Goal: Task Accomplishment & Management: Use online tool/utility

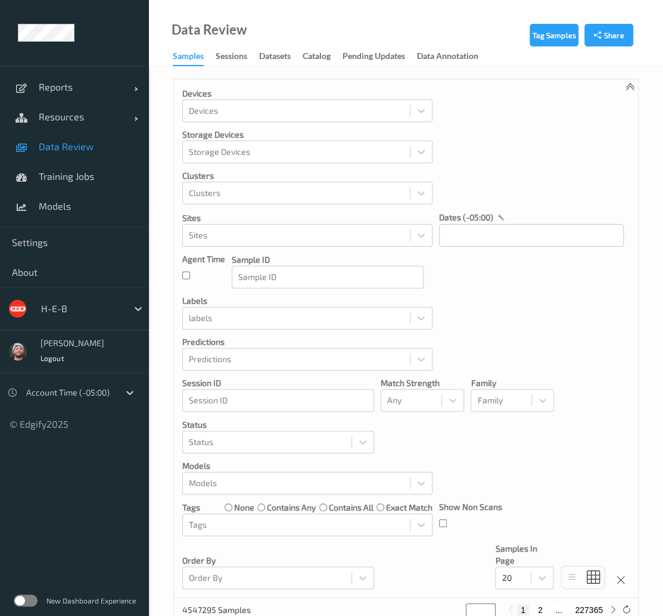
click at [73, 310] on div at bounding box center [81, 309] width 80 height 14
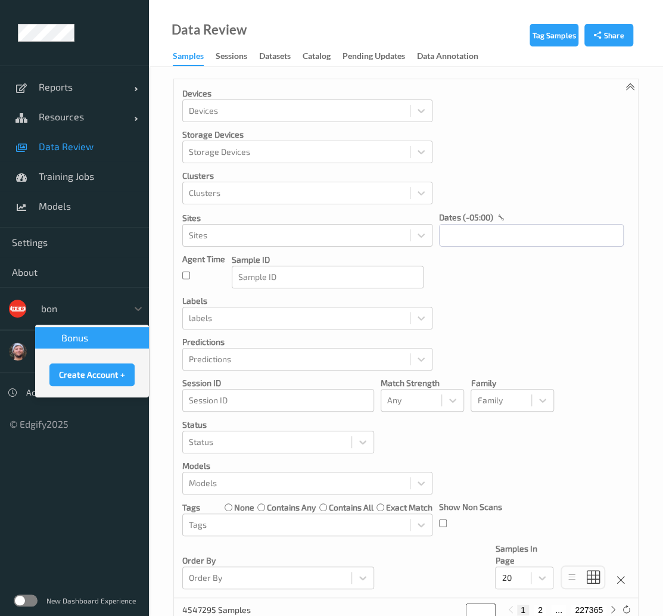
type input "bonu"
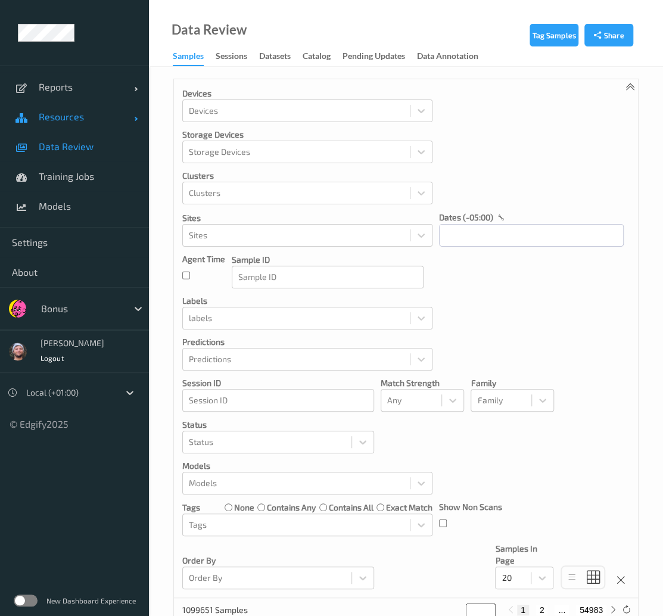
click at [77, 104] on link "Resources" at bounding box center [74, 117] width 149 height 30
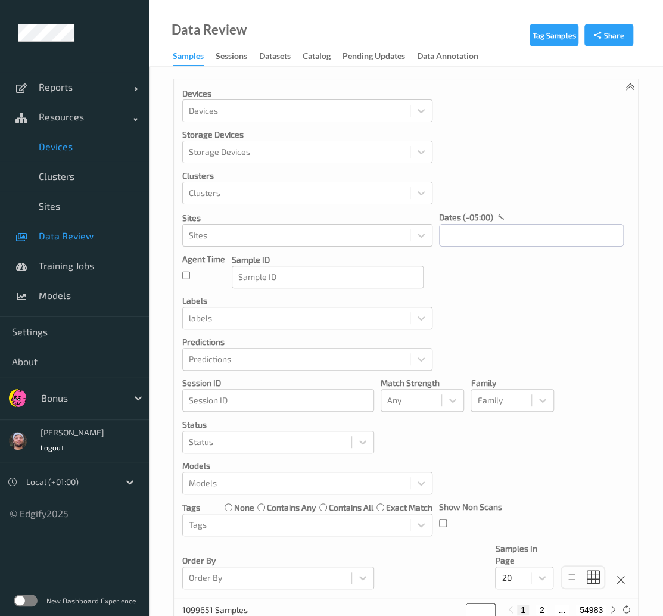
click at [79, 137] on link "Devices" at bounding box center [74, 147] width 149 height 30
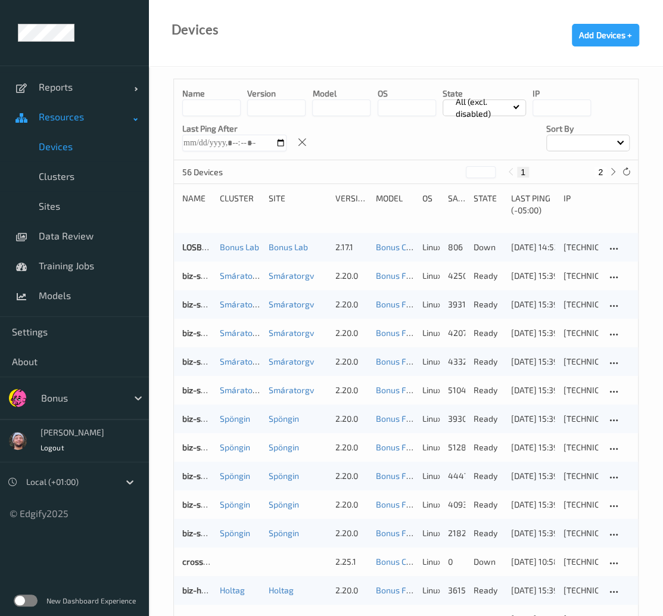
click at [70, 102] on link "Resources" at bounding box center [74, 117] width 149 height 30
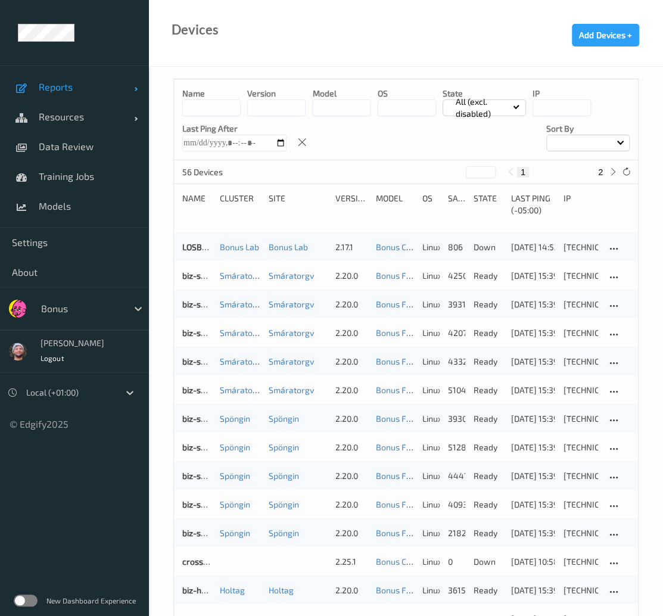
click at [68, 97] on link "Reports" at bounding box center [74, 87] width 149 height 30
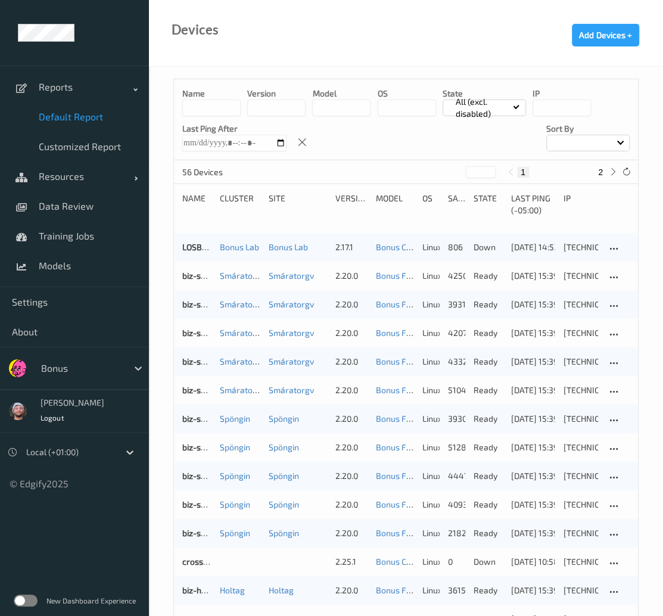
click at [77, 113] on span "Default Report" at bounding box center [88, 117] width 98 height 12
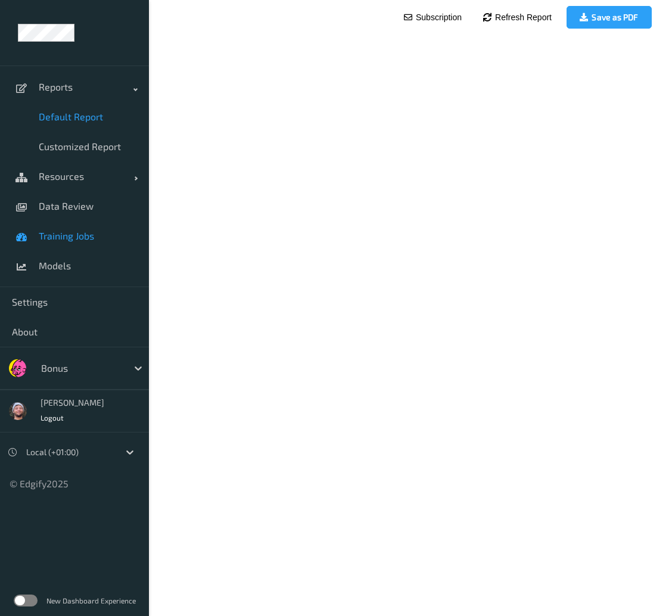
click at [66, 239] on span "Training Jobs" at bounding box center [88, 236] width 98 height 12
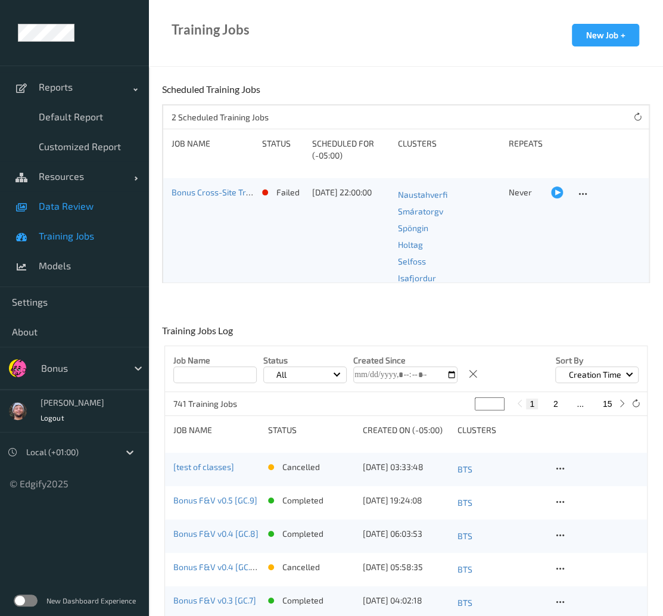
click at [66, 216] on link "Data Review" at bounding box center [74, 206] width 149 height 30
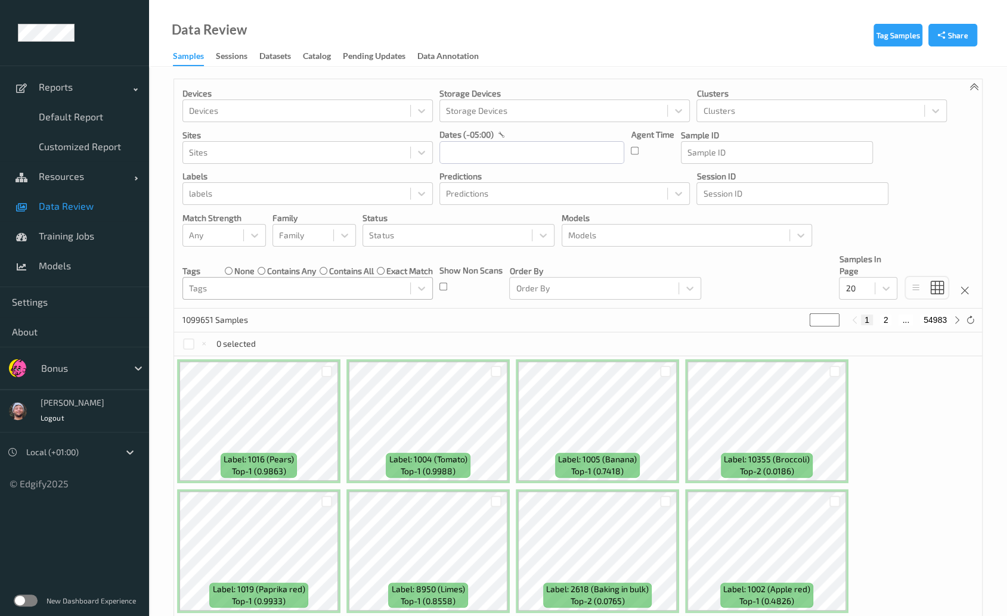
click at [240, 277] on div "Tags" at bounding box center [307, 288] width 250 height 23
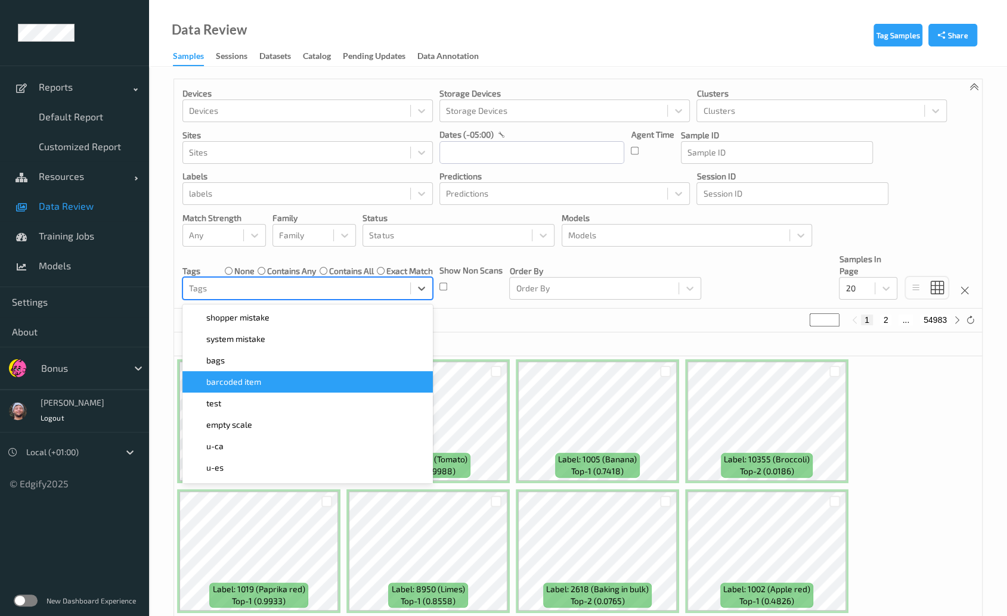
click at [257, 383] on span "barcoded item" at bounding box center [233, 382] width 55 height 12
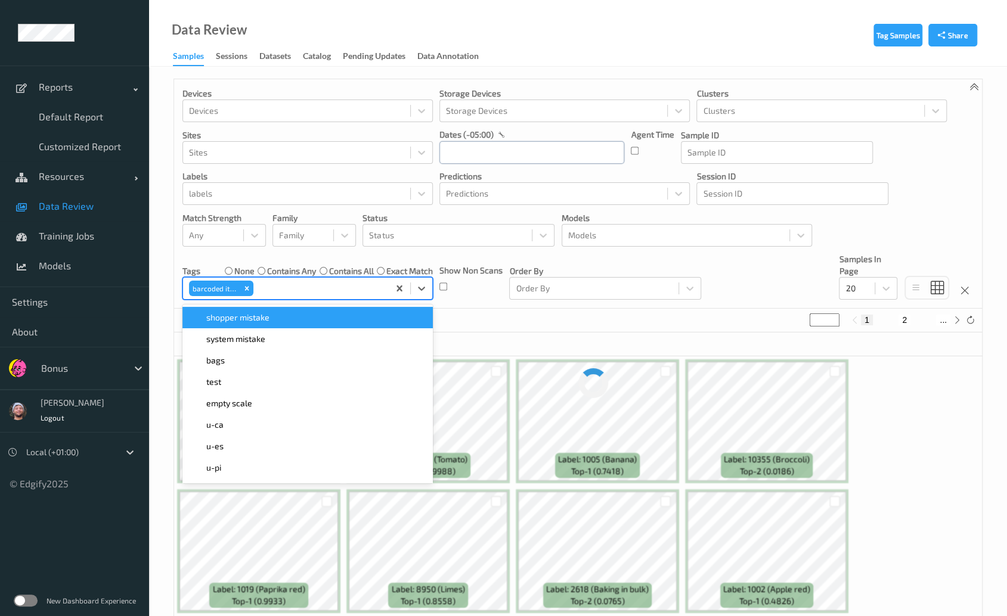
click at [505, 159] on input "text" at bounding box center [531, 152] width 185 height 23
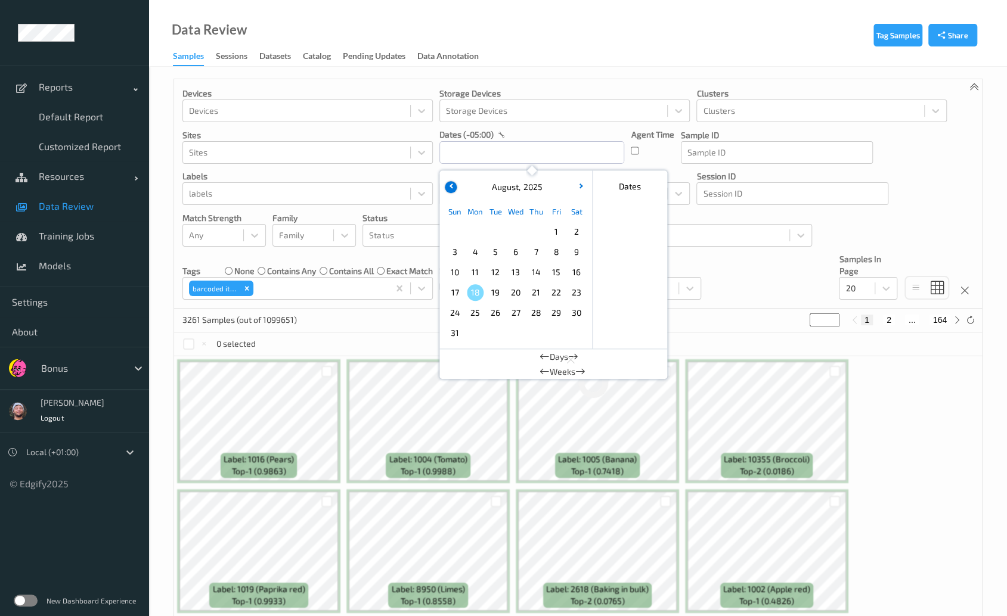
click at [448, 187] on button "button" at bounding box center [451, 187] width 12 height 12
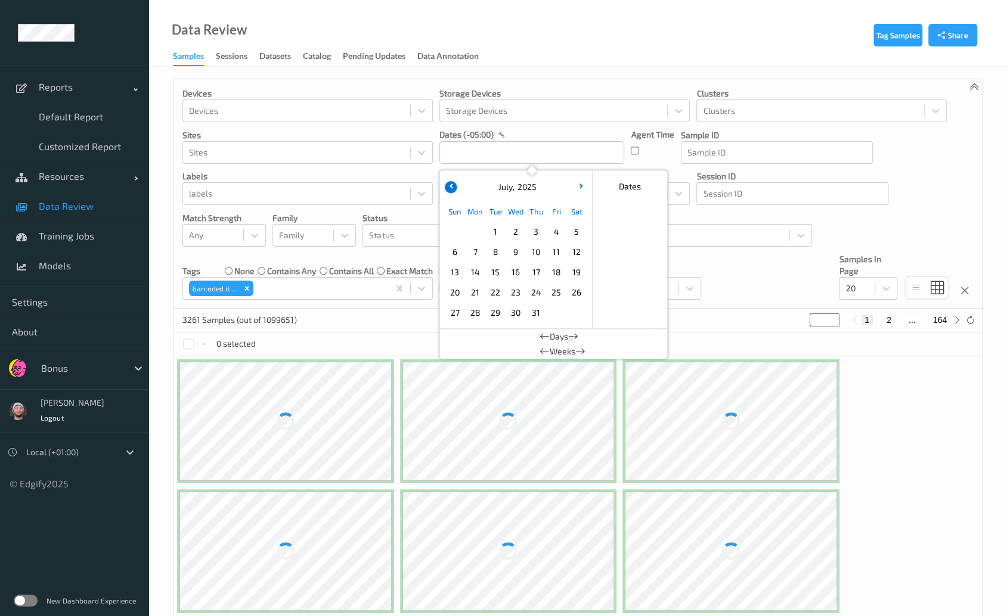
click at [448, 187] on button "button" at bounding box center [451, 187] width 12 height 12
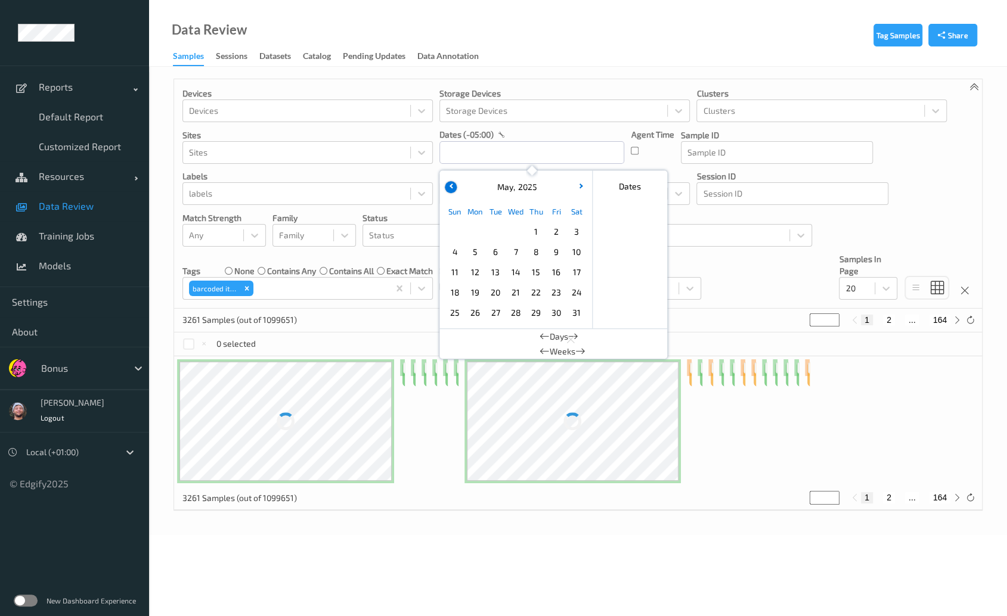
click at [448, 187] on button "button" at bounding box center [451, 187] width 12 height 12
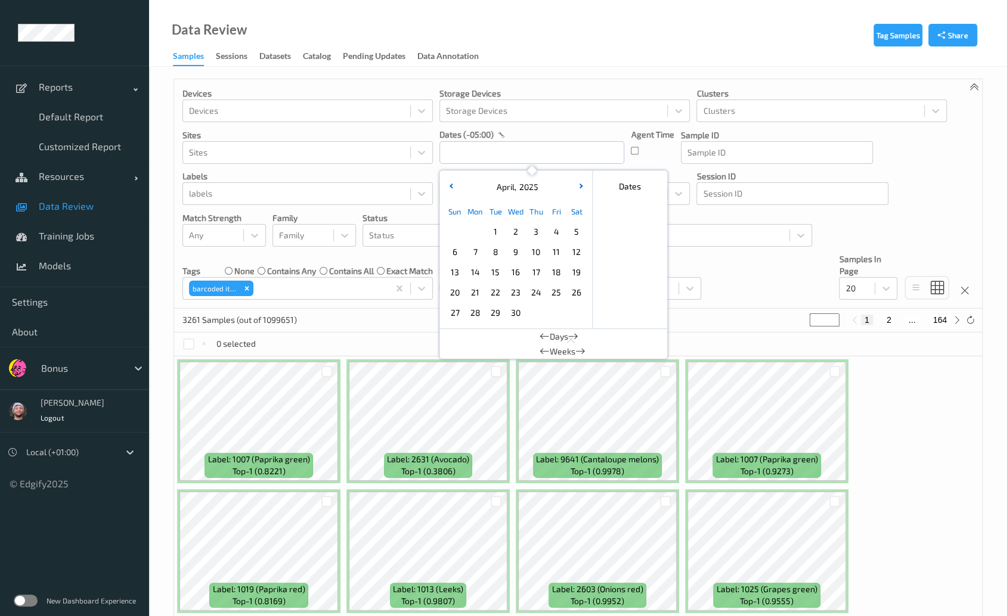
click at [496, 244] on span "8" at bounding box center [495, 252] width 17 height 17
type input "[DATE] 00:00 -> [DATE] 23:59"
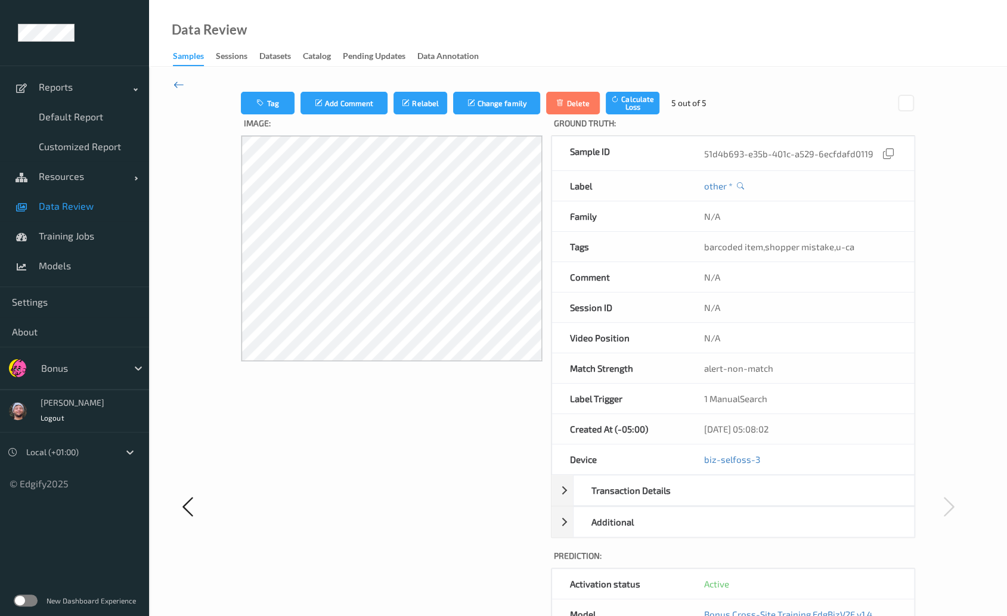
click at [179, 83] on icon at bounding box center [178, 84] width 11 height 13
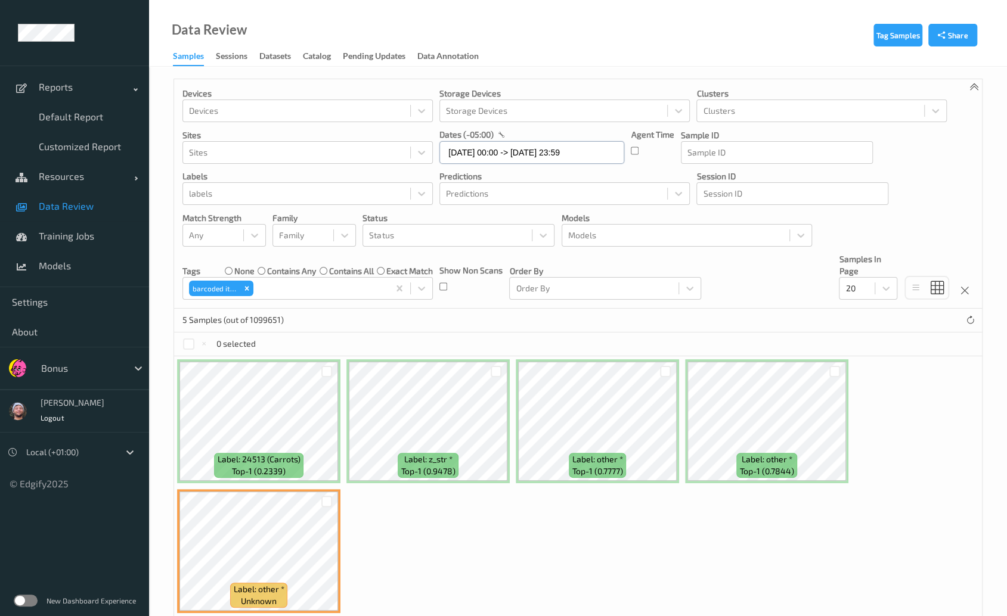
click at [482, 151] on input "[DATE] 00:00 -> [DATE] 23:59" at bounding box center [531, 152] width 185 height 23
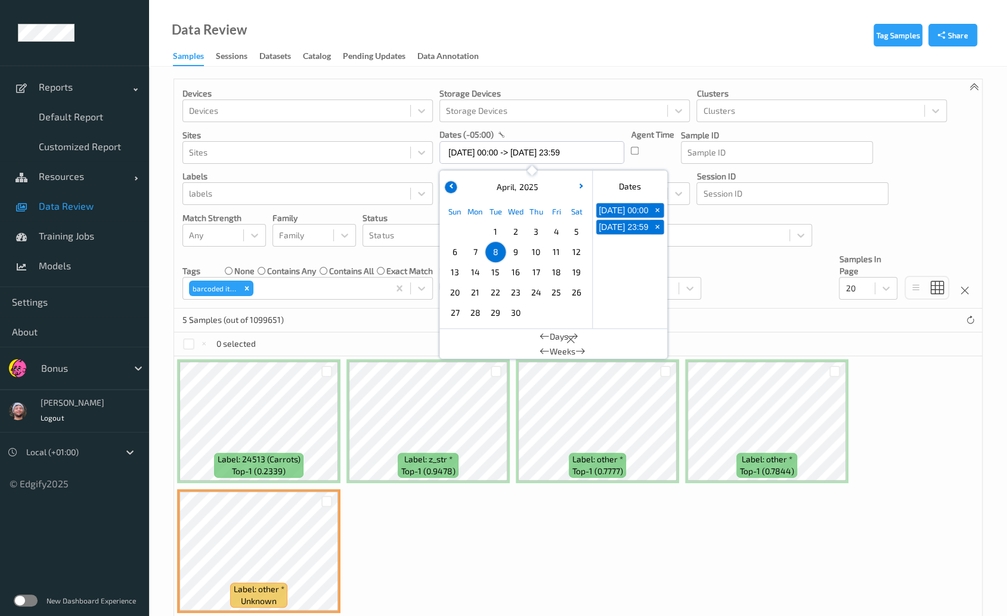
click at [451, 184] on icon "button" at bounding box center [451, 186] width 5 height 5
click at [449, 186] on icon "button" at bounding box center [451, 186] width 5 height 5
click at [473, 252] on span "3" at bounding box center [475, 252] width 17 height 17
type input "[DATE] 00:00 -> [DATE] 23:59"
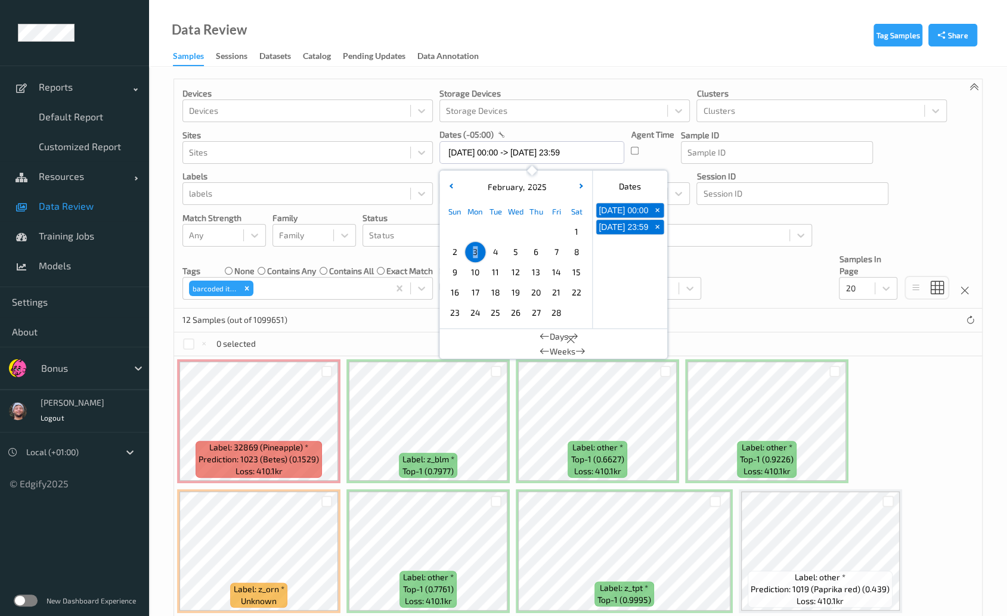
scroll to position [178, 0]
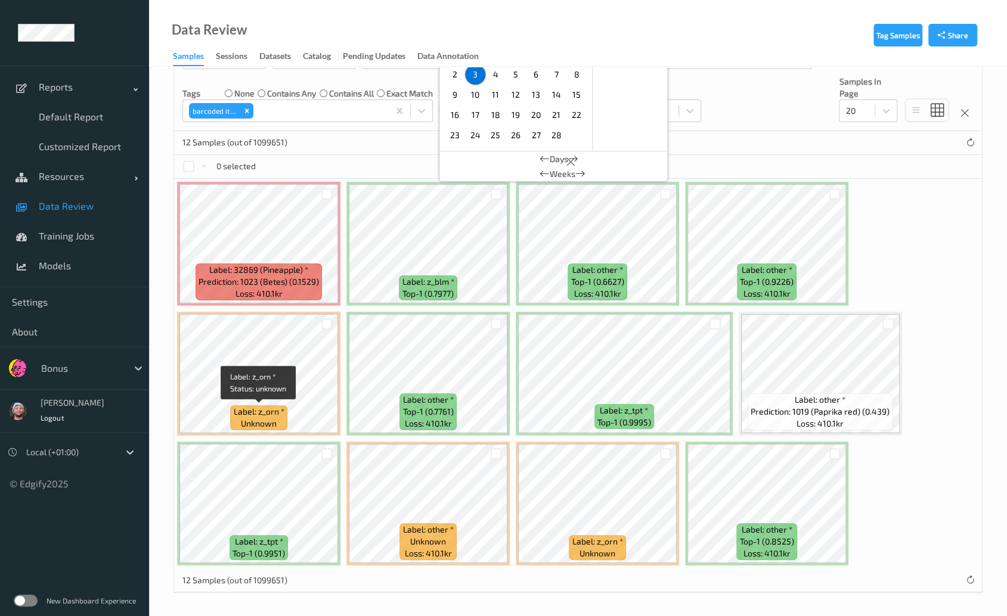
click at [249, 416] on span "Label: z_orn *" at bounding box center [259, 412] width 51 height 12
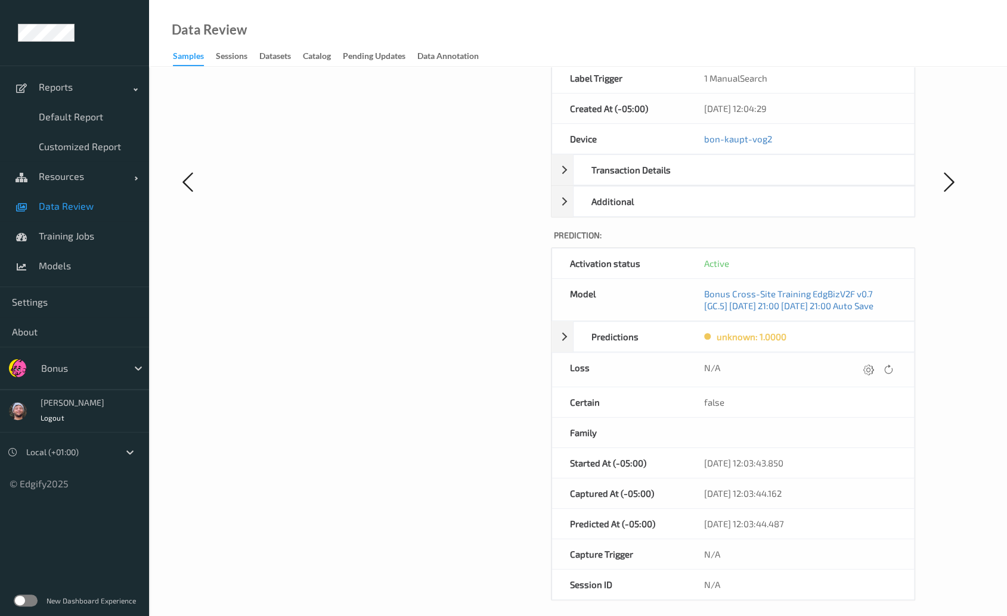
scroll to position [330, 0]
click at [663, 366] on icon at bounding box center [867, 367] width 11 height 11
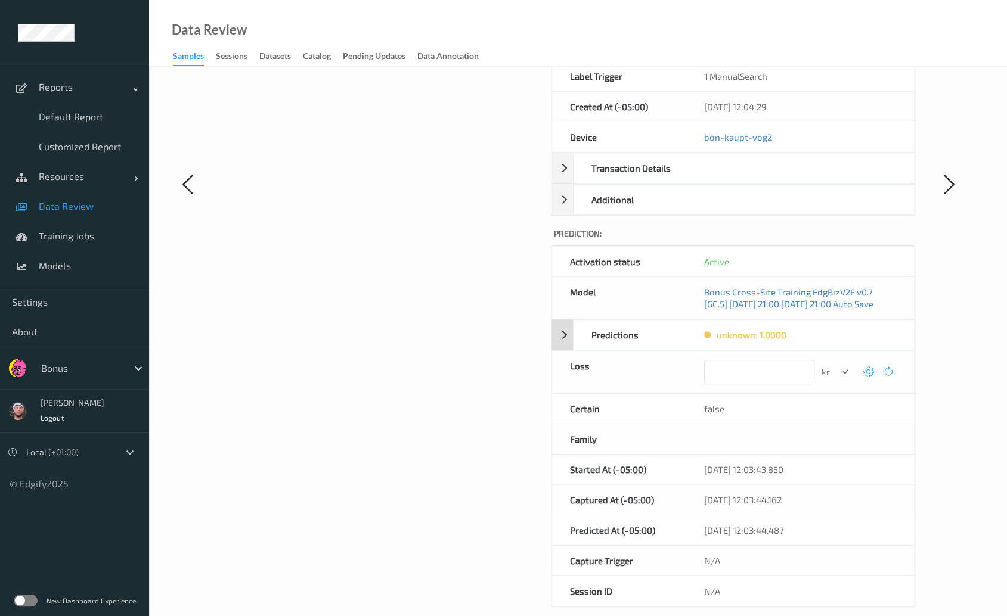
click at [585, 336] on div "Predictions" at bounding box center [636, 335] width 126 height 30
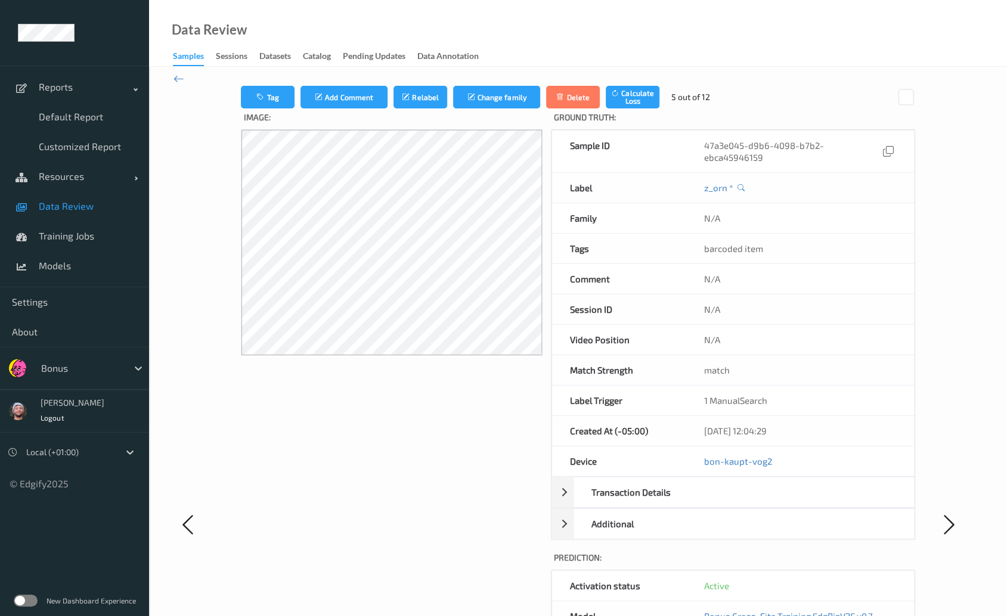
scroll to position [0, 0]
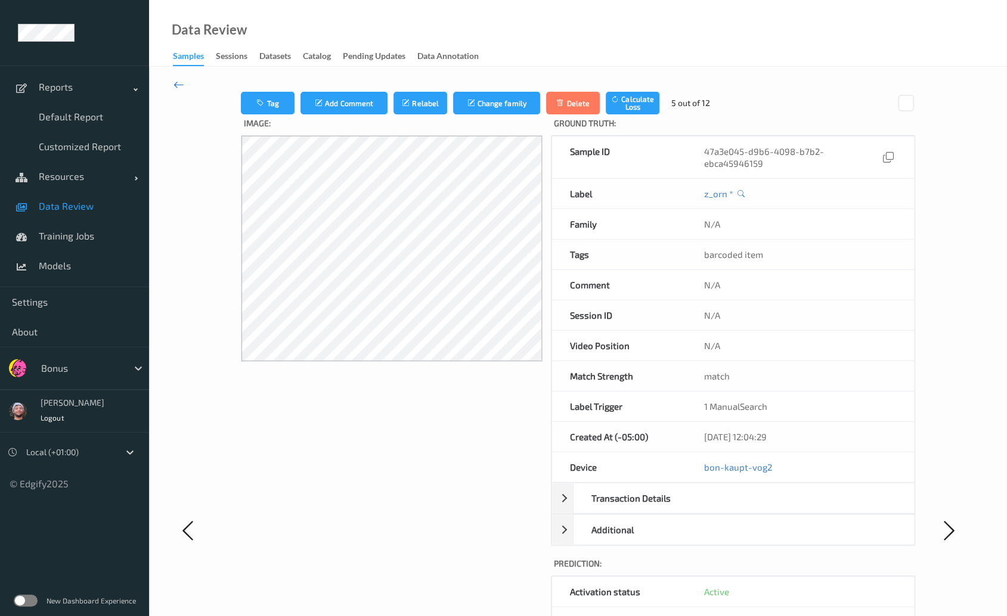
click at [182, 78] on icon at bounding box center [178, 84] width 11 height 13
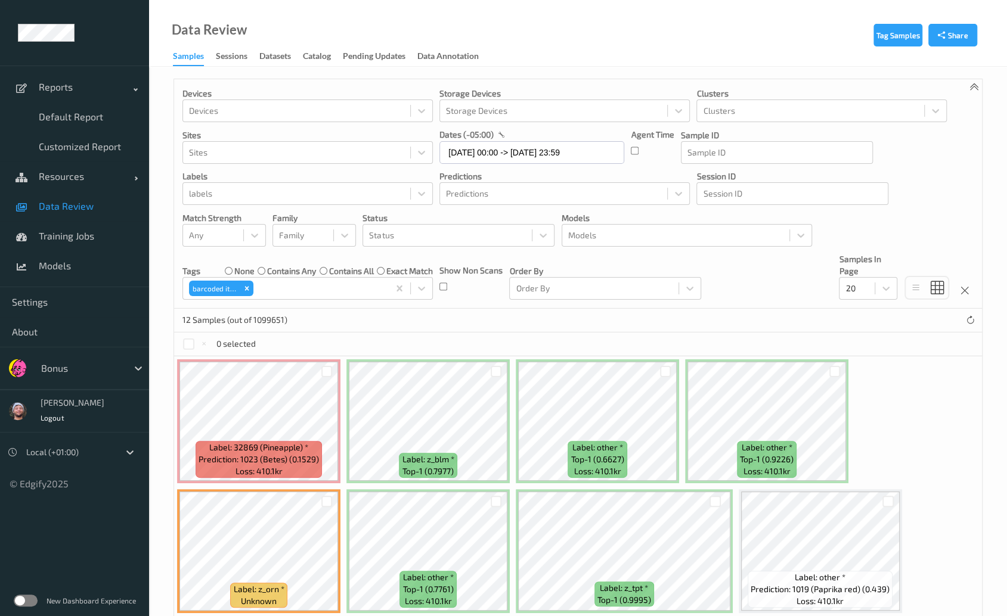
click at [484, 164] on div "Devices Devices Storage Devices Storage Devices Clusters Clusters Sites Sites d…" at bounding box center [578, 193] width 808 height 229
click at [485, 162] on input "[DATE] 00:00 -> [DATE] 23:59" at bounding box center [531, 152] width 185 height 23
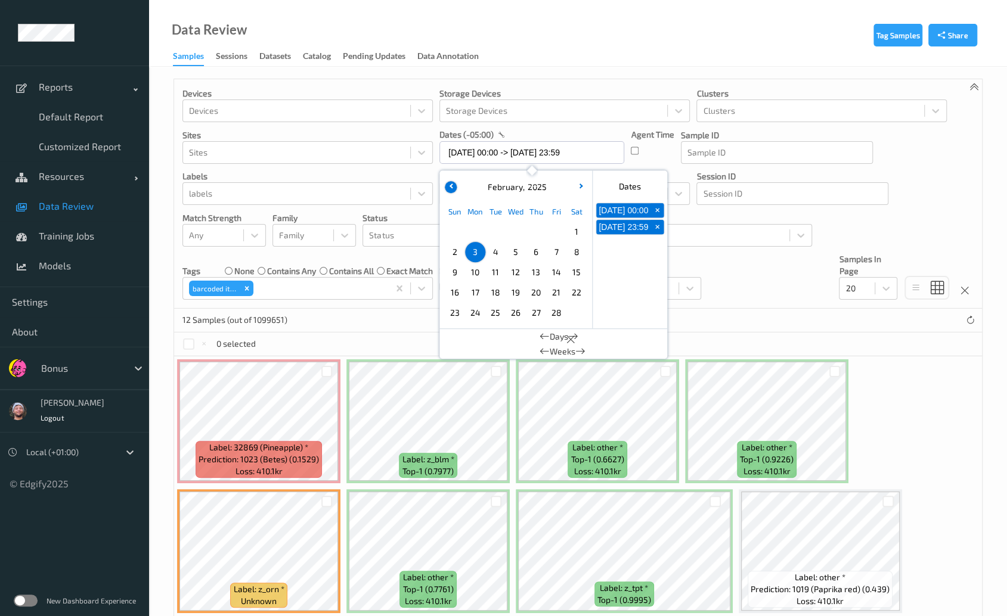
click at [450, 189] on button "button" at bounding box center [451, 187] width 12 height 12
click at [512, 227] on span "1" at bounding box center [515, 231] width 17 height 17
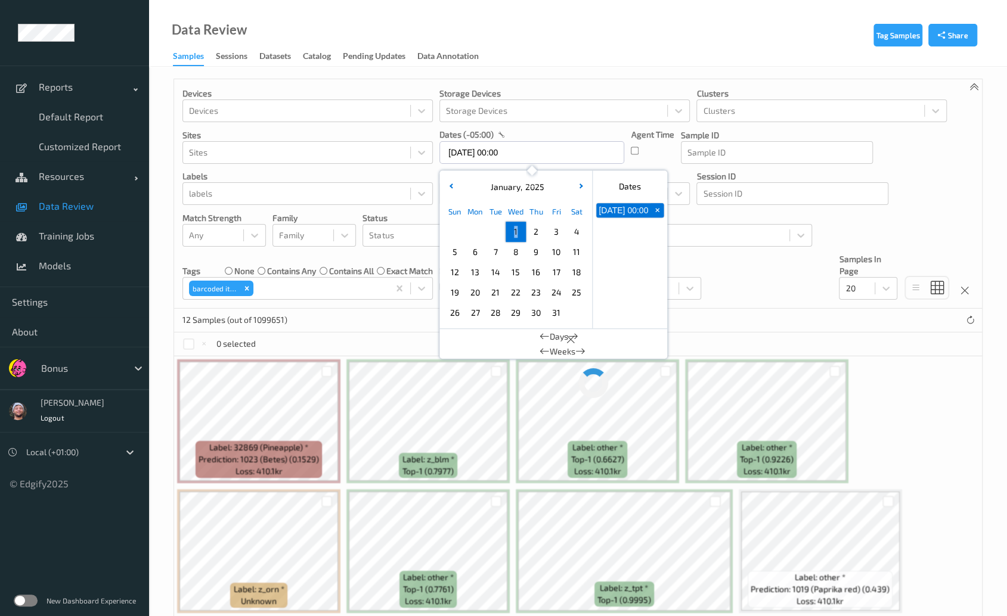
click at [512, 227] on span "1" at bounding box center [515, 231] width 17 height 17
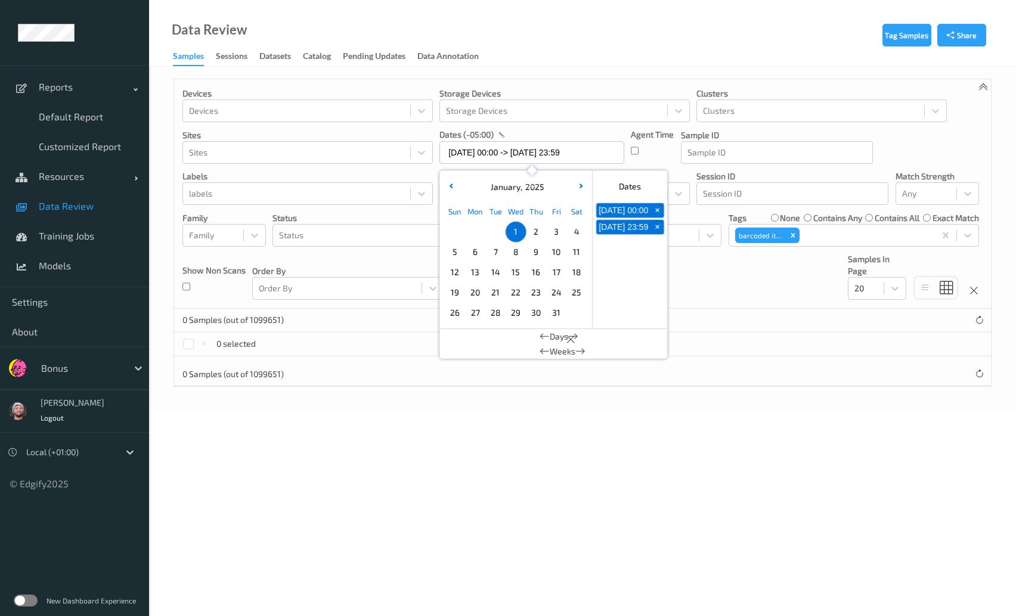
click at [519, 265] on span "15" at bounding box center [515, 272] width 17 height 17
click at [566, 266] on div "18" at bounding box center [576, 272] width 20 height 20
type input "[DATE] 00:00 -> [DATE] 23:59"
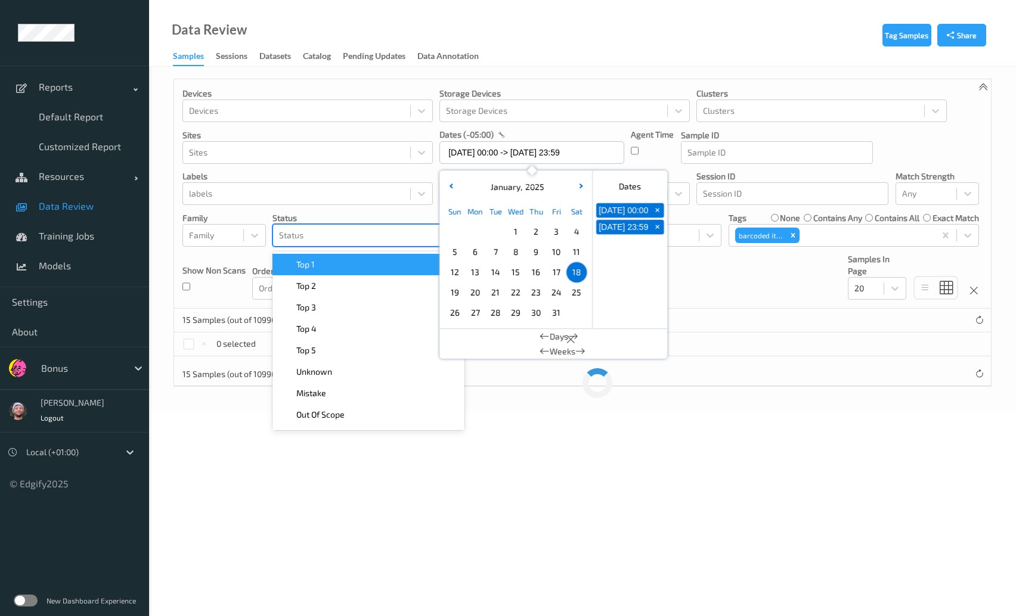
click at [313, 230] on div at bounding box center [357, 235] width 157 height 14
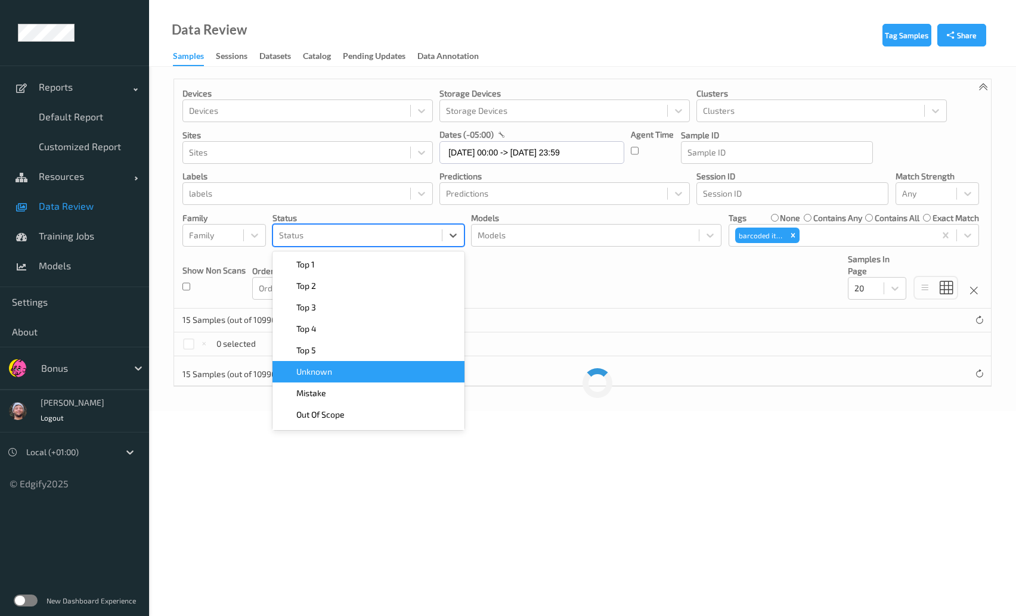
click at [354, 367] on div "Unknown" at bounding box center [369, 372] width 178 height 12
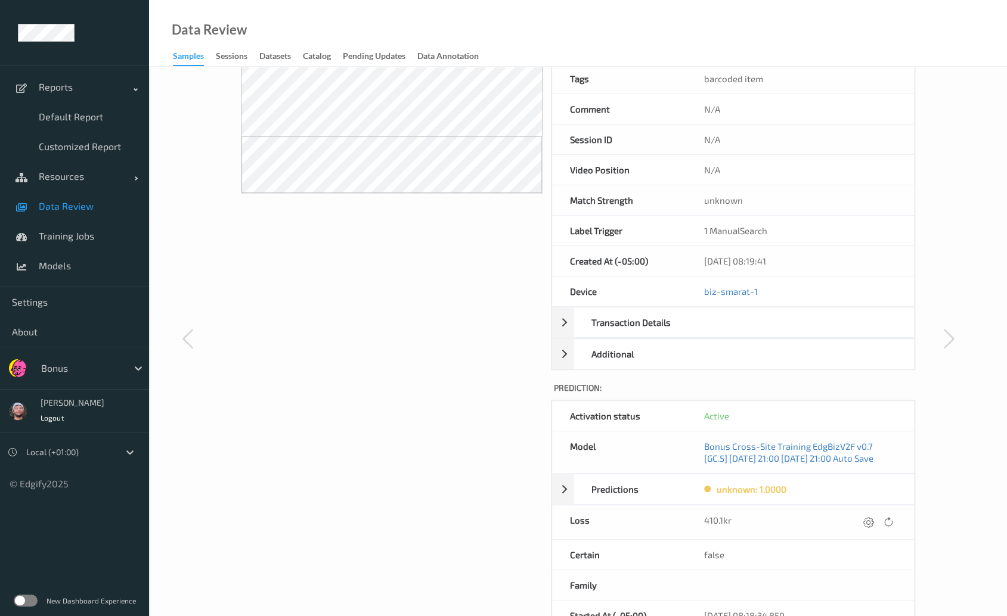
scroll to position [169, 0]
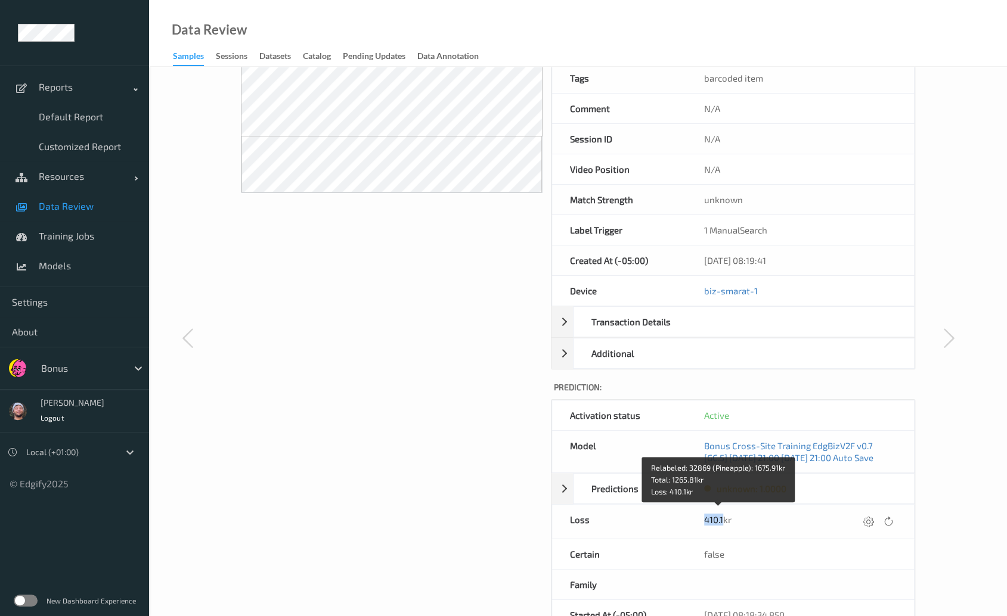
drag, startPoint x: 695, startPoint y: 521, endPoint x: 724, endPoint y: 519, distance: 29.3
click at [663, 519] on div "410.1kr" at bounding box center [800, 522] width 228 height 34
copy div "410.1"
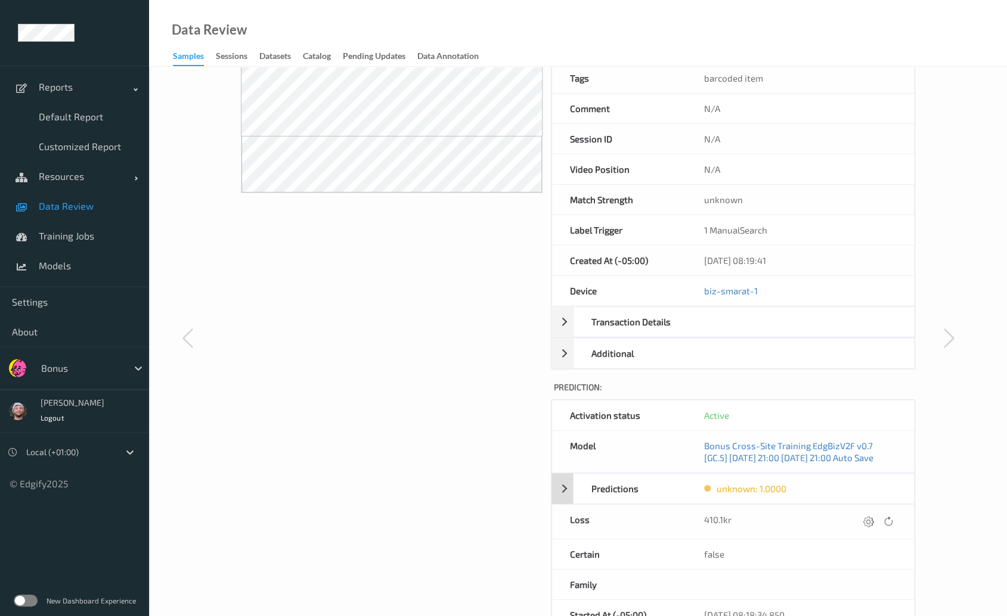
click at [606, 481] on div "Predictions" at bounding box center [636, 489] width 126 height 30
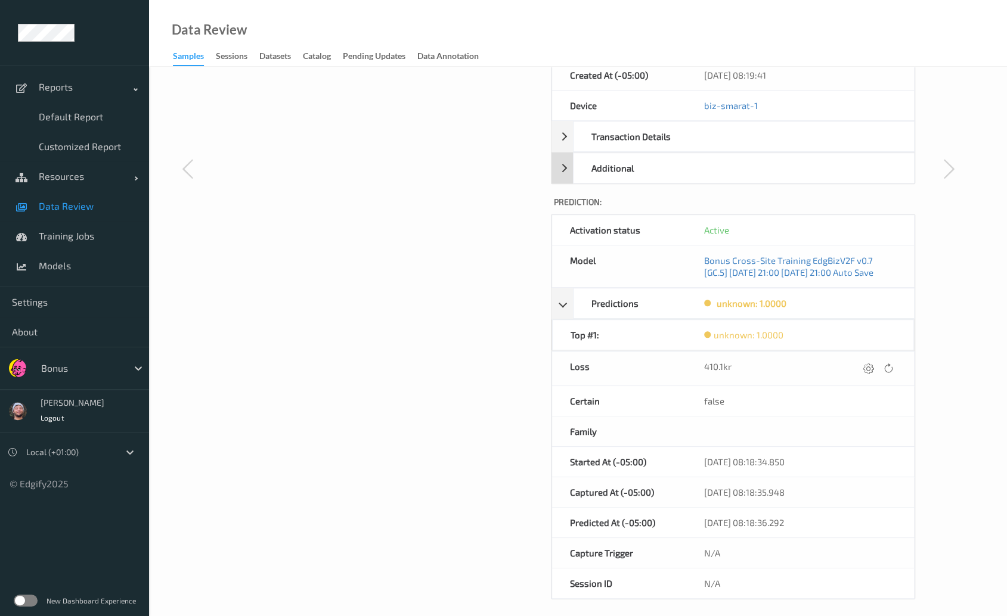
click at [622, 178] on div "Additional" at bounding box center [636, 168] width 126 height 30
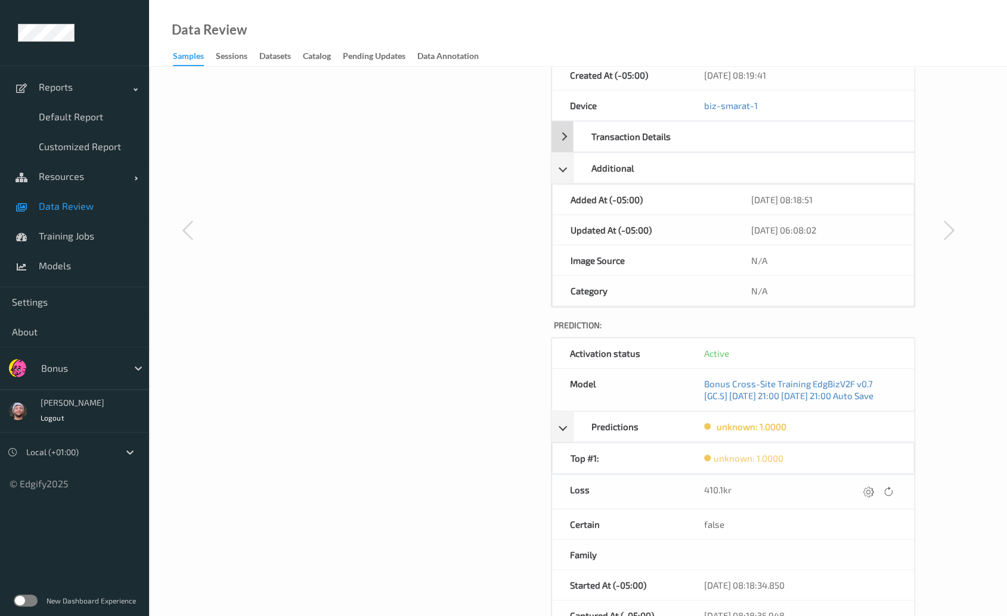
click at [649, 142] on div "Transaction Details" at bounding box center [636, 137] width 126 height 30
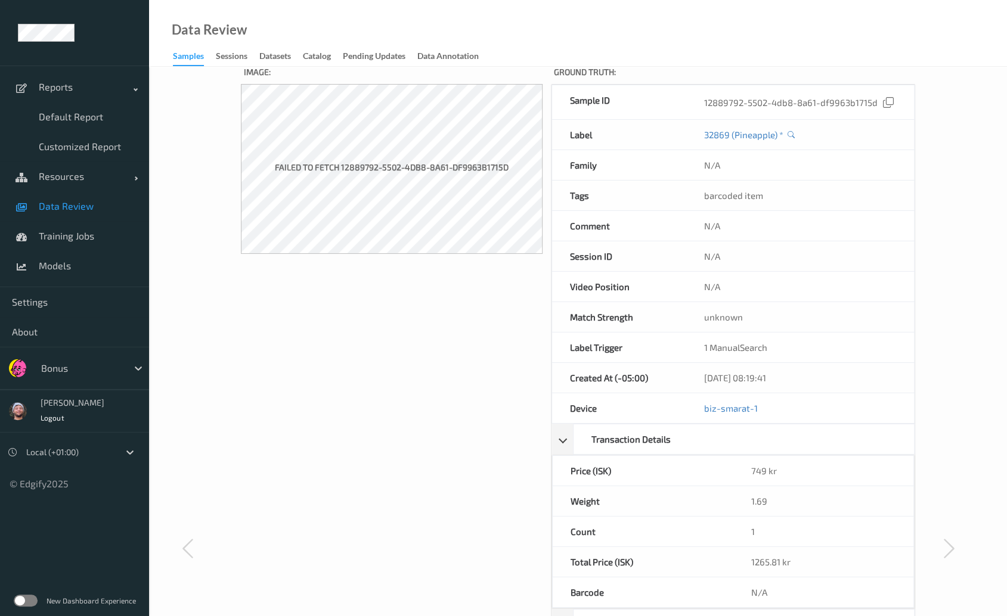
scroll to position [0, 0]
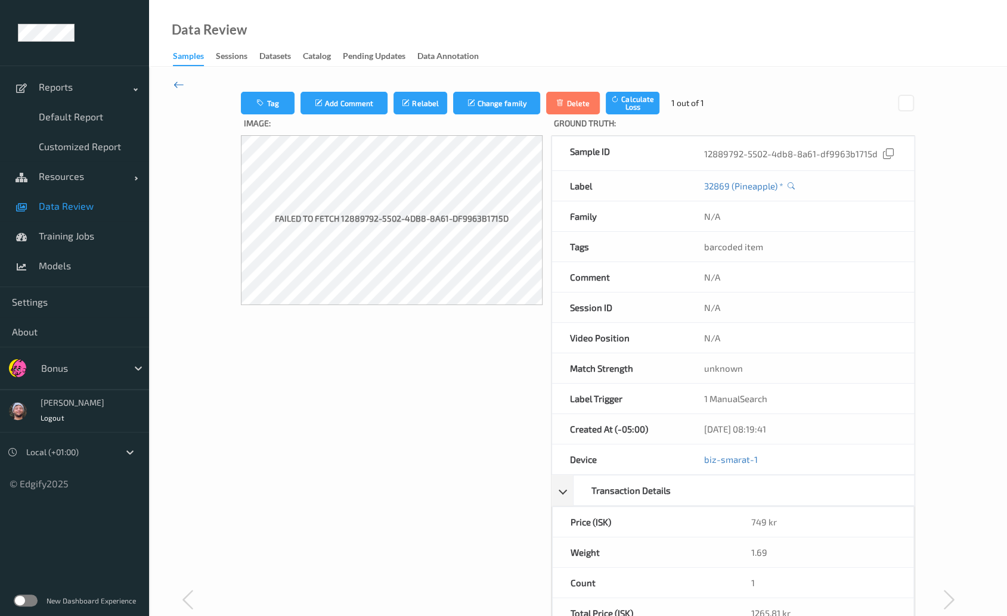
click at [178, 85] on icon at bounding box center [178, 84] width 11 height 13
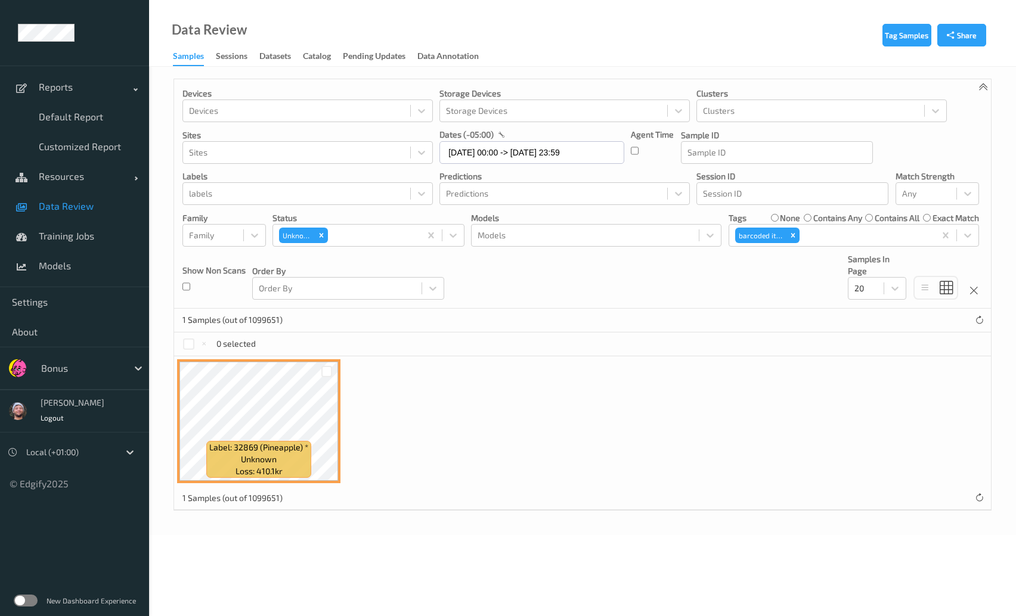
click at [84, 199] on link "Data Review" at bounding box center [74, 206] width 149 height 30
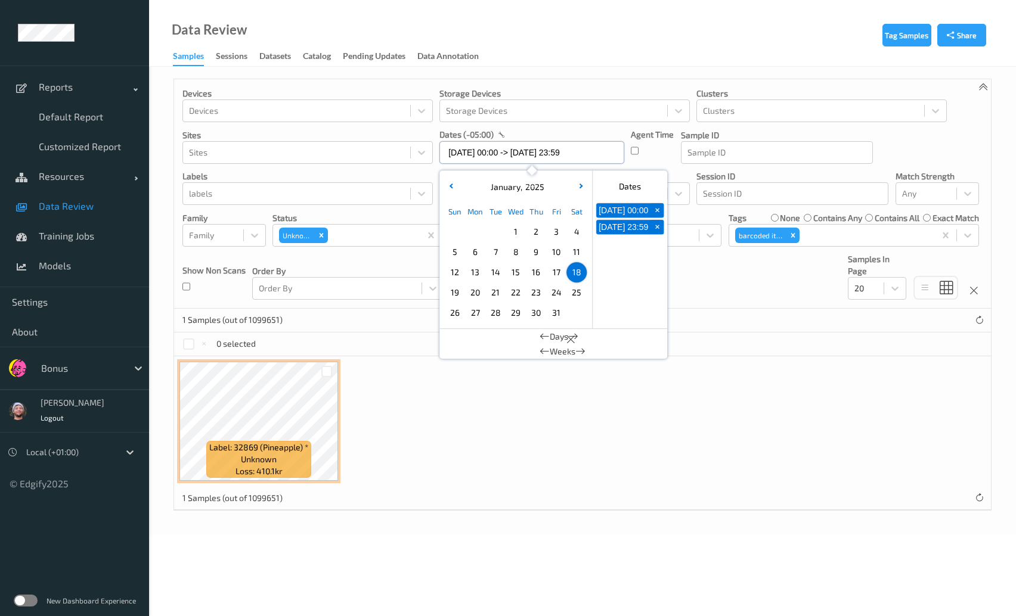
click at [504, 146] on input "[DATE] 00:00 -> [DATE] 23:59" at bounding box center [531, 152] width 185 height 23
click at [583, 184] on button "button" at bounding box center [581, 187] width 12 height 12
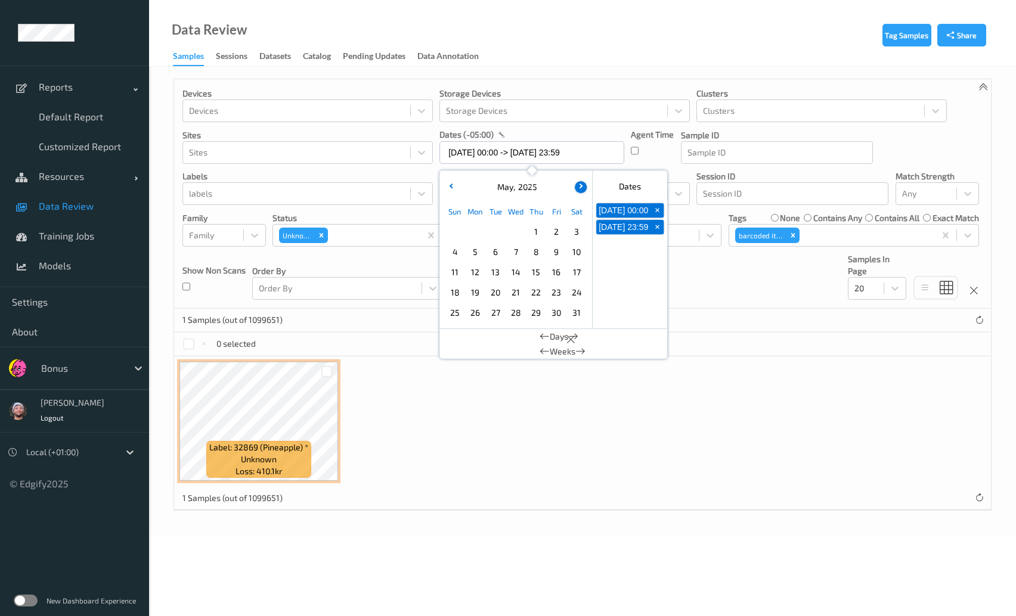
click at [583, 184] on button "button" at bounding box center [581, 187] width 12 height 12
click at [578, 188] on button "button" at bounding box center [581, 187] width 12 height 12
click at [452, 289] on span "17" at bounding box center [454, 292] width 17 height 17
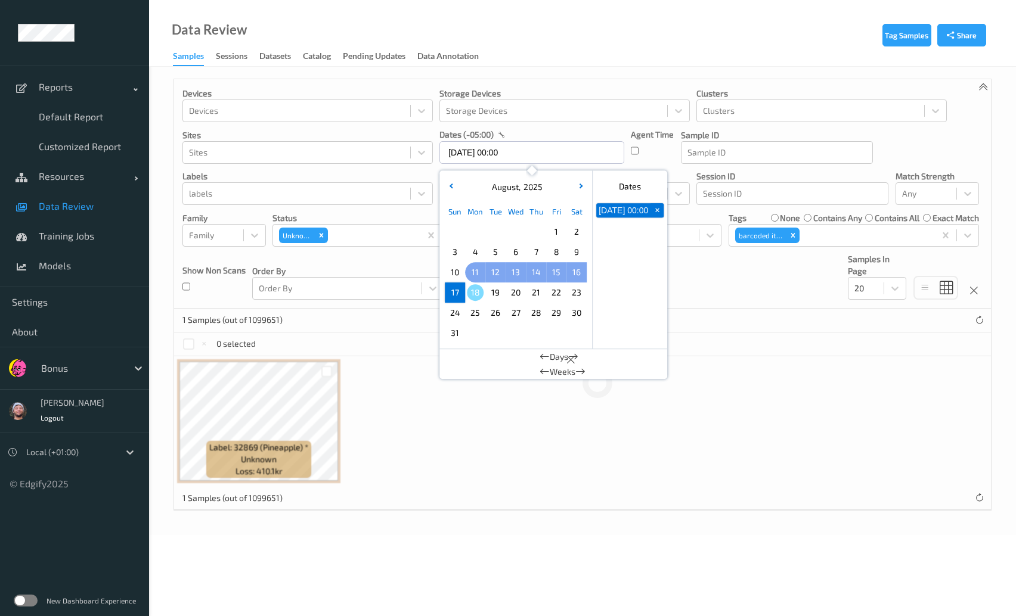
click at [471, 273] on span "11" at bounding box center [475, 272] width 17 height 17
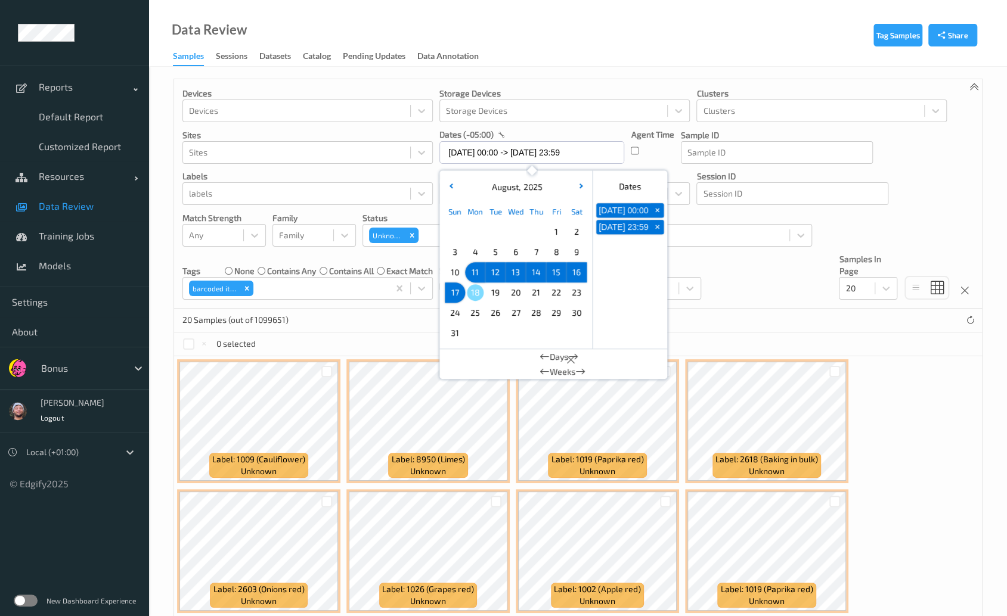
click at [552, 234] on span "1" at bounding box center [556, 231] width 17 height 17
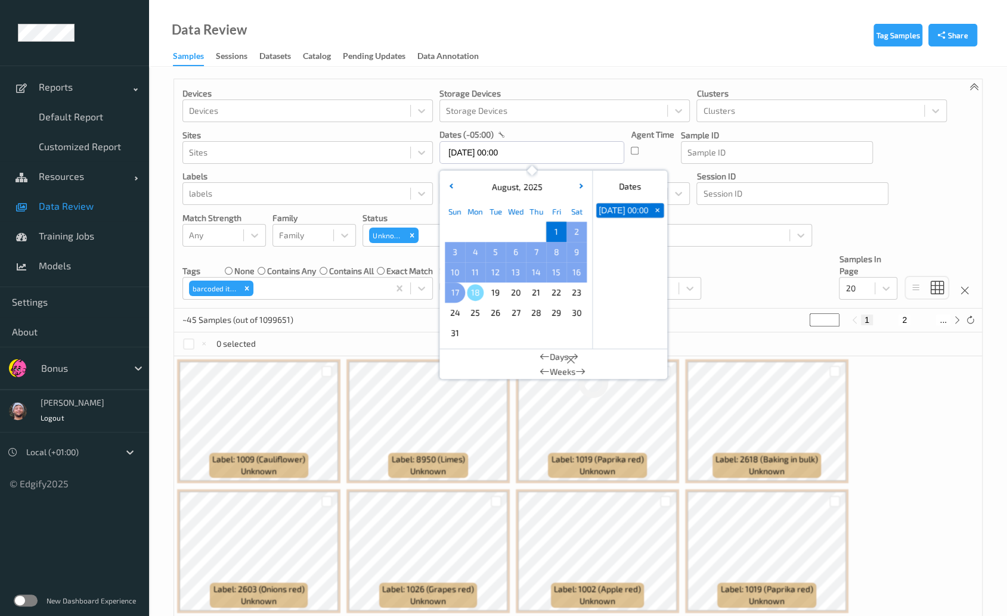
click at [455, 291] on span "17" at bounding box center [454, 292] width 17 height 17
type input "[DATE] 00:00 -> [DATE] 23:59"
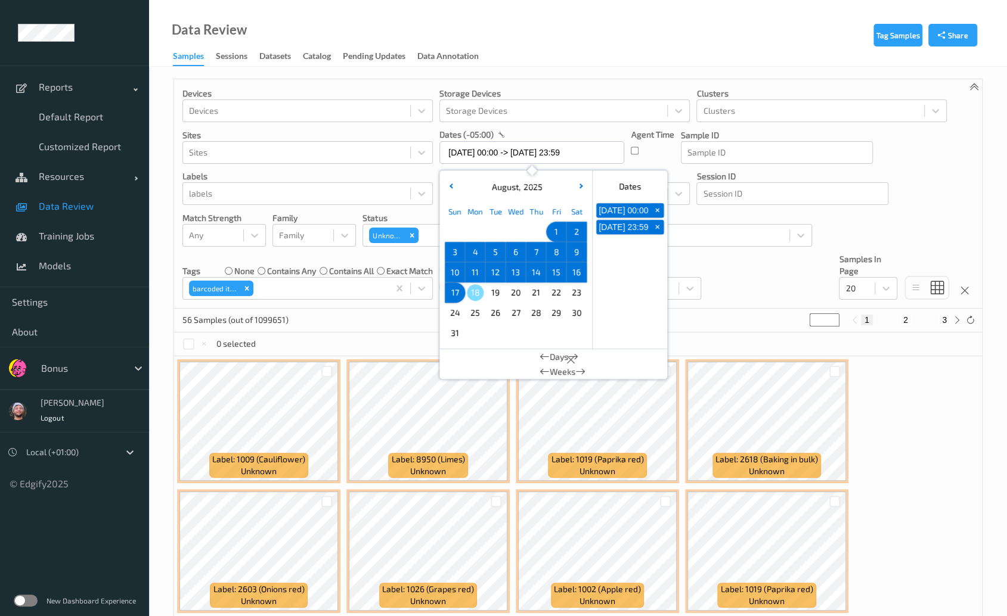
click at [663, 271] on div "Devices Devices Storage Devices Storage Devices Clusters Clusters Sites Sites d…" at bounding box center [578, 193] width 808 height 229
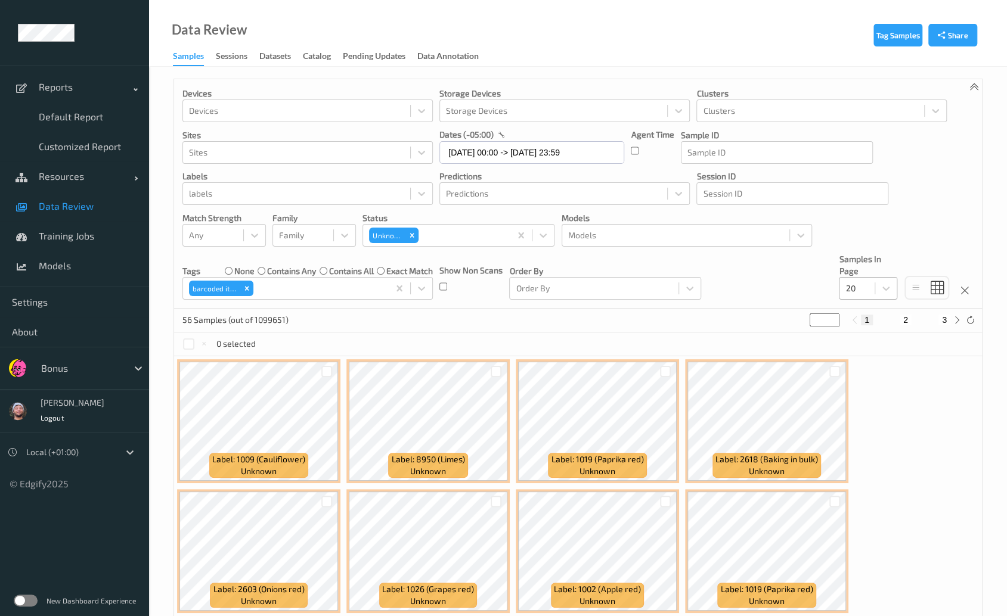
click at [663, 296] on div "20" at bounding box center [856, 288] width 35 height 19
click at [663, 390] on div "100" at bounding box center [868, 381] width 58 height 21
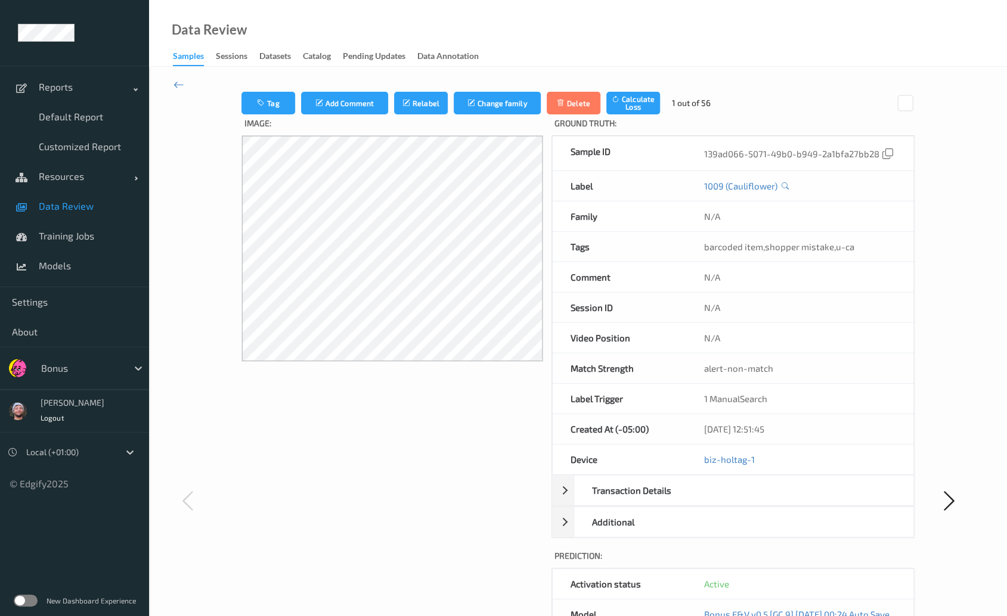
scroll to position [241, 0]
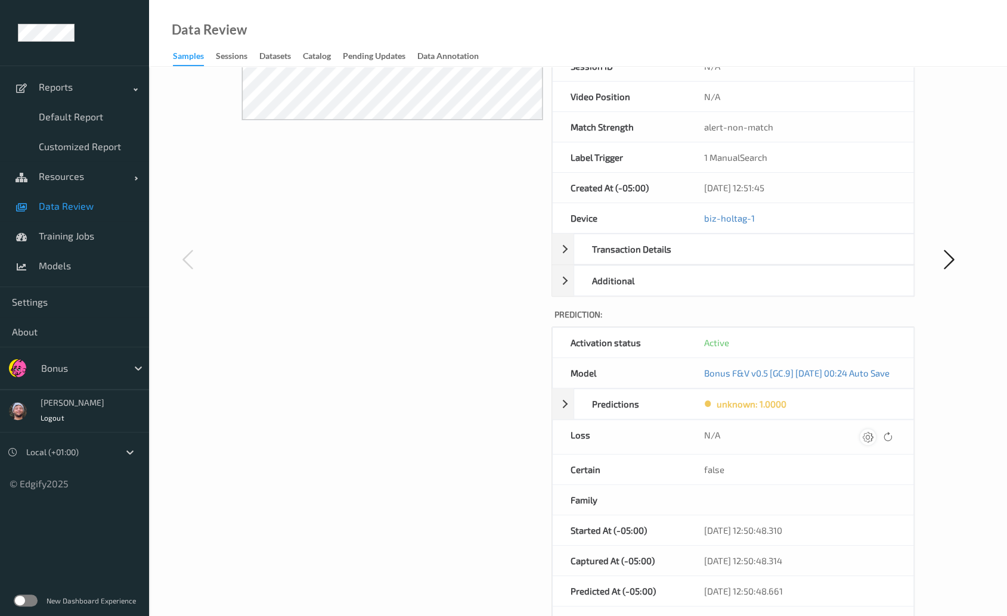
click at [663, 445] on div at bounding box center [867, 437] width 16 height 16
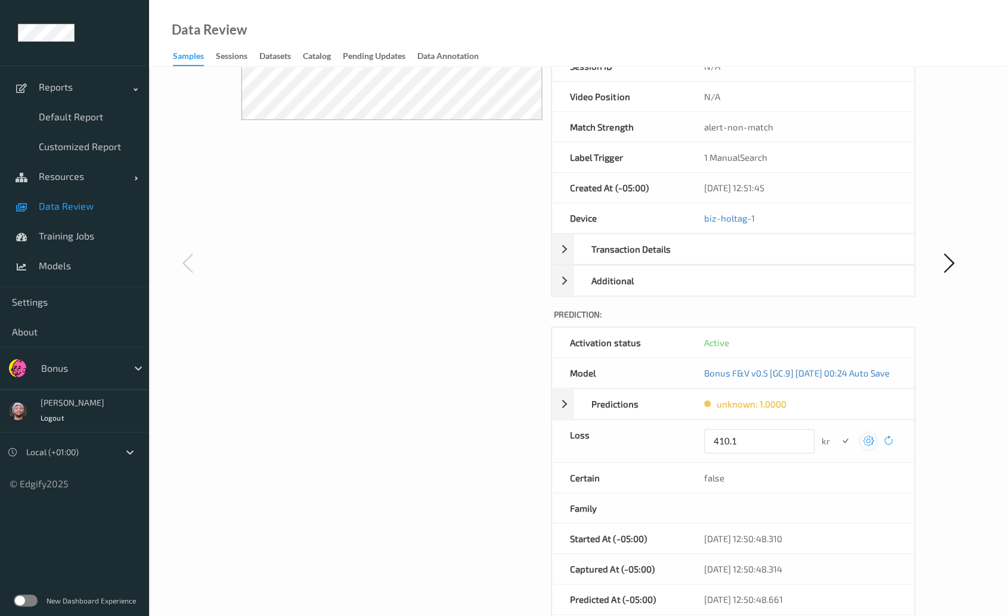
type input "410.1"
click at [663, 433] on button "submit" at bounding box center [845, 441] width 16 height 16
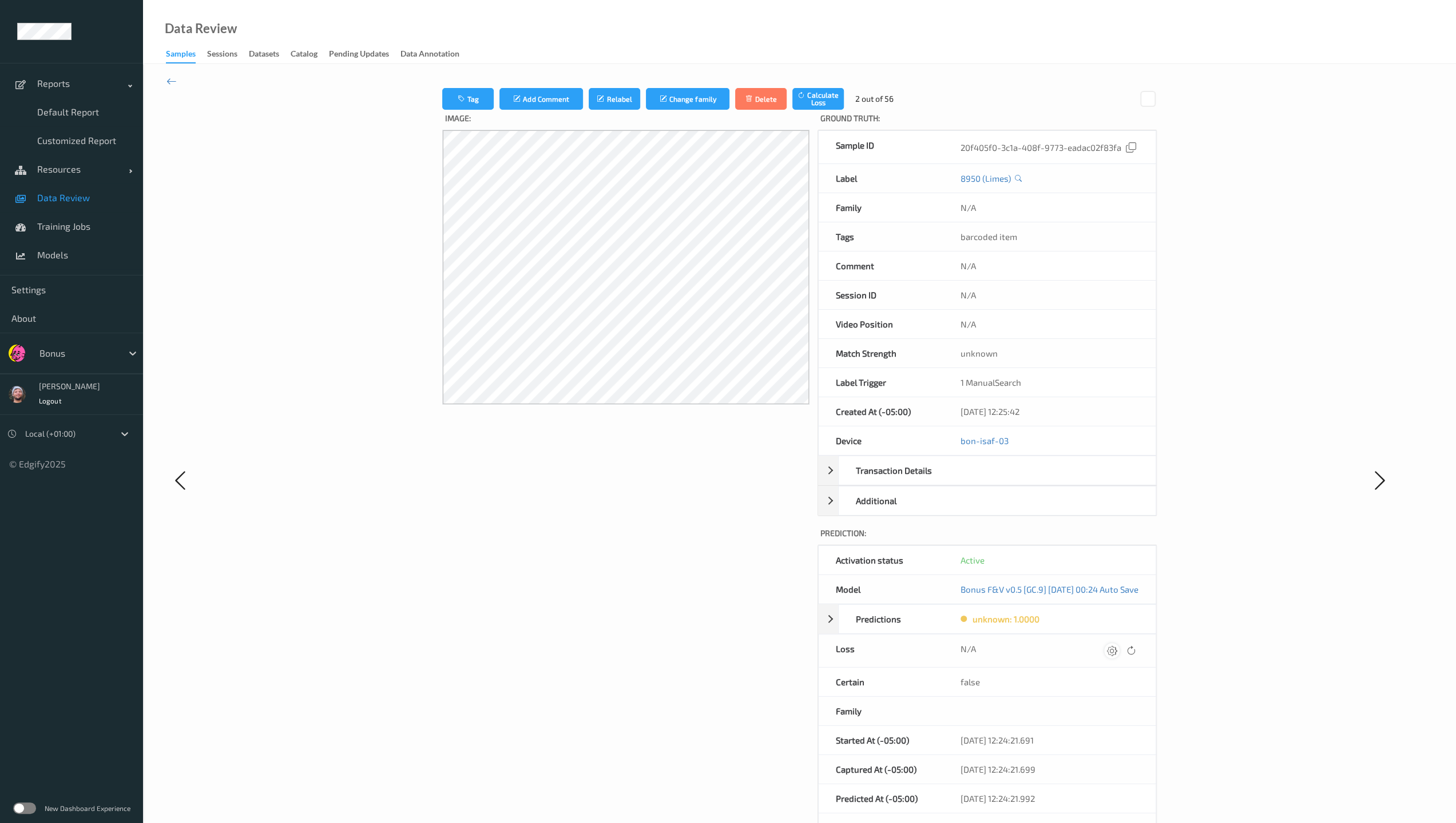
click at [636, 591] on icon at bounding box center [1111, 650] width 11 height 11
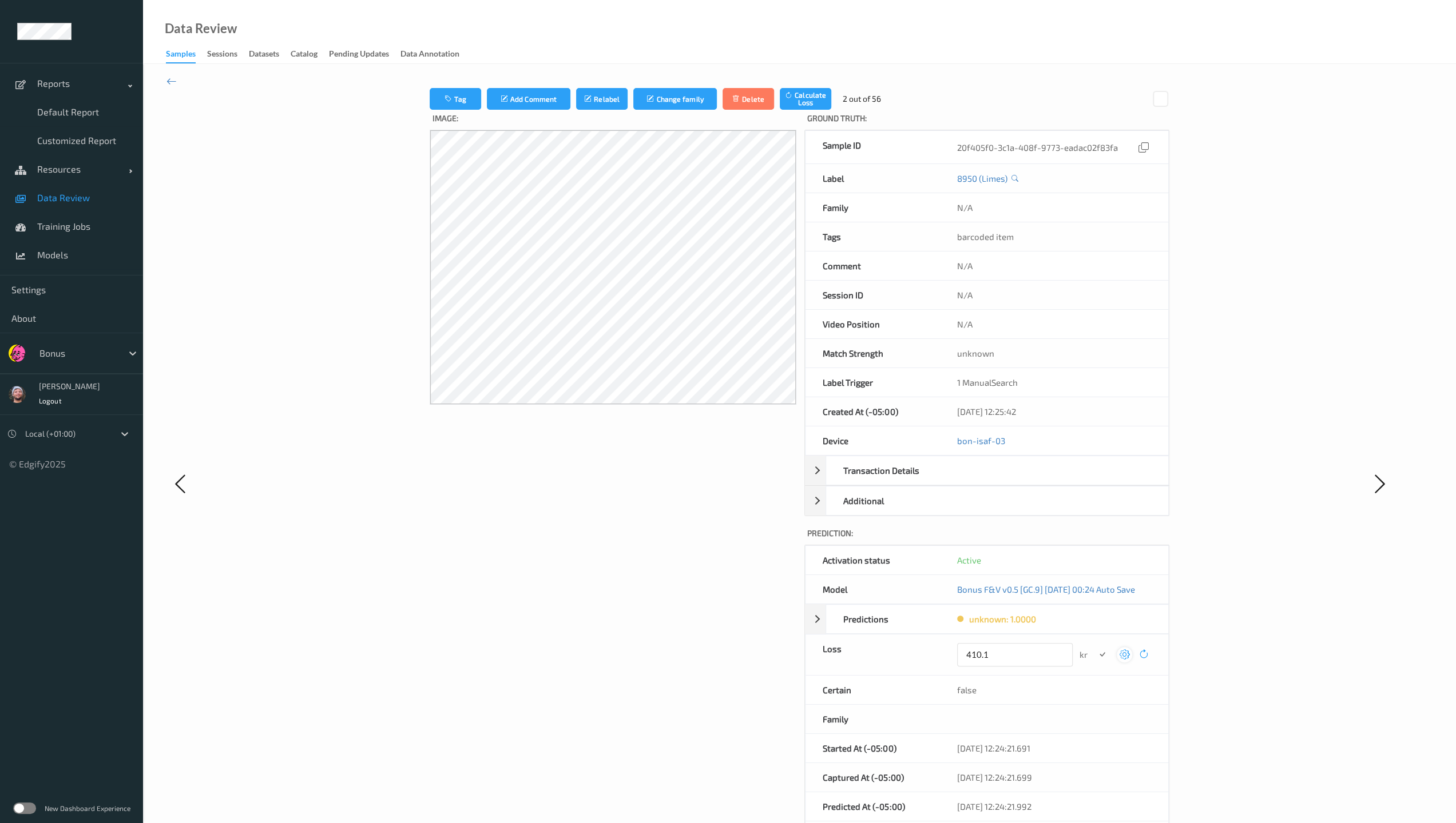
click at [636, 591] on button "submit" at bounding box center [1102, 655] width 15 height 15
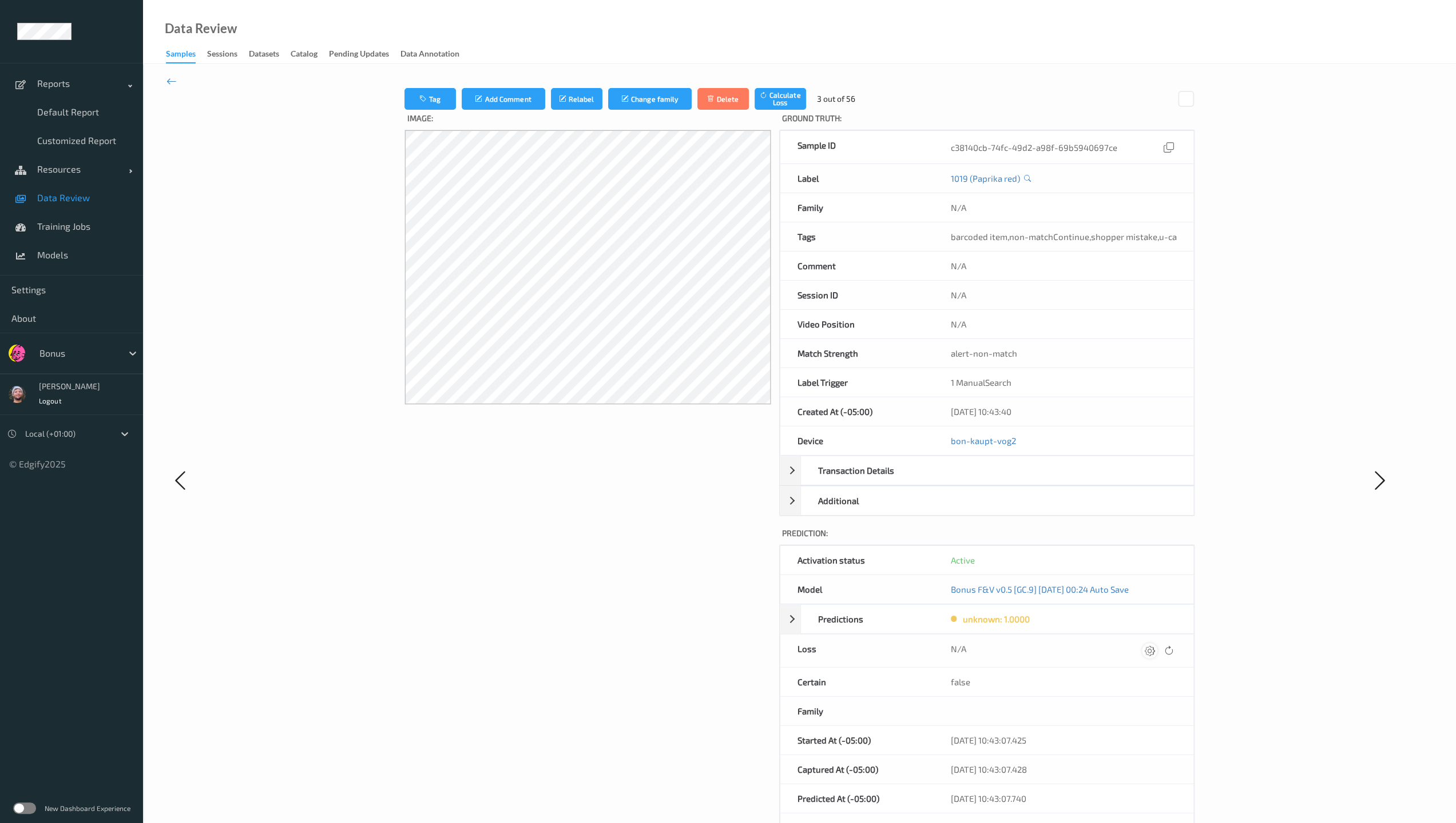
click at [636, 591] on icon at bounding box center [1150, 650] width 11 height 11
click at [636, 591] on button "submit" at bounding box center [1127, 655] width 15 height 15
click at [636, 591] on icon at bounding box center [1150, 650] width 11 height 11
click at [636, 591] on button "submit" at bounding box center [1127, 655] width 15 height 15
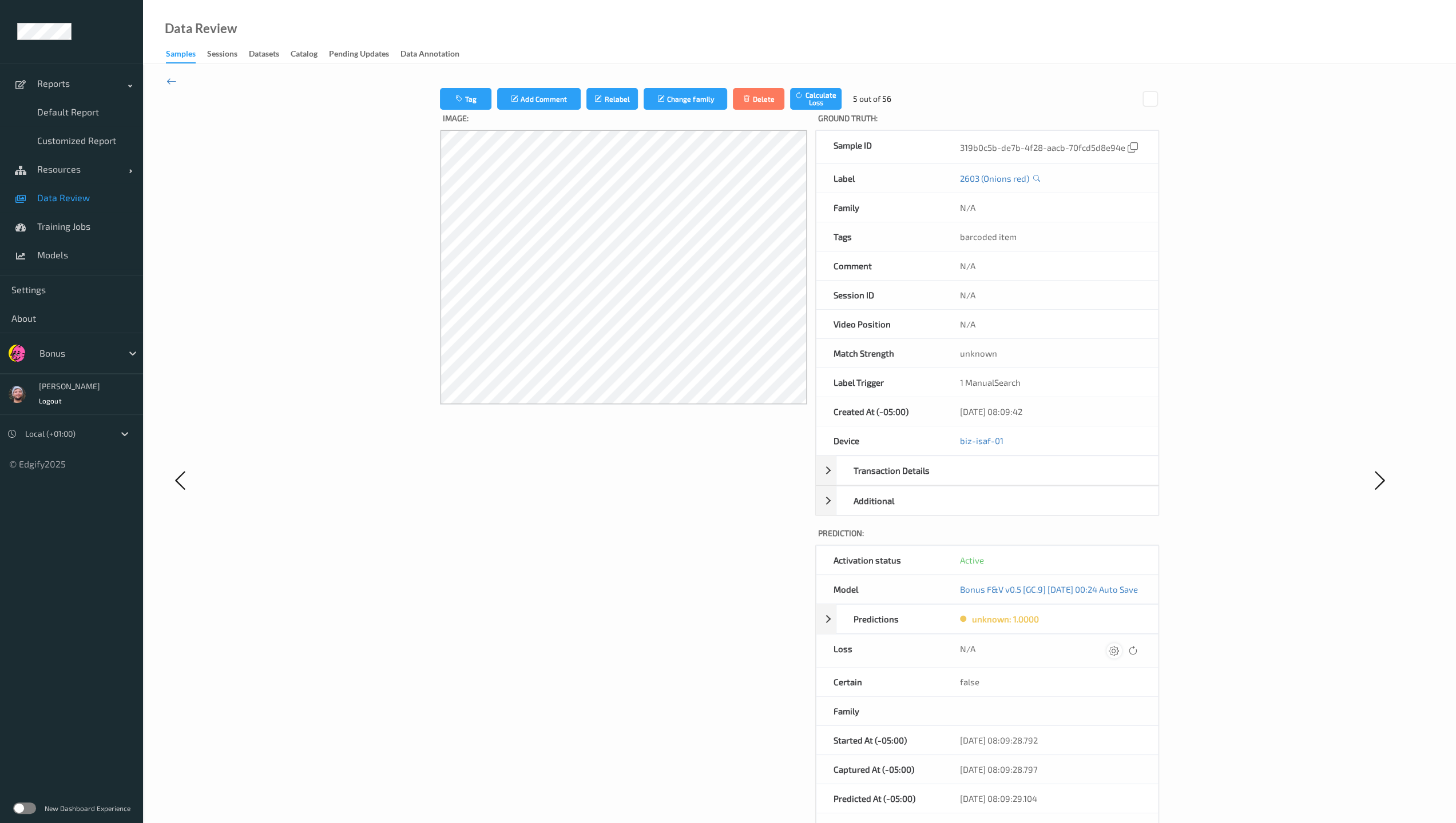
click at [636, 591] on icon at bounding box center [1113, 650] width 11 height 11
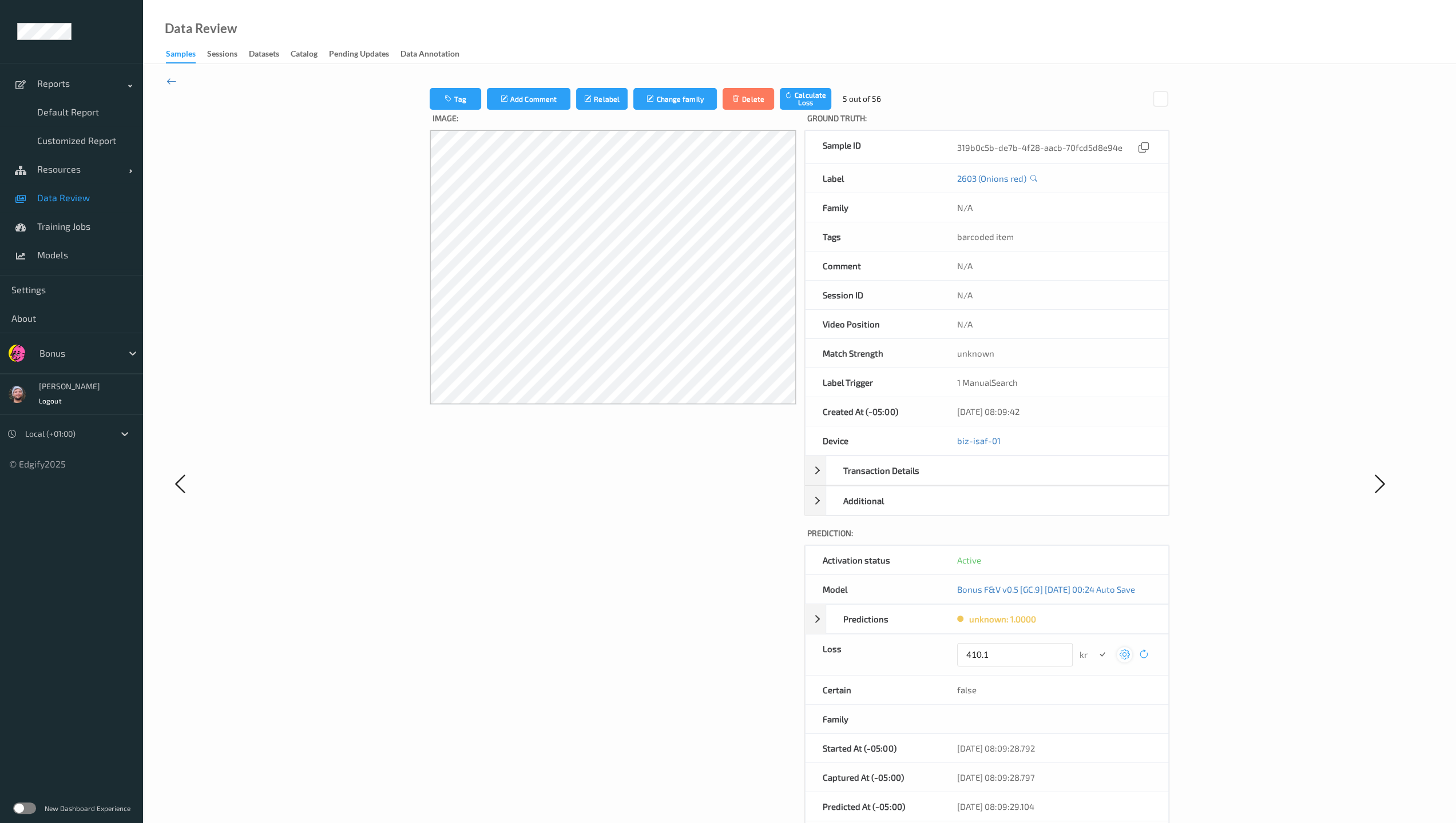
click at [636, 591] on button "submit" at bounding box center [1102, 655] width 15 height 15
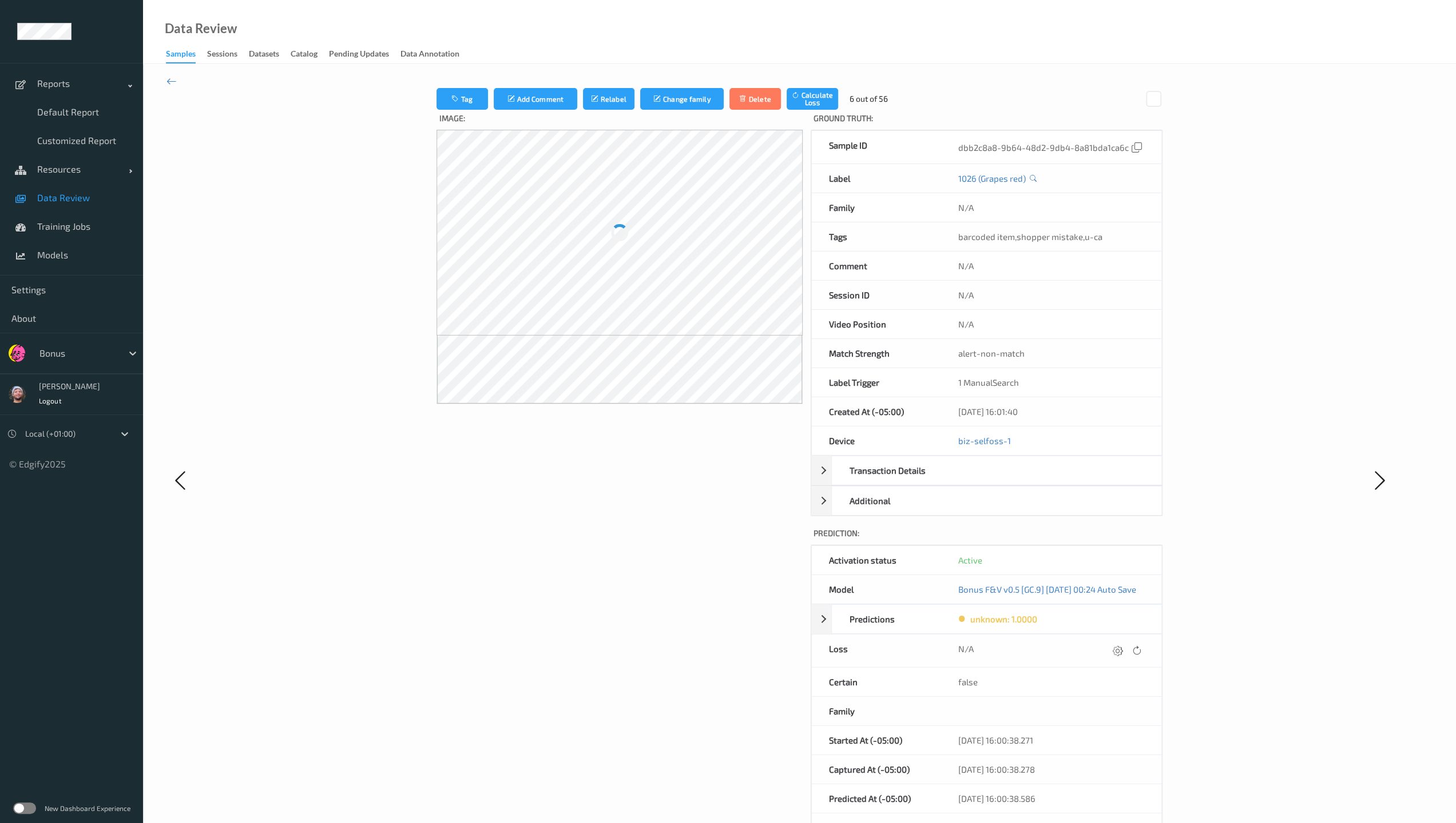
click at [636, 591] on icon at bounding box center [1117, 650] width 11 height 11
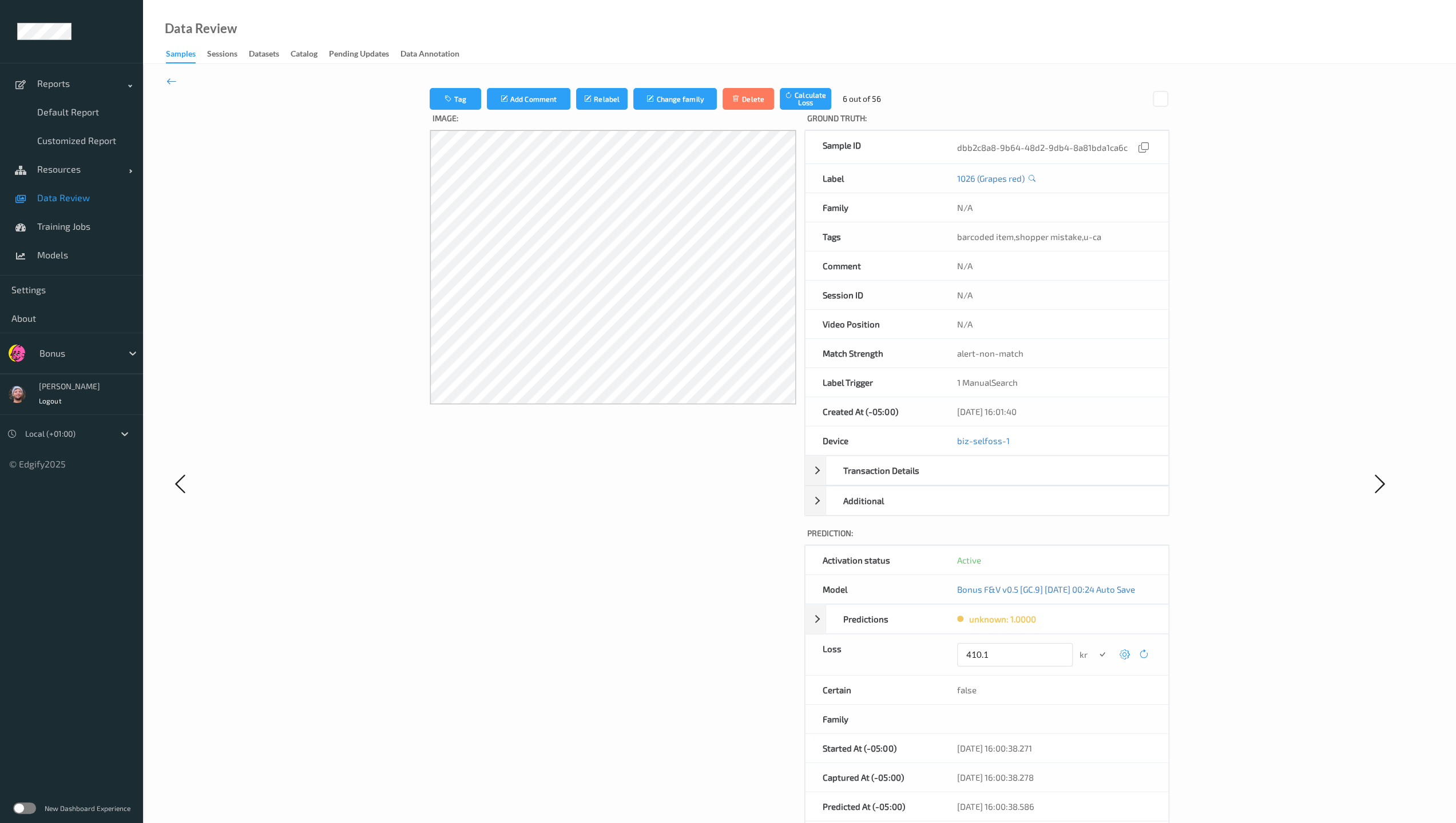
click at [636, 591] on button "submit" at bounding box center [1102, 655] width 15 height 15
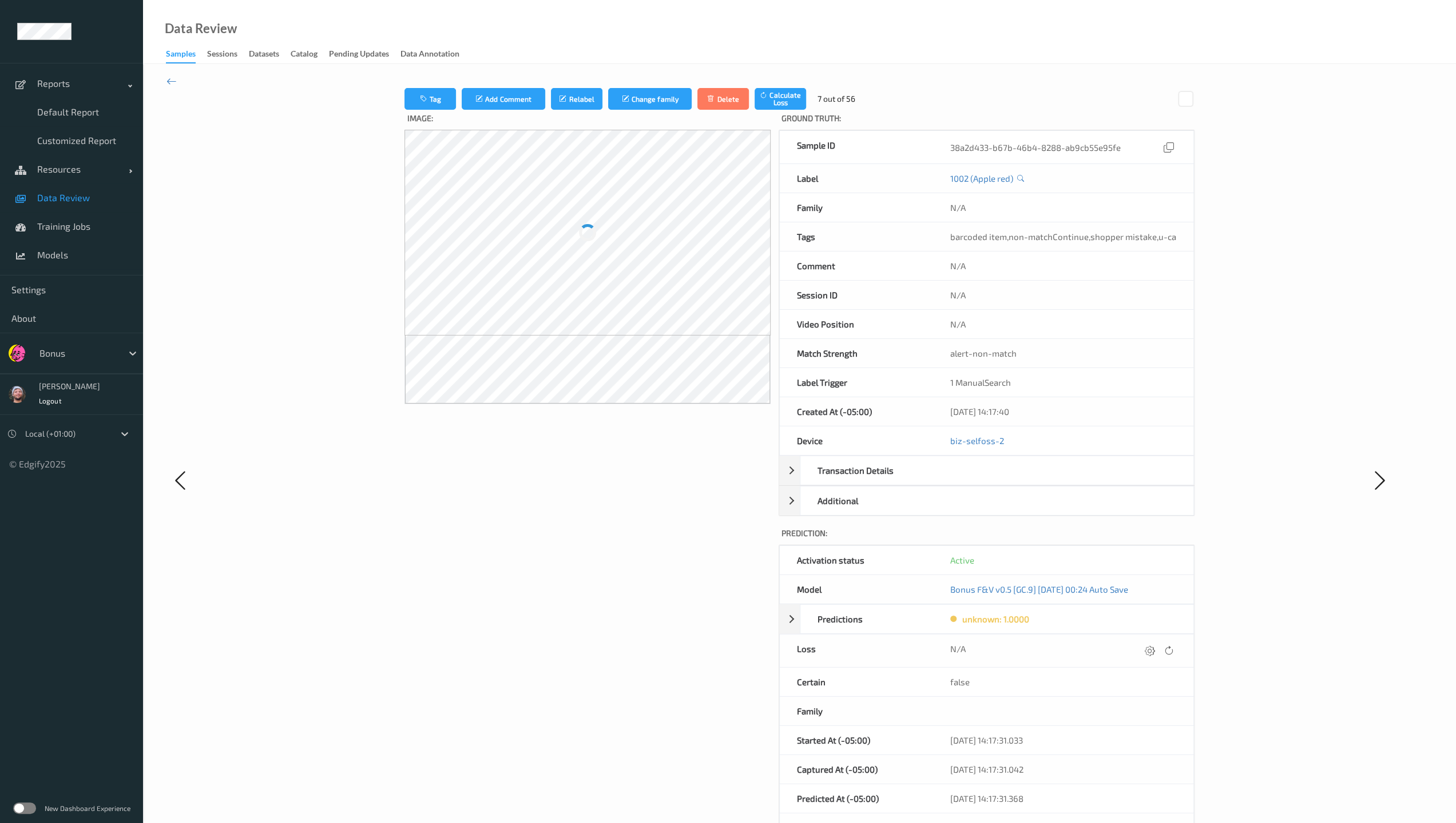
click at [636, 591] on div "N/A" at bounding box center [1062, 650] width 226 height 15
drag, startPoint x: 1160, startPoint y: 645, endPoint x: 1148, endPoint y: 648, distance: 12.4
click at [636, 591] on div at bounding box center [1159, 650] width 35 height 15
click at [636, 591] on icon at bounding box center [1150, 650] width 11 height 11
click at [636, 591] on button "submit" at bounding box center [1127, 655] width 15 height 15
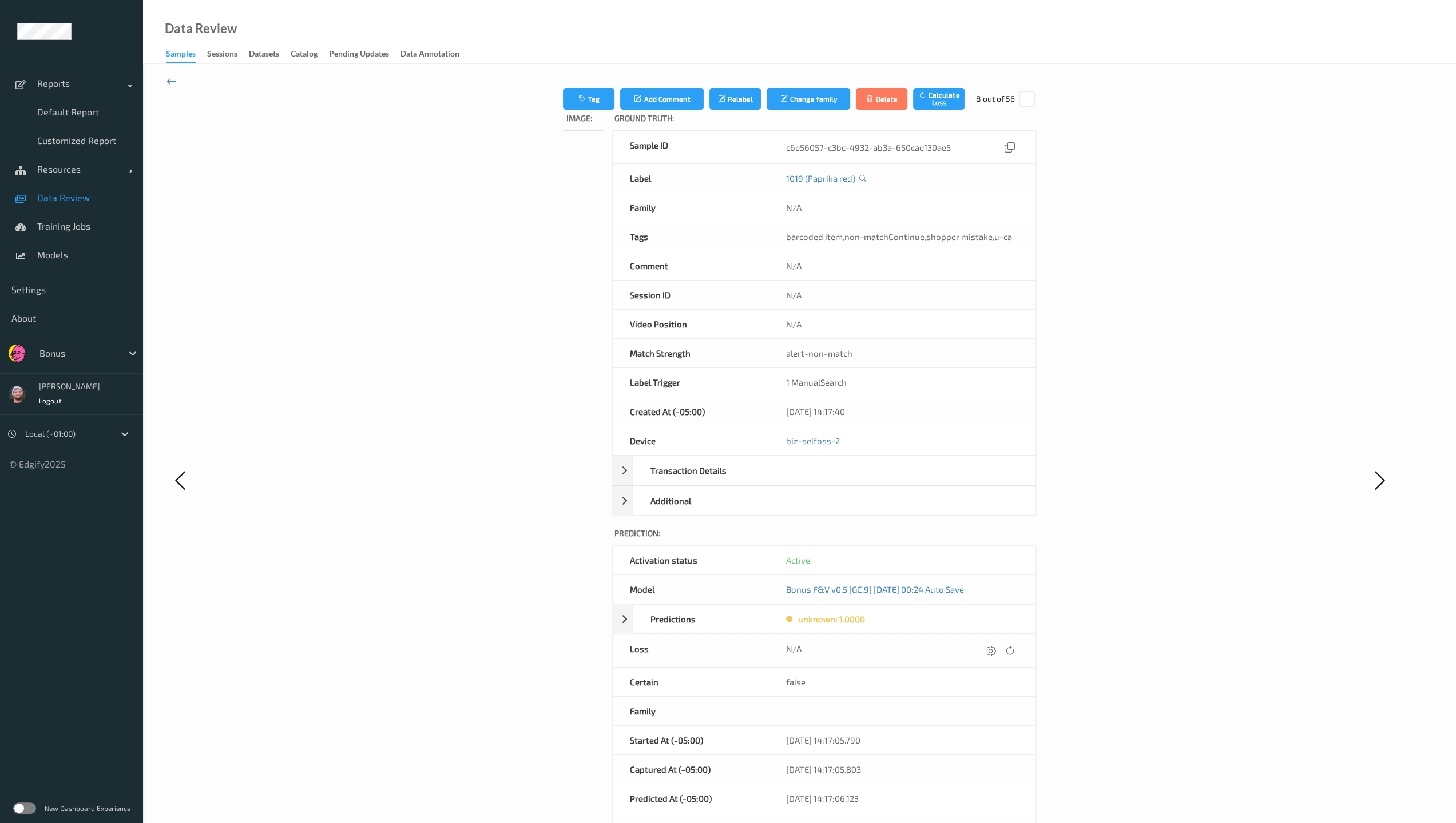
click at [636, 591] on icon at bounding box center [991, 650] width 11 height 11
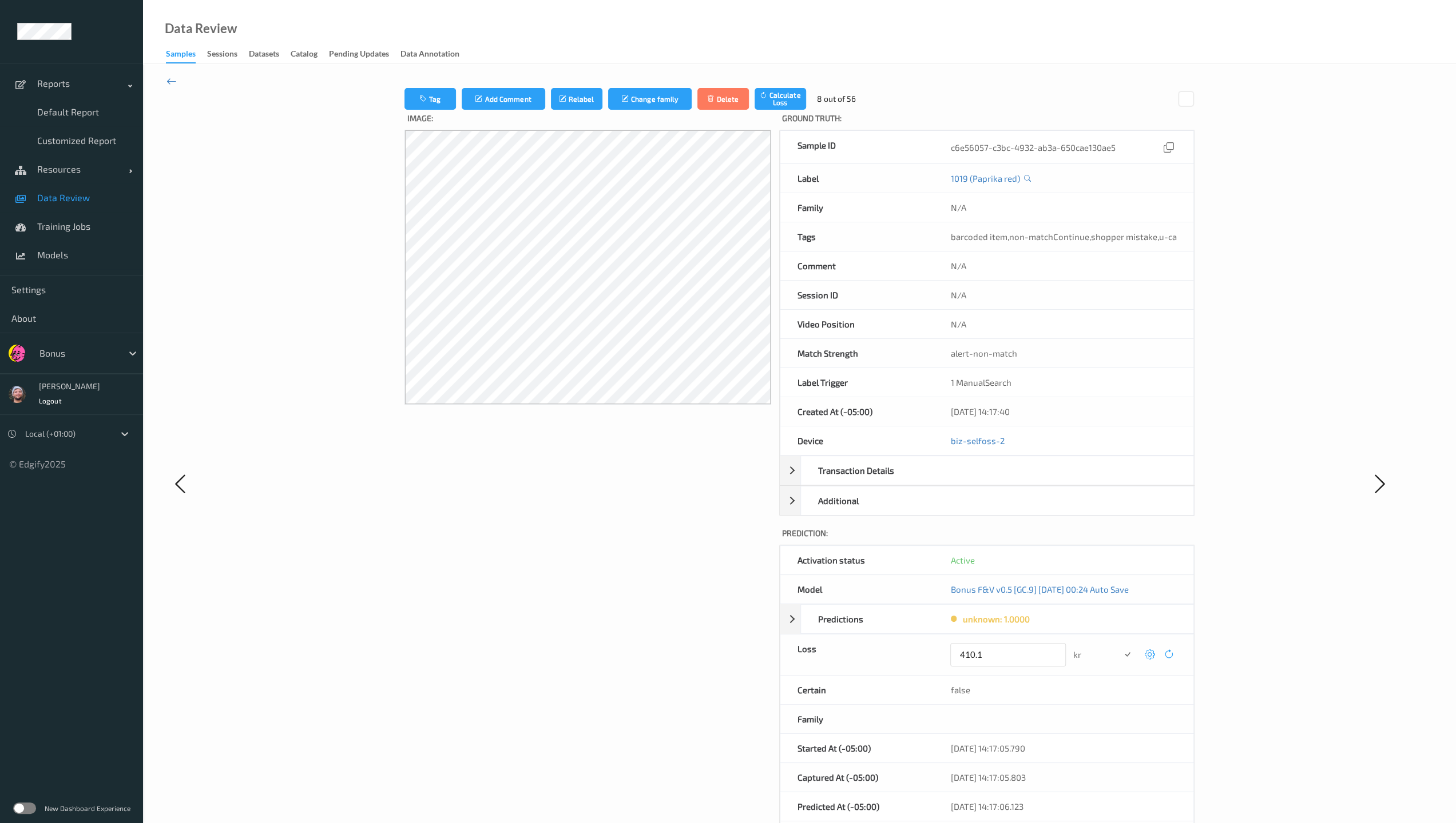
click at [636, 591] on button "submit" at bounding box center [1127, 655] width 15 height 15
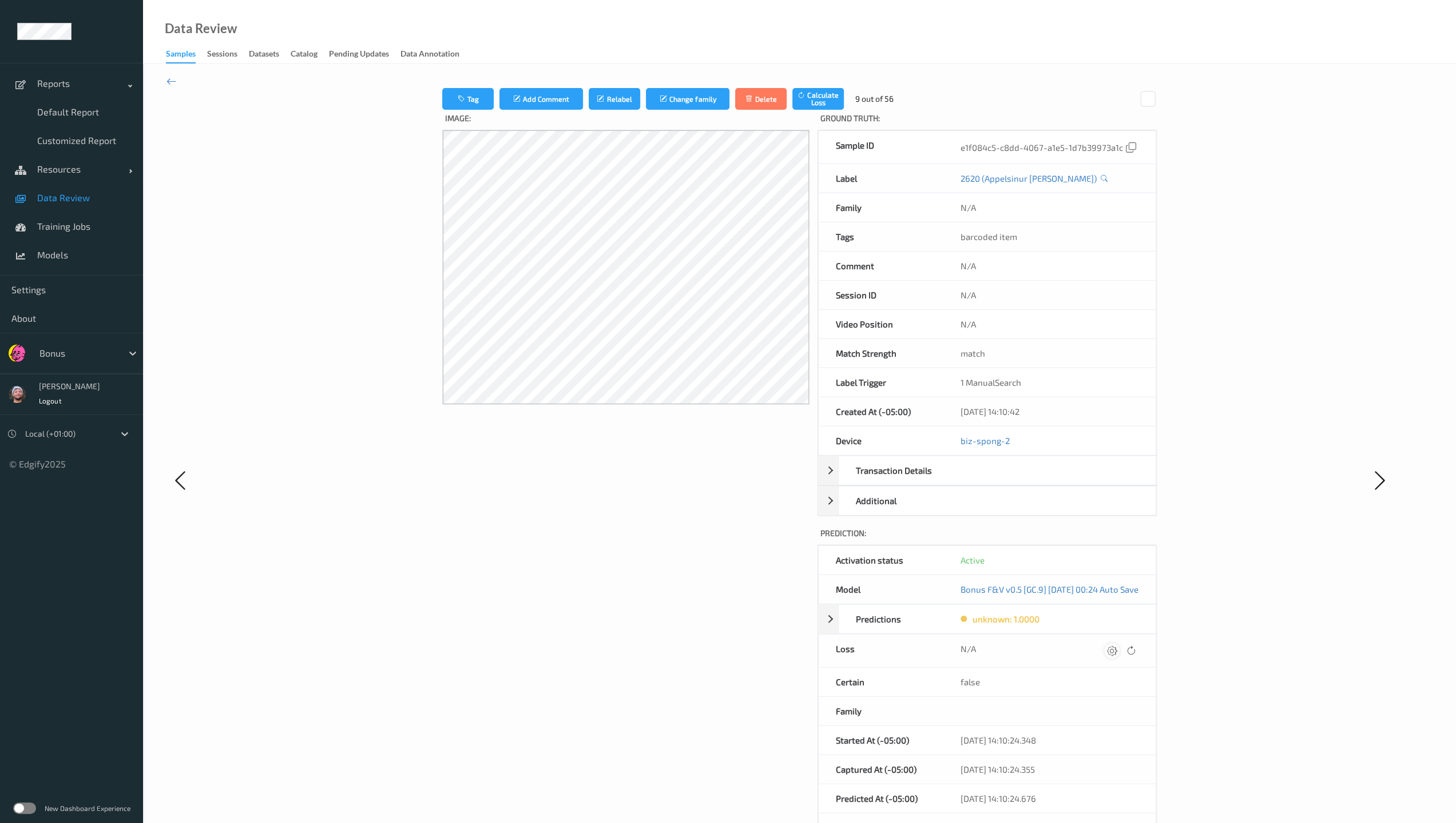
click at [636, 591] on icon at bounding box center [1111, 650] width 11 height 11
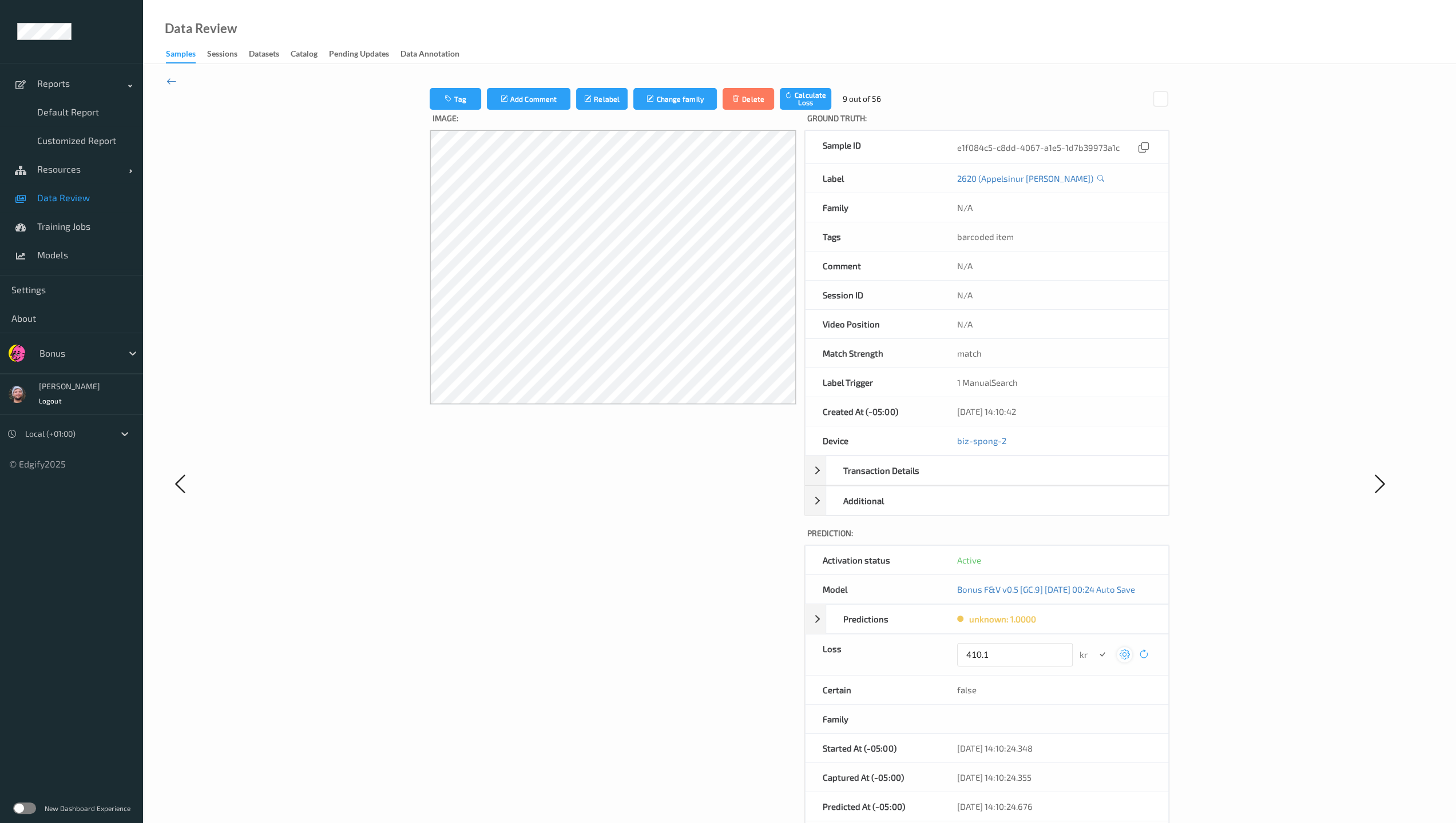
click at [636, 591] on button "submit" at bounding box center [1102, 655] width 15 height 15
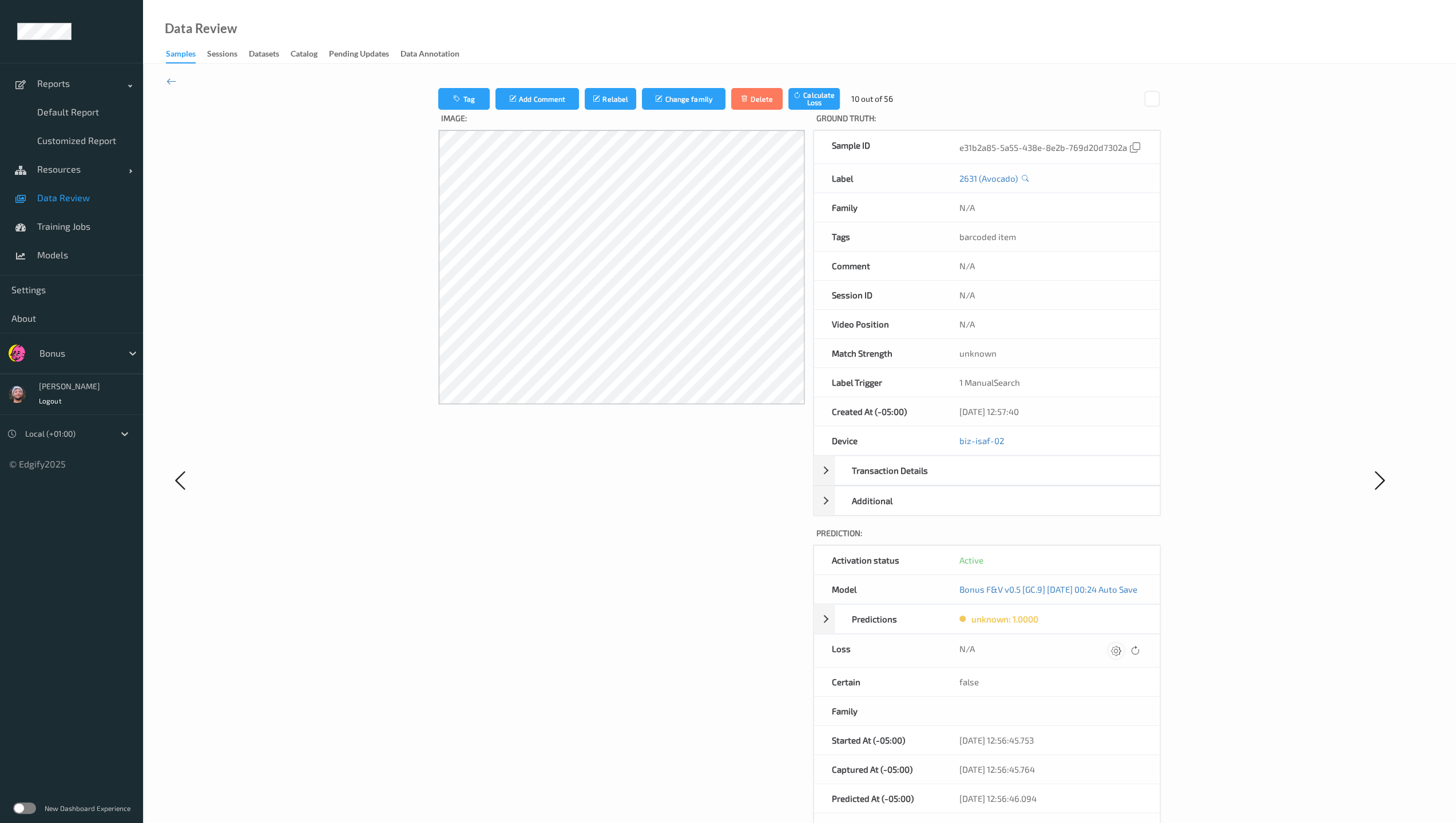
click at [636, 591] on icon at bounding box center [1115, 650] width 11 height 11
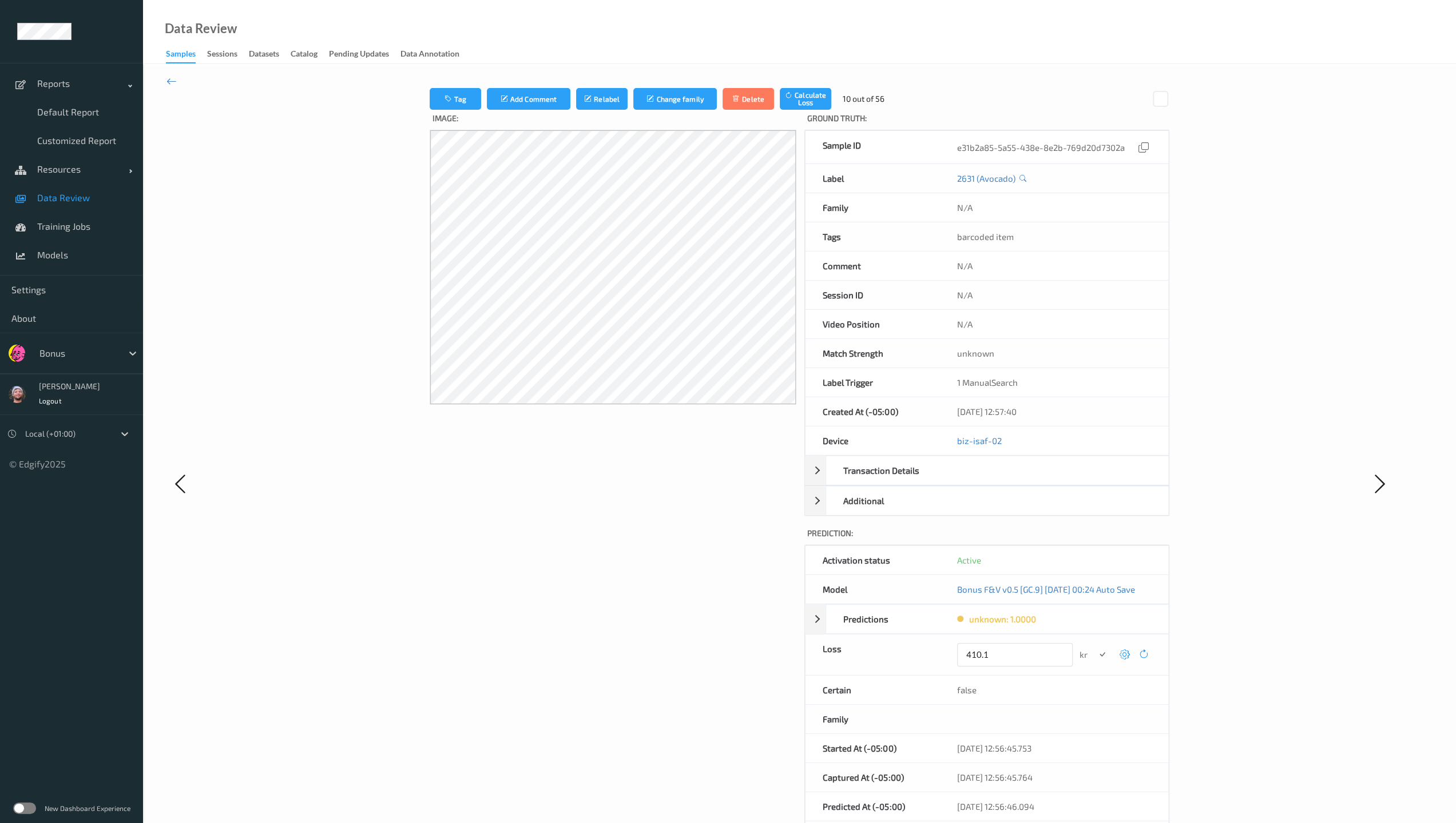
click at [636, 591] on button "submit" at bounding box center [1102, 655] width 15 height 15
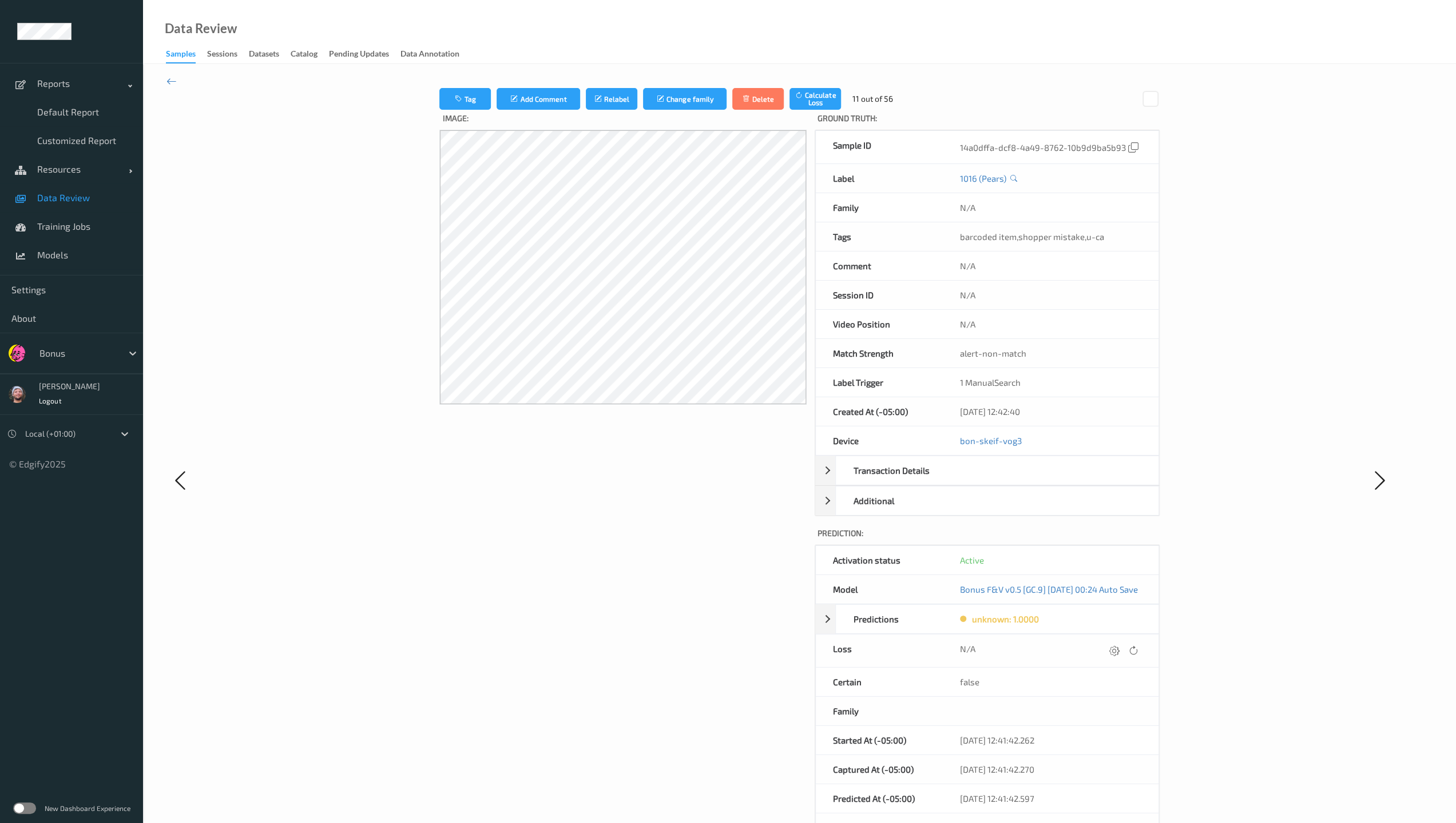
click at [636, 591] on icon at bounding box center [1114, 650] width 11 height 11
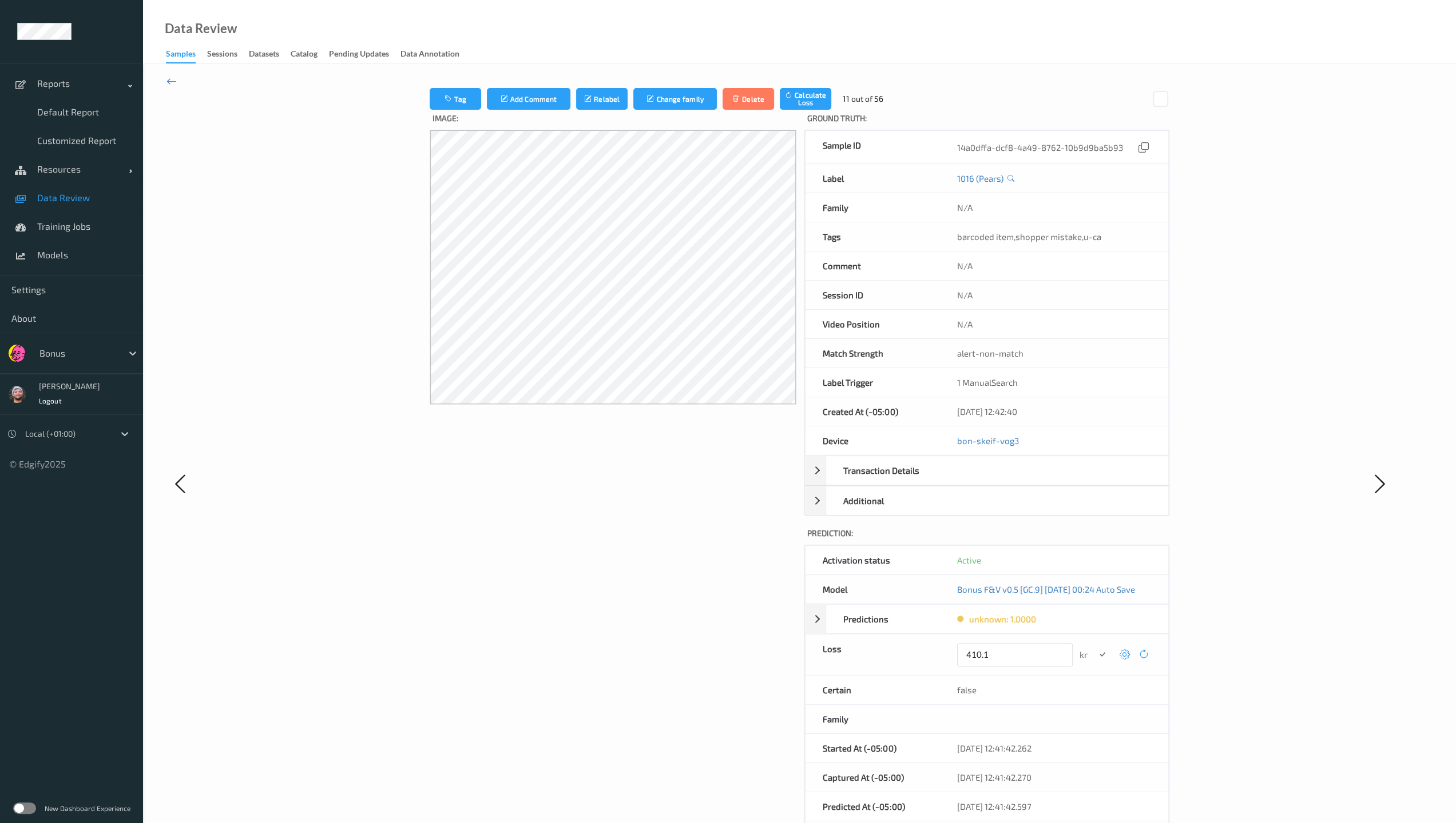
click at [636, 591] on button "submit" at bounding box center [1102, 655] width 15 height 15
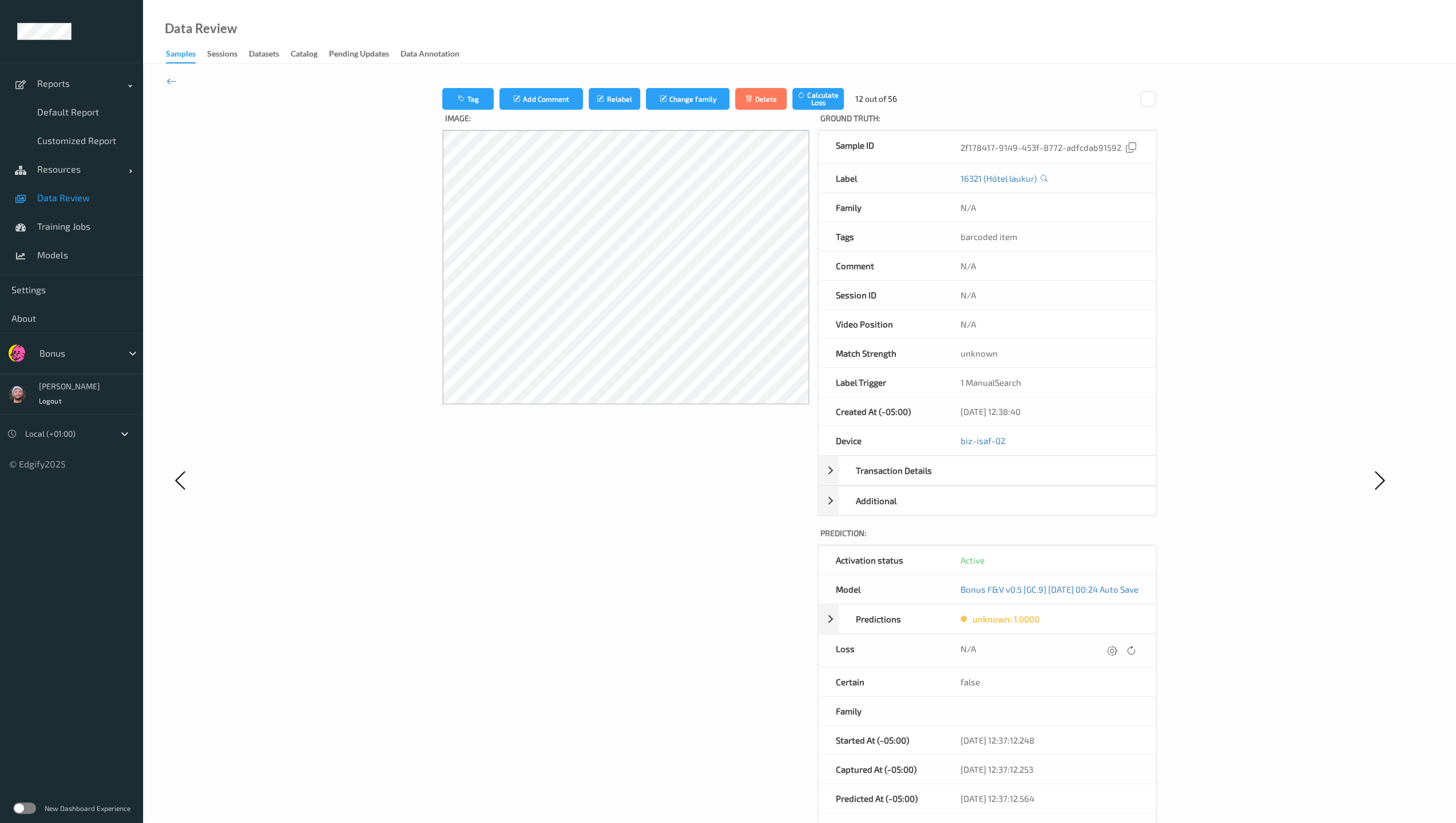
click at [636, 591] on icon at bounding box center [1111, 650] width 11 height 11
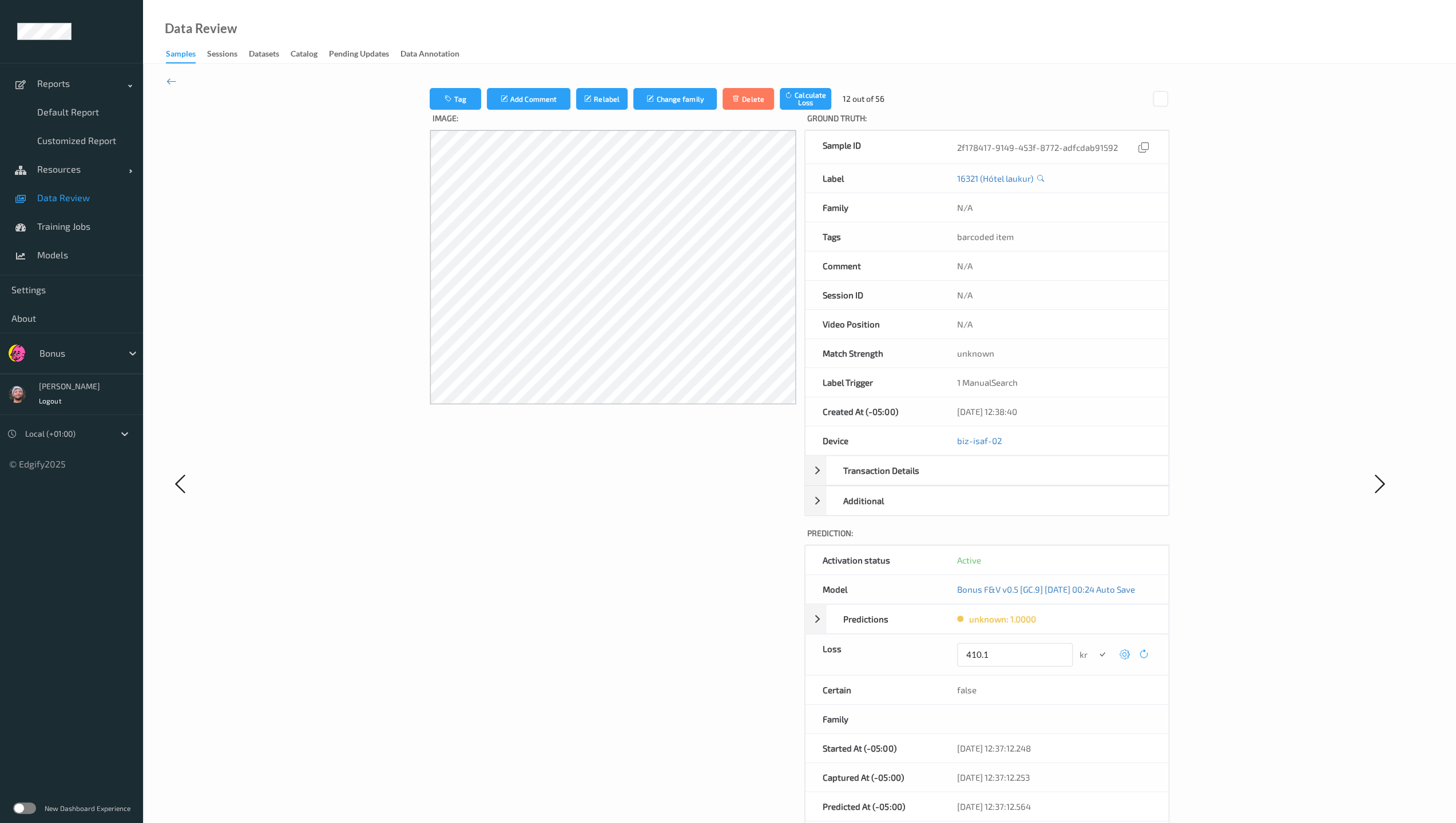
click at [636, 591] on button "submit" at bounding box center [1102, 655] width 15 height 15
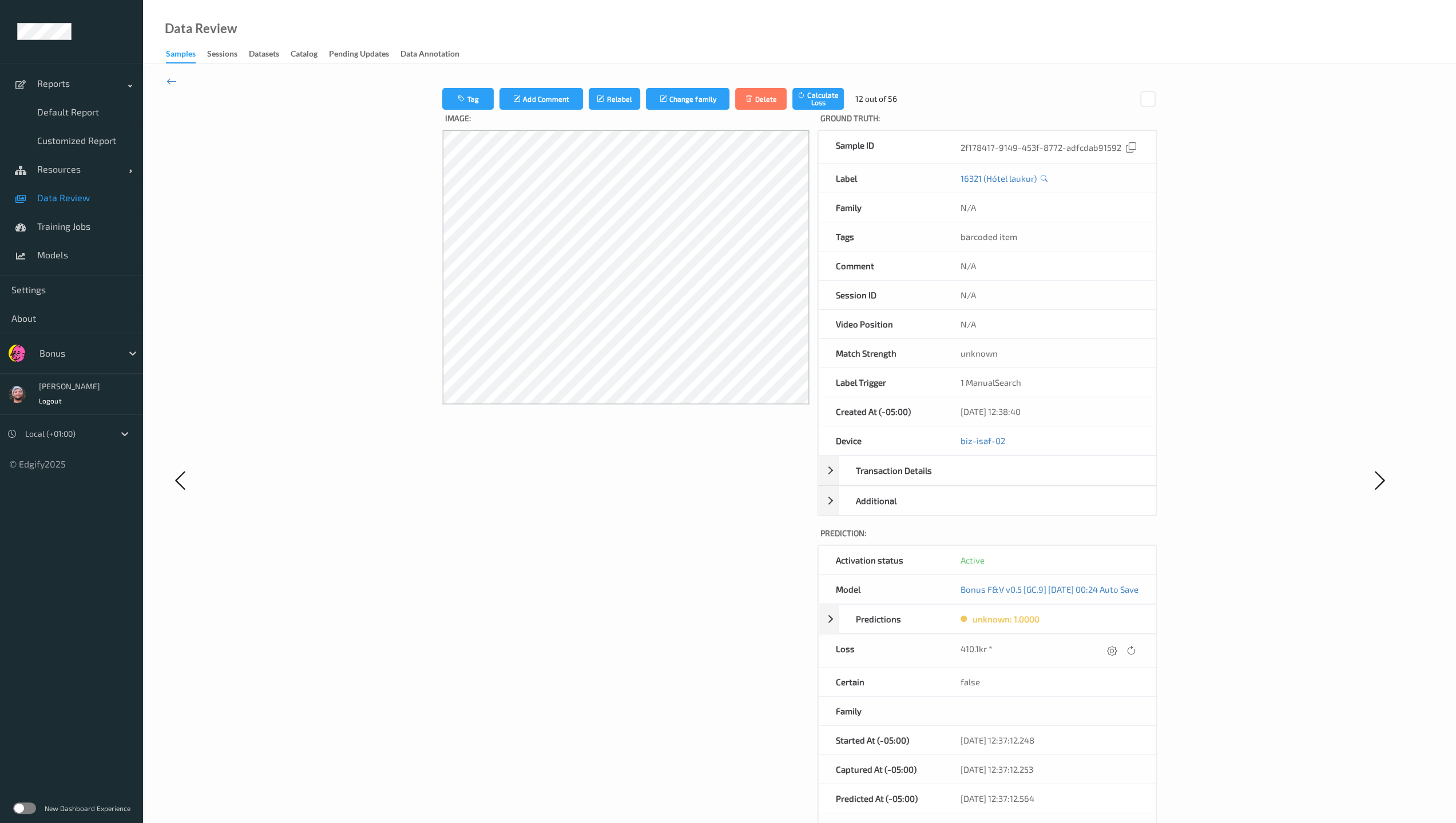
click at [636, 591] on icon at bounding box center [1111, 650] width 11 height 11
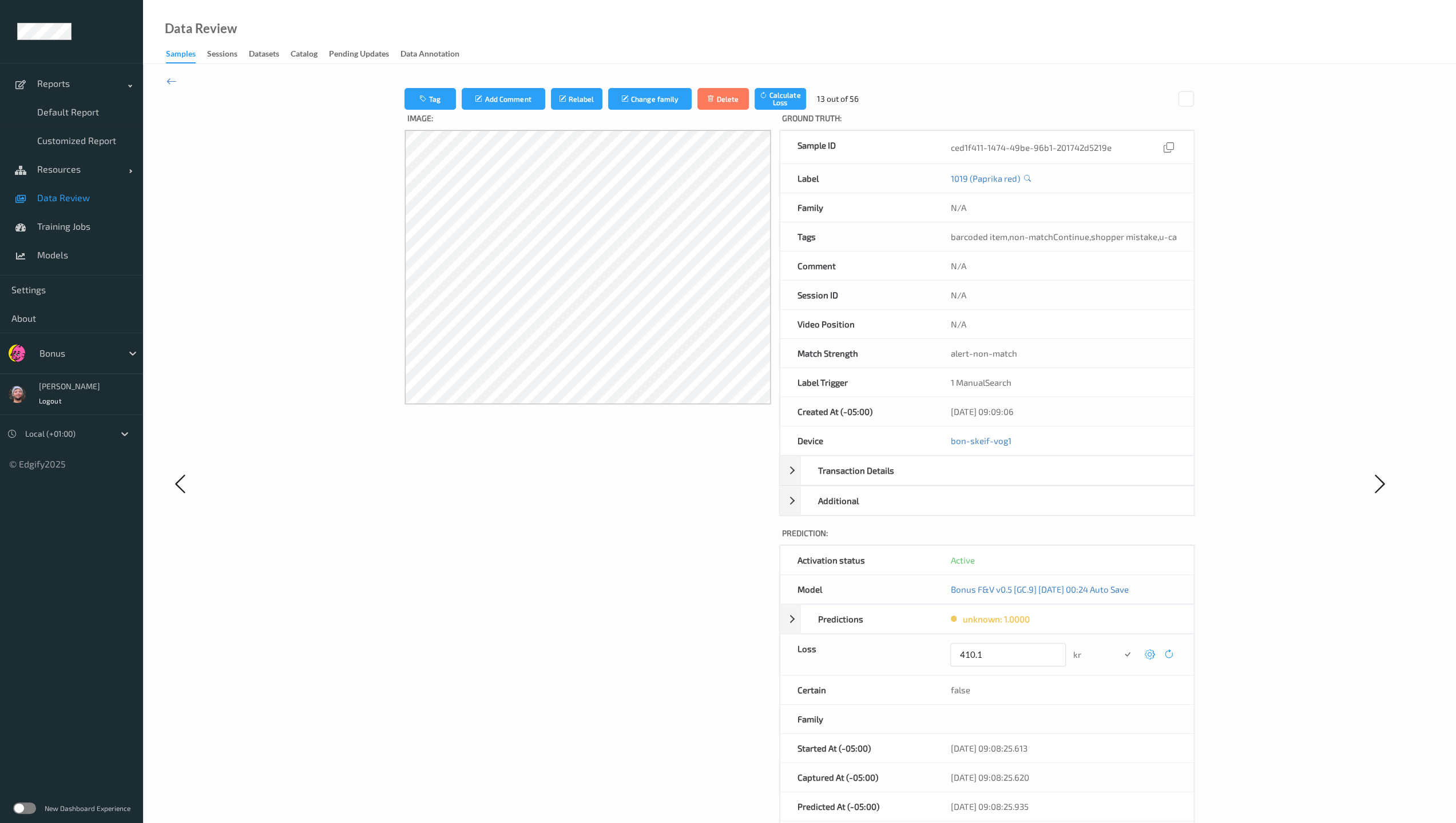
click at [636, 591] on button "submit" at bounding box center [1127, 655] width 15 height 15
click at [636, 591] on icon at bounding box center [1150, 650] width 11 height 11
click at [636, 591] on button "submit" at bounding box center [1127, 655] width 15 height 15
click at [636, 591] on icon at bounding box center [1150, 650] width 11 height 11
click at [636, 591] on button "submit" at bounding box center [1127, 655] width 15 height 15
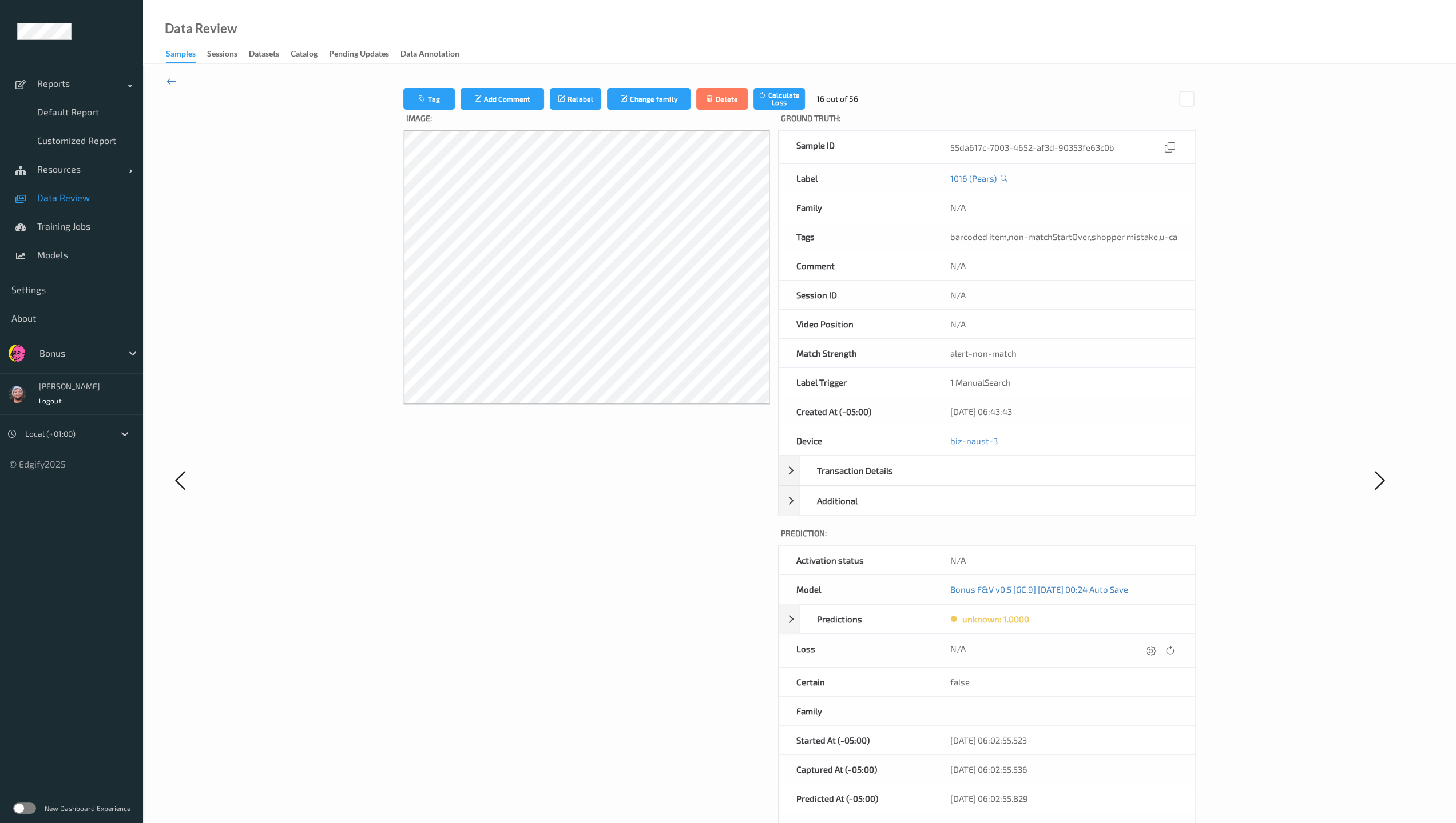
click at [636, 591] on div at bounding box center [1151, 650] width 15 height 15
click at [636, 591] on button "submit" at bounding box center [1129, 655] width 15 height 15
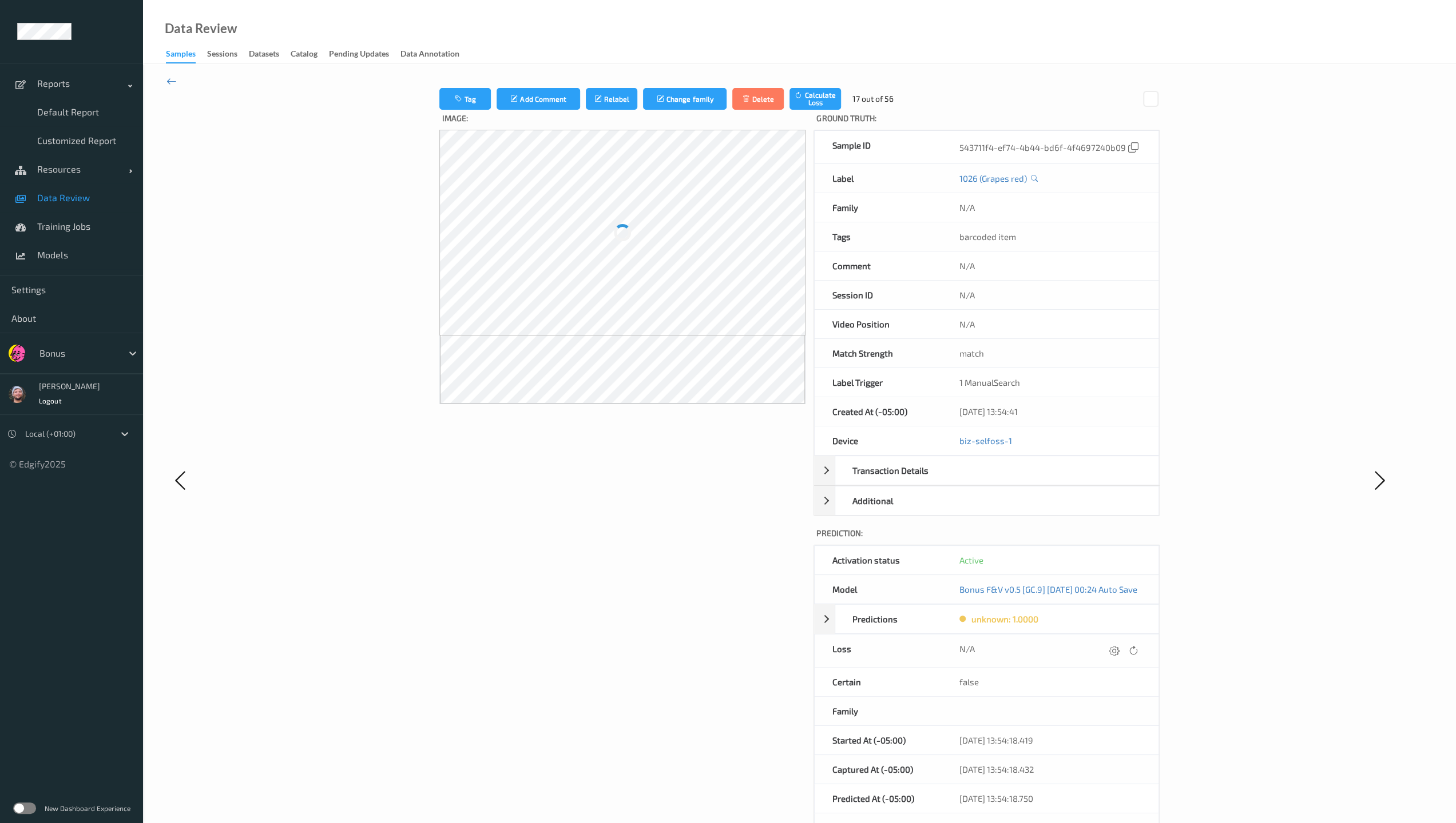
click at [636, 591] on icon at bounding box center [1133, 650] width 11 height 11
click at [636, 591] on icon at bounding box center [1114, 650] width 11 height 11
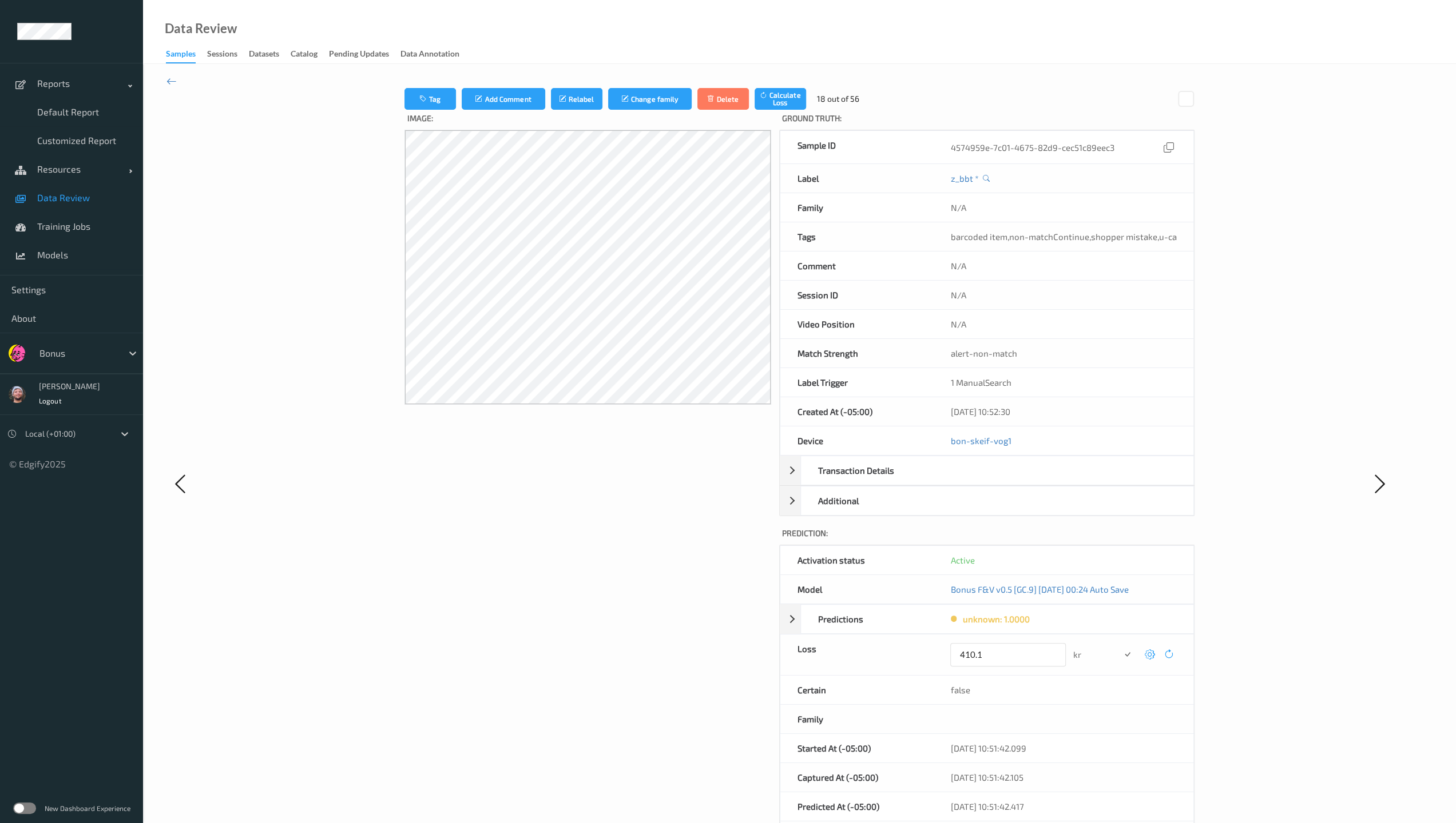
click at [636, 591] on button "submit" at bounding box center [1127, 655] width 15 height 15
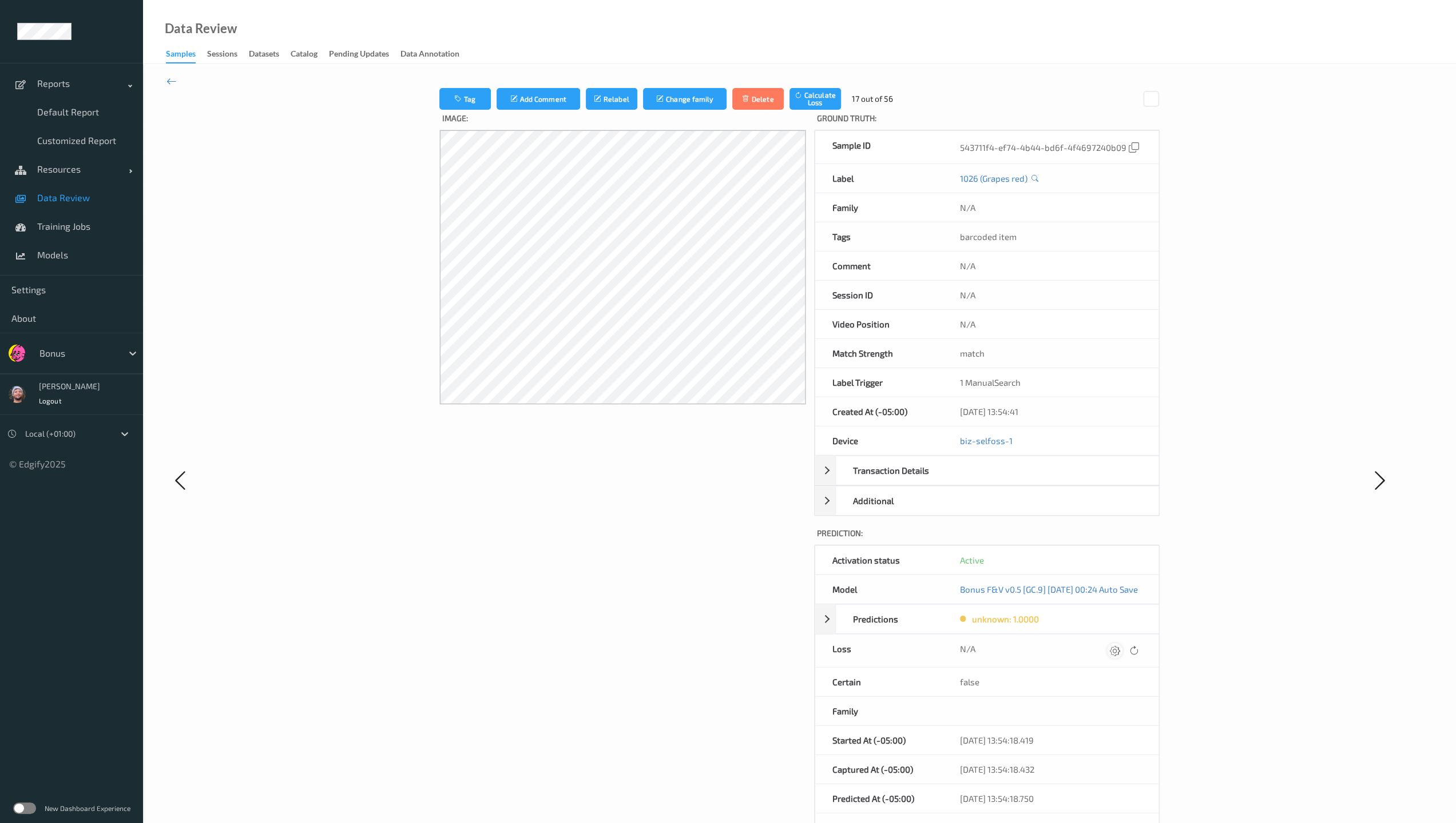
click at [636, 591] on icon at bounding box center [1114, 650] width 11 height 11
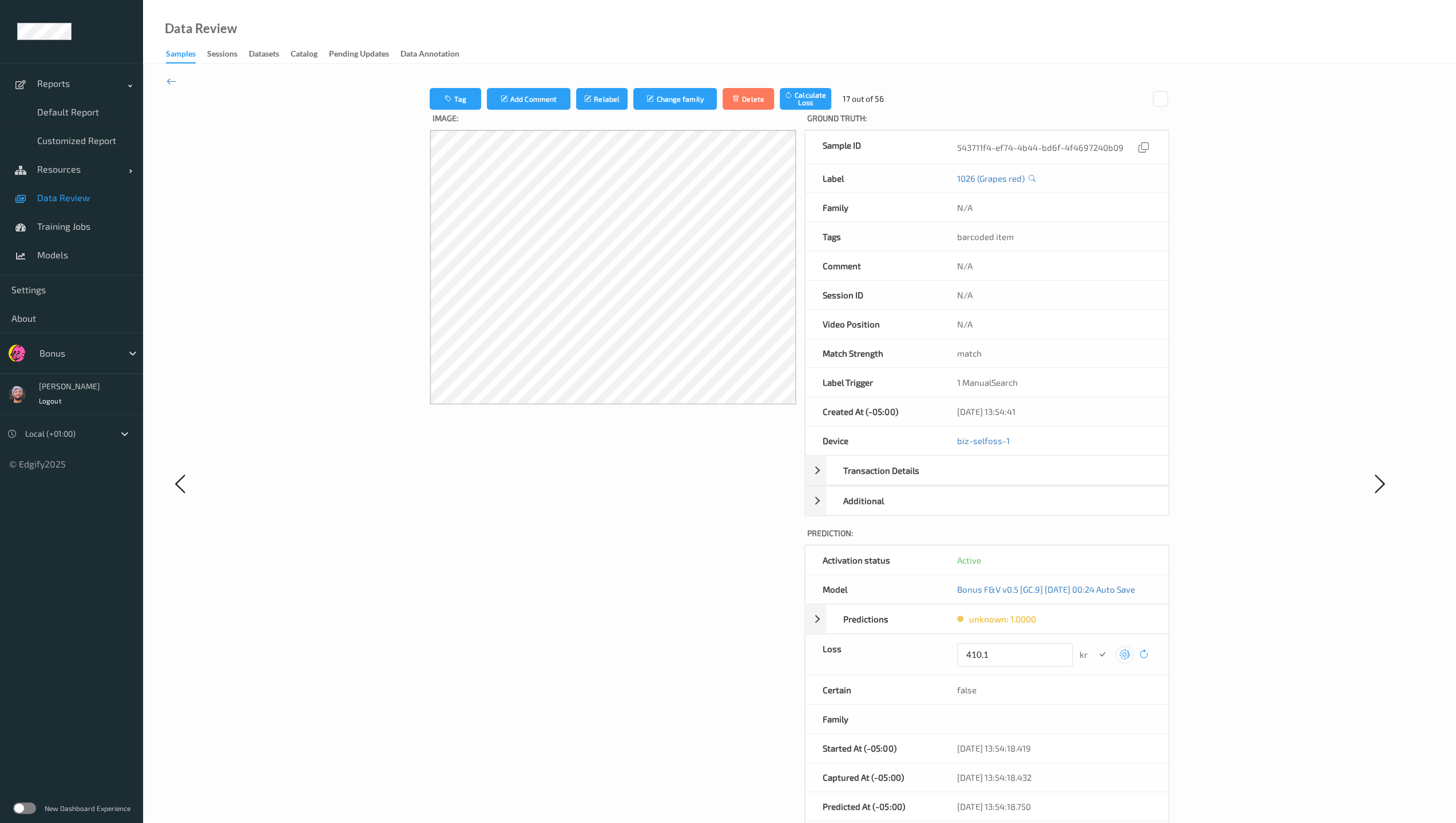
click at [636, 591] on button "submit" at bounding box center [1102, 655] width 15 height 15
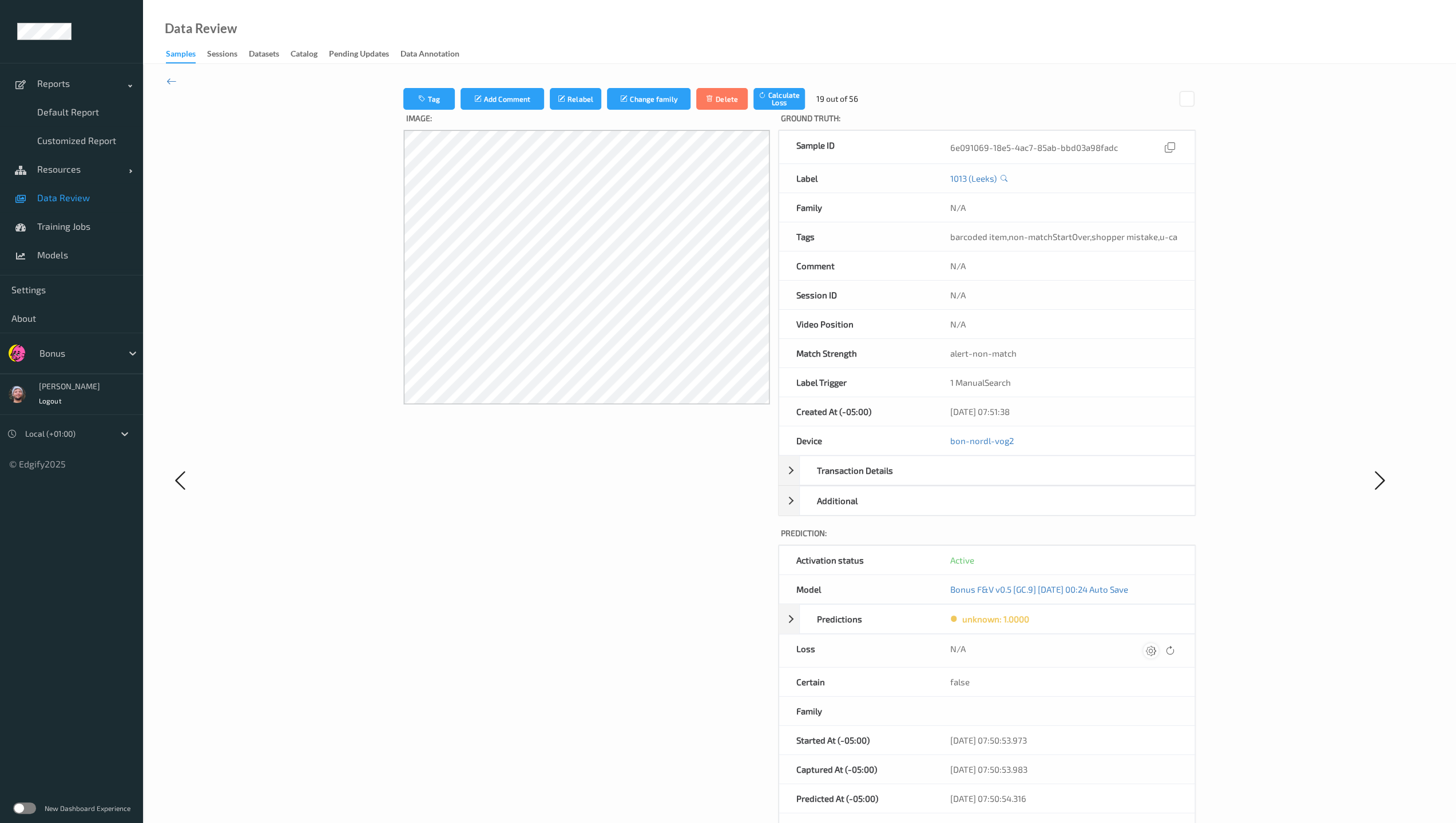
click at [636, 591] on icon at bounding box center [1151, 650] width 11 height 11
click at [636, 591] on button "submit" at bounding box center [1129, 655] width 15 height 15
click at [636, 591] on icon at bounding box center [1150, 650] width 11 height 11
click at [636, 591] on button "submit" at bounding box center [1127, 655] width 15 height 15
click at [636, 591] on icon at bounding box center [1150, 650] width 11 height 11
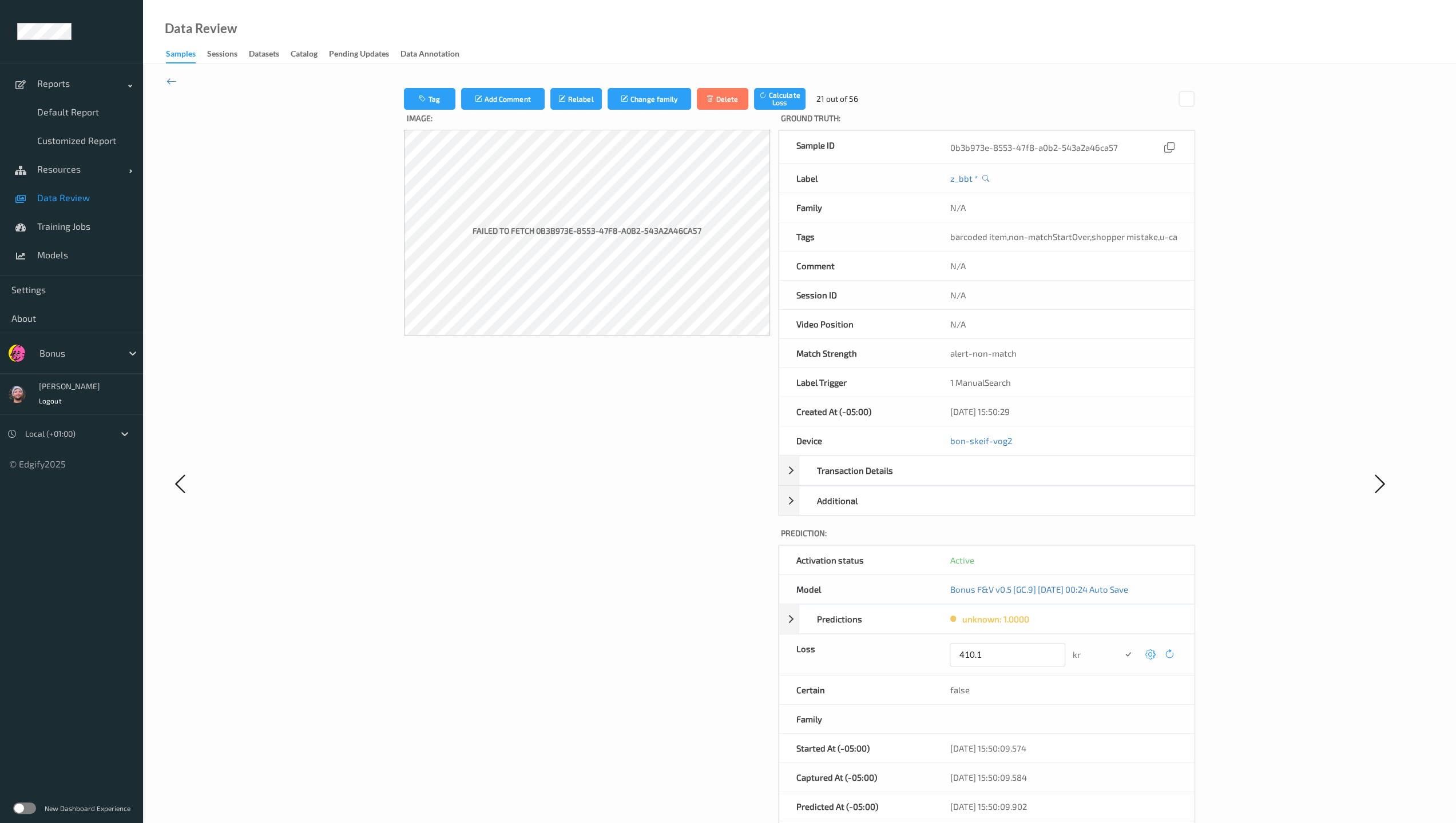
click at [636, 591] on button "submit" at bounding box center [1128, 655] width 15 height 15
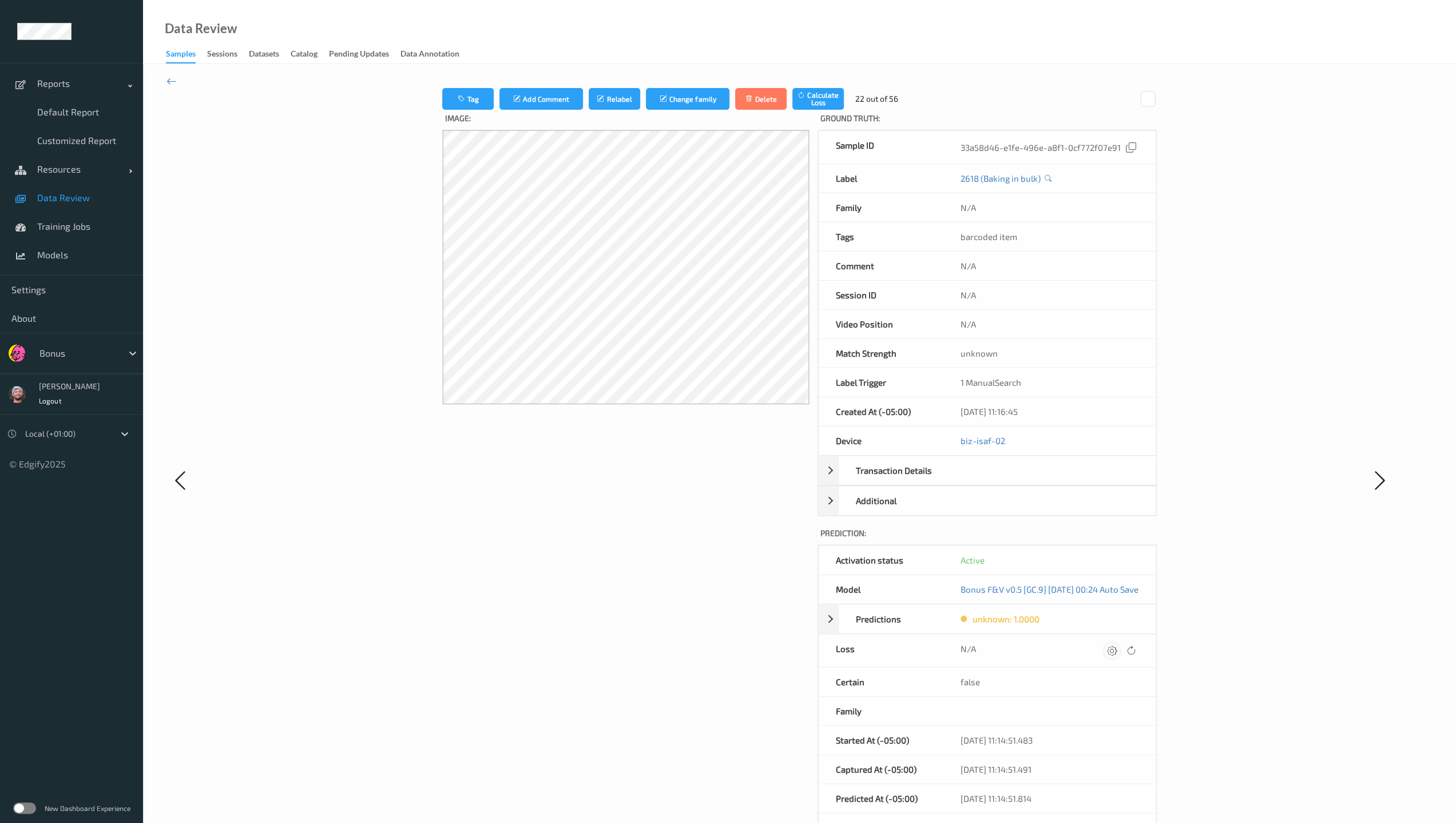
click at [636, 591] on icon at bounding box center [1111, 650] width 11 height 11
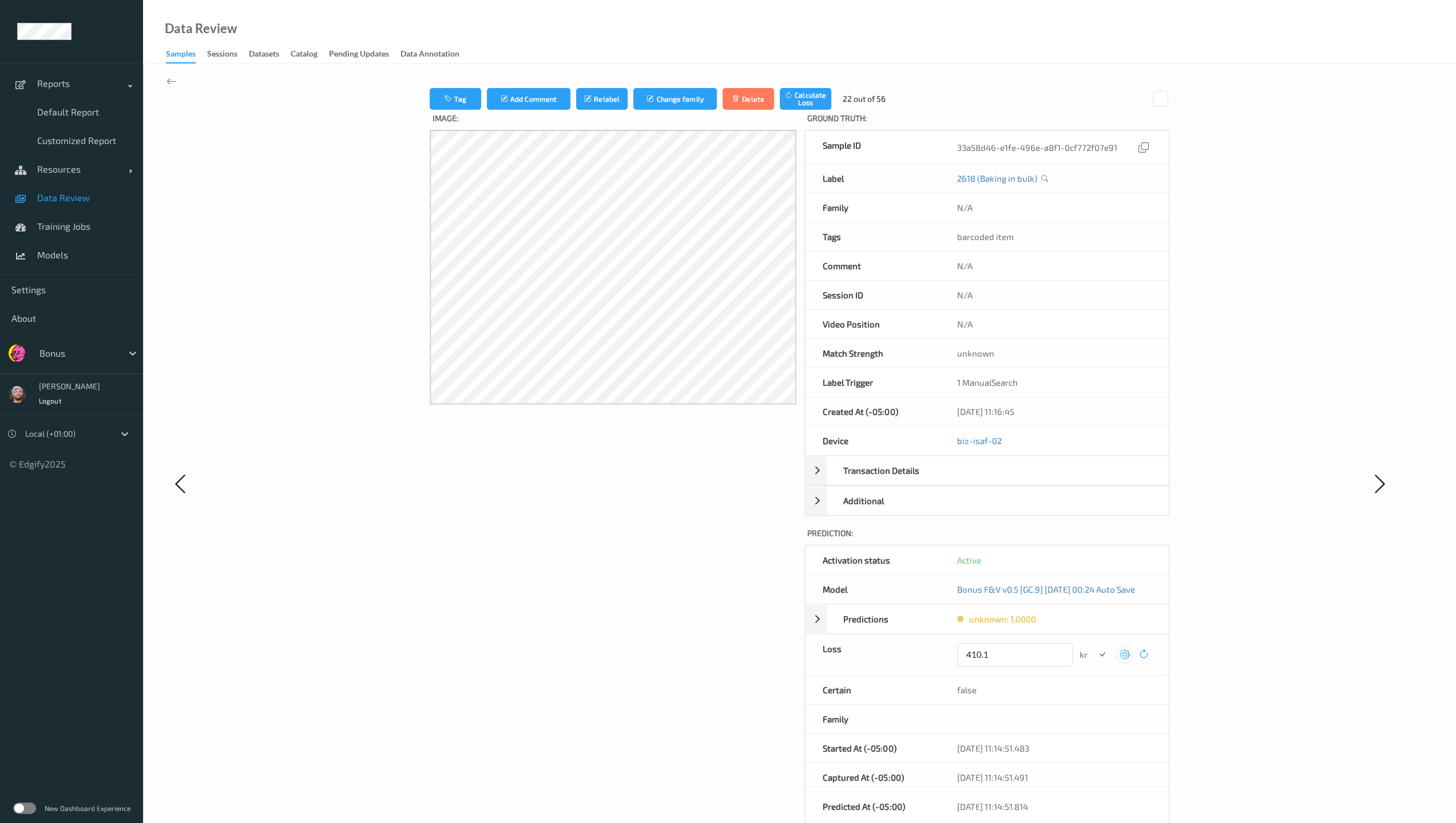
click at [636, 591] on button "submit" at bounding box center [1102, 655] width 15 height 15
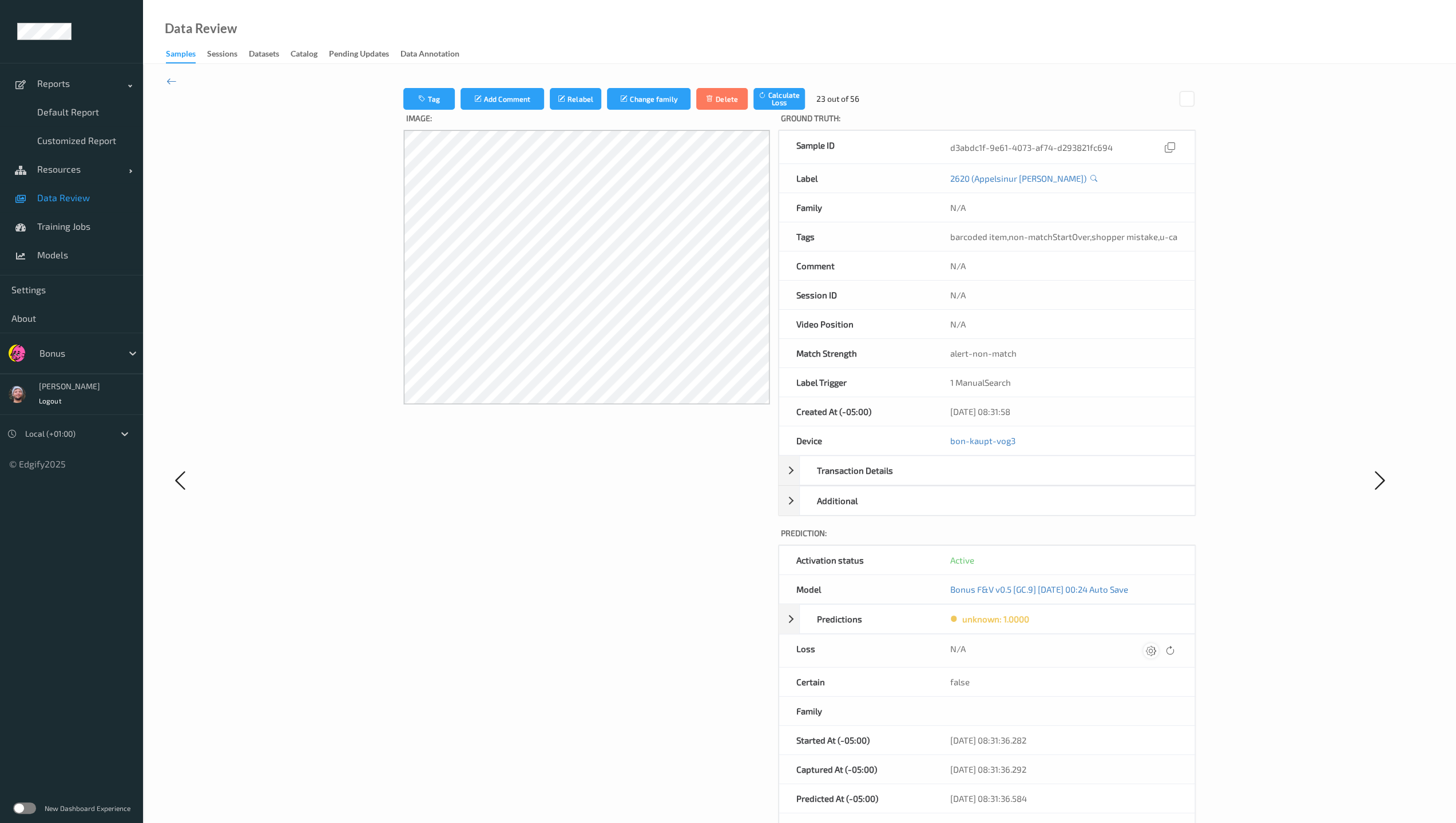
click at [636, 591] on div at bounding box center [1151, 650] width 15 height 15
click at [636, 591] on button "submit" at bounding box center [1129, 655] width 15 height 15
click at [636, 591] on div at bounding box center [1150, 650] width 15 height 15
click at [636, 591] on button "submit" at bounding box center [1127, 655] width 15 height 15
click at [636, 591] on div at bounding box center [1150, 650] width 15 height 15
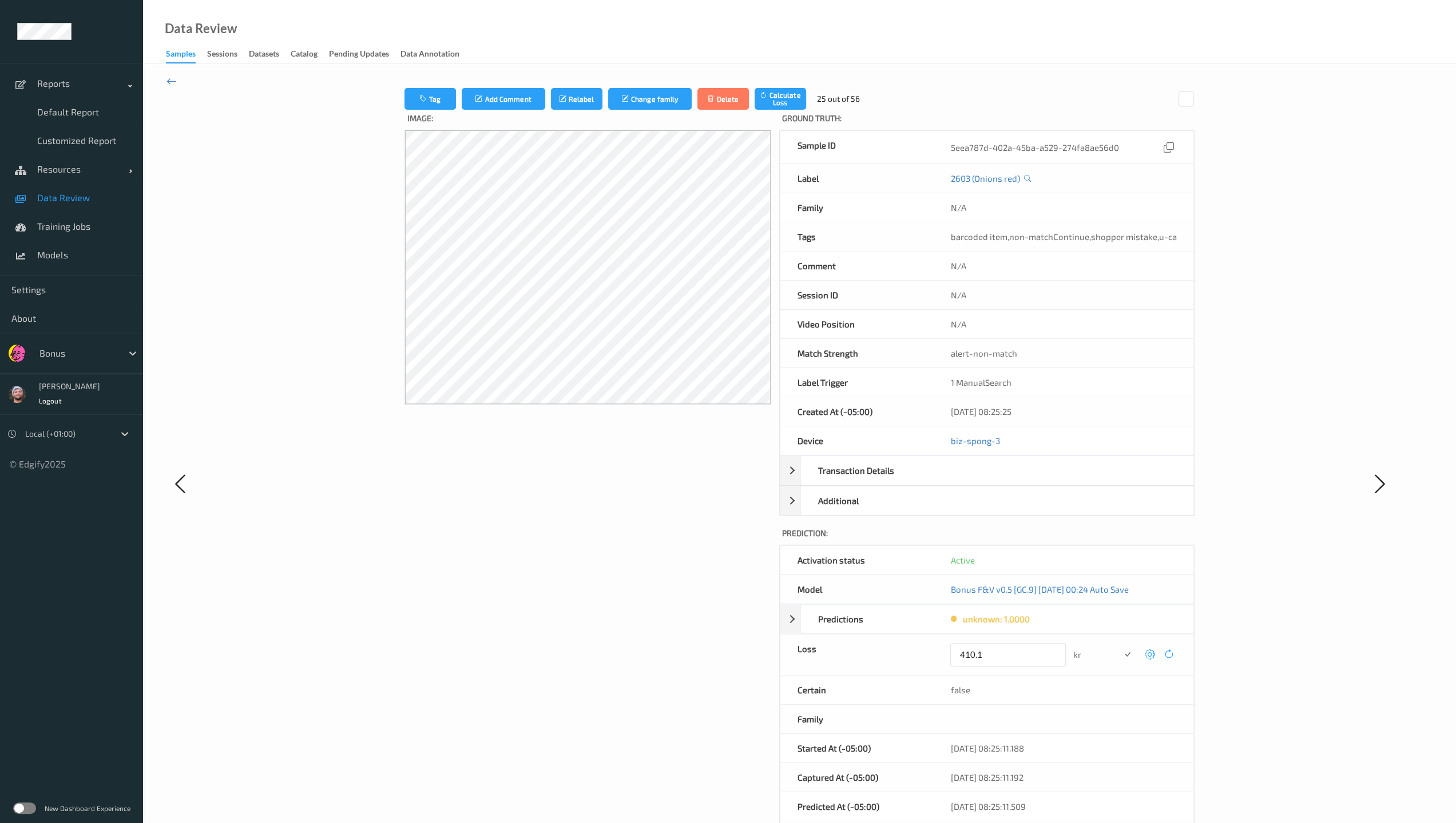
click at [636, 591] on button "submit" at bounding box center [1127, 655] width 15 height 15
click at [636, 591] on div at bounding box center [1150, 650] width 15 height 15
click at [636, 591] on button "submit" at bounding box center [1127, 655] width 15 height 15
click at [636, 591] on icon at bounding box center [1151, 650] width 11 height 11
click at [636, 591] on button "submit" at bounding box center [1129, 655] width 15 height 15
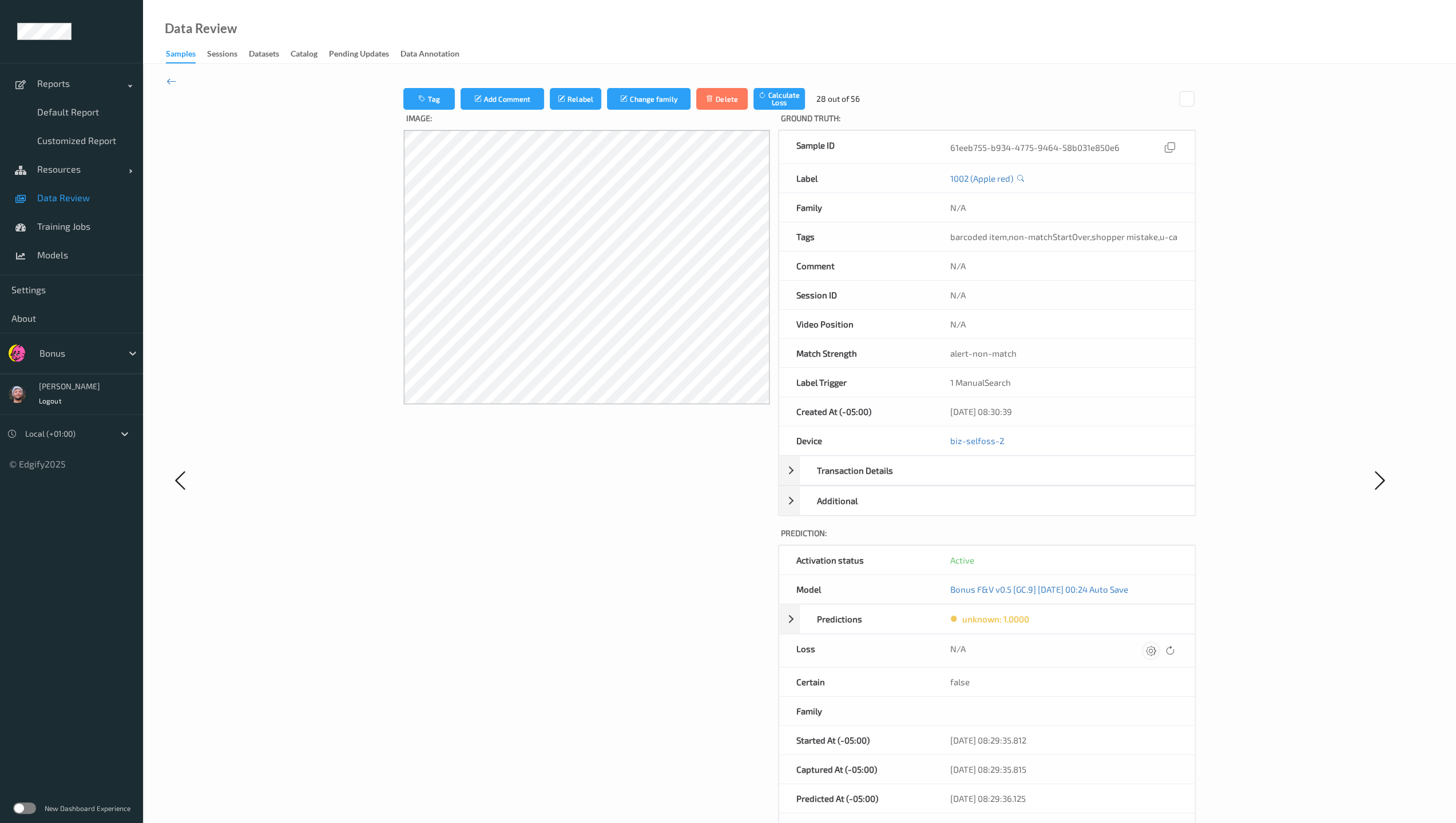
click at [636, 591] on icon at bounding box center [1151, 650] width 11 height 11
click at [636, 591] on button "submit" at bounding box center [1129, 655] width 15 height 15
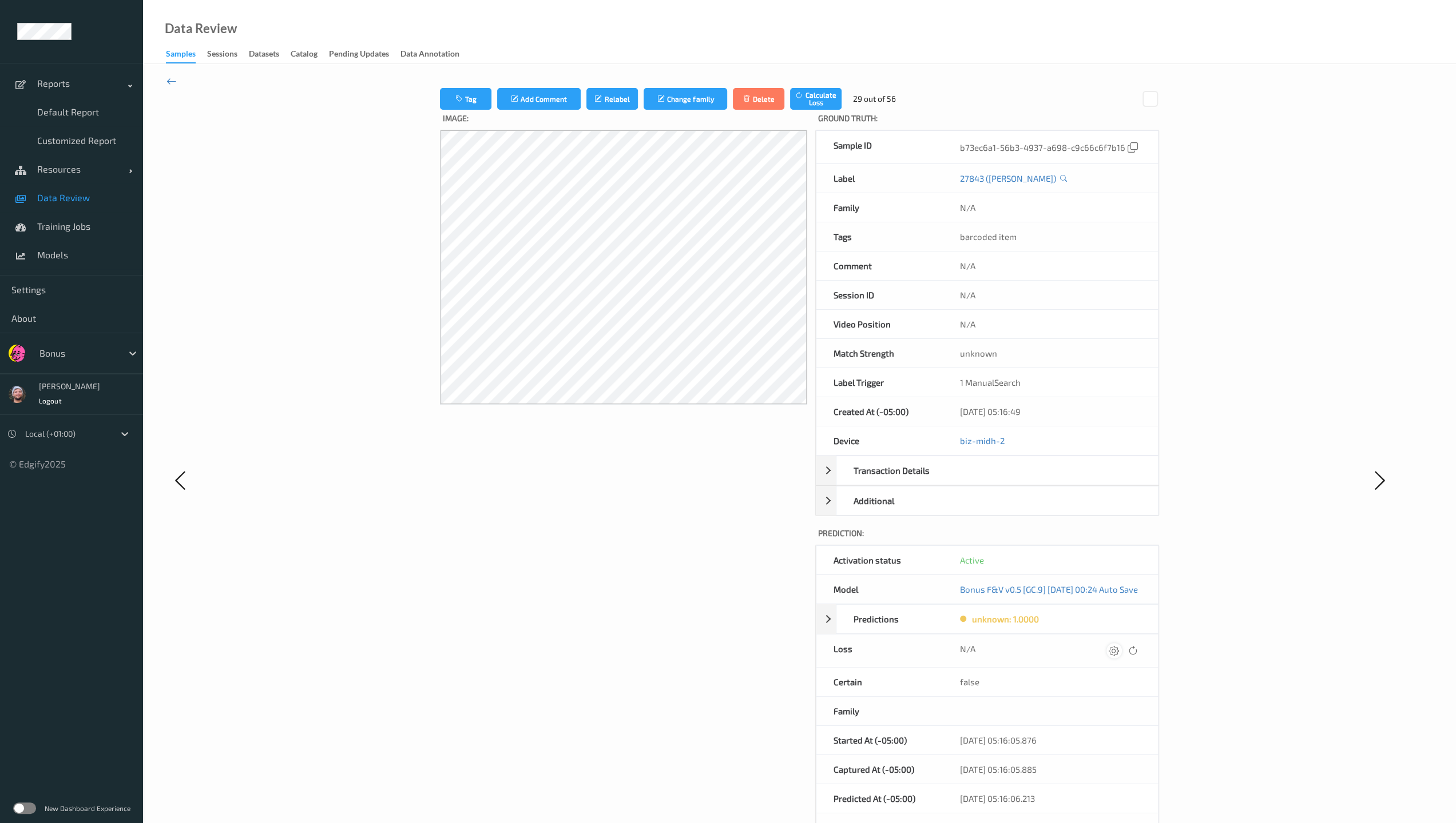
click at [636, 591] on div at bounding box center [1114, 650] width 15 height 15
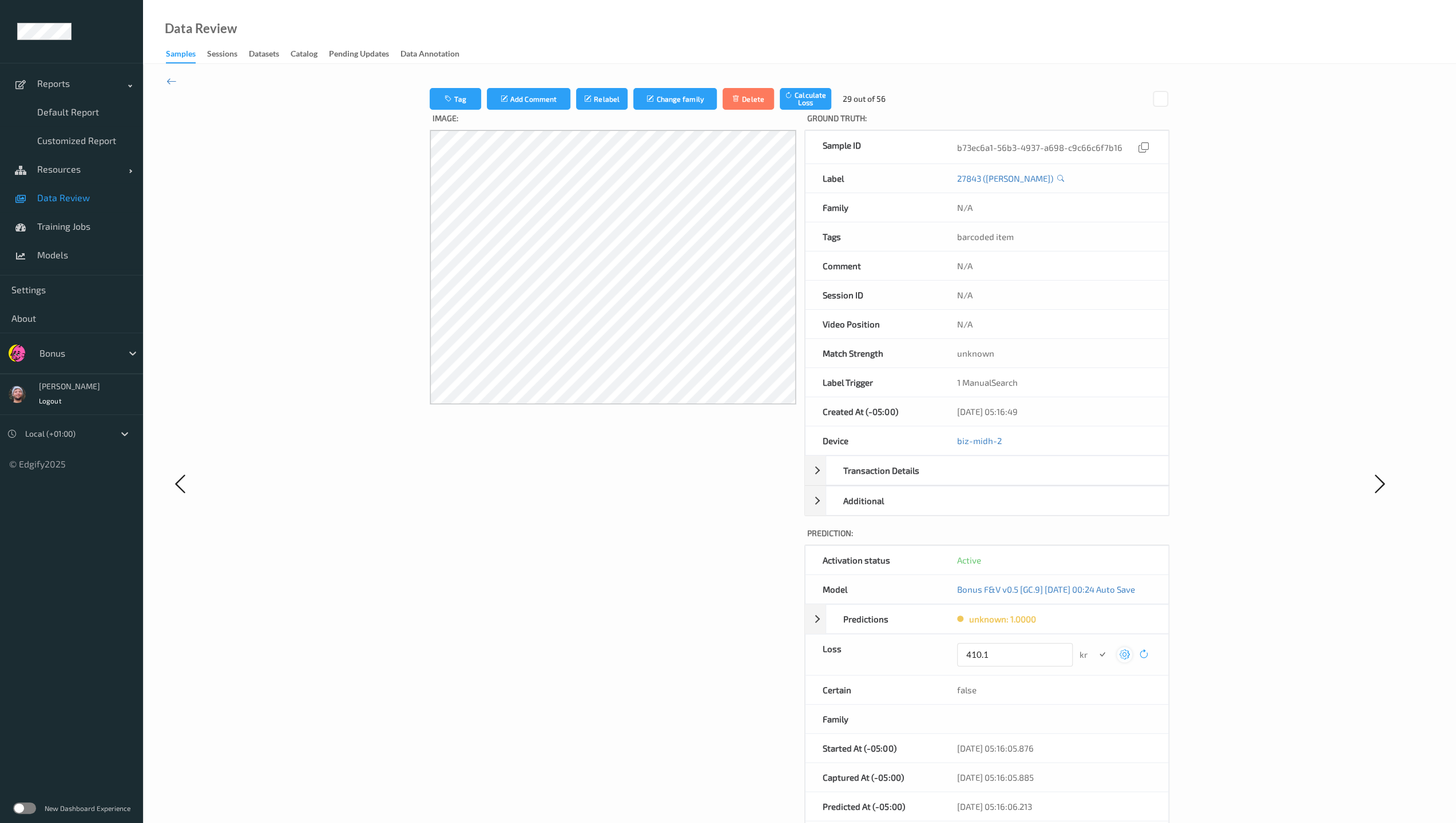
click at [636, 591] on button "submit" at bounding box center [1102, 655] width 15 height 15
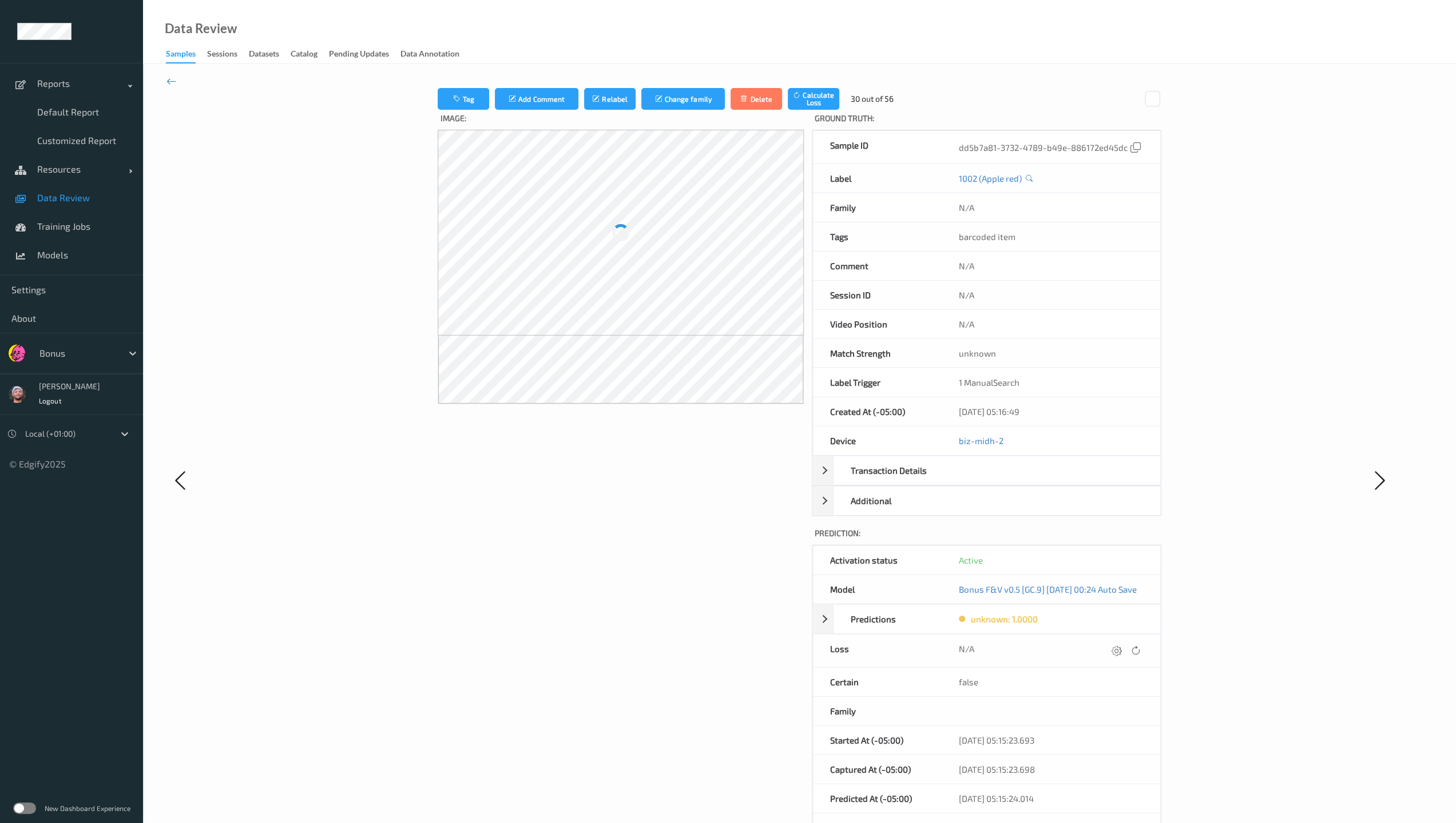
click at [636, 591] on div at bounding box center [1116, 650] width 15 height 15
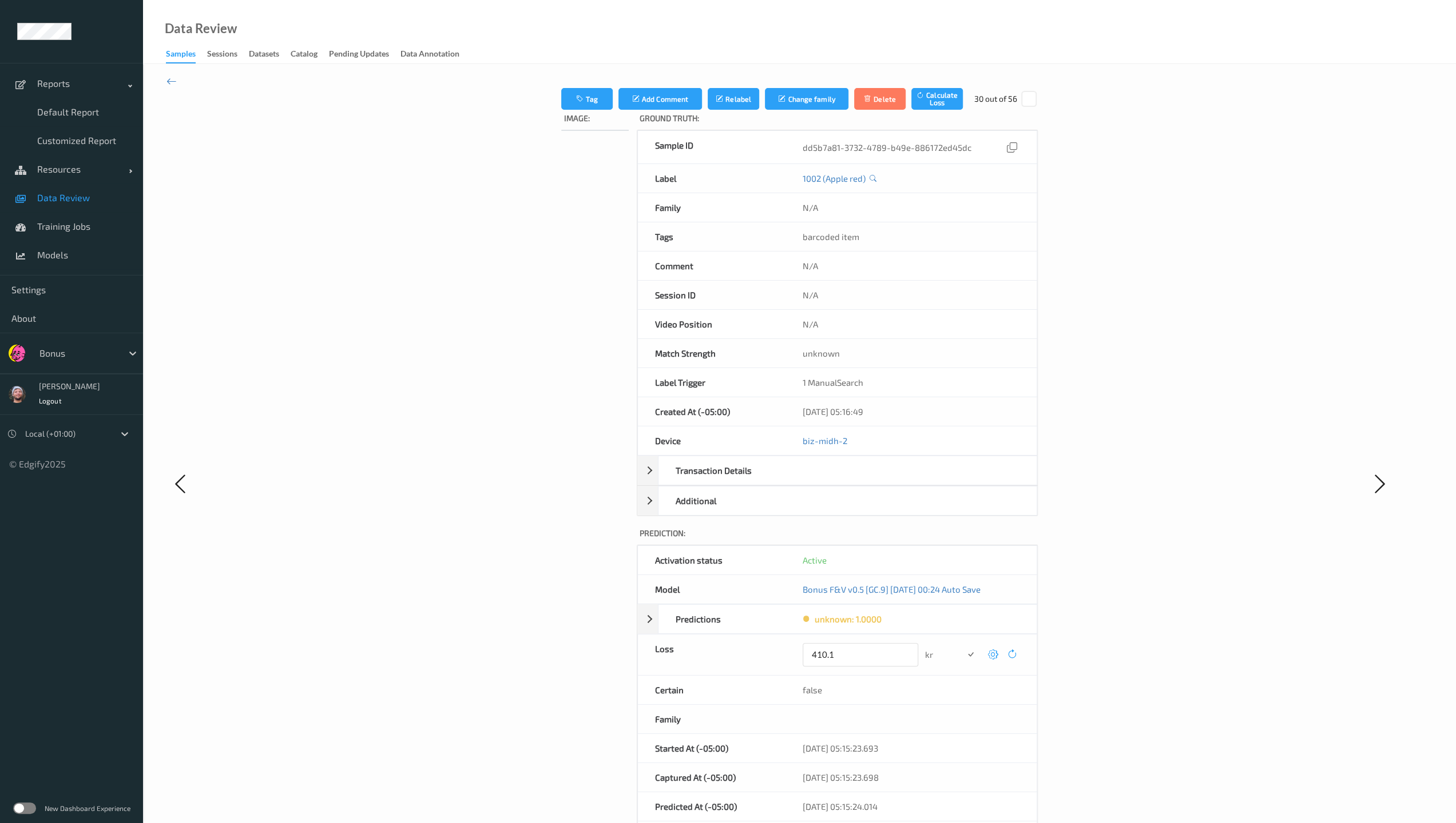
click at [636, 591] on button "submit" at bounding box center [970, 655] width 15 height 15
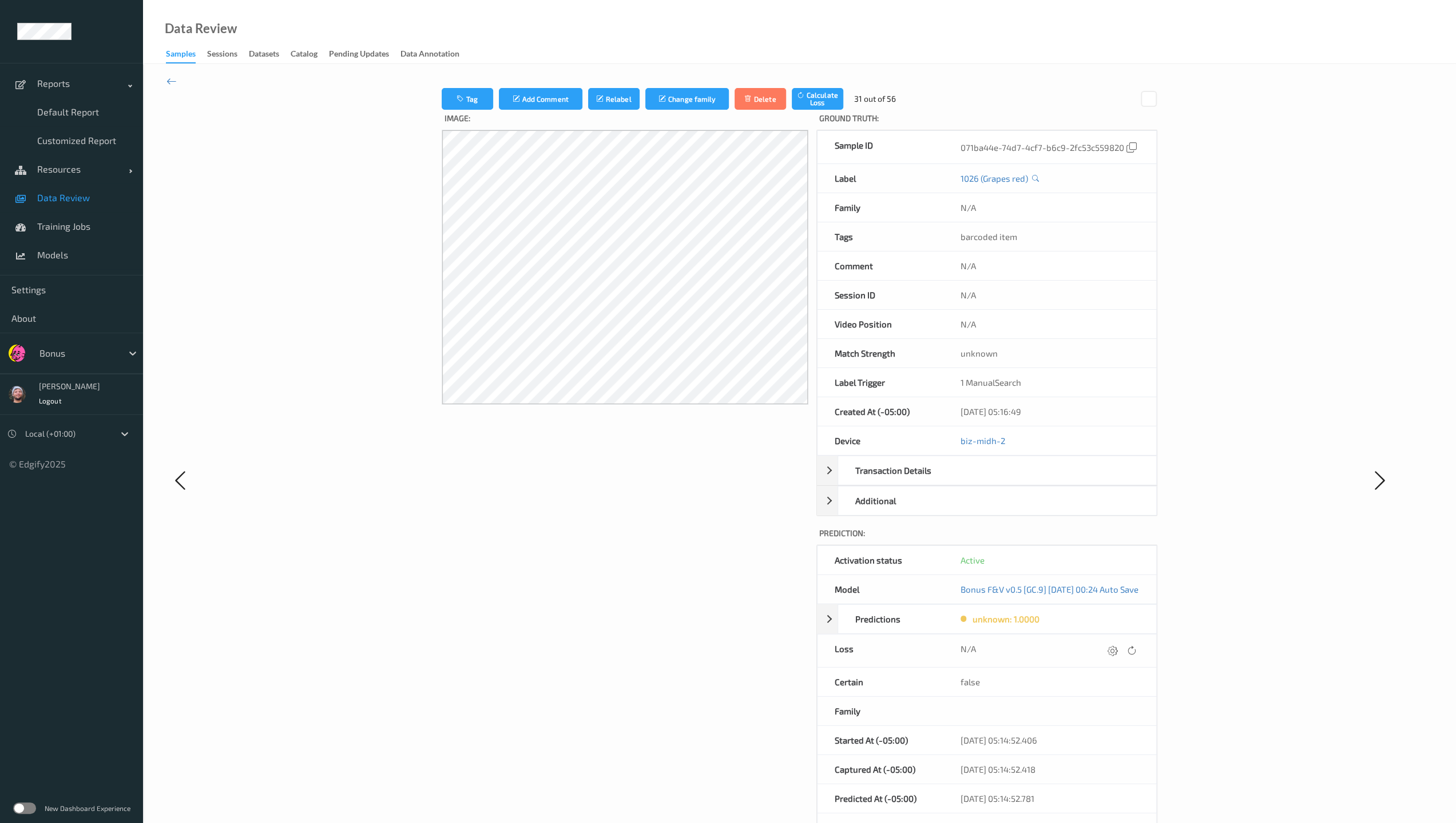
click at [636, 591] on div at bounding box center [1112, 650] width 15 height 15
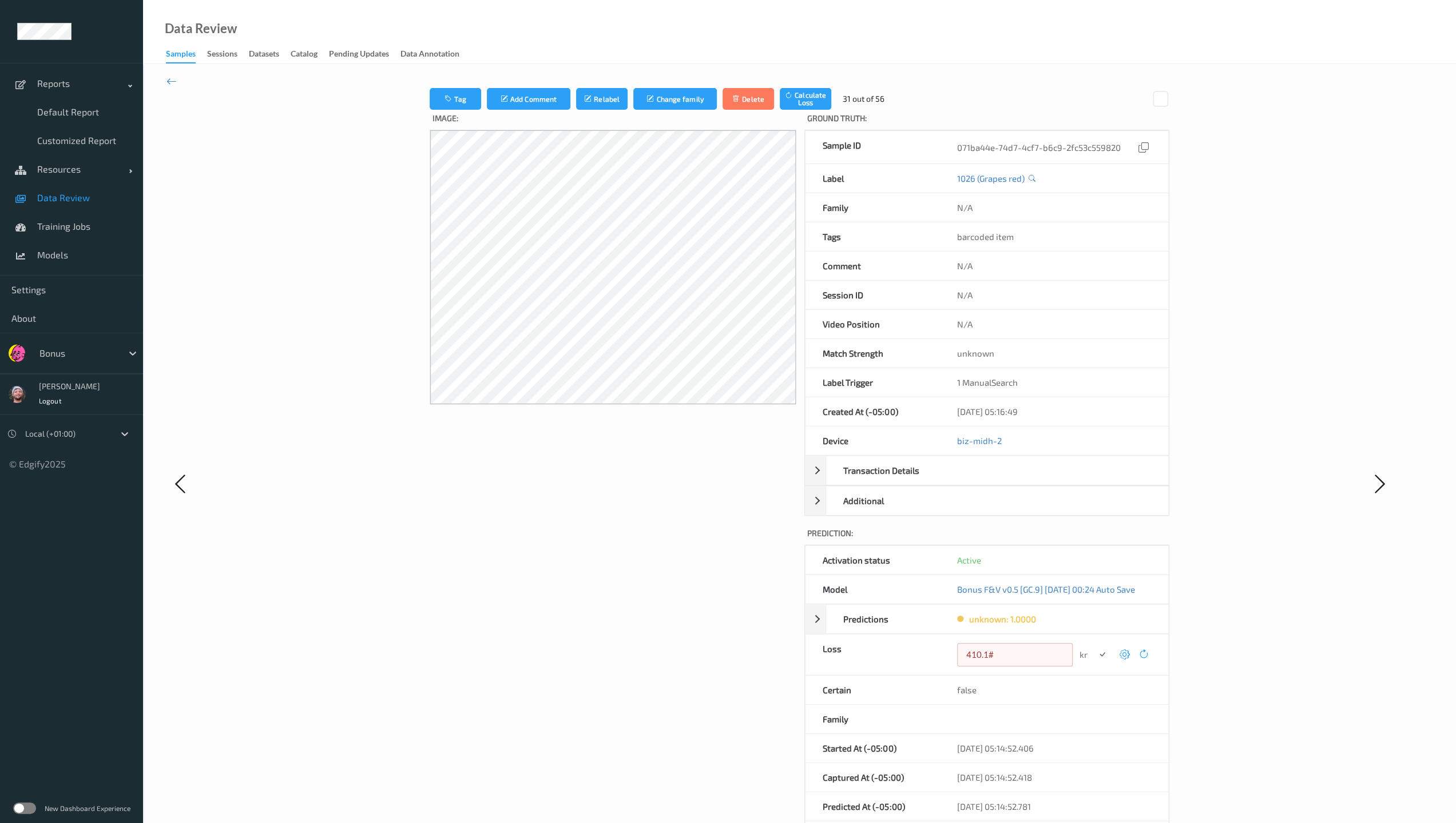
type input "410.1"
click at [636, 591] on button "submit" at bounding box center [1102, 655] width 15 height 15
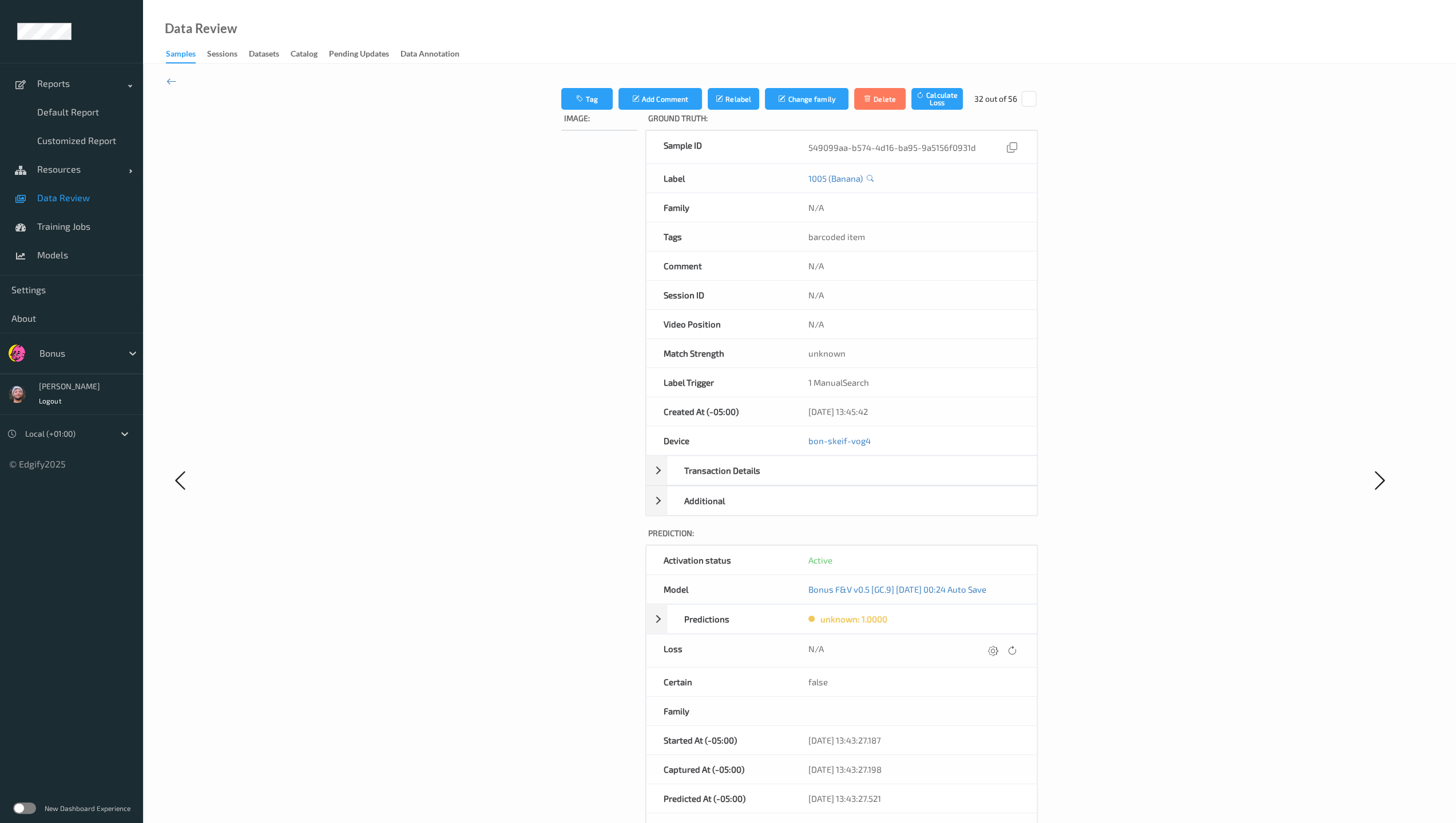
click at [636, 591] on icon at bounding box center [992, 650] width 11 height 11
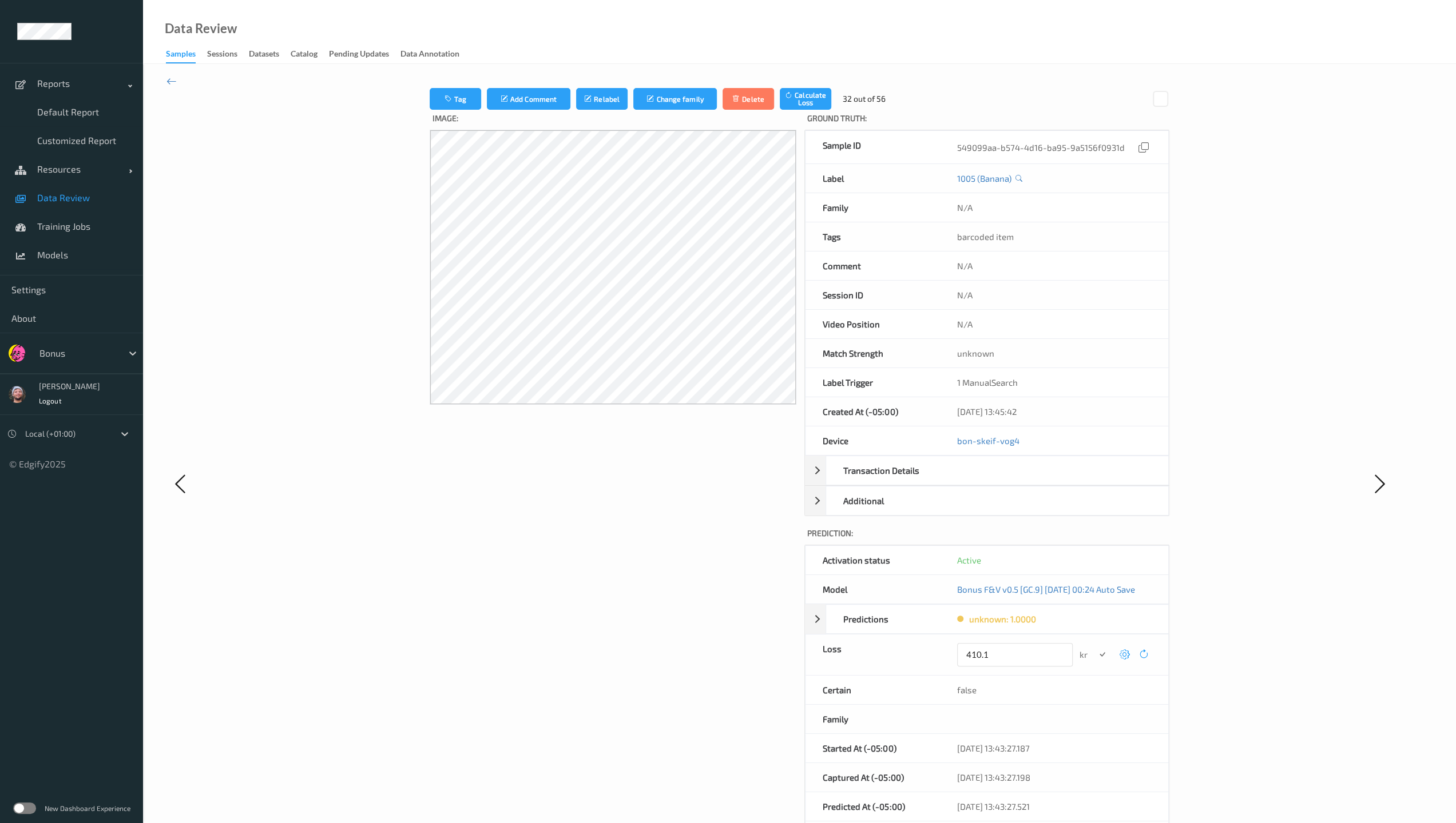
click at [636, 591] on button "submit" at bounding box center [1102, 655] width 15 height 15
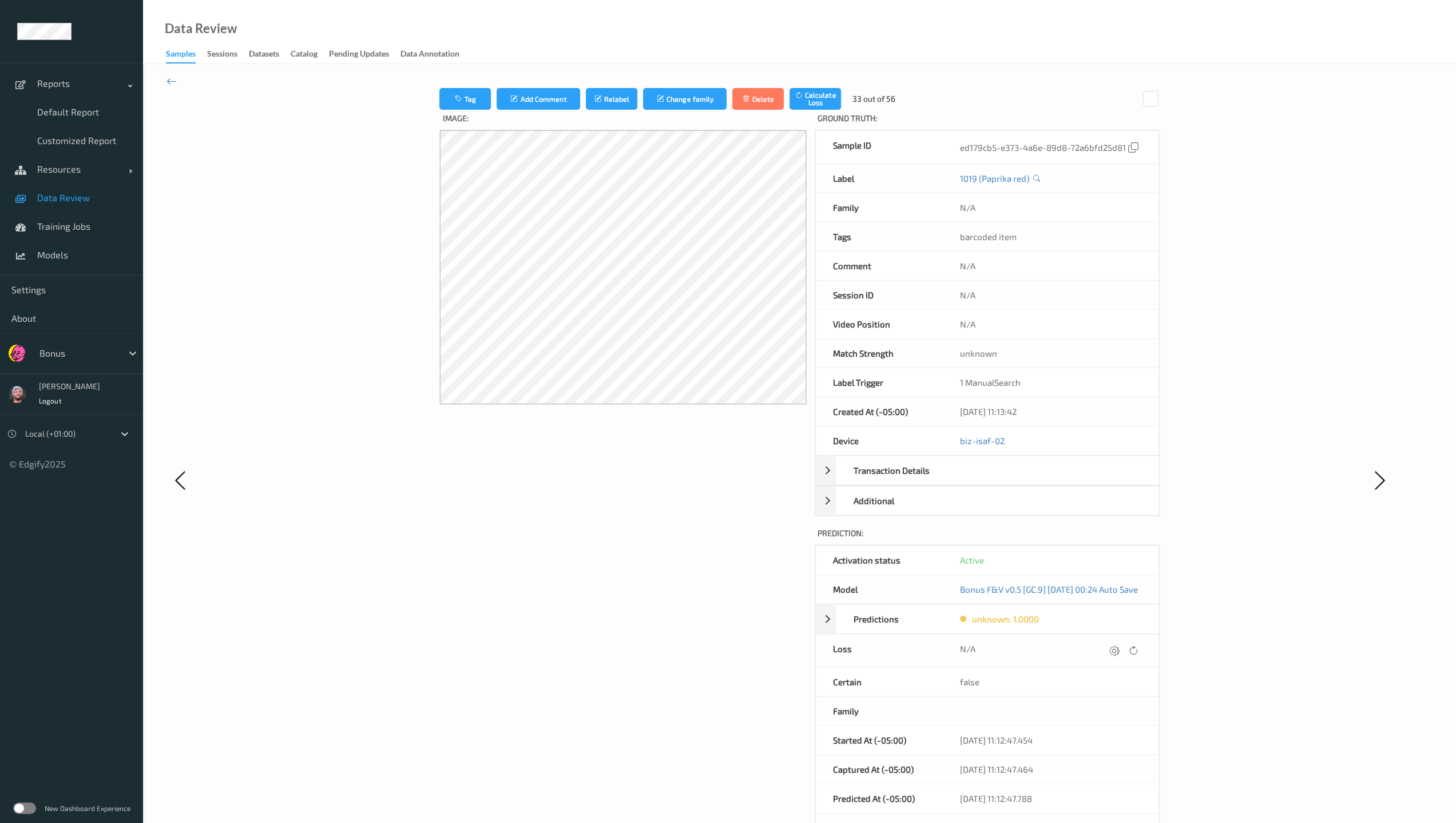
click at [636, 591] on icon at bounding box center [1114, 650] width 11 height 11
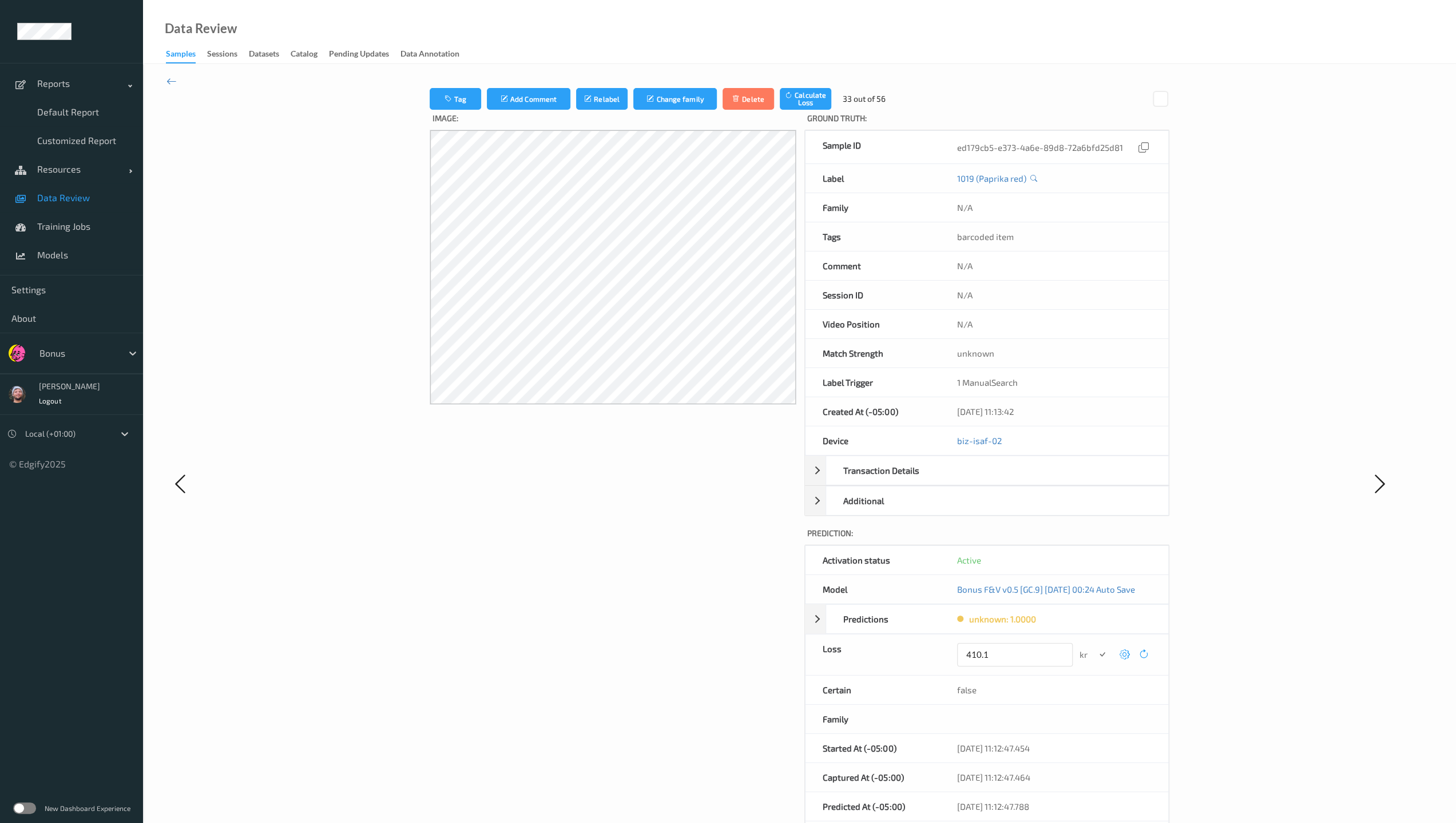
click at [636, 591] on button "submit" at bounding box center [1102, 655] width 15 height 15
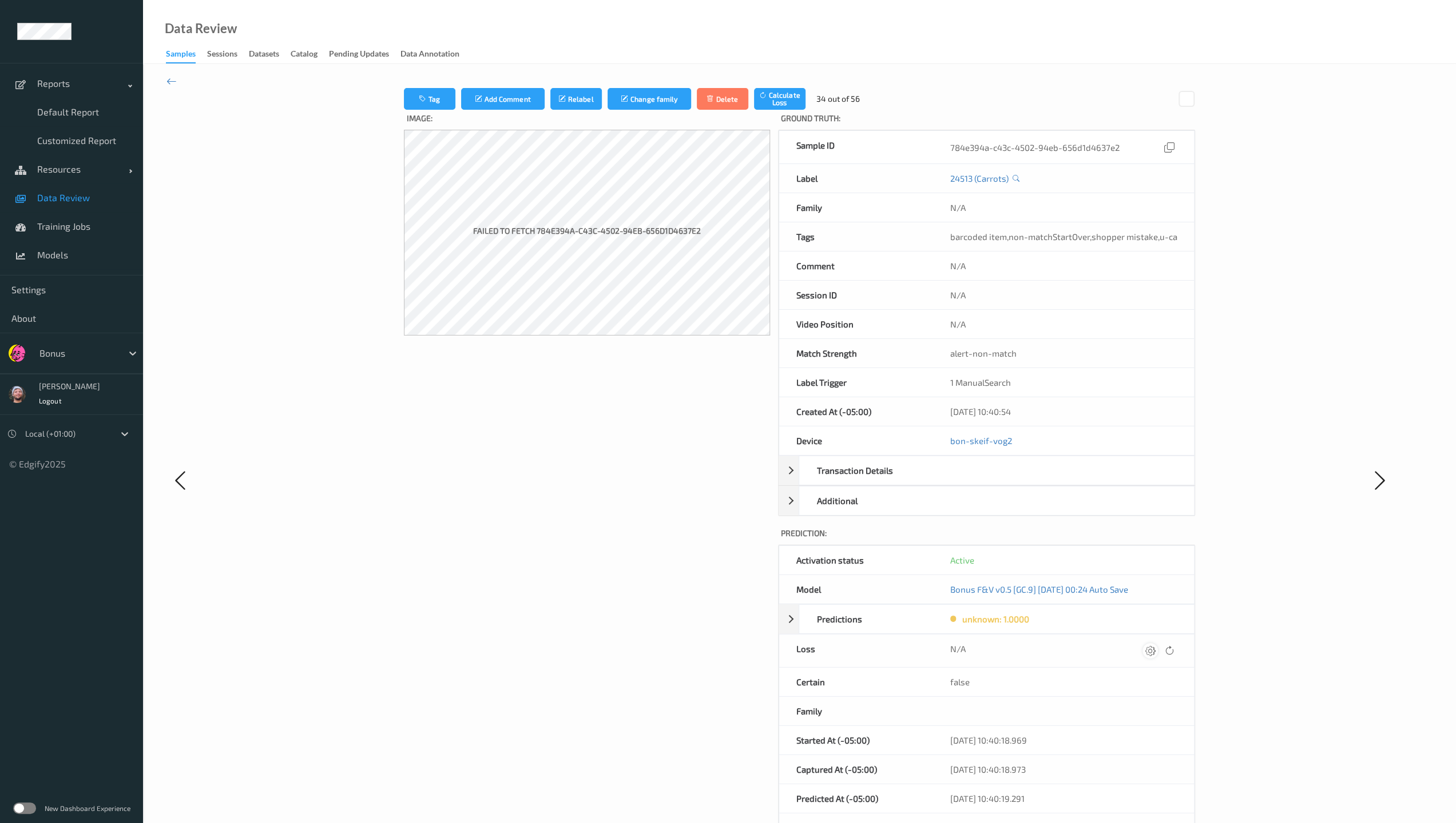
click at [636, 591] on icon at bounding box center [1150, 650] width 11 height 11
click at [636, 591] on button "submit" at bounding box center [1128, 655] width 15 height 15
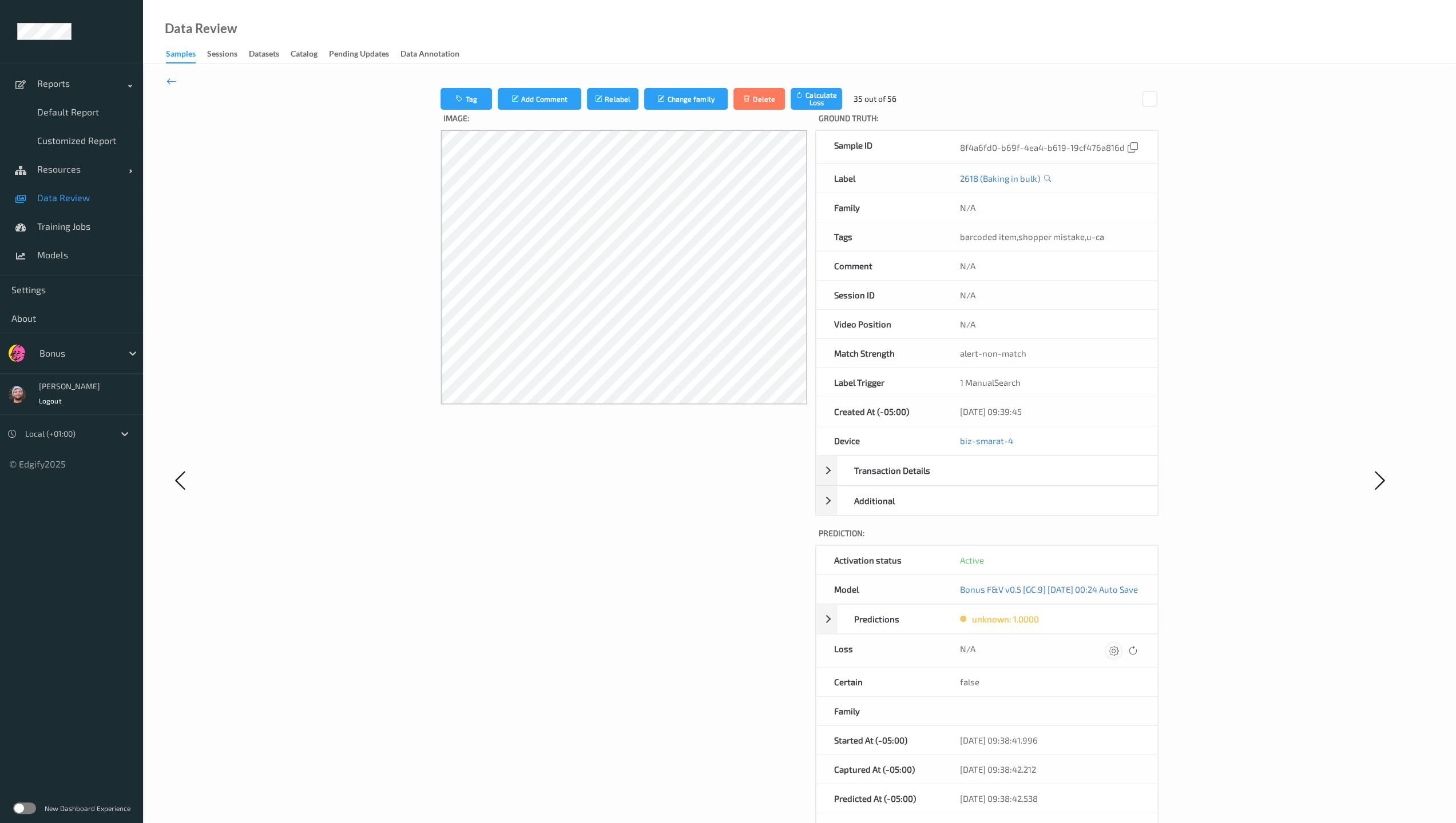
click at [636, 591] on icon at bounding box center [1112, 650] width 11 height 11
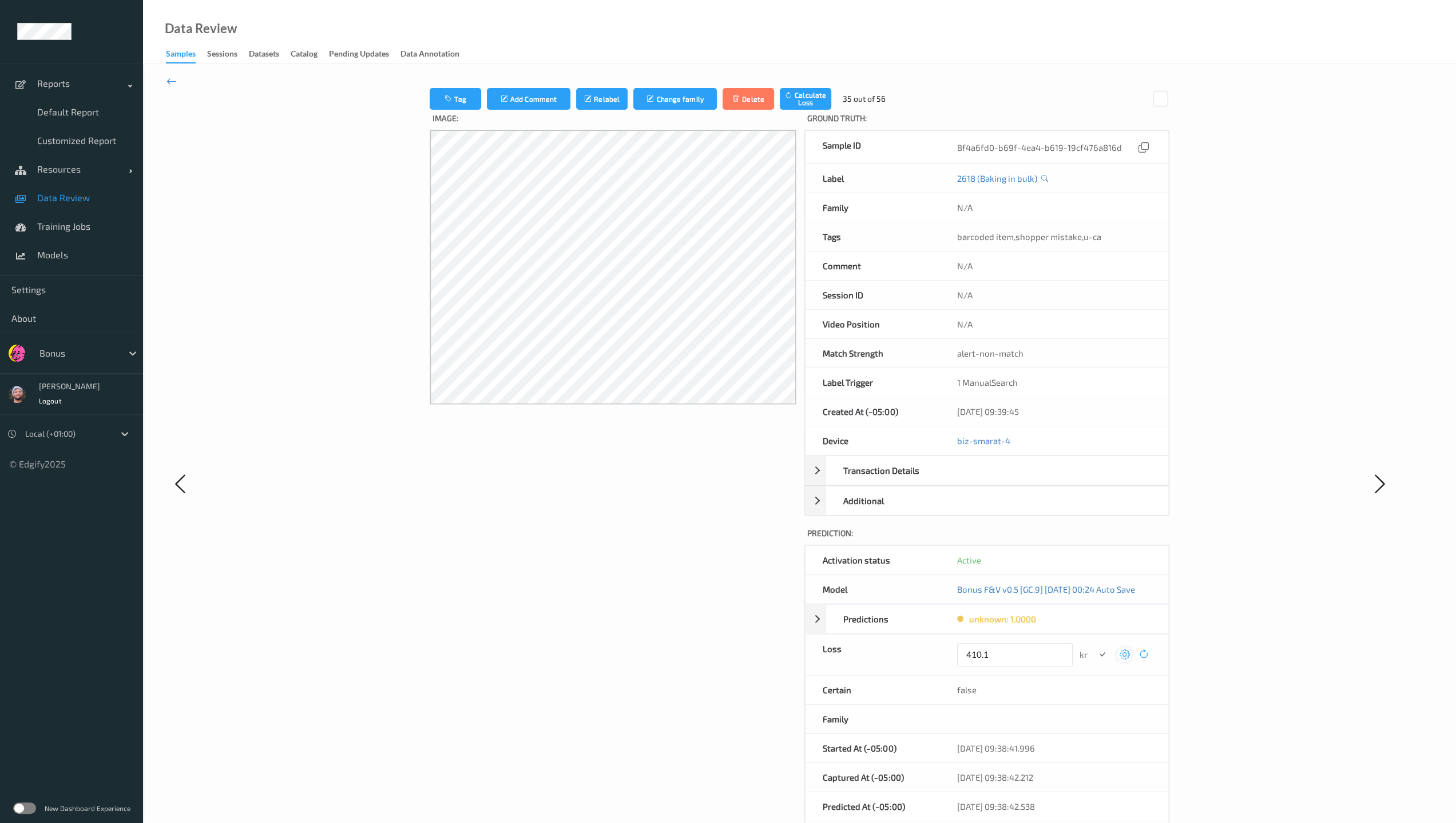
click at [636, 591] on button "submit" at bounding box center [1102, 655] width 15 height 15
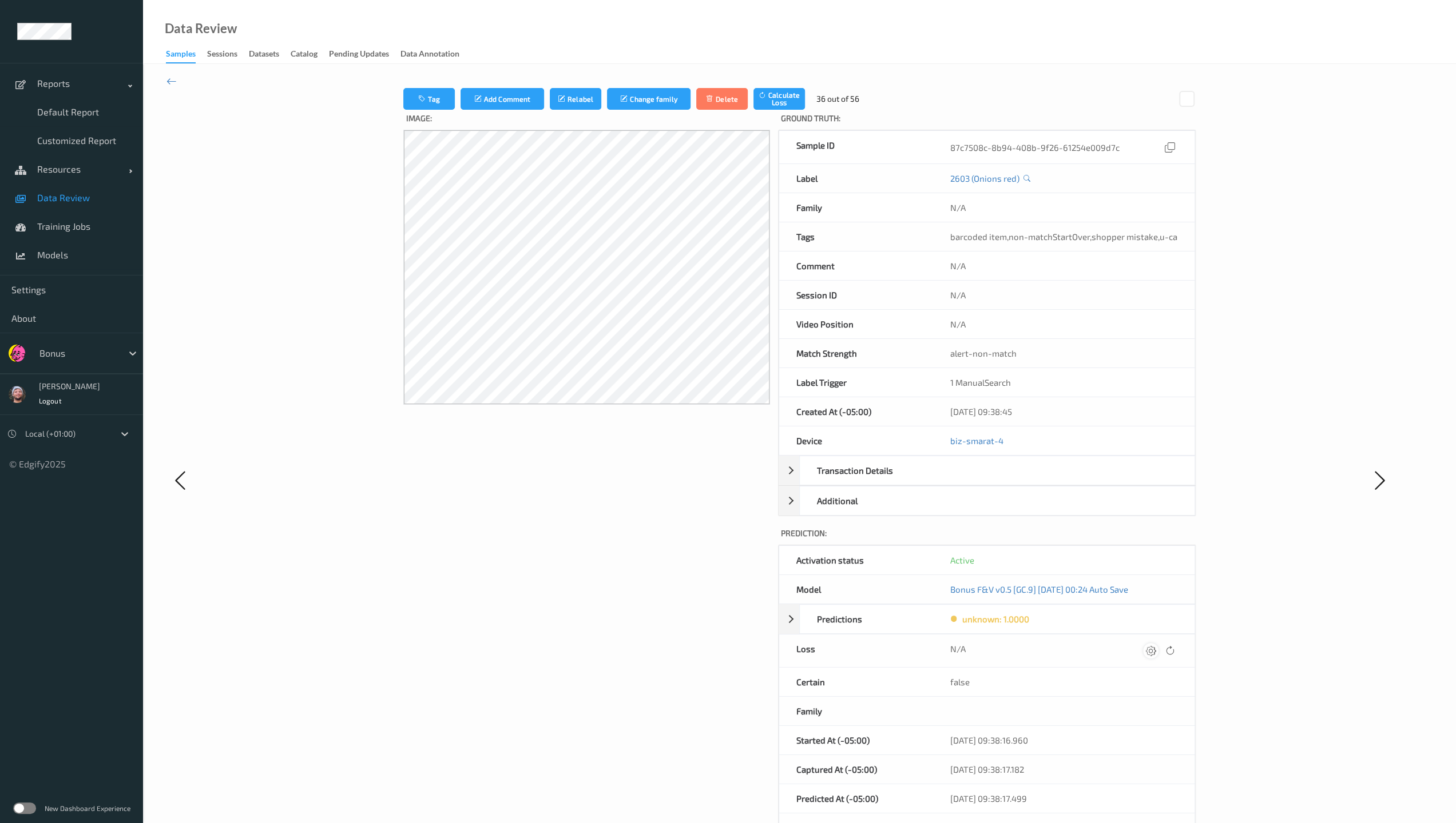
click at [636, 591] on div at bounding box center [1151, 650] width 15 height 15
click at [636, 591] on button "submit" at bounding box center [1129, 655] width 15 height 15
click at [636, 591] on icon at bounding box center [1150, 650] width 11 height 11
click at [636, 591] on button "submit" at bounding box center [1127, 655] width 15 height 15
click at [636, 591] on div at bounding box center [1150, 650] width 15 height 15
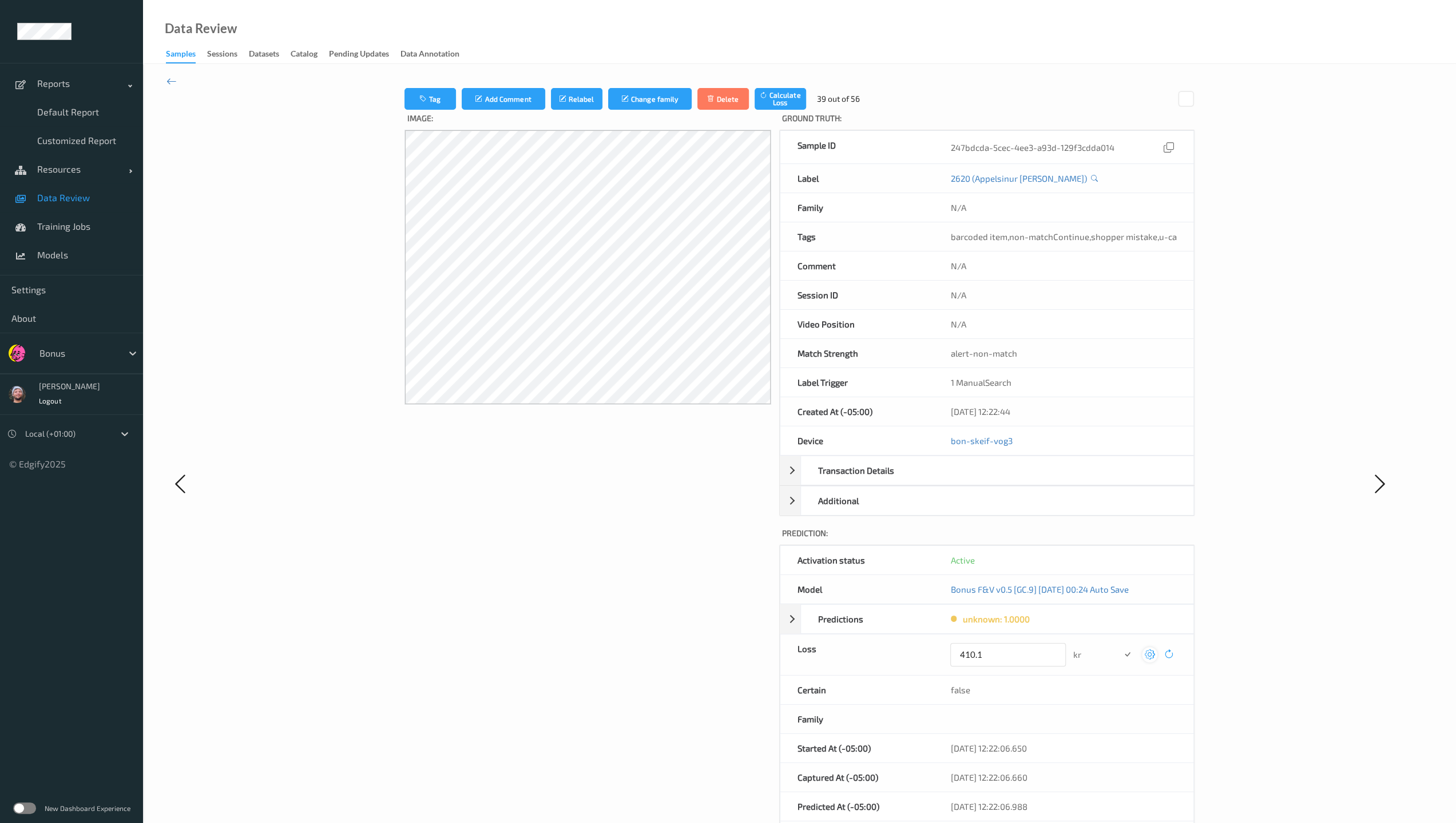
click at [636, 591] on button "submit" at bounding box center [1127, 655] width 15 height 15
click at [636, 591] on icon at bounding box center [1151, 650] width 11 height 11
click at [636, 591] on button "submit" at bounding box center [1129, 655] width 15 height 15
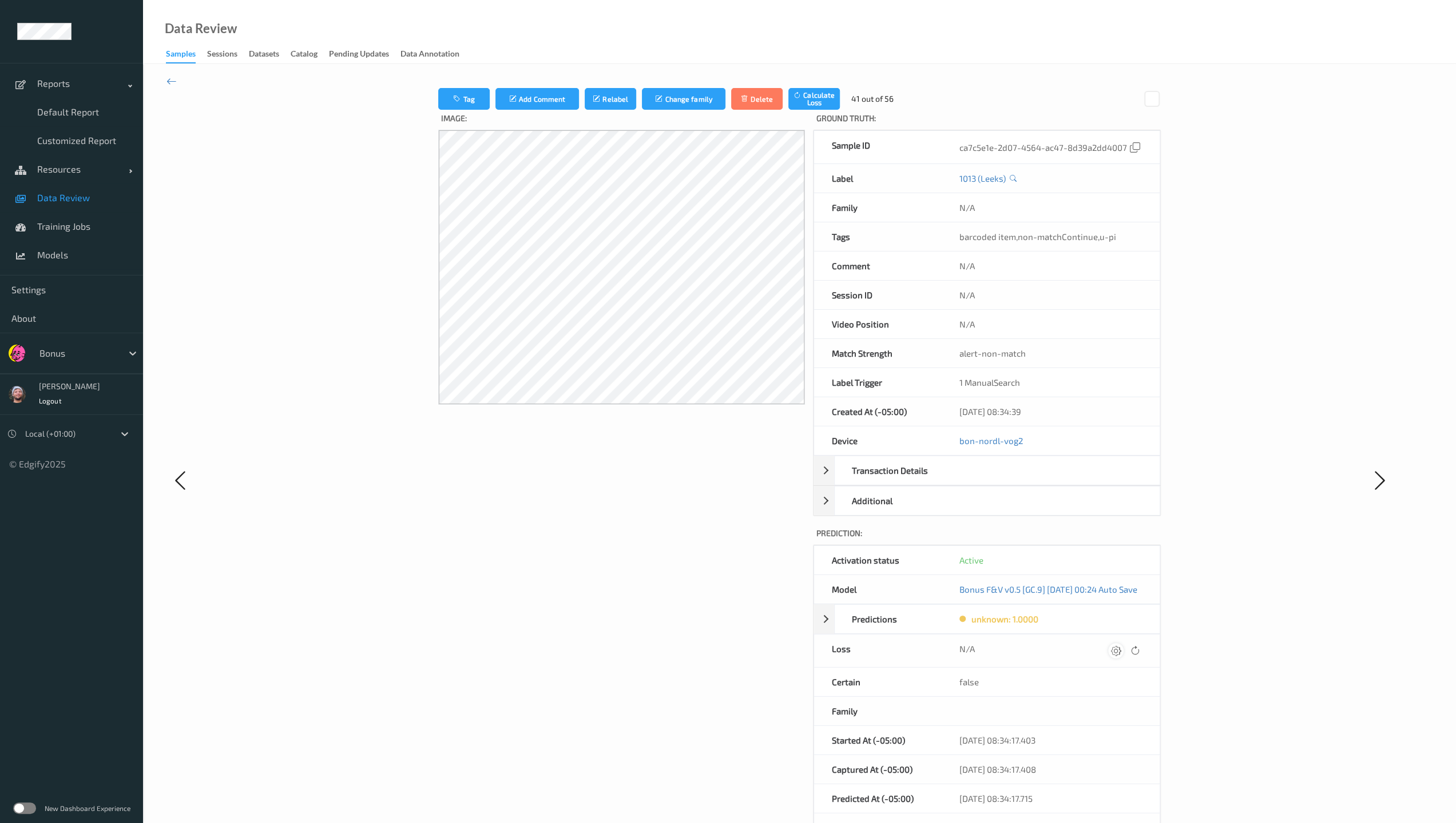
click at [636, 591] on icon at bounding box center [1115, 650] width 11 height 11
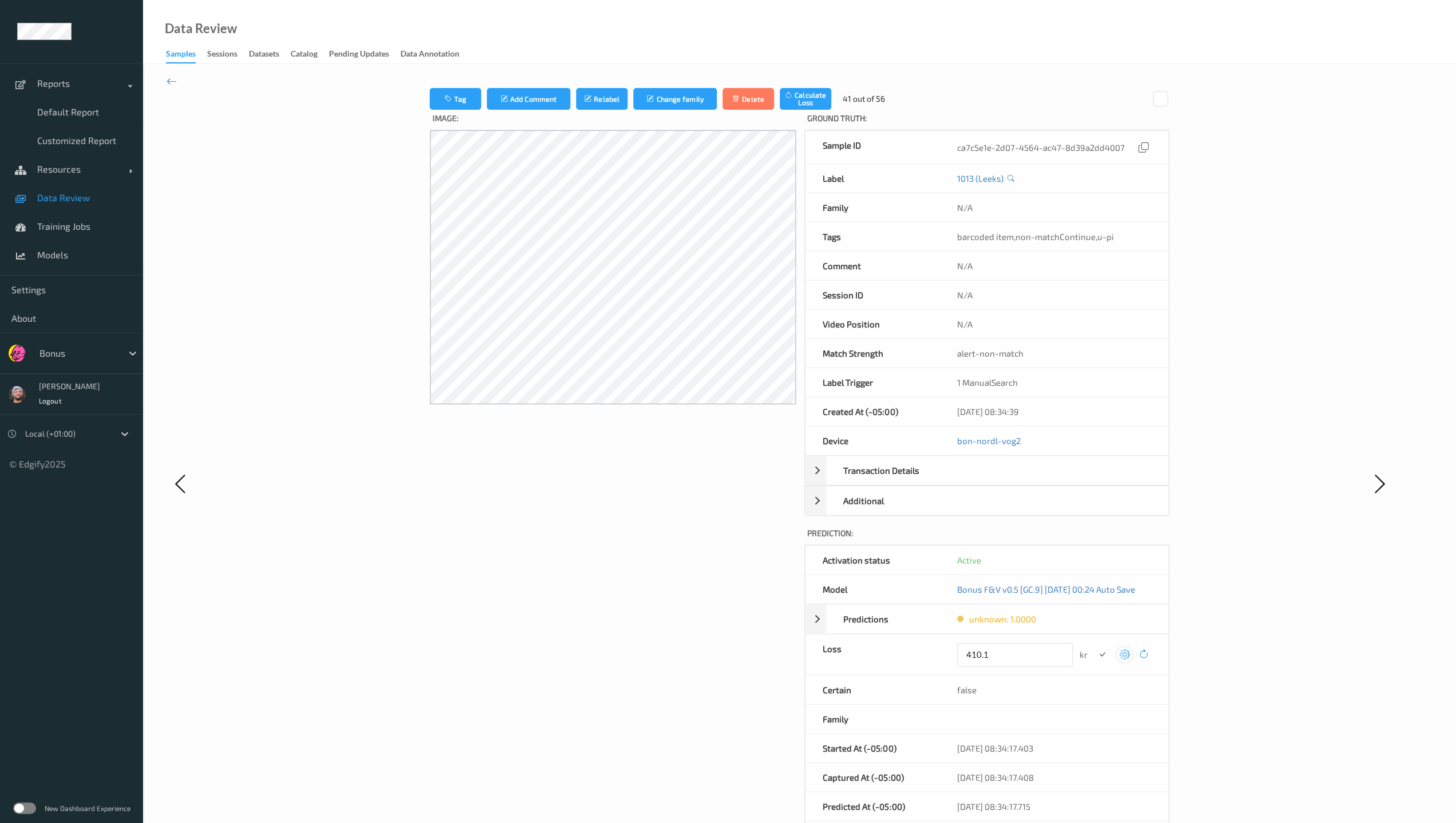
click at [636, 591] on button "submit" at bounding box center [1102, 655] width 15 height 15
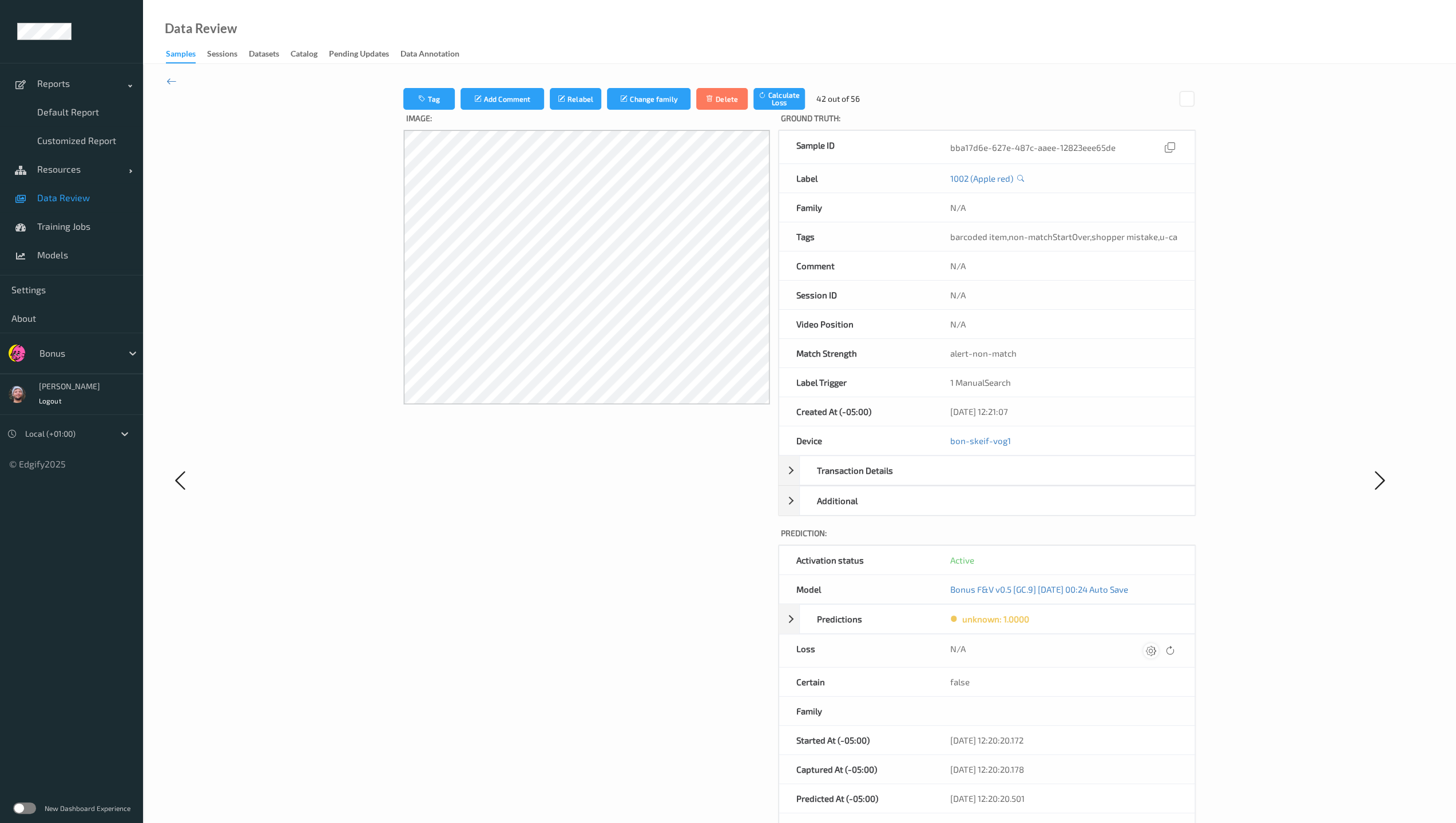
click at [636, 591] on icon at bounding box center [1151, 650] width 11 height 11
click at [636, 591] on button "submit" at bounding box center [1129, 655] width 15 height 15
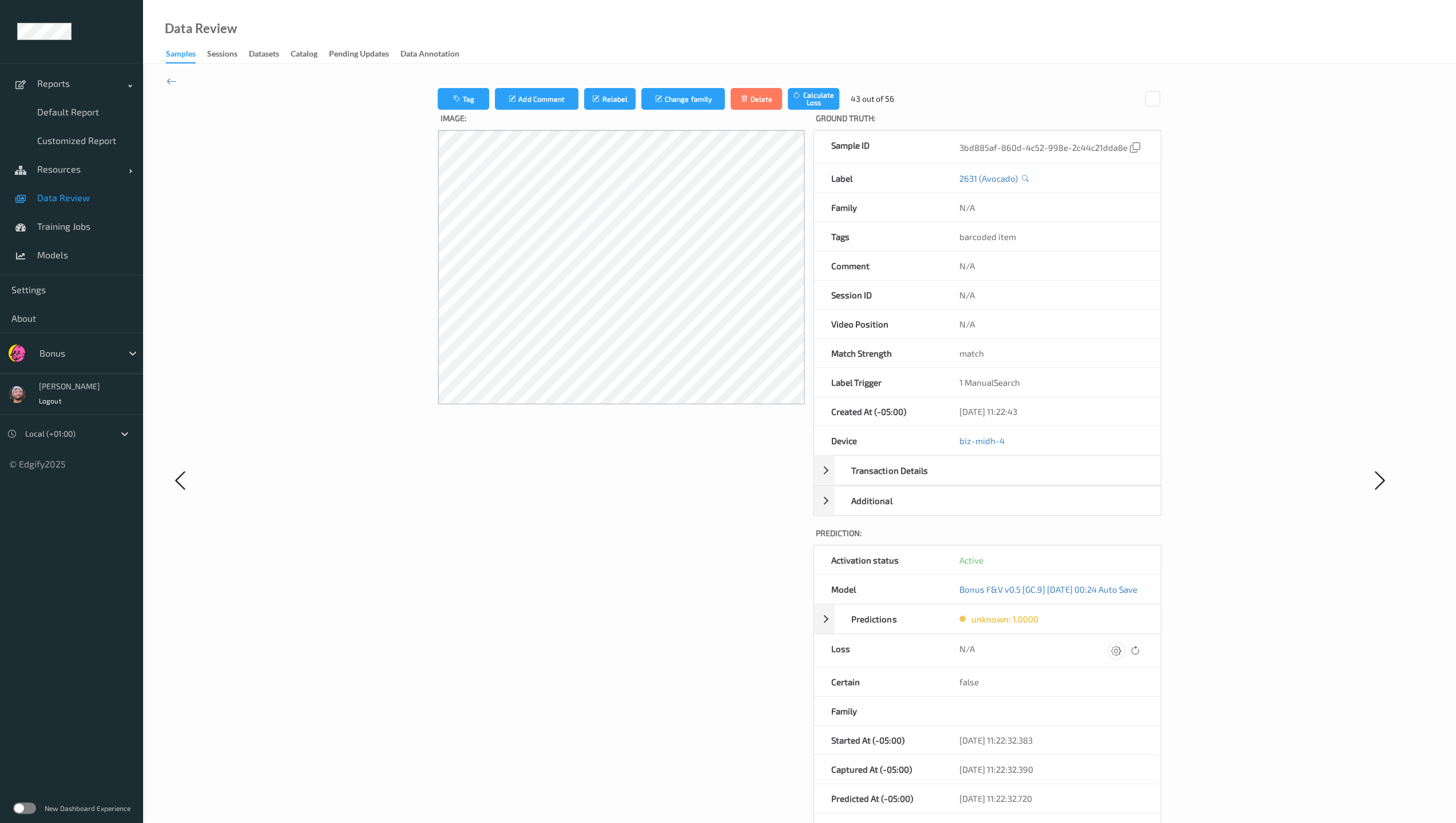
click at [636, 591] on icon at bounding box center [1115, 650] width 11 height 11
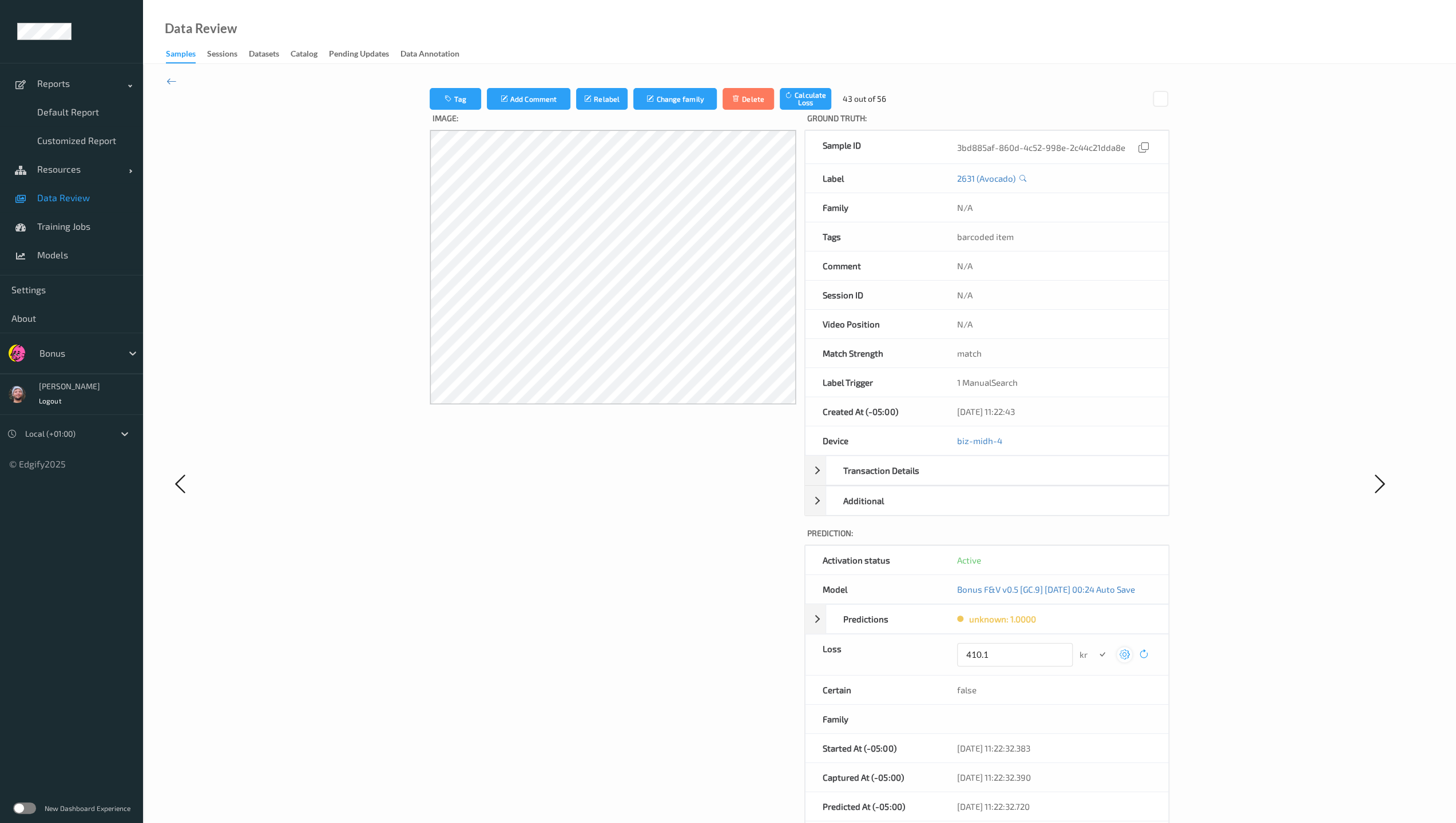
click at [636, 591] on button "submit" at bounding box center [1102, 655] width 15 height 15
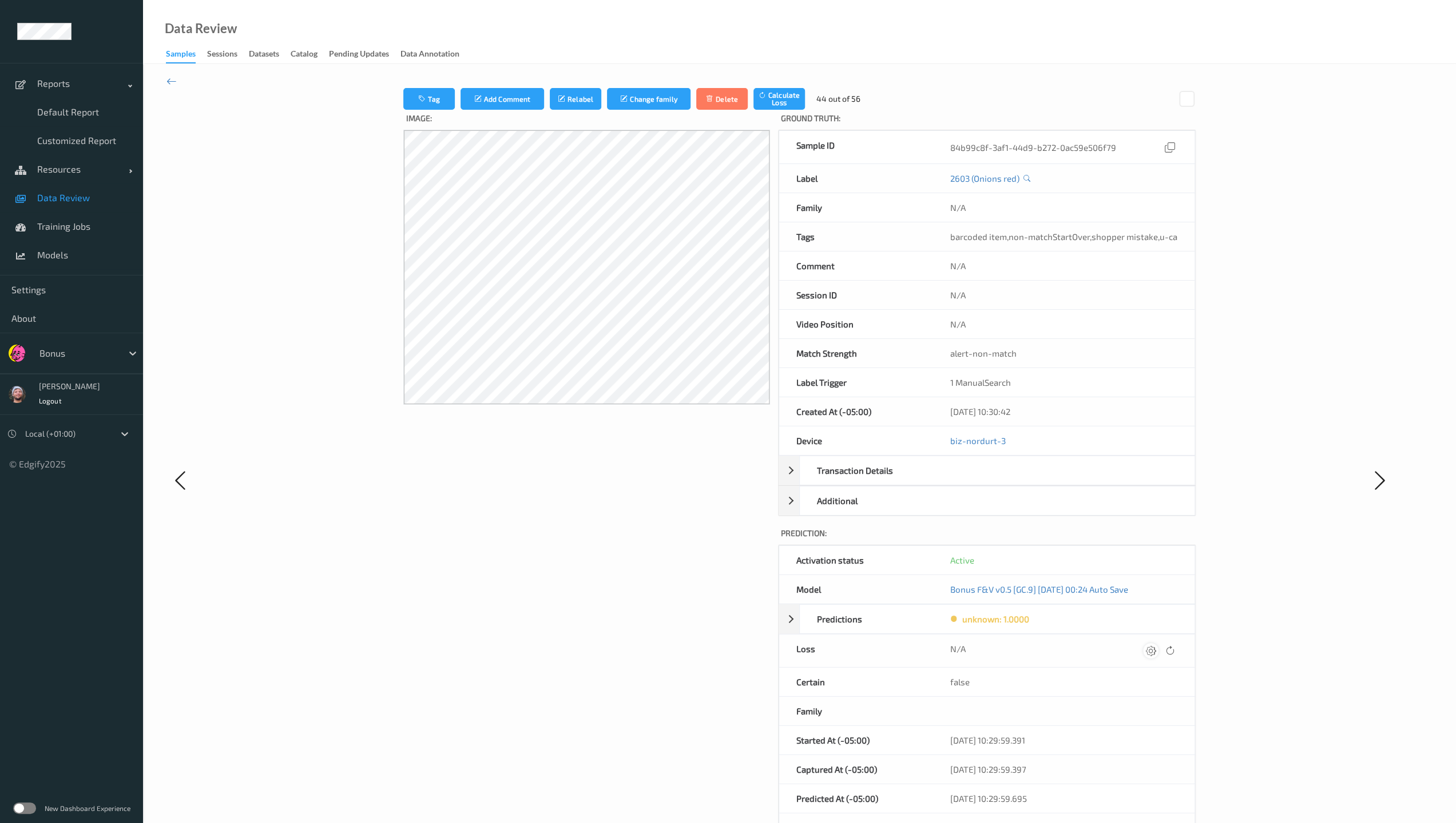
click at [636, 591] on icon at bounding box center [1151, 650] width 11 height 11
click at [636, 591] on button "submit" at bounding box center [1129, 655] width 15 height 15
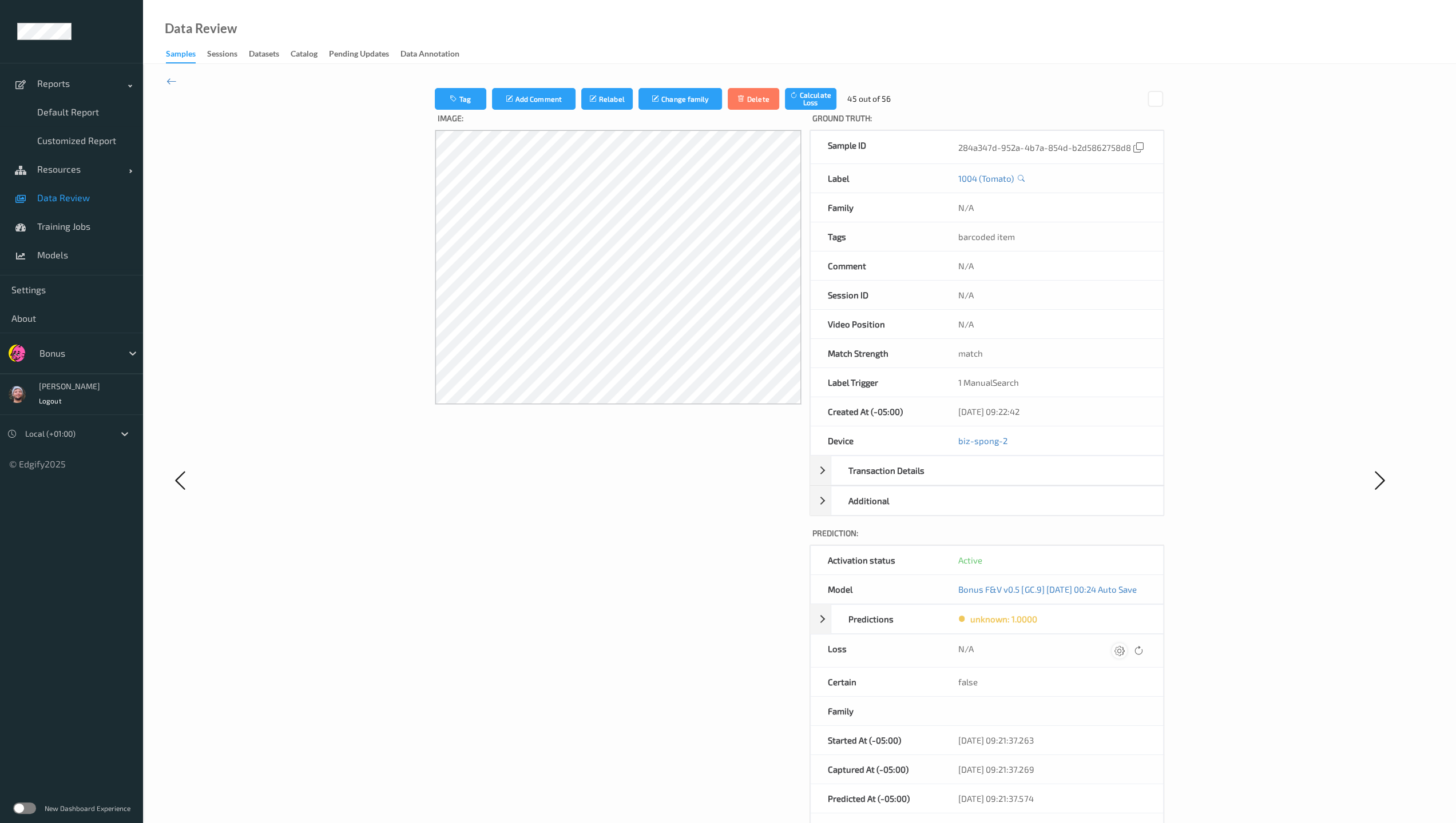
click at [636, 591] on icon at bounding box center [1119, 650] width 11 height 11
click at [636, 591] on button "submit" at bounding box center [1102, 655] width 15 height 15
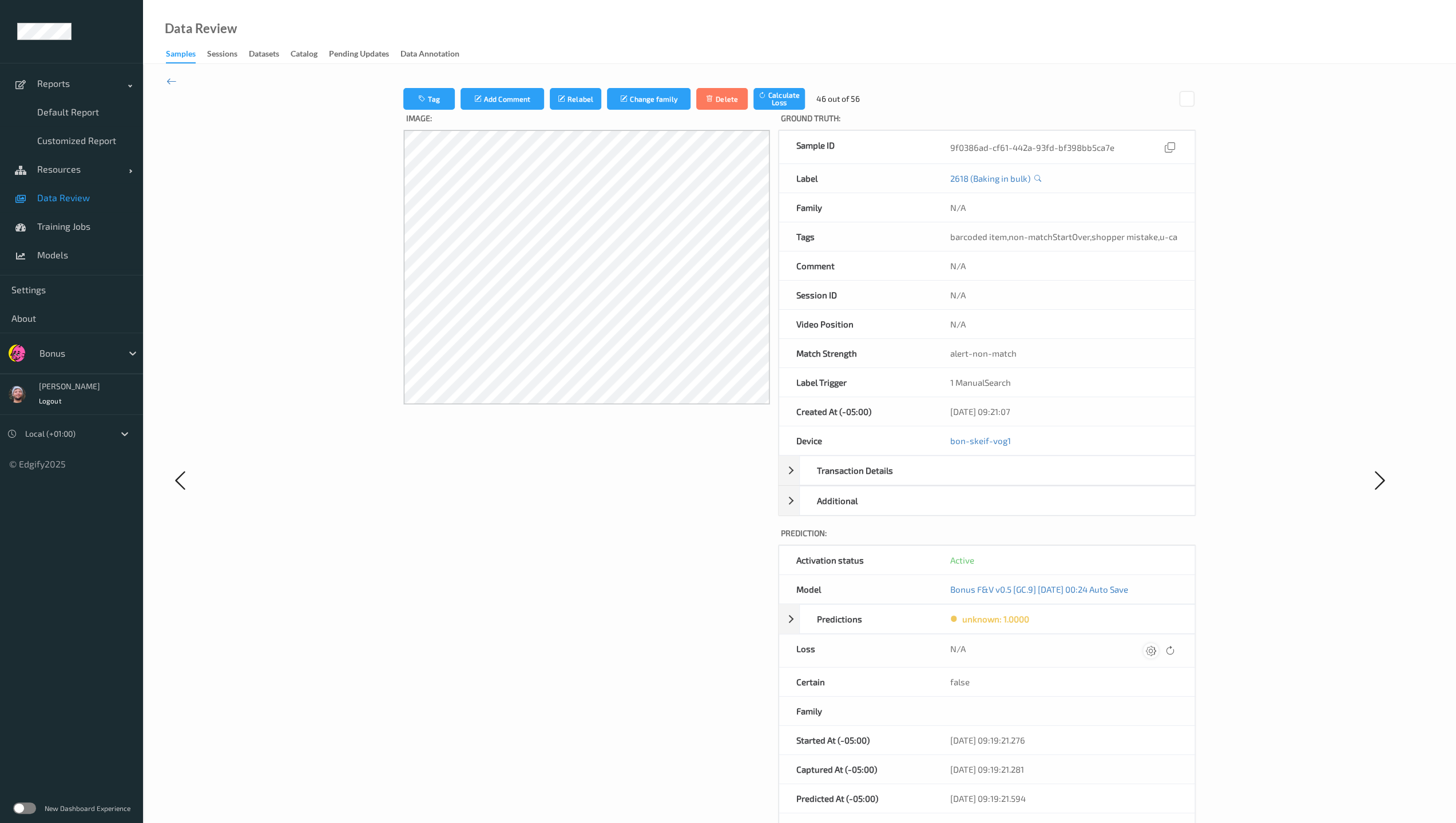
click at [636, 591] on div at bounding box center [1151, 650] width 15 height 15
click at [636, 591] on button "submit" at bounding box center [1129, 655] width 15 height 15
click at [636, 591] on icon at bounding box center [1151, 650] width 11 height 11
click at [636, 591] on button "submit" at bounding box center [1129, 655] width 15 height 15
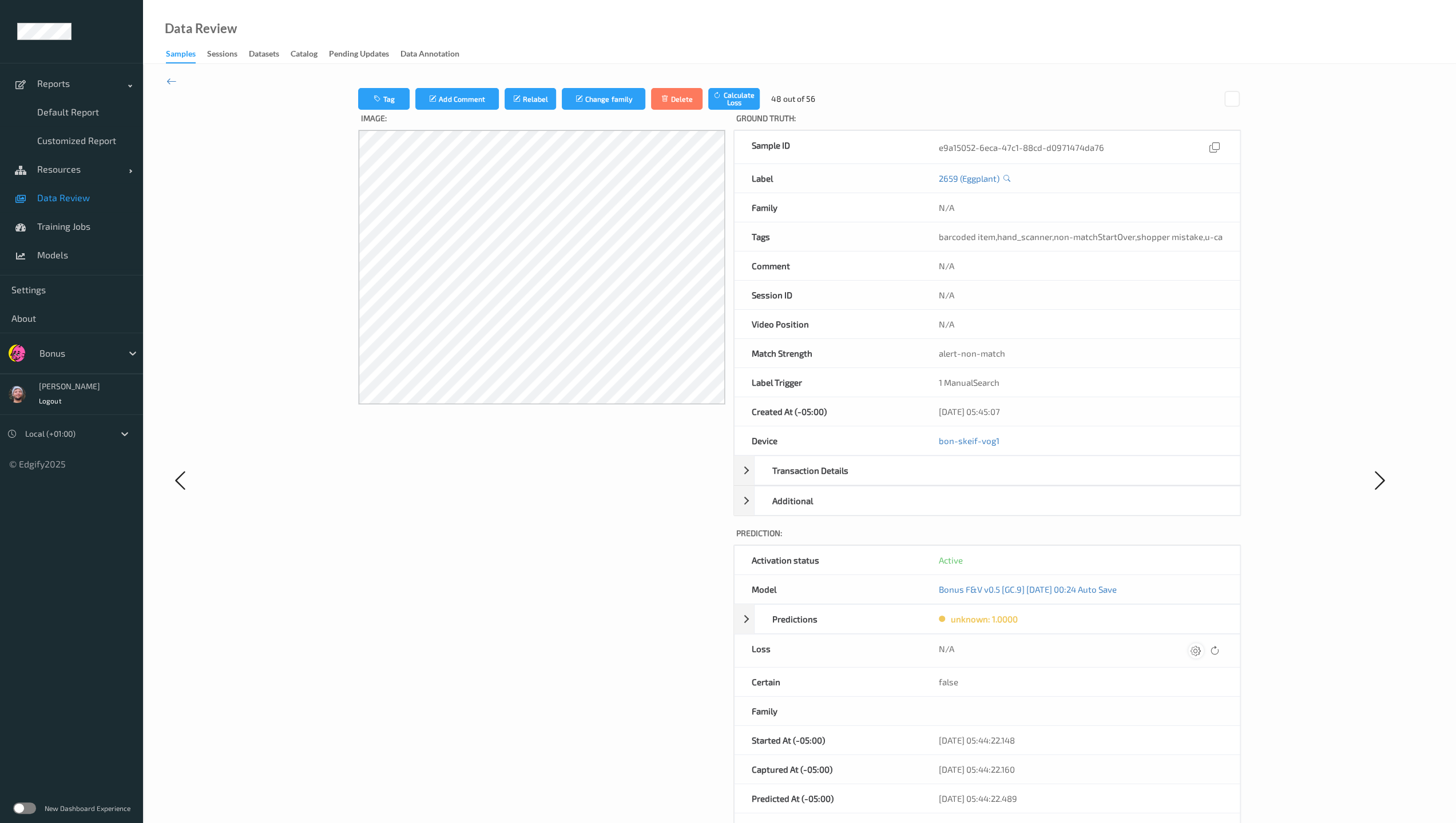
click at [636, 591] on icon at bounding box center [1195, 650] width 11 height 11
click at [636, 591] on button "submit" at bounding box center [1174, 655] width 15 height 15
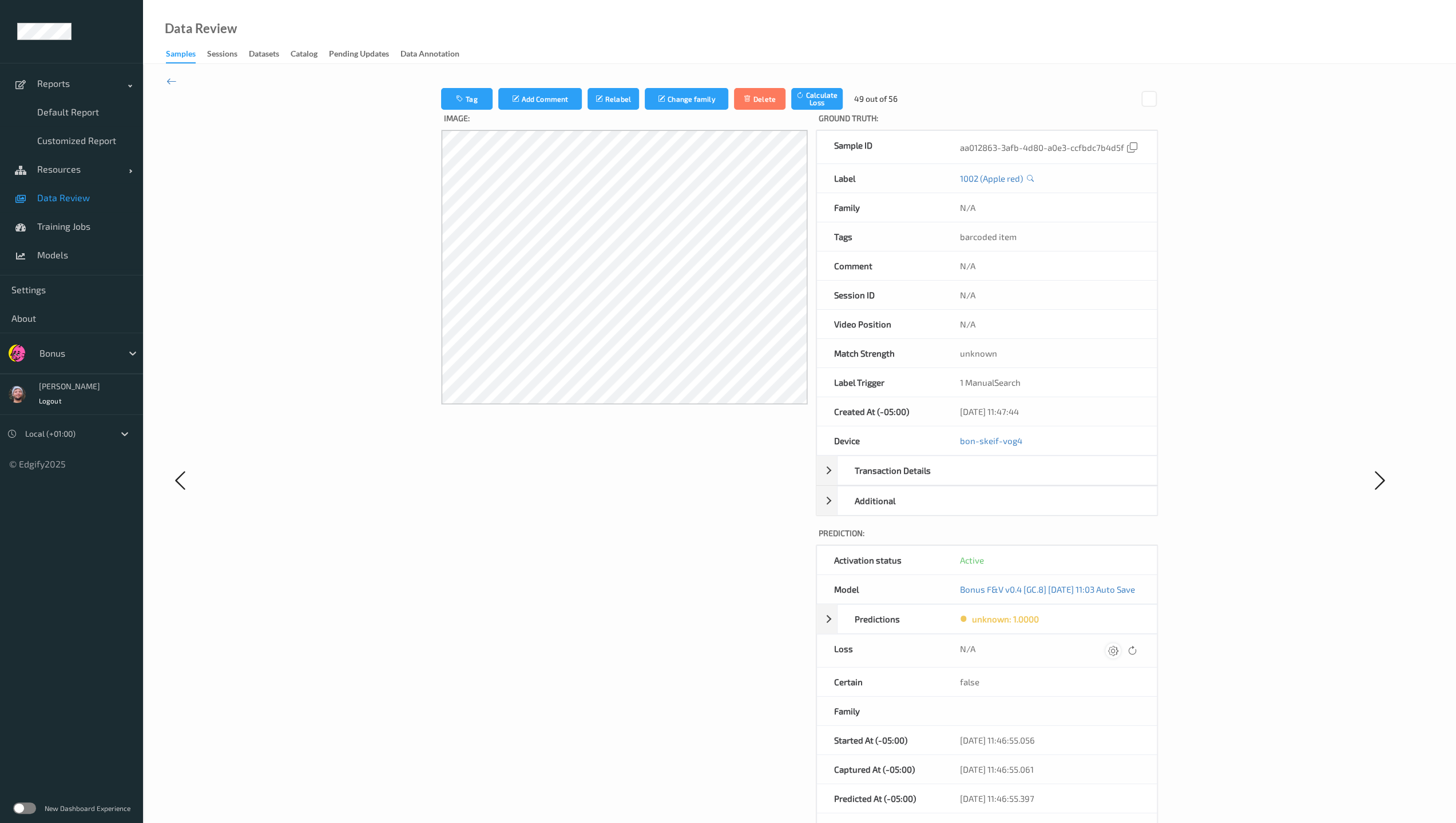
click at [636, 591] on icon at bounding box center [1112, 650] width 11 height 11
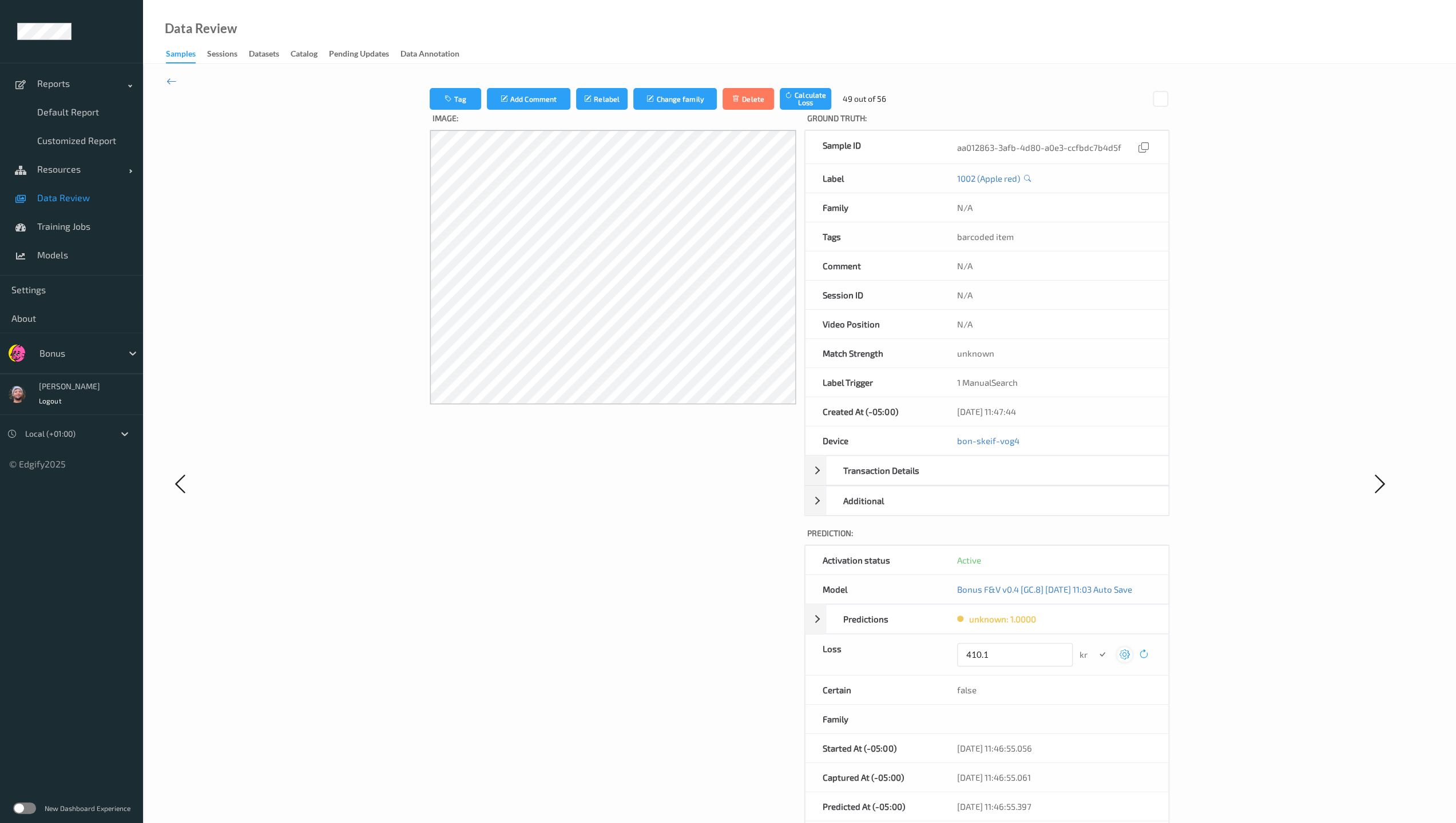
click at [636, 591] on button "submit" at bounding box center [1102, 655] width 15 height 15
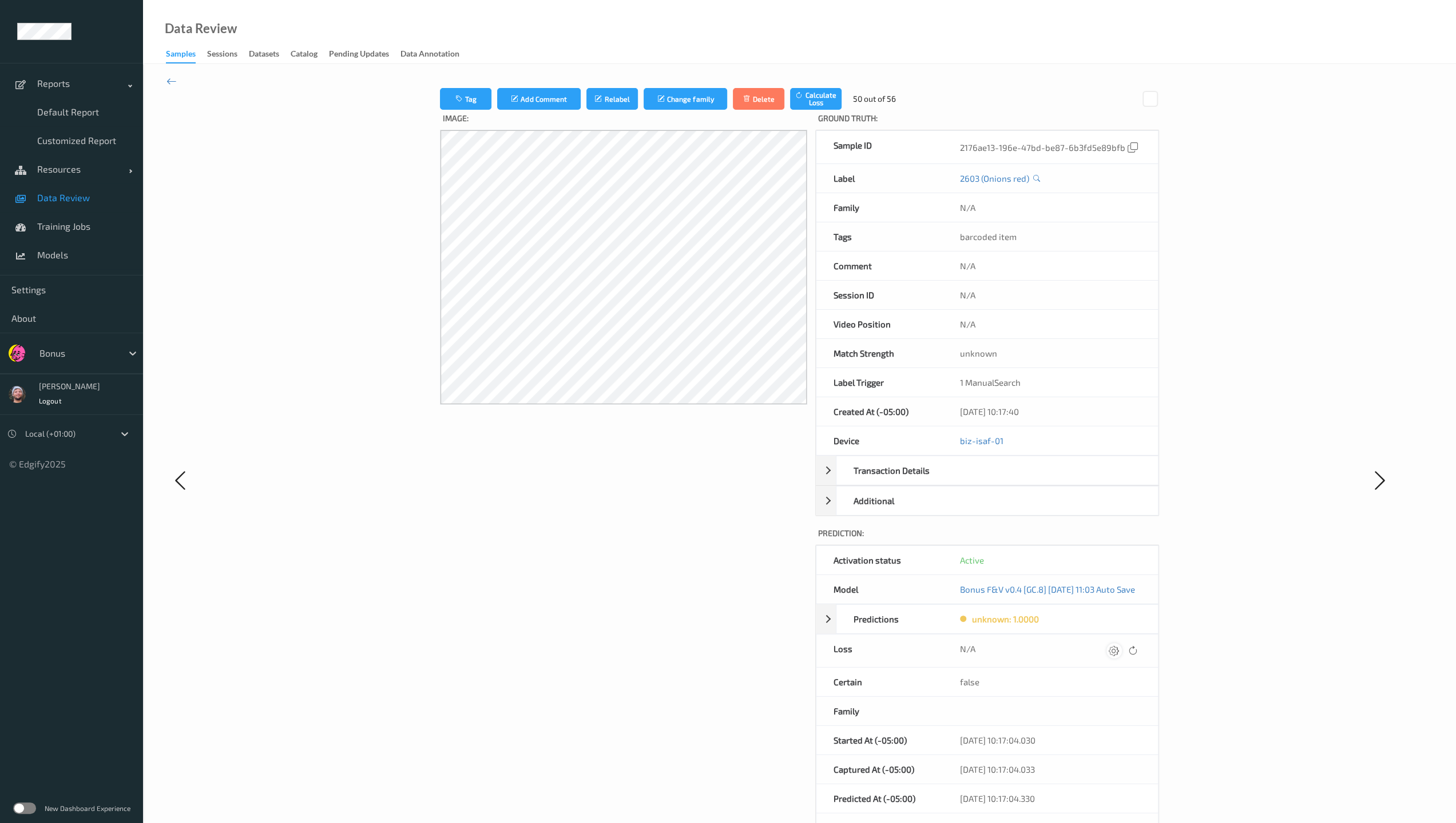
click at [636, 591] on icon at bounding box center [1113, 650] width 11 height 11
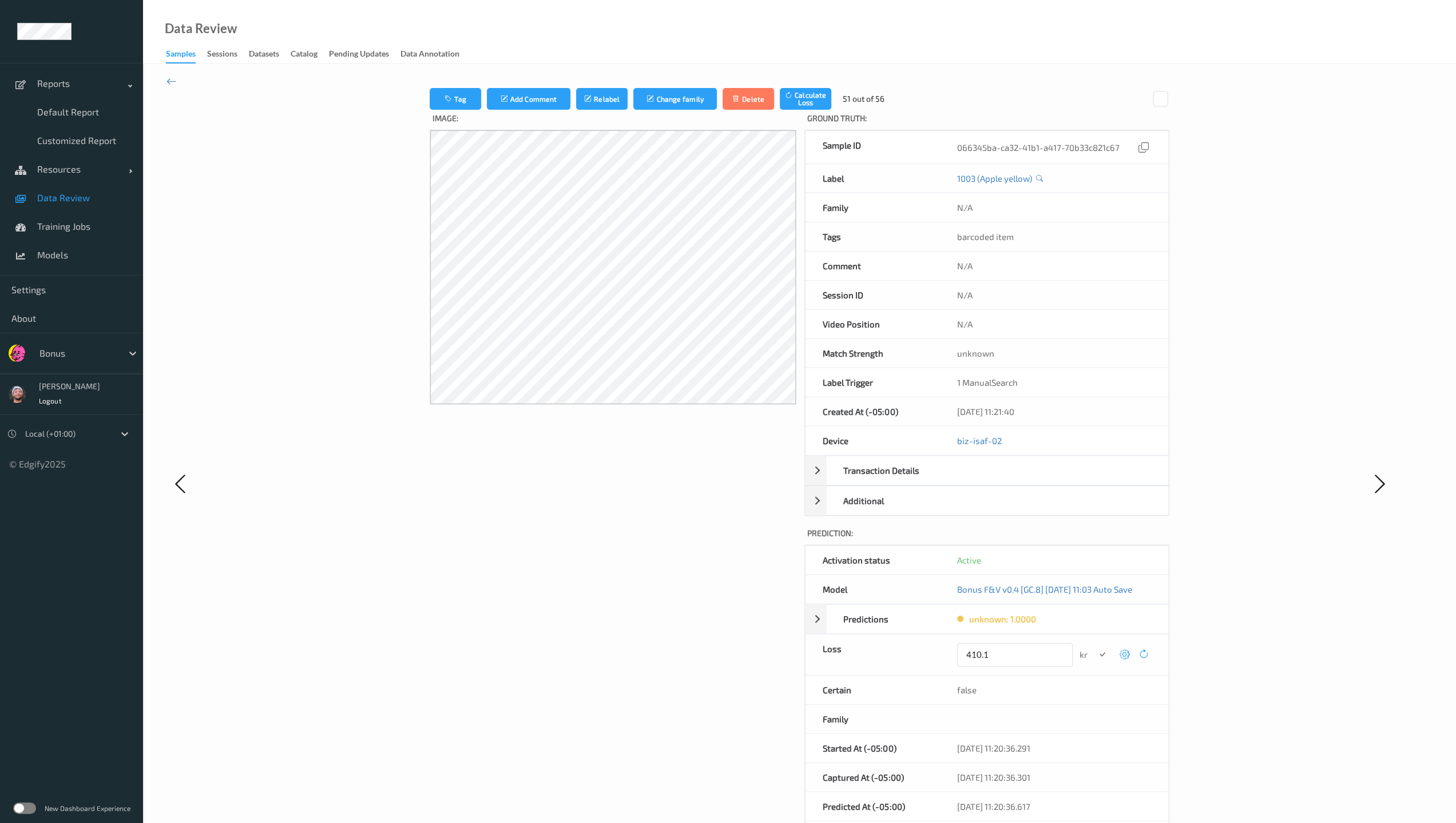
click at [636, 591] on button "submit" at bounding box center [1102, 655] width 15 height 15
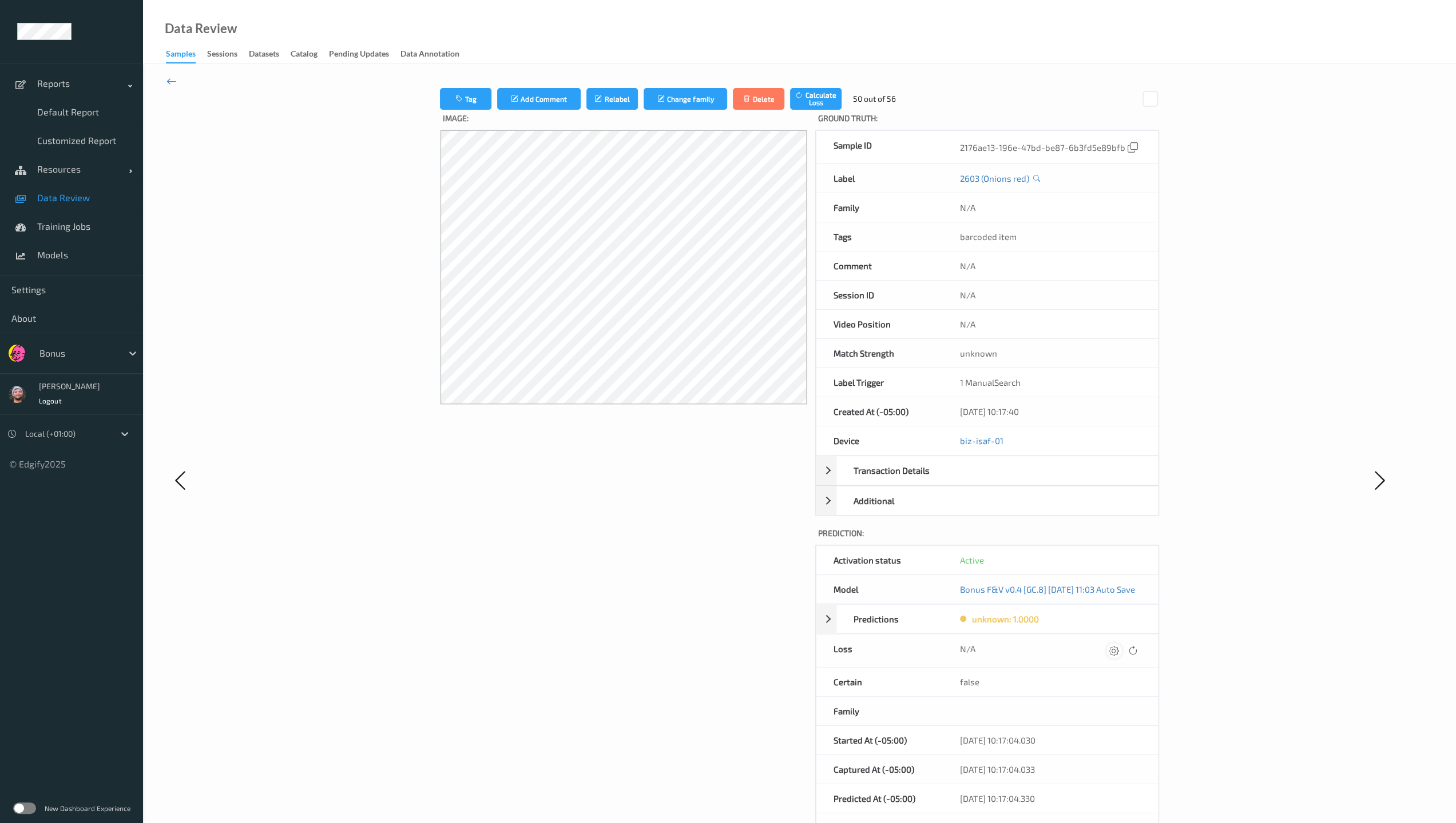
click at [636, 591] on div at bounding box center [1114, 650] width 15 height 15
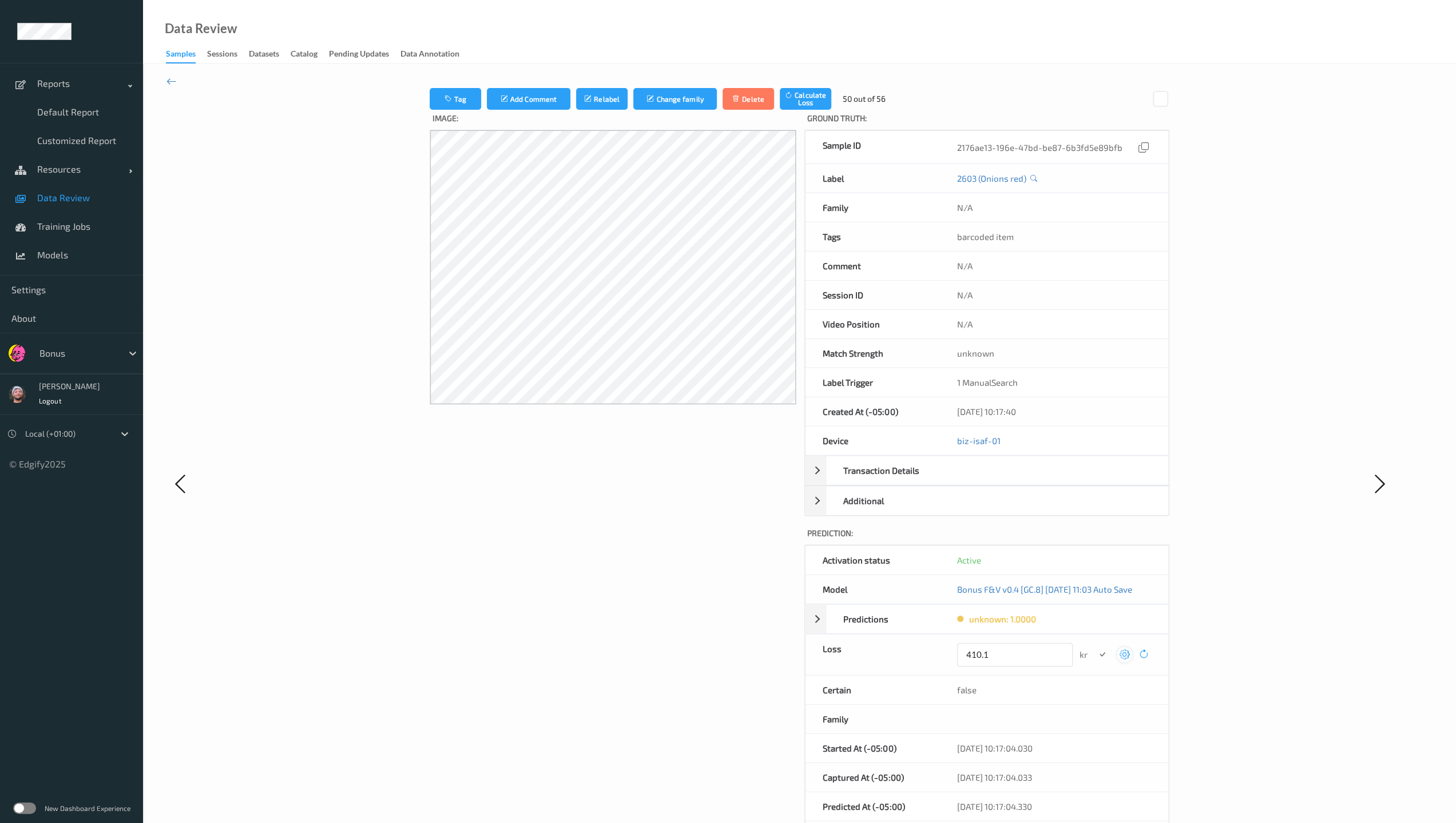
click at [636, 591] on button "submit" at bounding box center [1102, 655] width 15 height 15
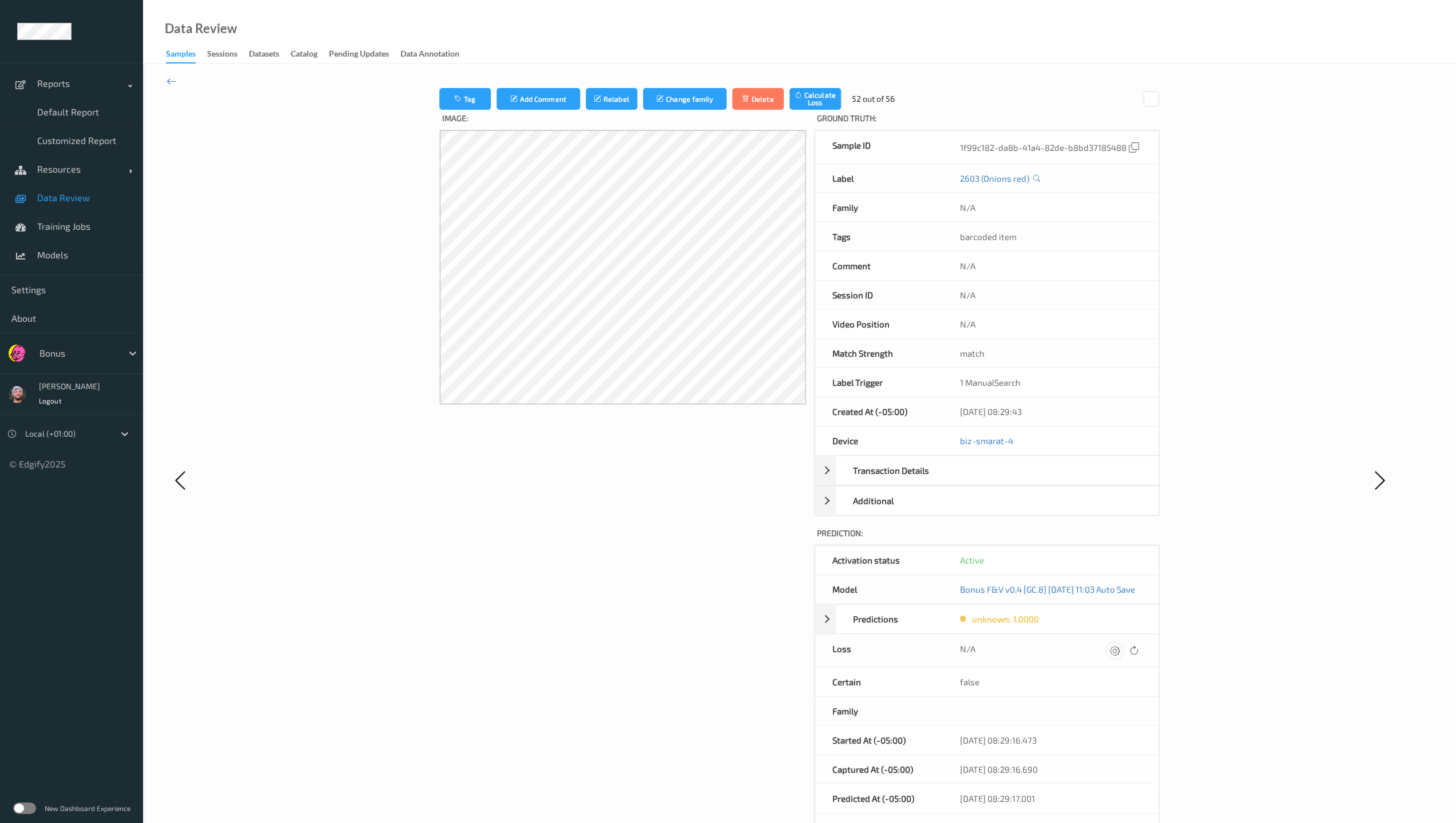
click at [636, 591] on icon at bounding box center [1114, 650] width 11 height 11
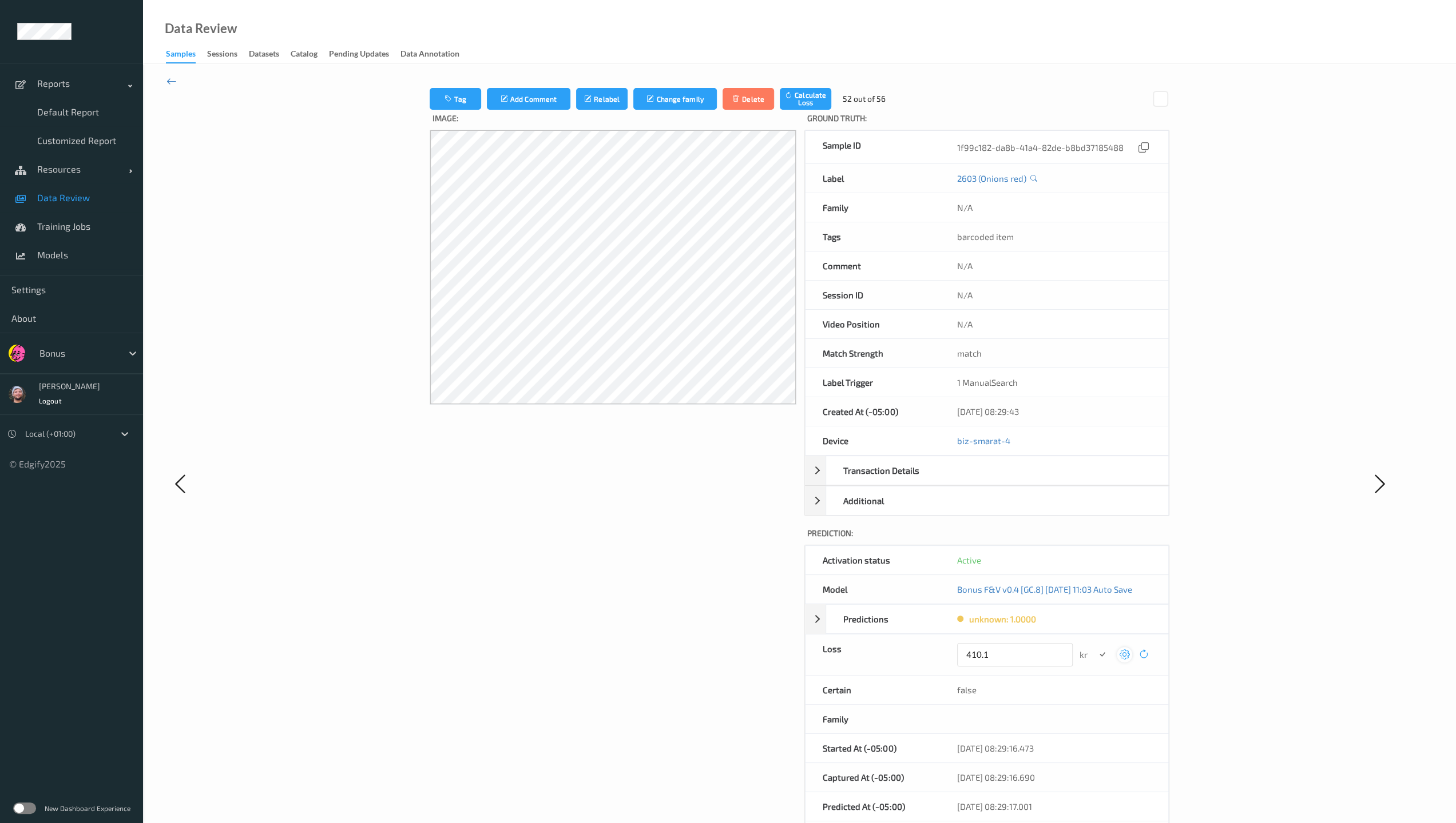
click at [636, 591] on button "submit" at bounding box center [1102, 655] width 15 height 15
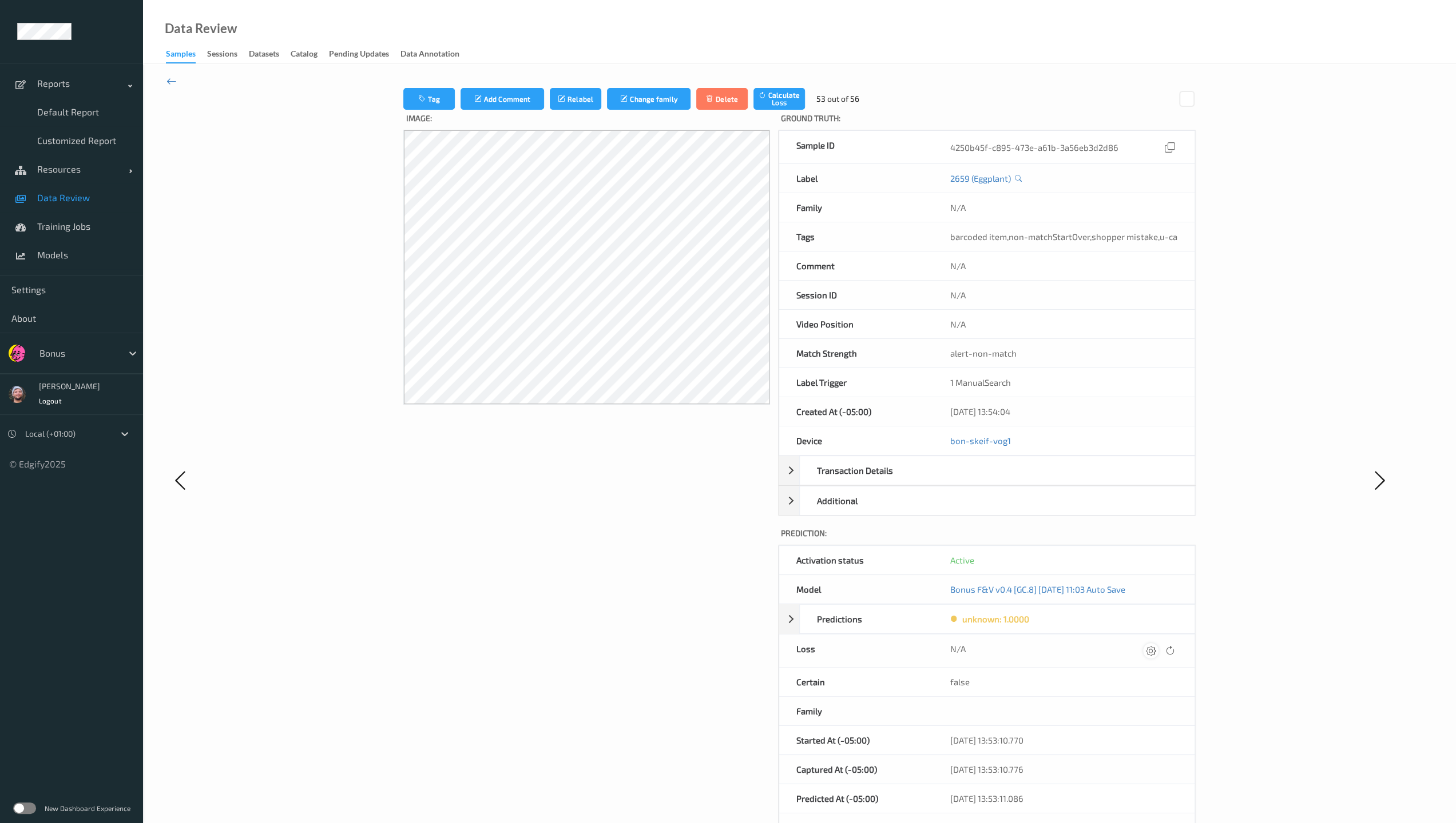
click at [636, 591] on icon at bounding box center [1151, 650] width 11 height 11
click at [636, 591] on button "submit" at bounding box center [1129, 655] width 15 height 15
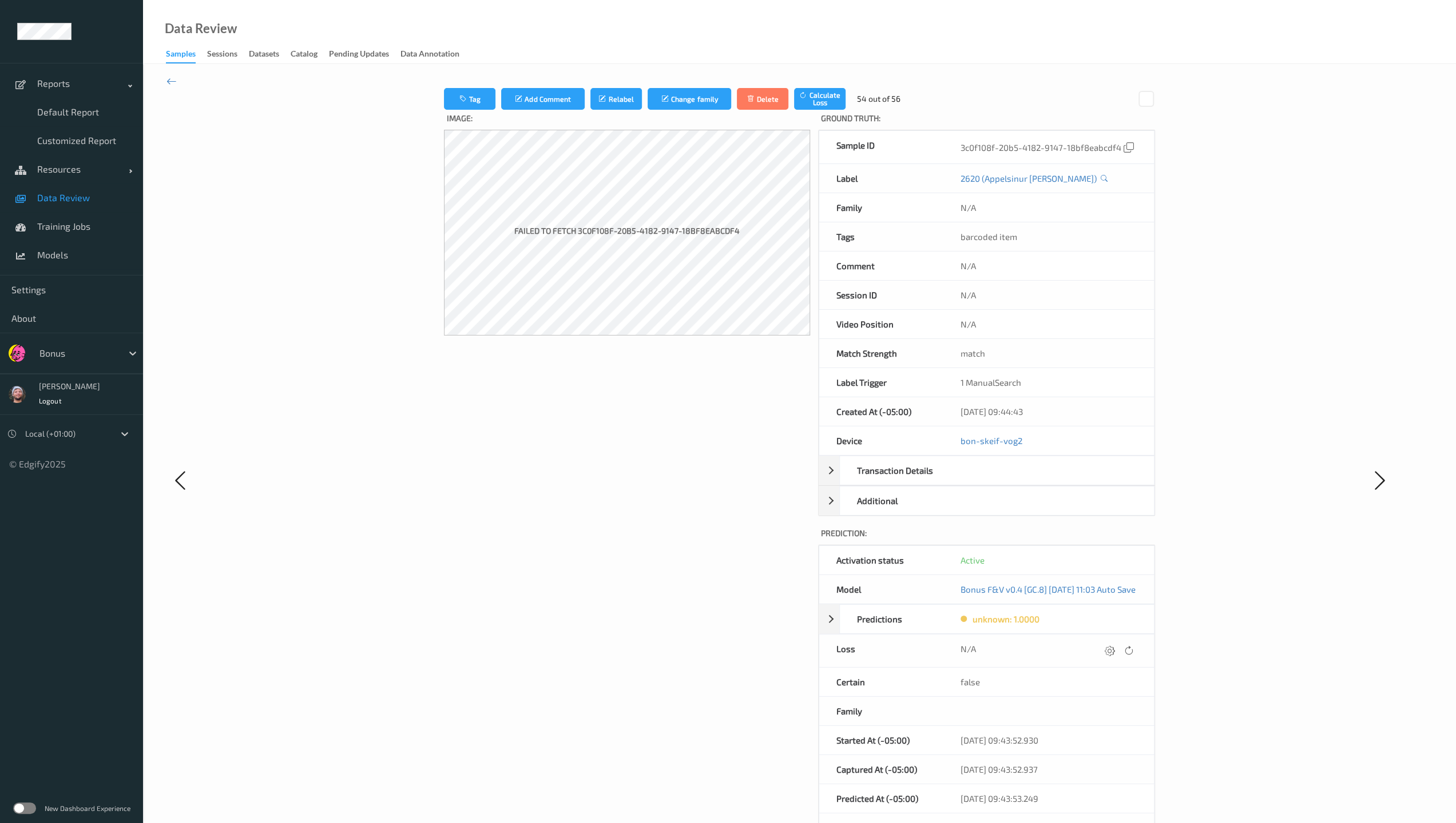
click at [636, 591] on div at bounding box center [1119, 650] width 35 height 15
click at [636, 591] on div at bounding box center [1110, 650] width 15 height 15
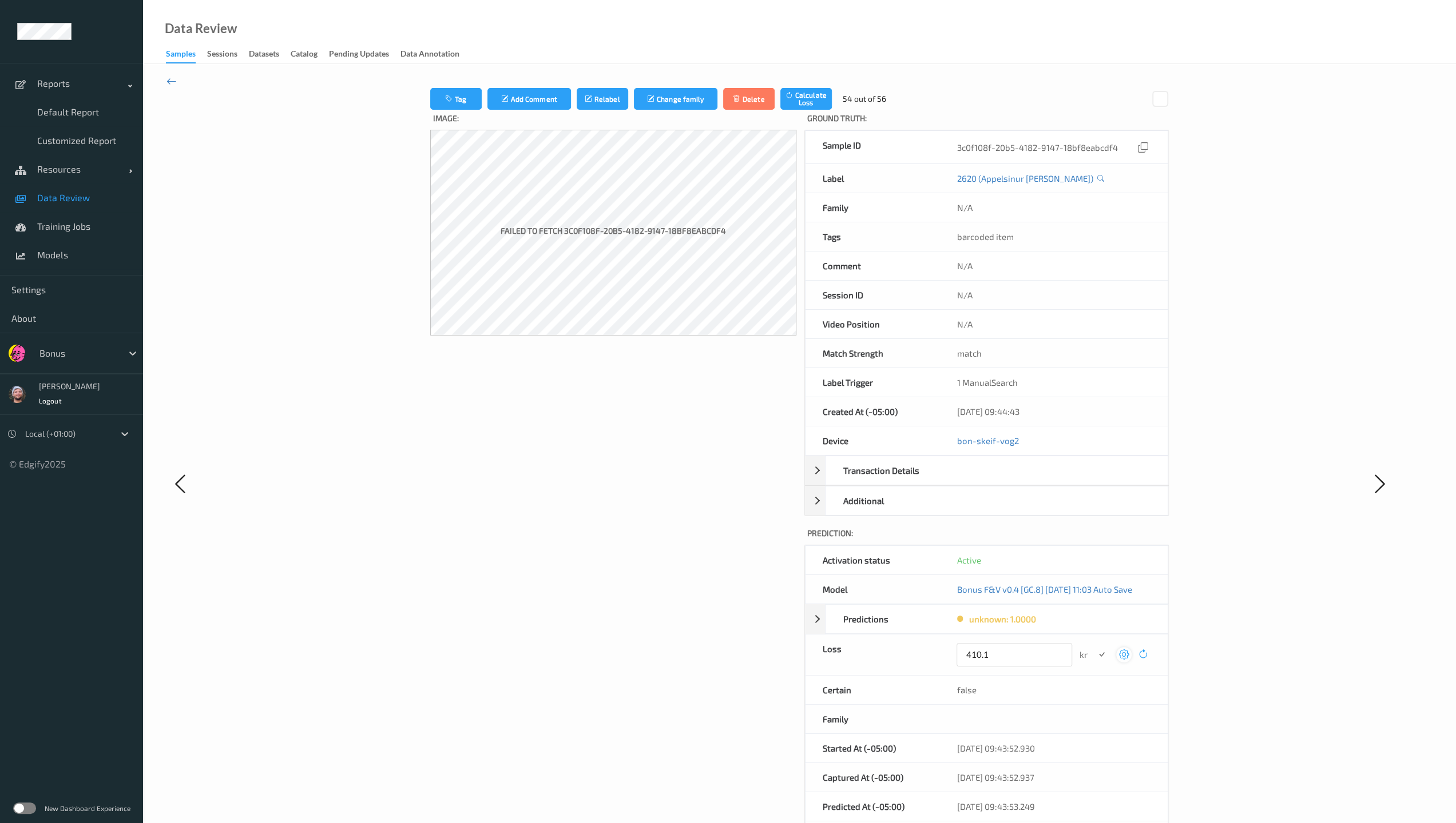
click at [636, 591] on button "submit" at bounding box center [1102, 655] width 15 height 15
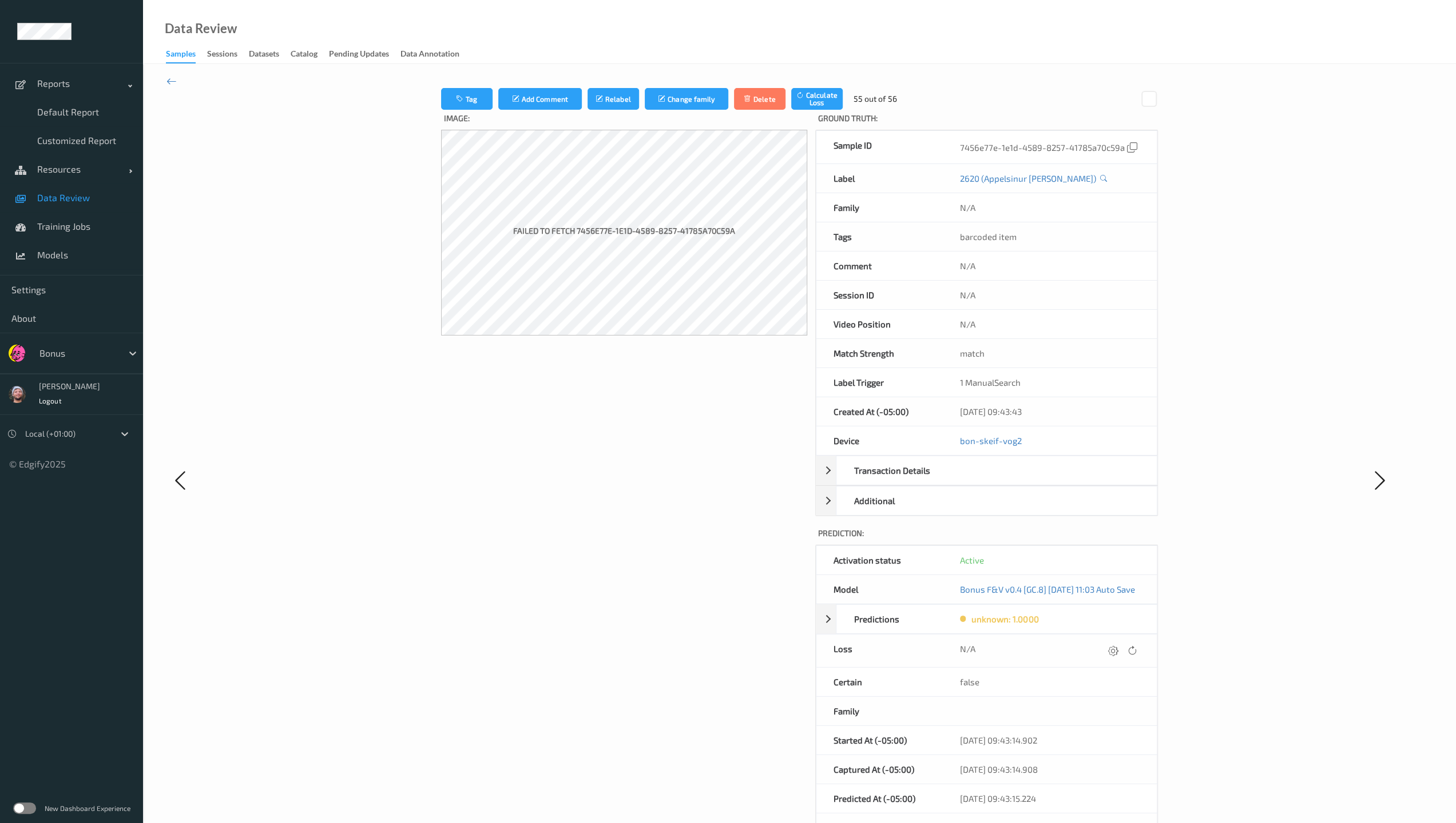
click at [636, 591] on div at bounding box center [1112, 650] width 15 height 15
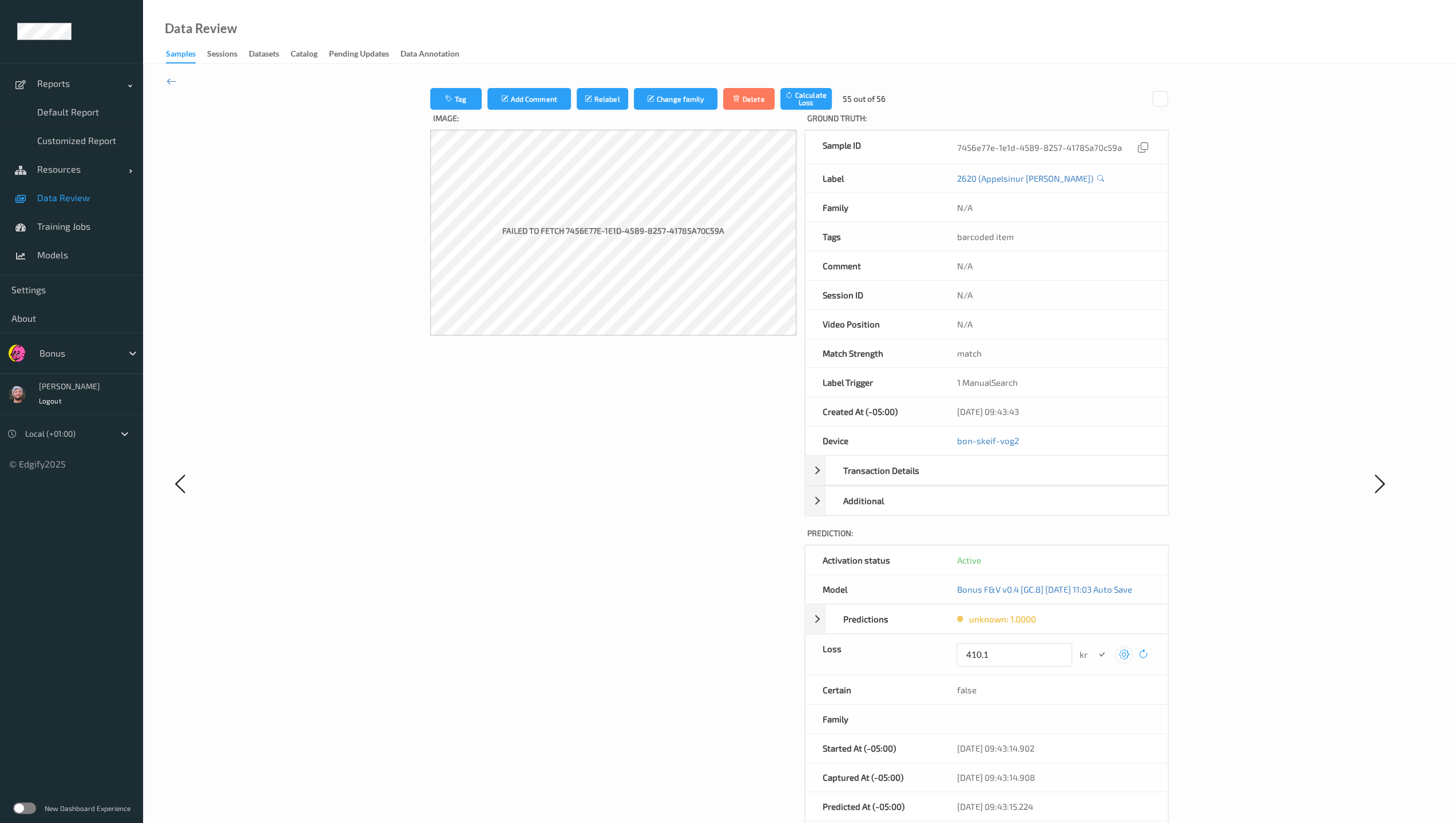
click at [636, 591] on button "submit" at bounding box center [1102, 655] width 15 height 15
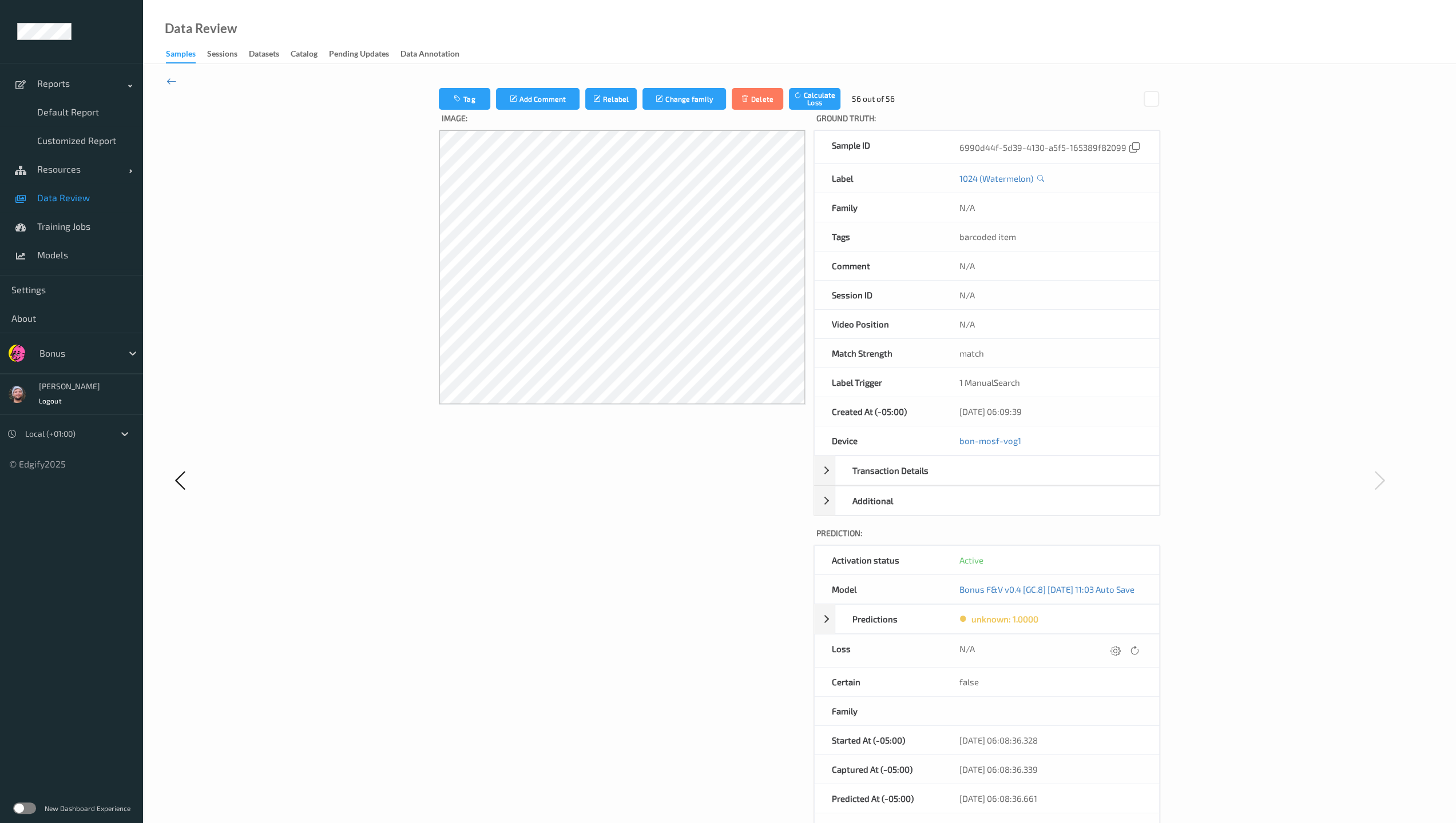
click at [636, 591] on div at bounding box center [1115, 650] width 15 height 15
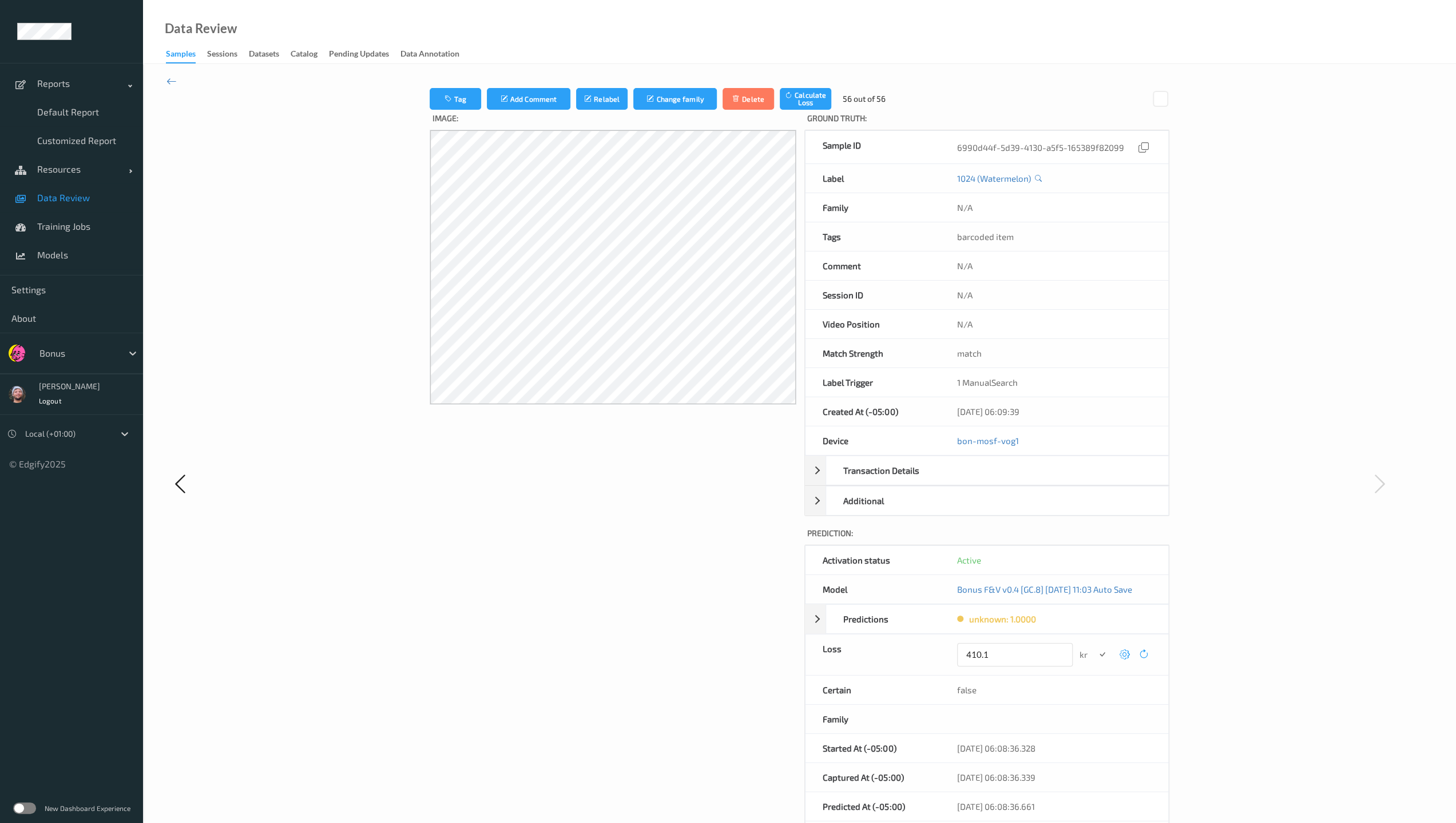
click at [636, 591] on button "submit" at bounding box center [1102, 655] width 15 height 15
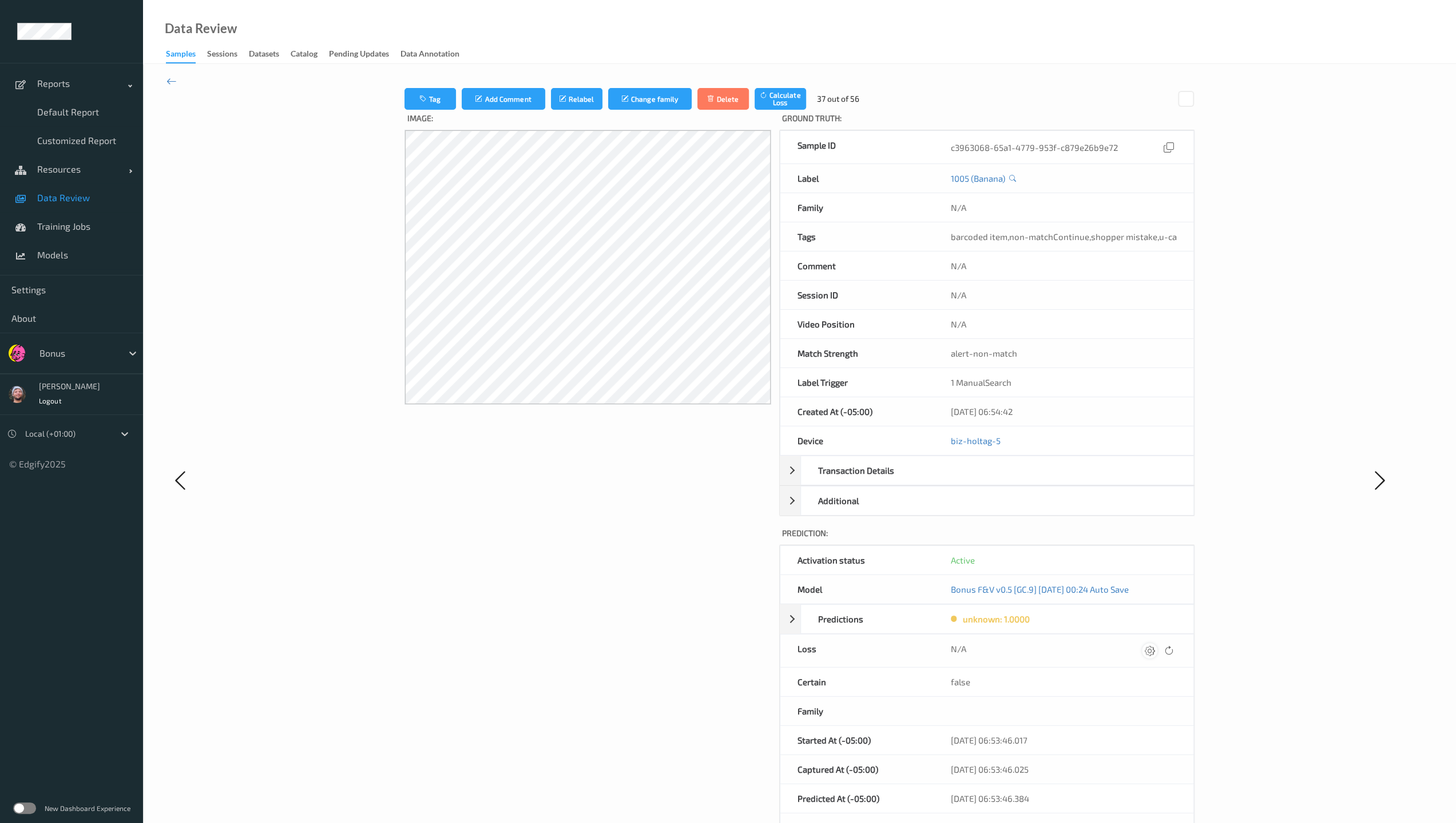
click at [636, 591] on icon at bounding box center [1150, 650] width 11 height 11
click at [636, 591] on button "submit" at bounding box center [1127, 655] width 15 height 15
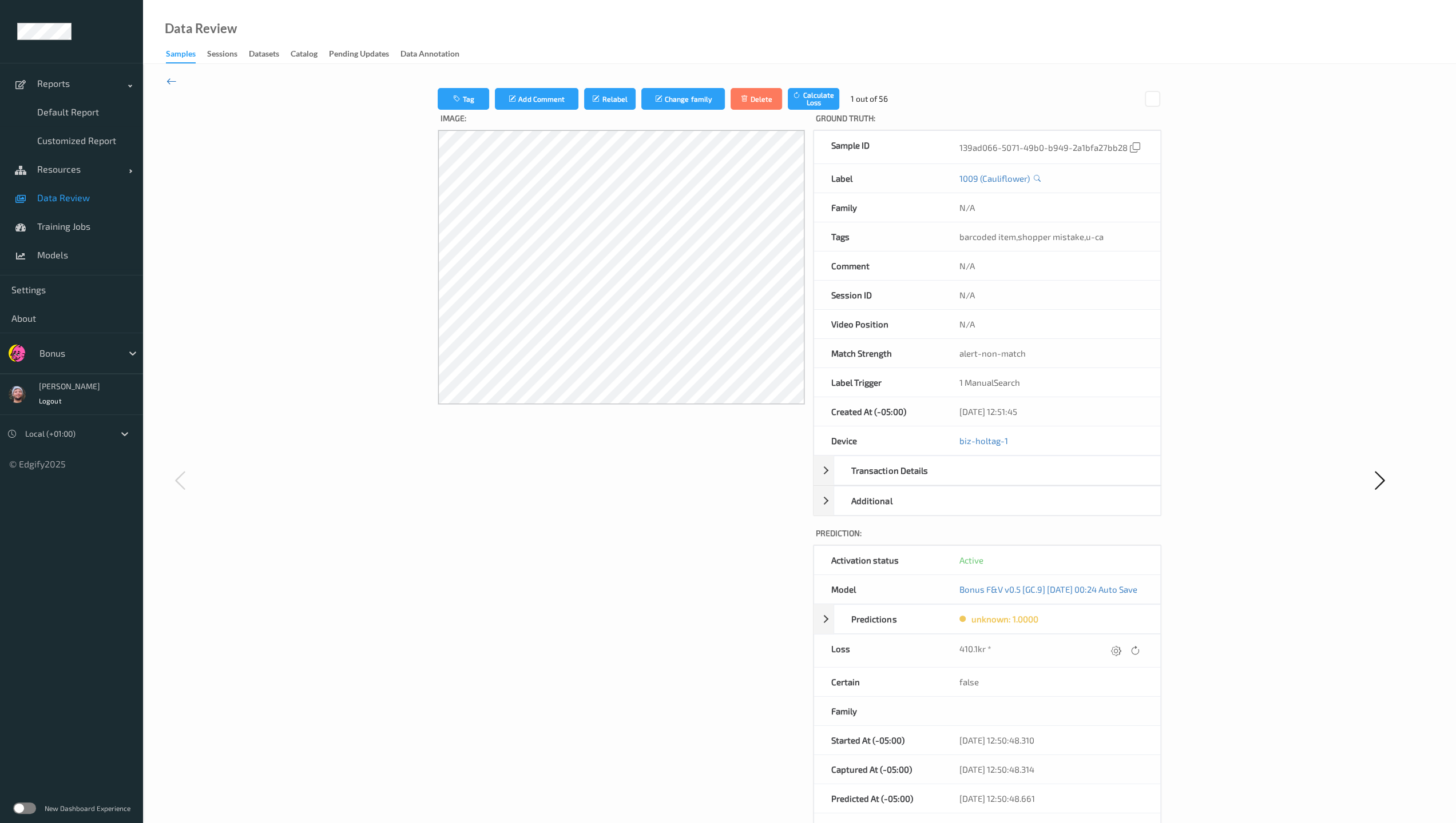
click at [166, 80] on icon at bounding box center [171, 81] width 11 height 12
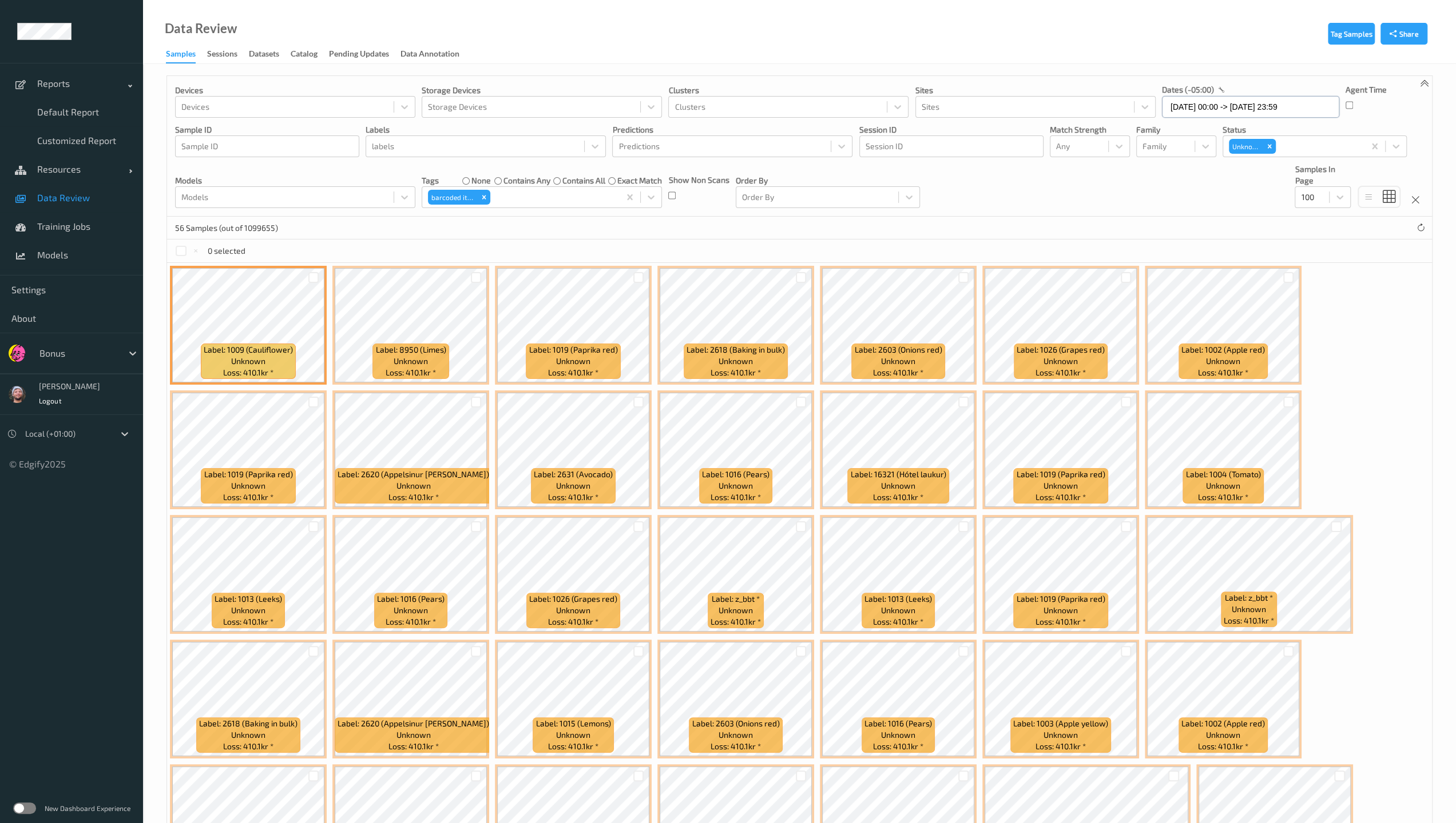
click at [636, 106] on input "[DATE] 00:00 -> [DATE] 23:59" at bounding box center [1250, 106] width 178 height 22
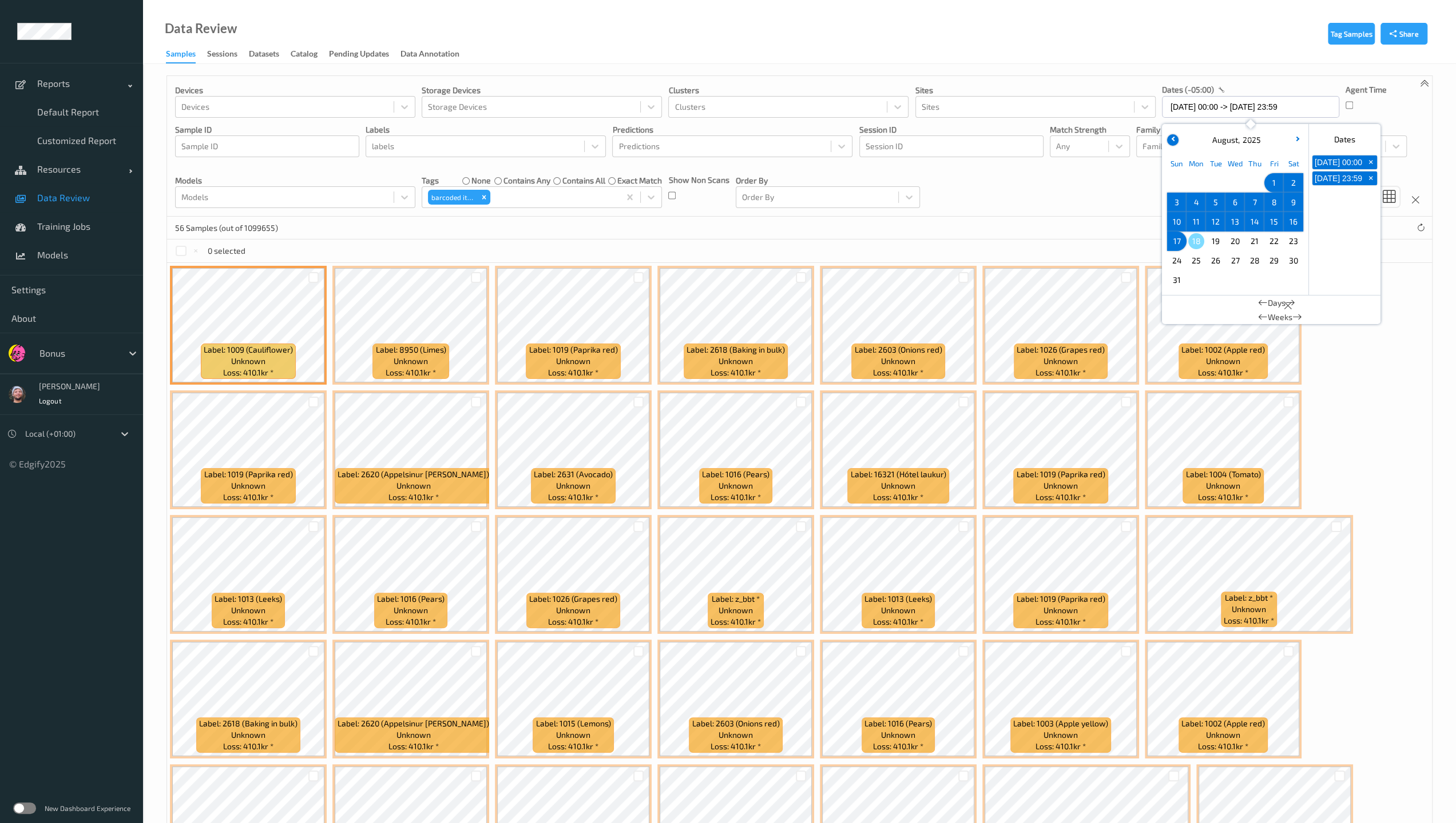
click at [636, 137] on icon "button" at bounding box center [1173, 138] width 5 height 5
click at [636, 183] on span "1" at bounding box center [1215, 182] width 16 height 16
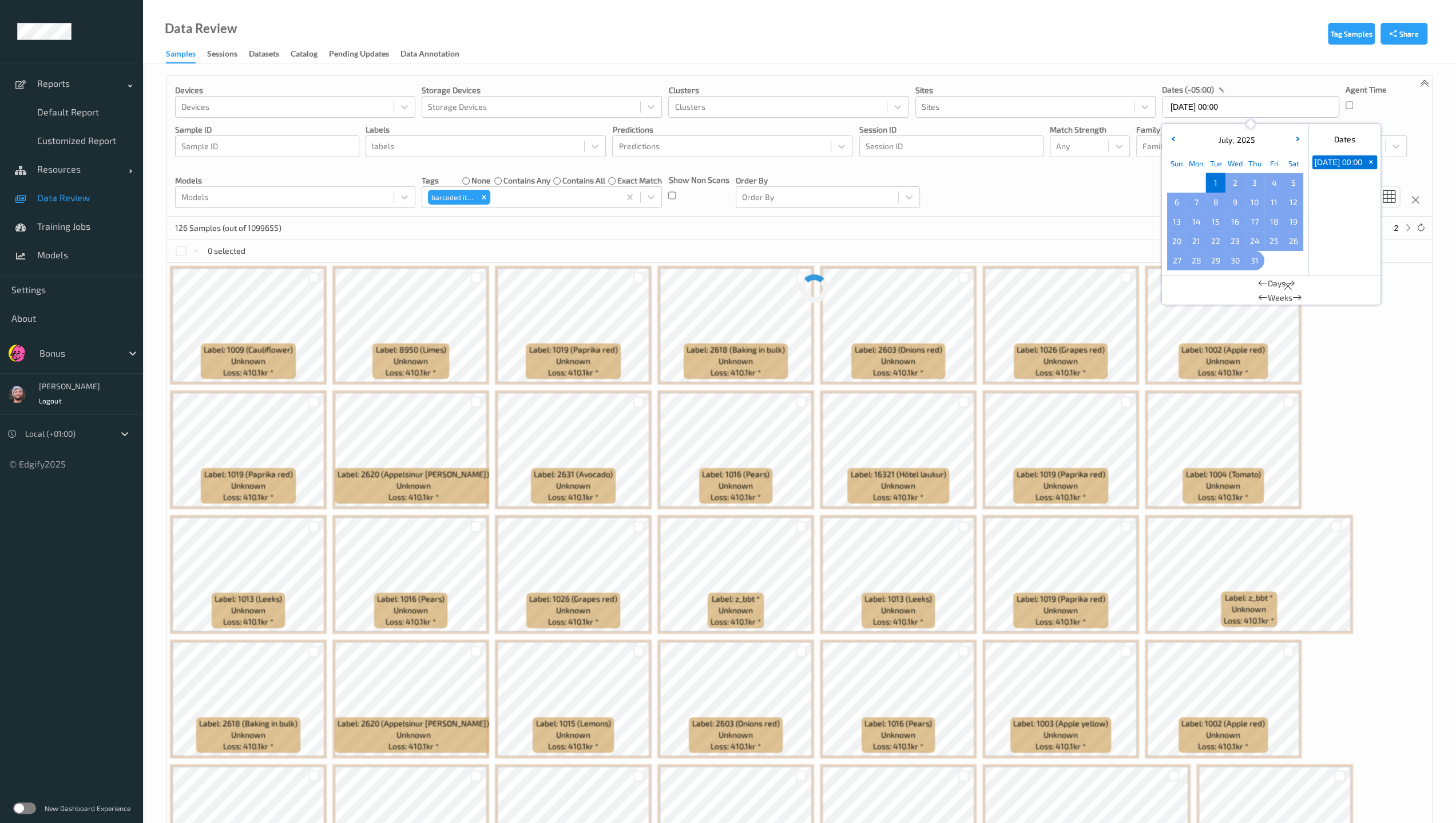
click at [636, 256] on span "31" at bounding box center [1254, 260] width 16 height 16
type input "[DATE] 00:00 -> [DATE] 23:59"
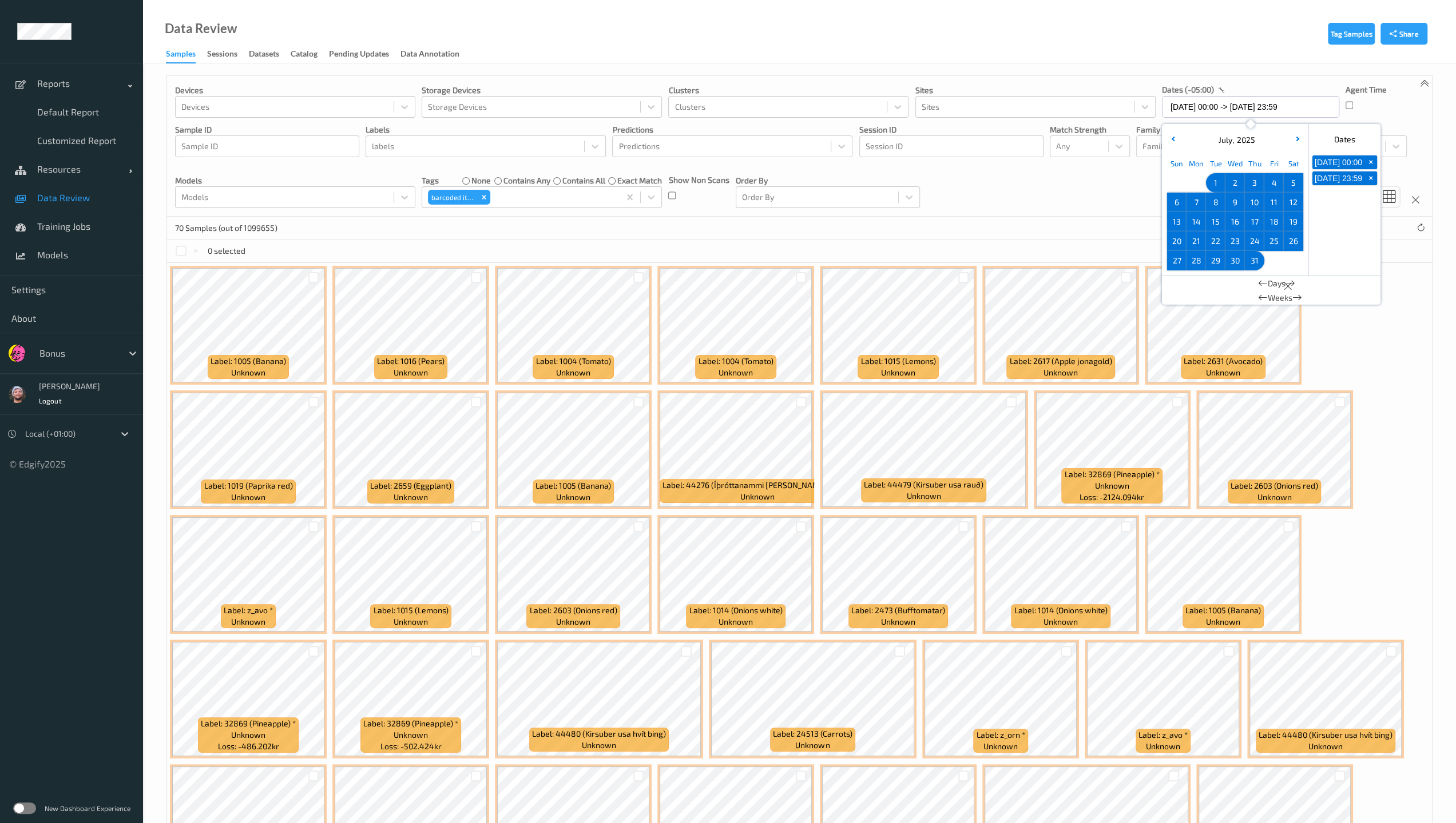
click at [636, 193] on div "Devices Devices Storage Devices Storage Devices Clusters Clusters Sites Sites d…" at bounding box center [800, 146] width 1265 height 141
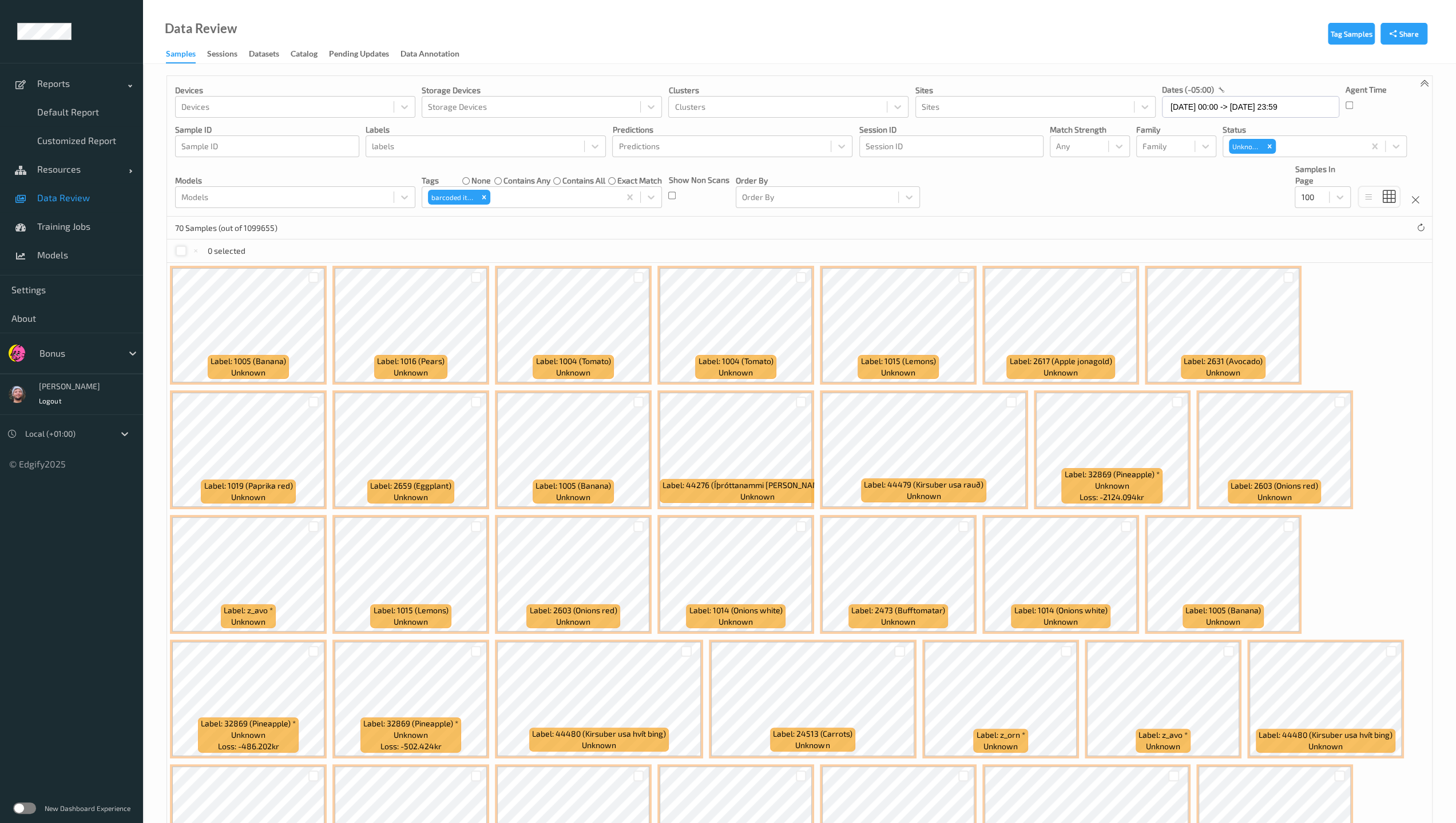
click at [181, 252] on div at bounding box center [180, 250] width 11 height 11
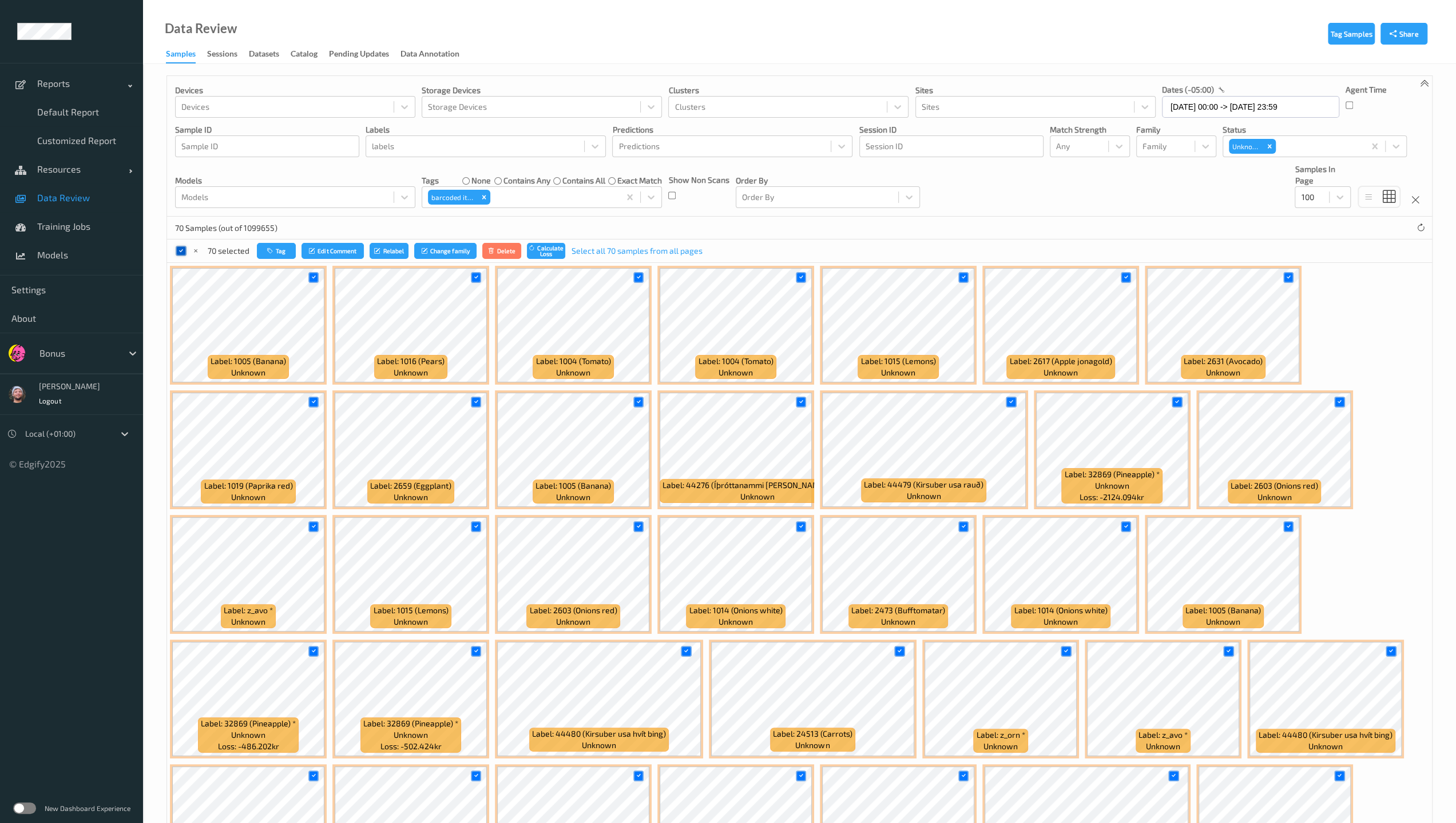
click at [179, 250] on icon at bounding box center [181, 250] width 8 height 8
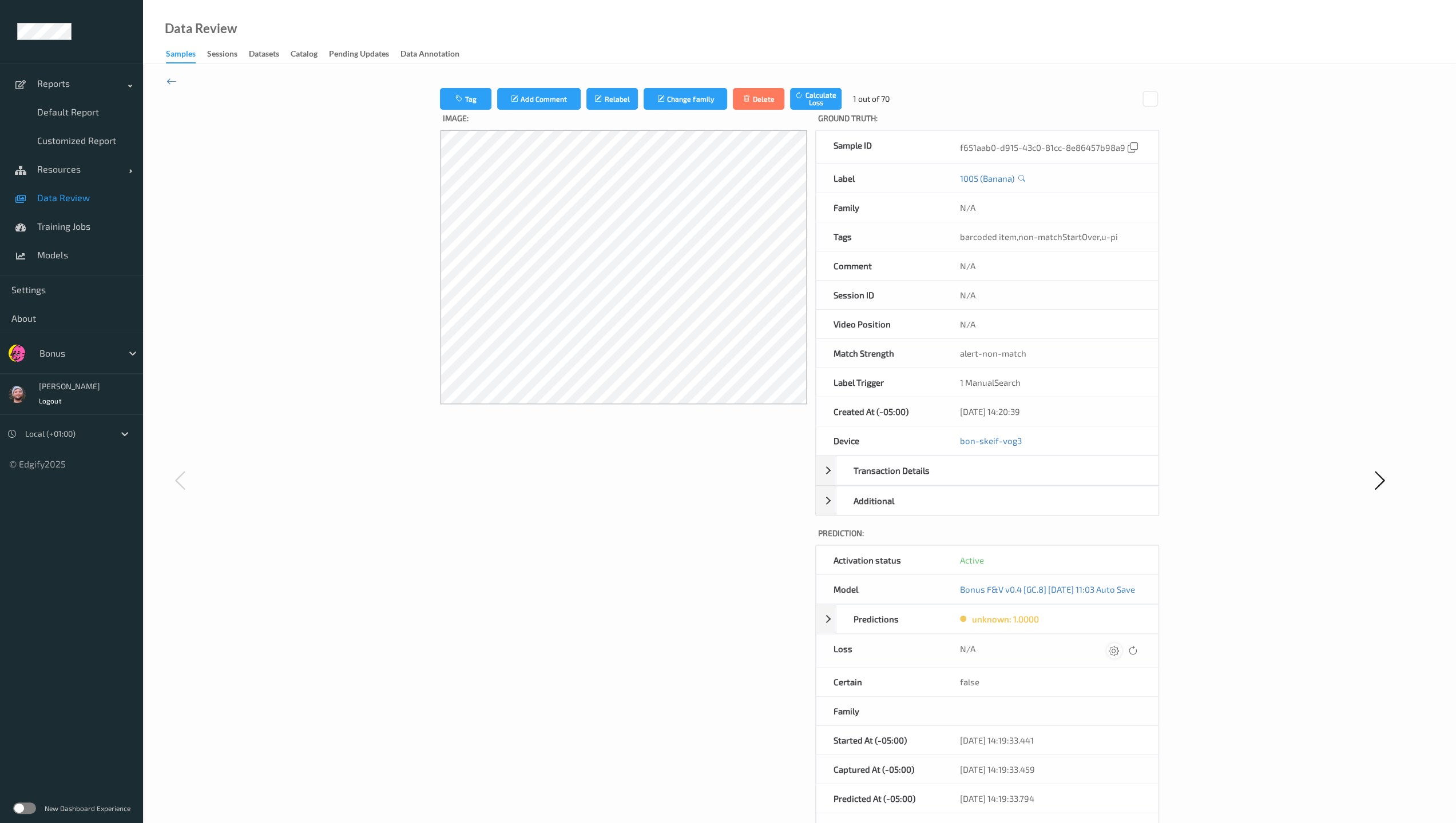
click at [636, 591] on div at bounding box center [1114, 650] width 15 height 15
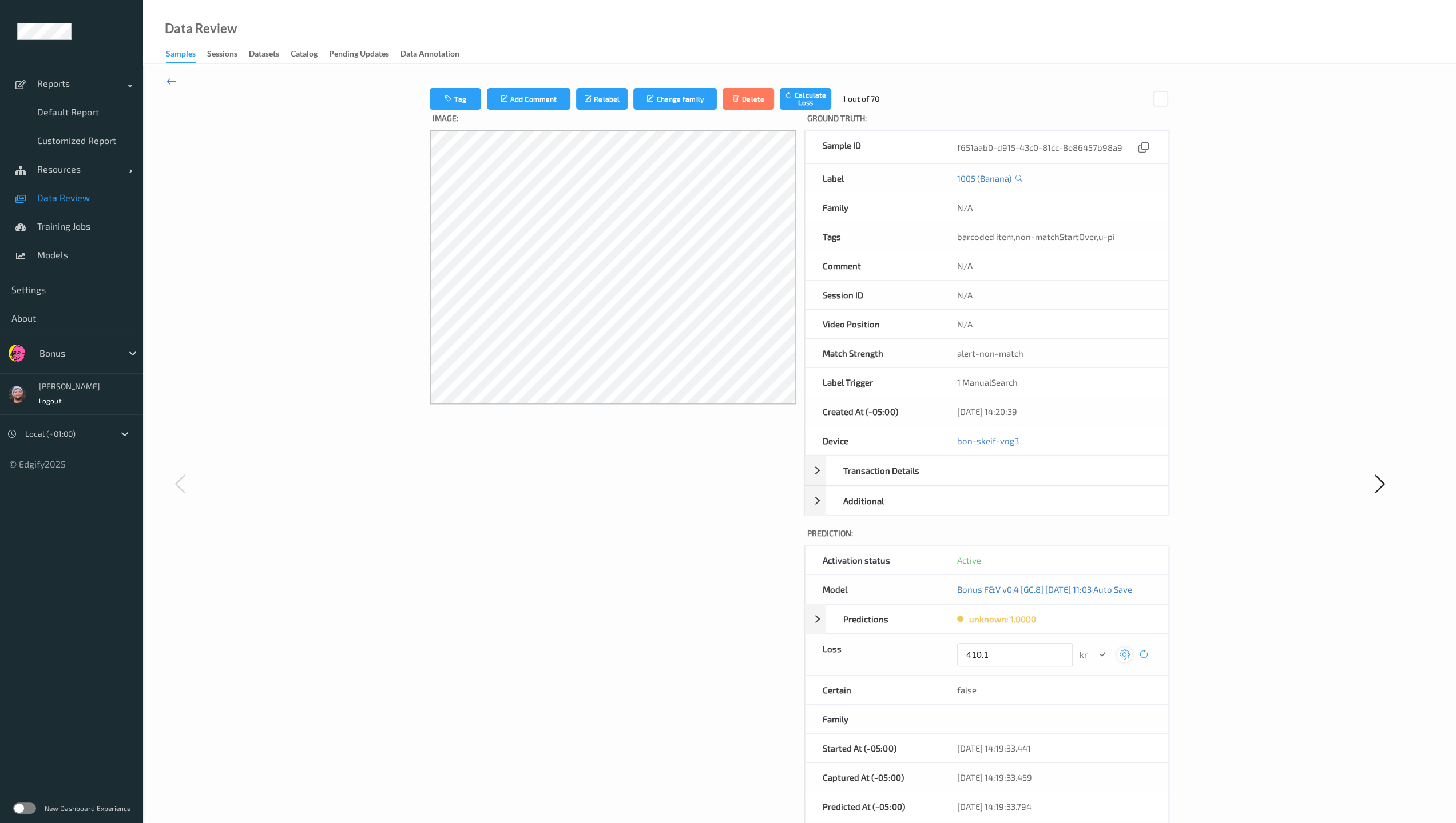
type input "410.1"
click at [636, 591] on button "submit" at bounding box center [1102, 655] width 15 height 15
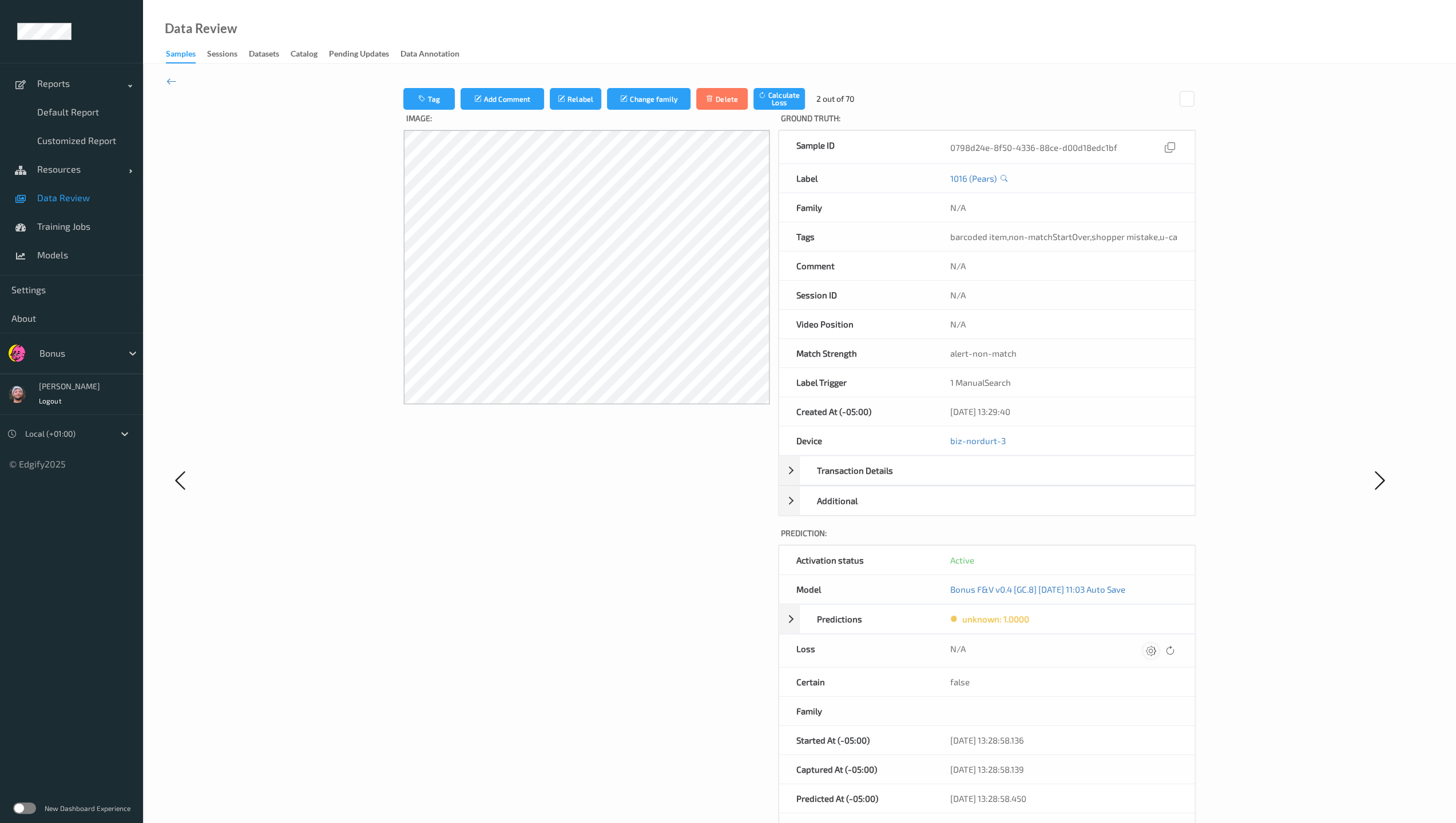
click at [636, 591] on icon at bounding box center [1151, 650] width 11 height 11
click at [636, 591] on button "submit" at bounding box center [1129, 655] width 15 height 15
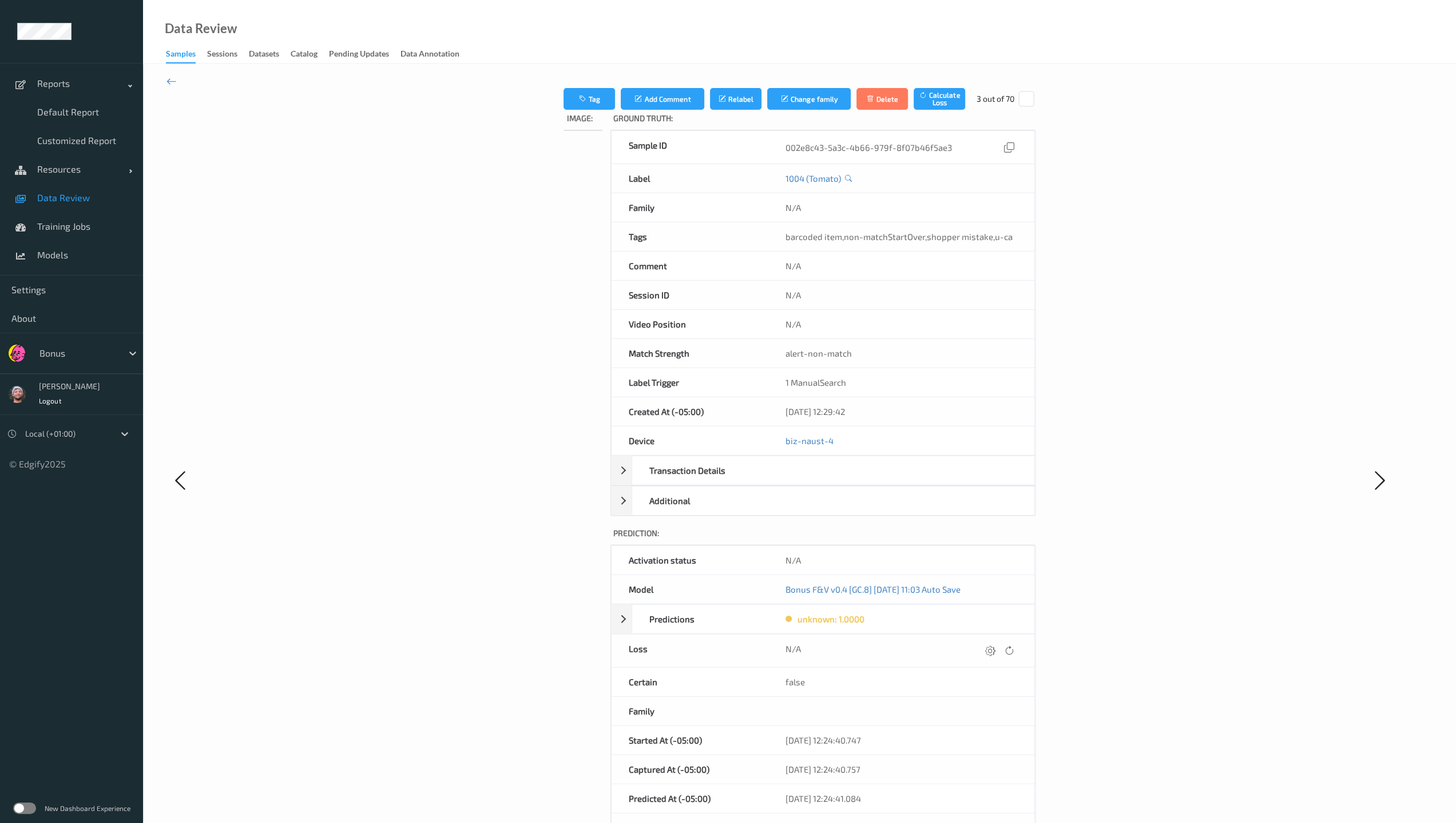
click at [636, 591] on icon at bounding box center [990, 650] width 11 height 11
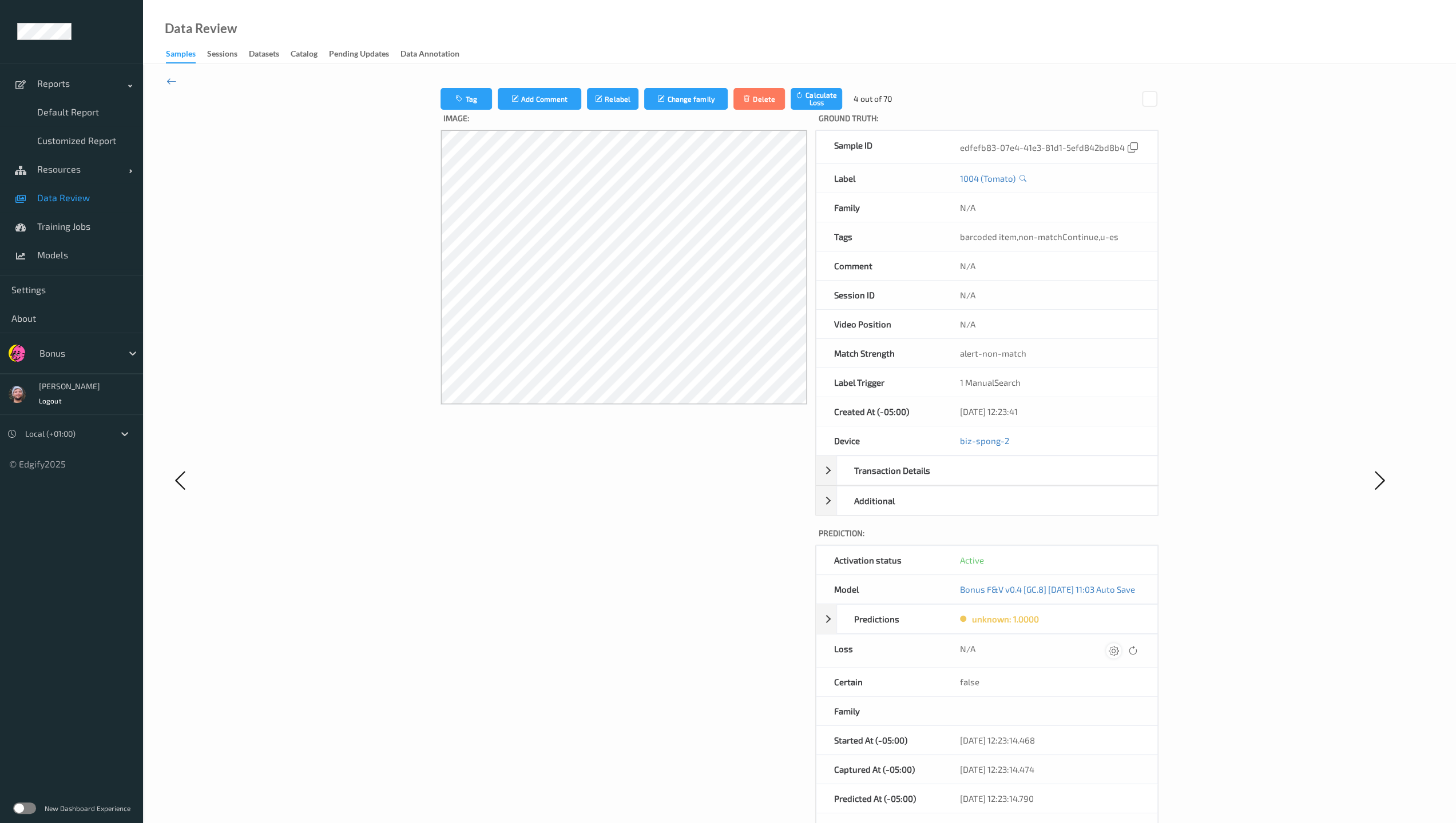
click at [636, 591] on icon at bounding box center [1112, 650] width 11 height 11
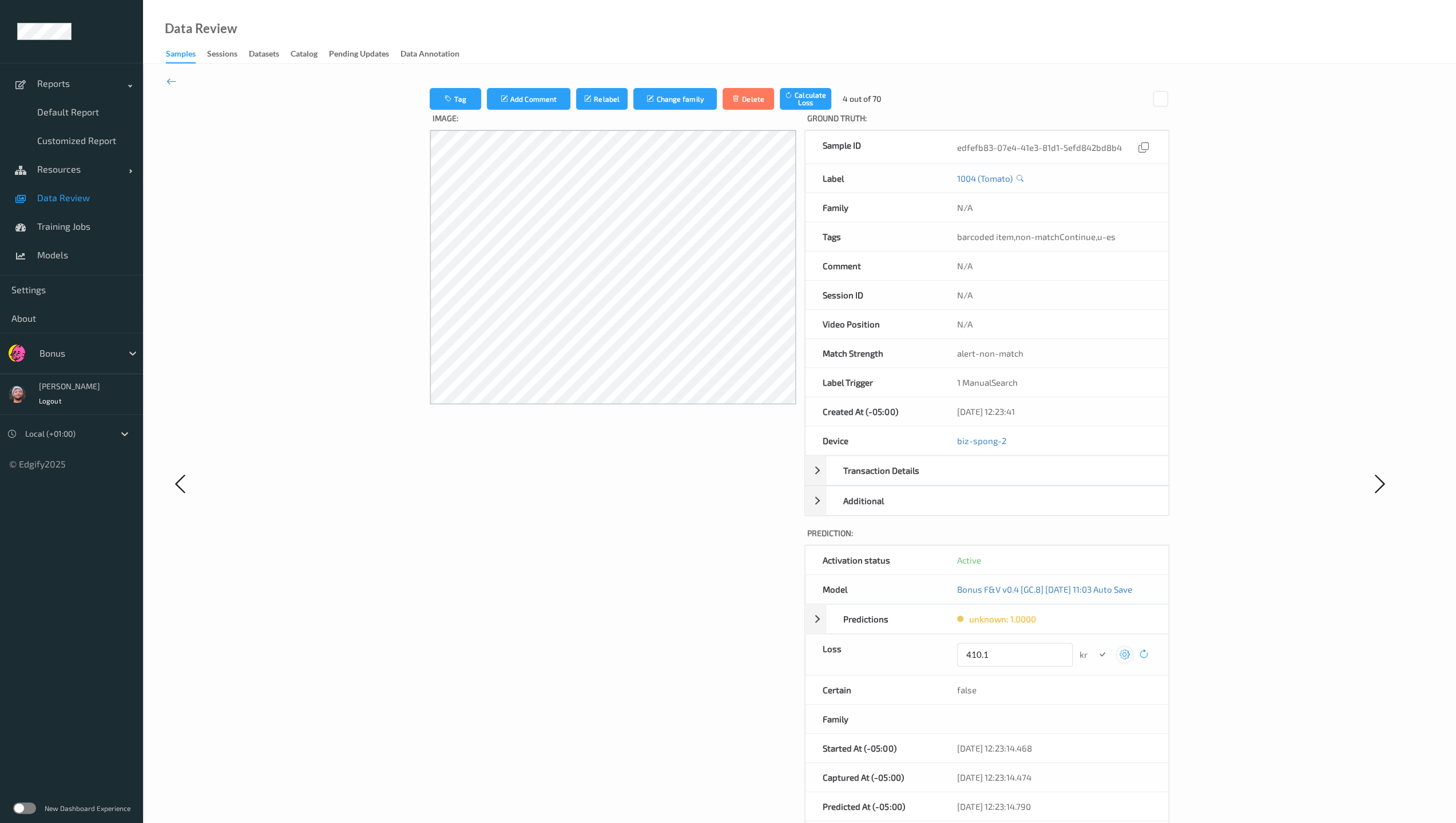
click at [636, 591] on button "submit" at bounding box center [1102, 655] width 15 height 15
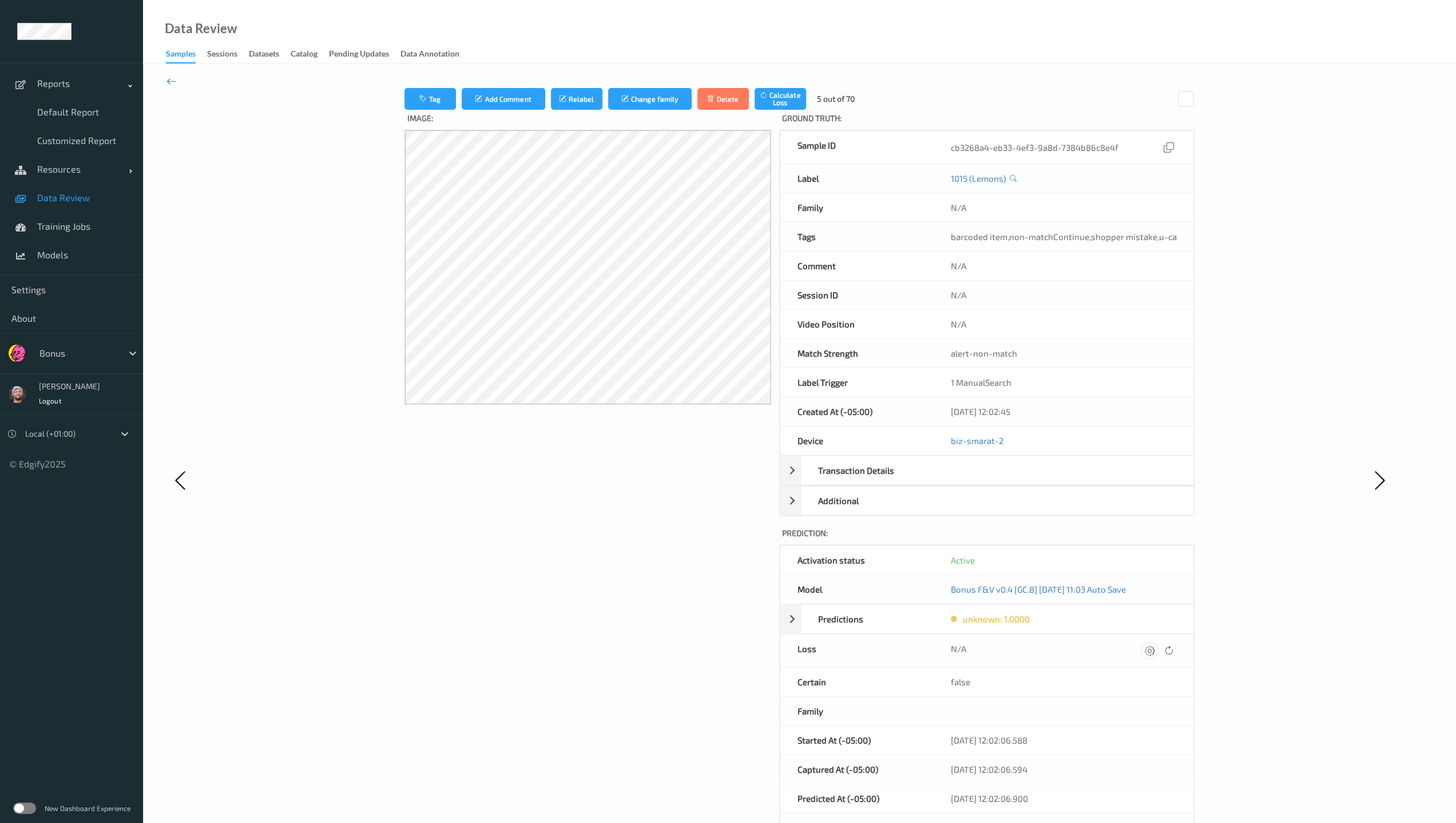
click at [636, 591] on icon at bounding box center [1150, 650] width 11 height 11
click at [636, 591] on button "submit" at bounding box center [1127, 655] width 15 height 15
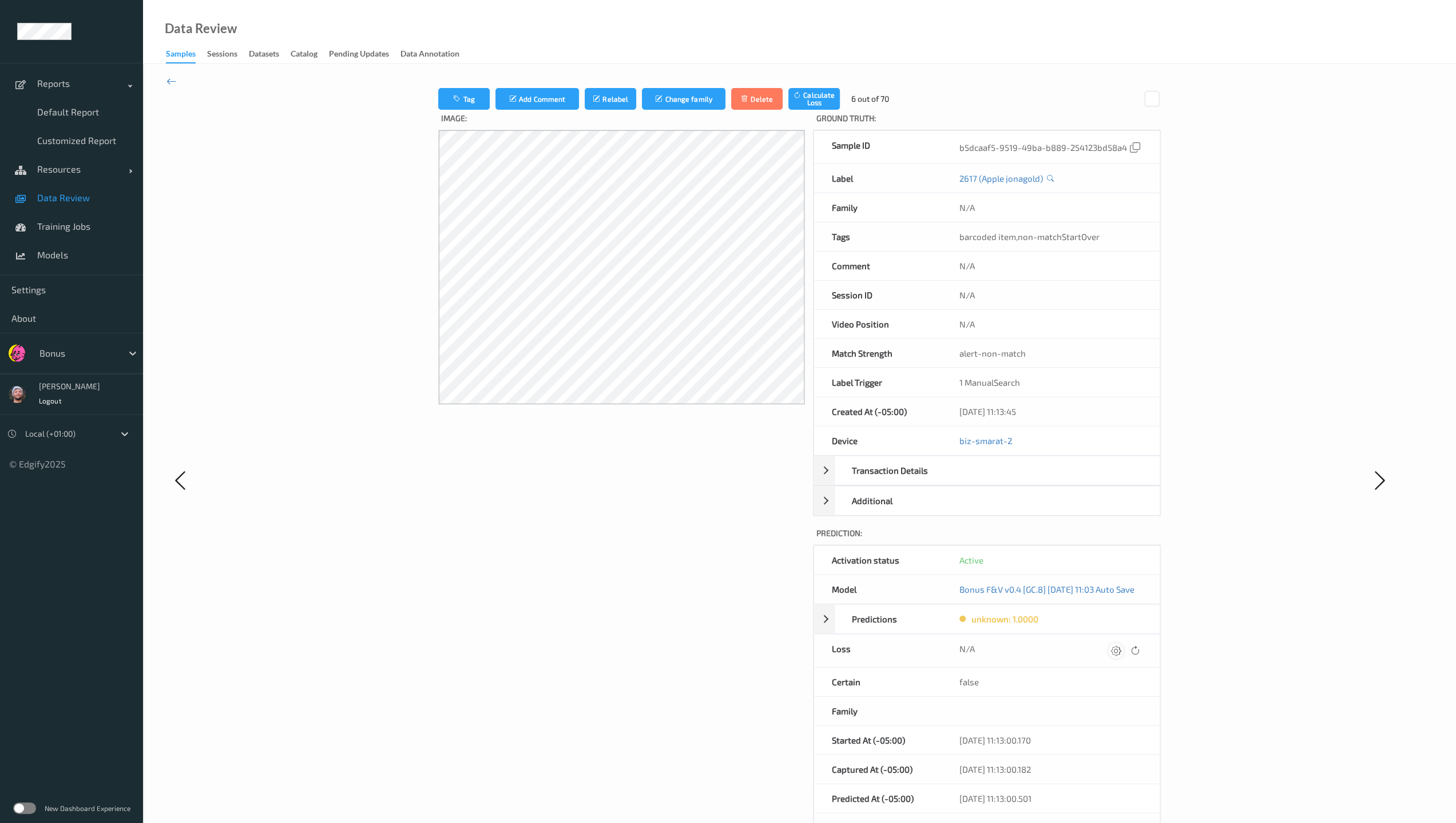
click at [636, 591] on icon at bounding box center [1115, 650] width 11 height 11
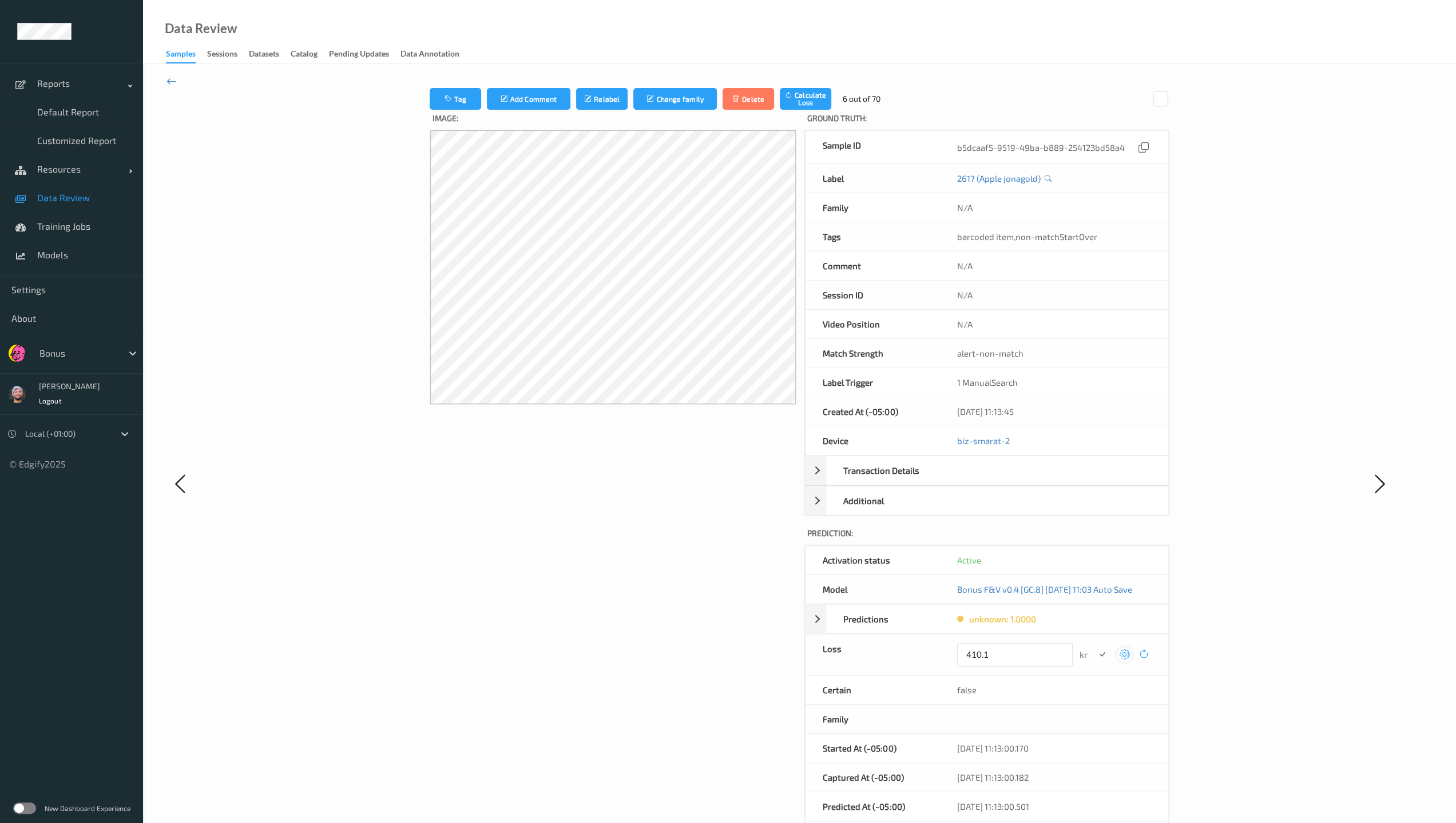
click at [636, 591] on button "submit" at bounding box center [1102, 655] width 15 height 15
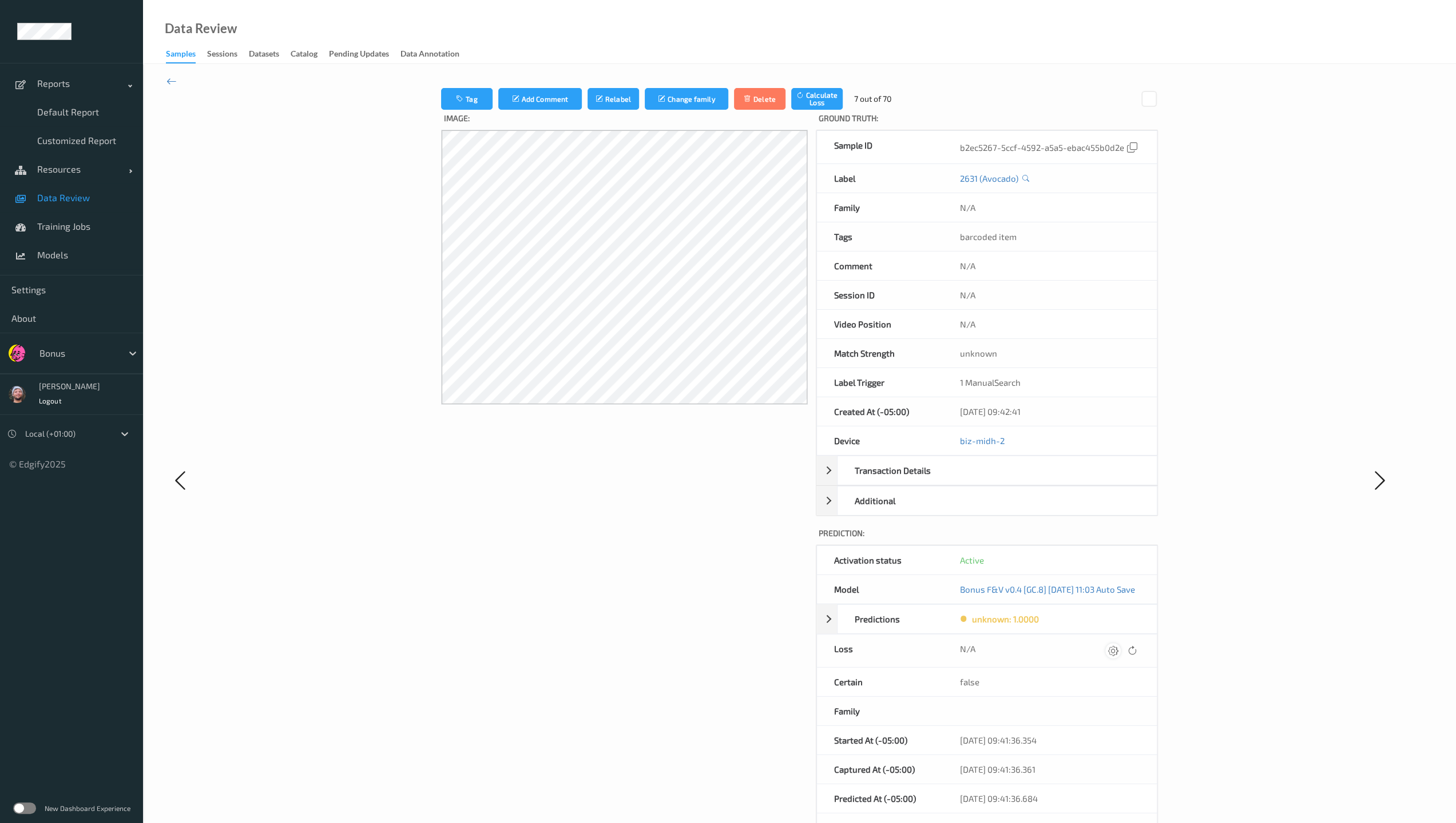
click at [636, 591] on div at bounding box center [1112, 650] width 15 height 15
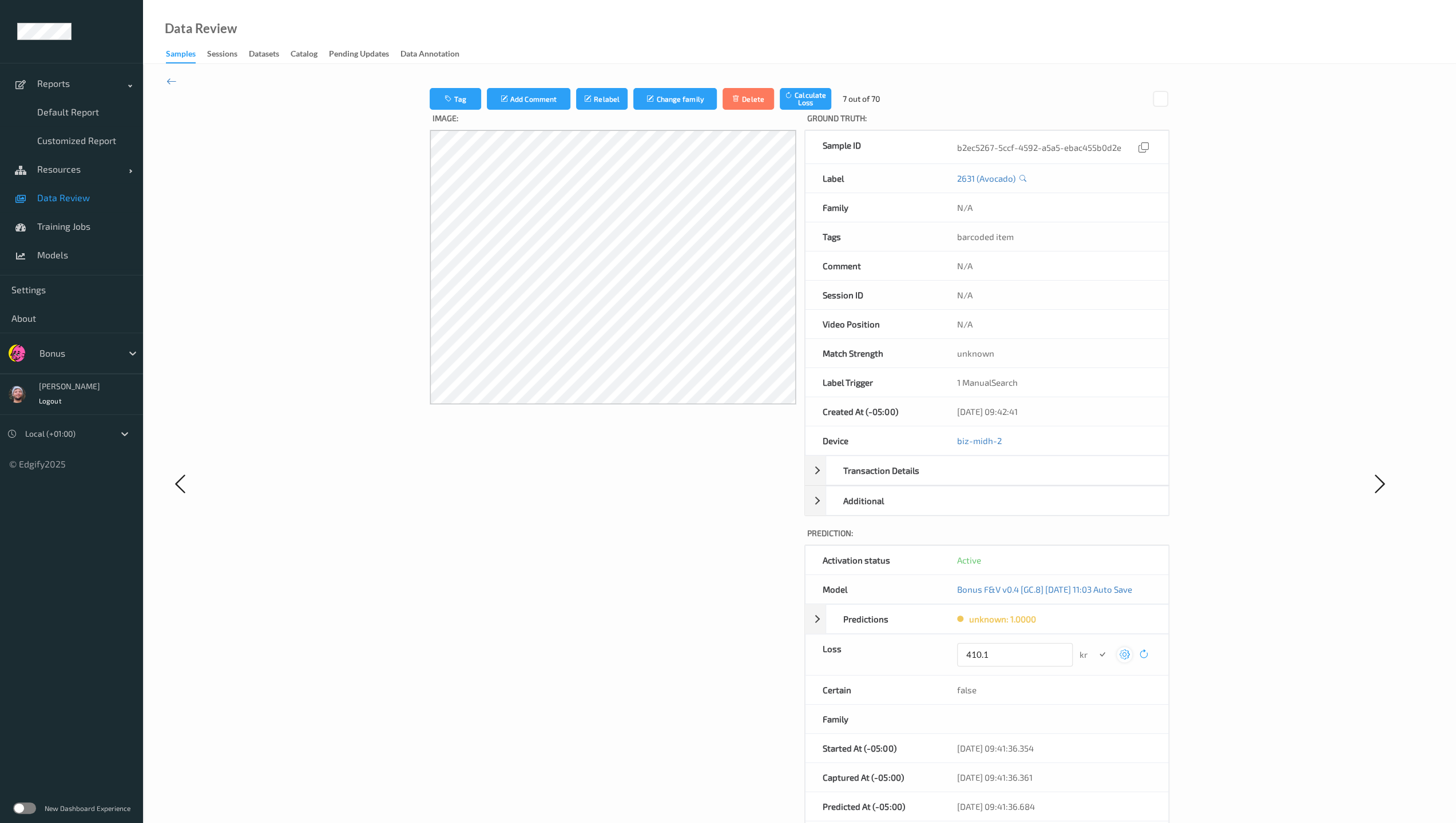
click at [636, 591] on button "submit" at bounding box center [1102, 655] width 15 height 15
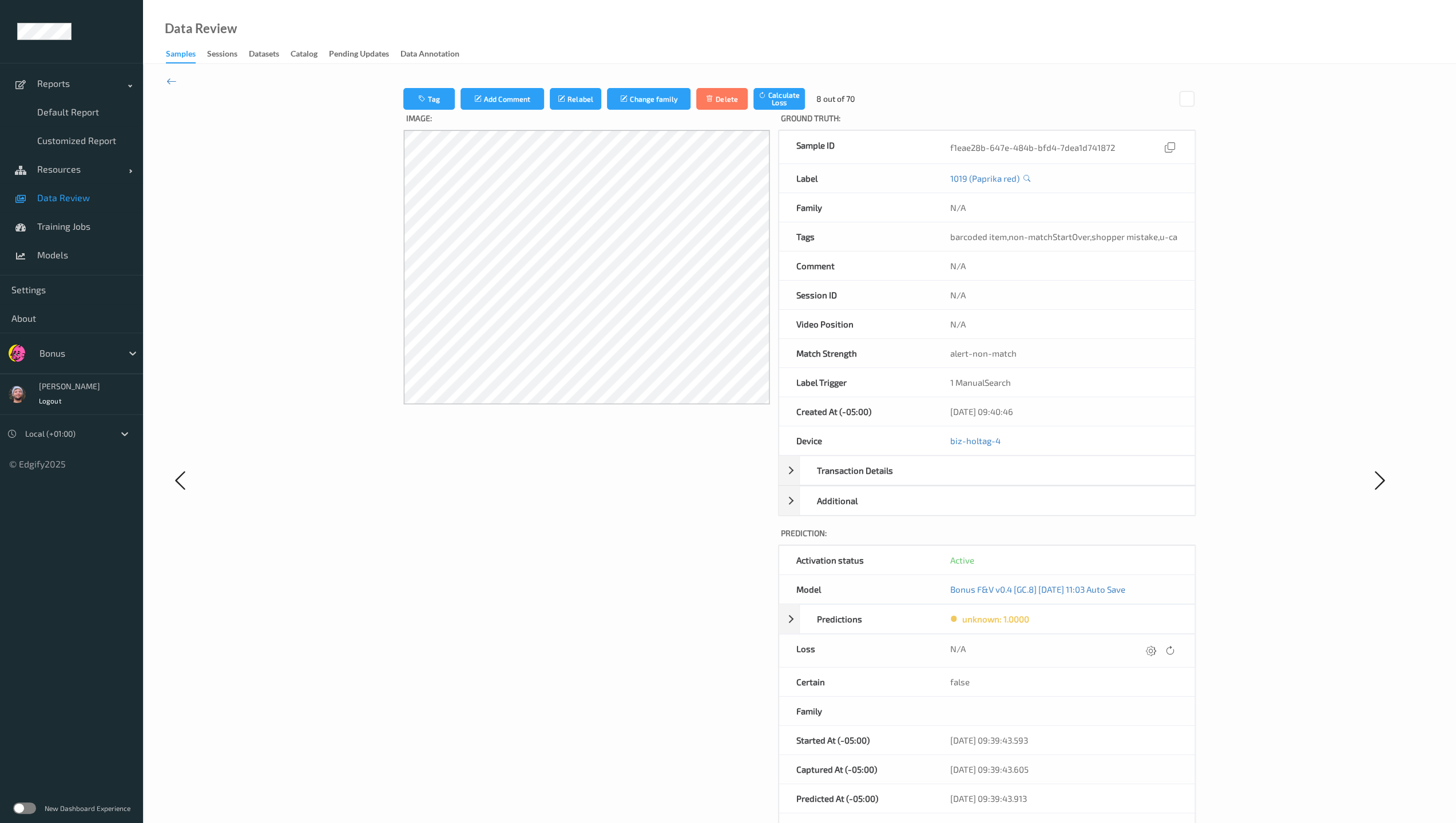
click at [636, 591] on div "N/A" at bounding box center [1063, 650] width 227 height 15
click at [636, 591] on icon at bounding box center [1151, 650] width 11 height 11
click at [636, 591] on button "submit" at bounding box center [1129, 655] width 15 height 15
click at [636, 591] on icon at bounding box center [1151, 650] width 11 height 11
click at [636, 591] on button "submit" at bounding box center [1129, 655] width 15 height 15
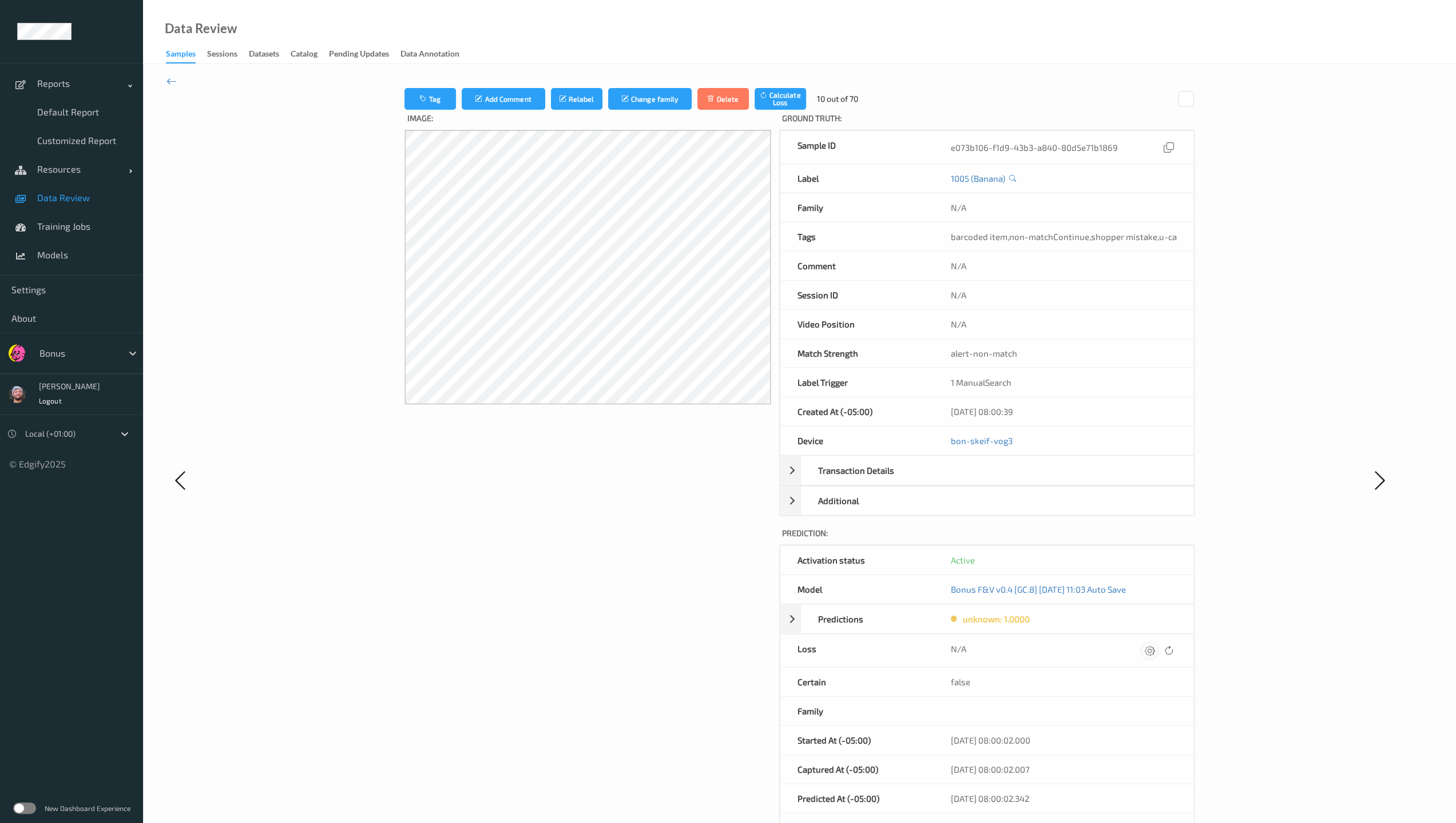
click at [636, 591] on icon at bounding box center [1150, 650] width 11 height 11
click at [636, 591] on button "submit" at bounding box center [1127, 655] width 15 height 15
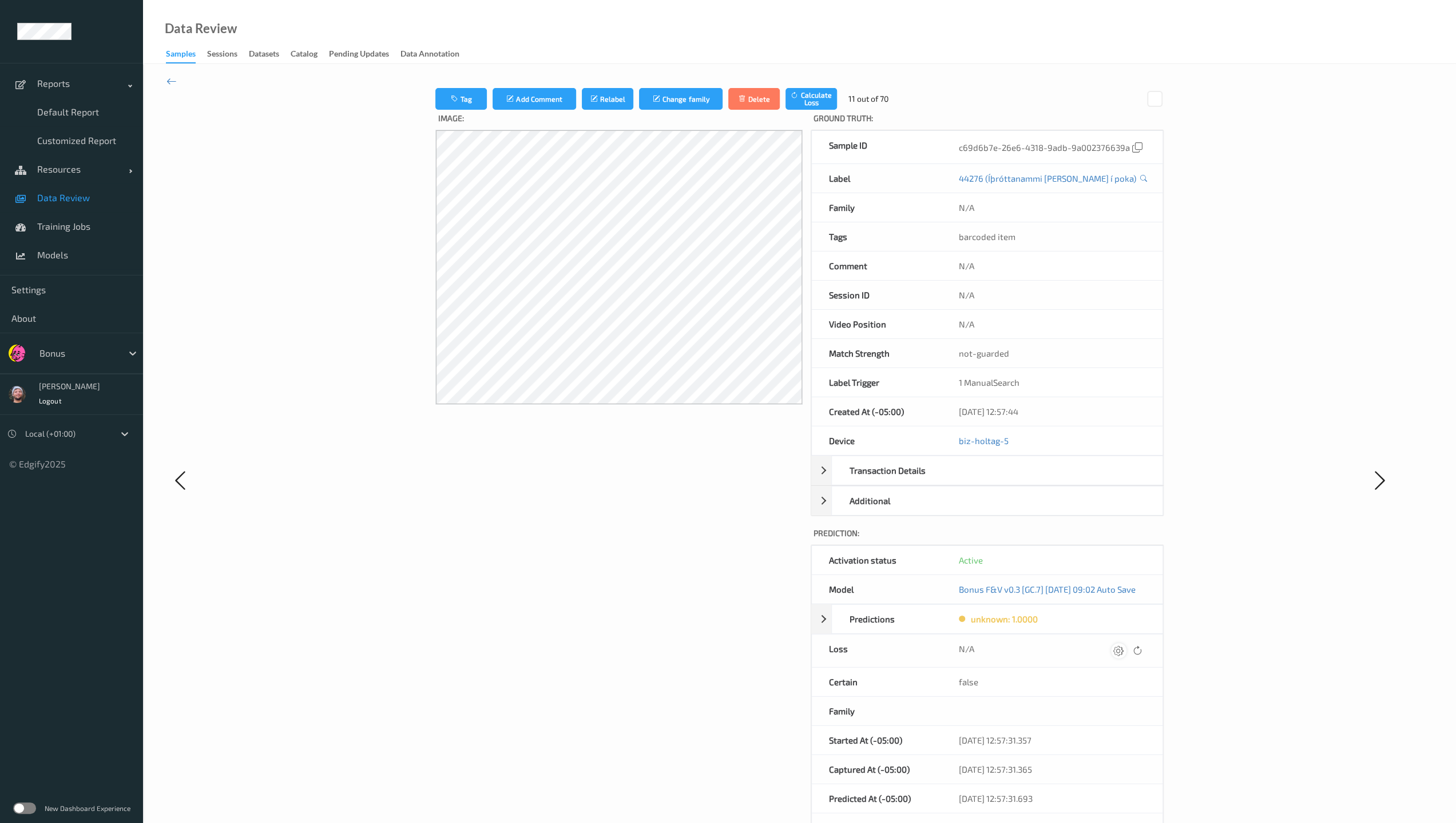
click at [636, 591] on icon at bounding box center [1118, 650] width 11 height 11
click at [636, 591] on button "submit" at bounding box center [1102, 655] width 15 height 15
click at [636, 591] on icon at bounding box center [1111, 650] width 11 height 11
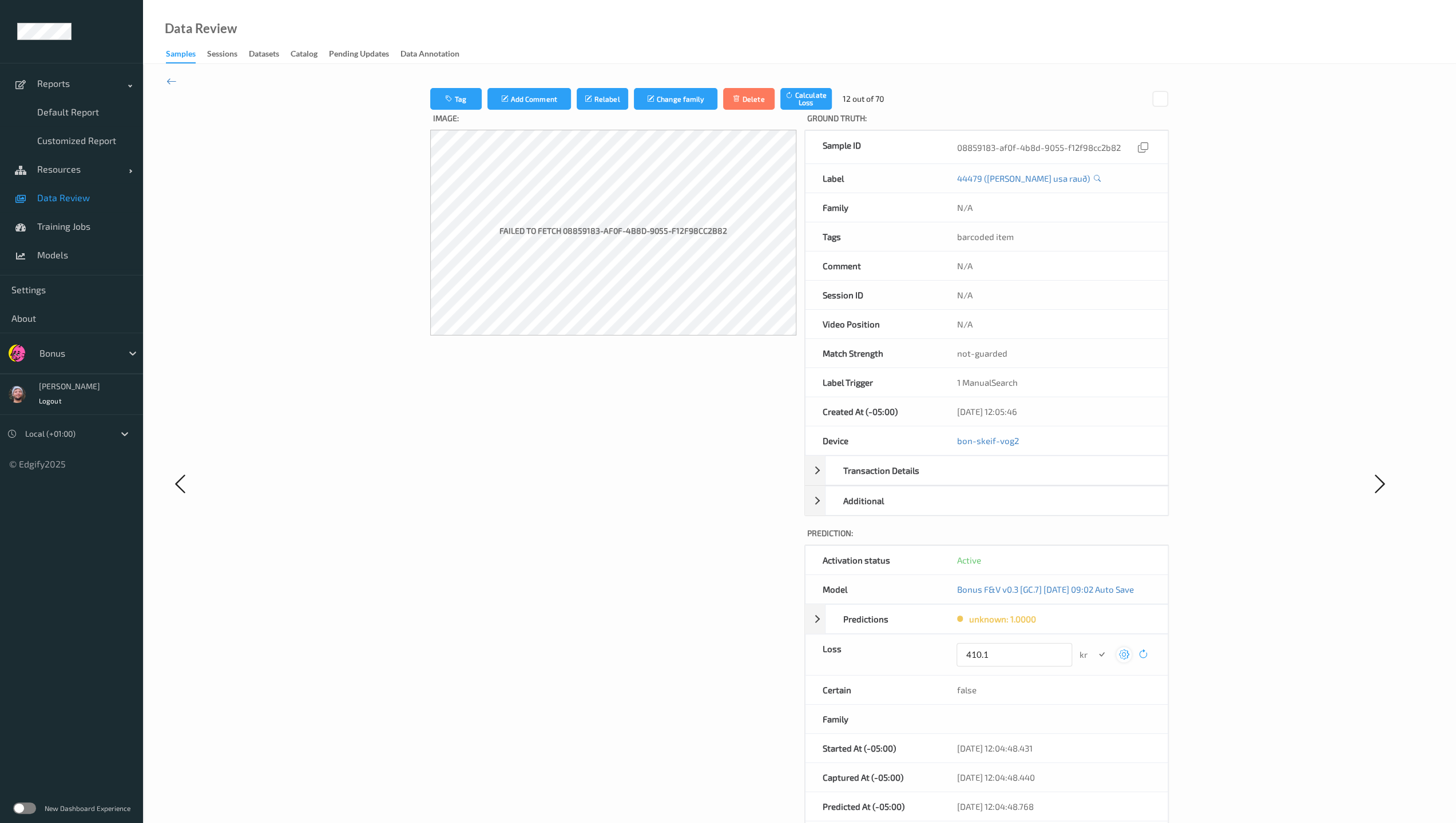
click at [636, 591] on button "submit" at bounding box center [1102, 655] width 15 height 15
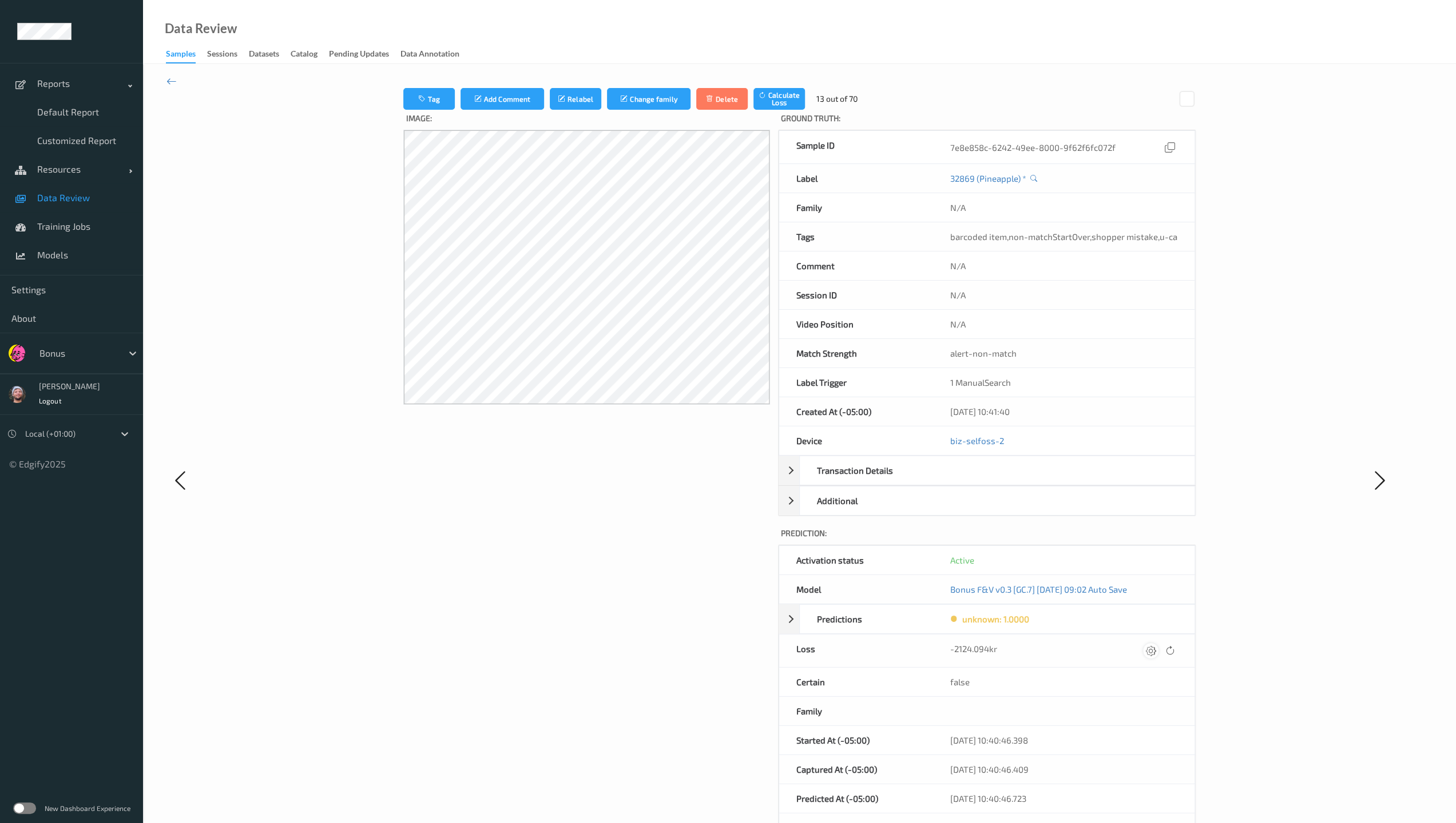
click at [636, 591] on icon at bounding box center [1151, 650] width 11 height 11
click at [636, 591] on button "submit" at bounding box center [1129, 655] width 15 height 15
click at [636, 591] on icon at bounding box center [1151, 650] width 11 height 11
click at [636, 591] on button "submit" at bounding box center [1129, 655] width 15 height 15
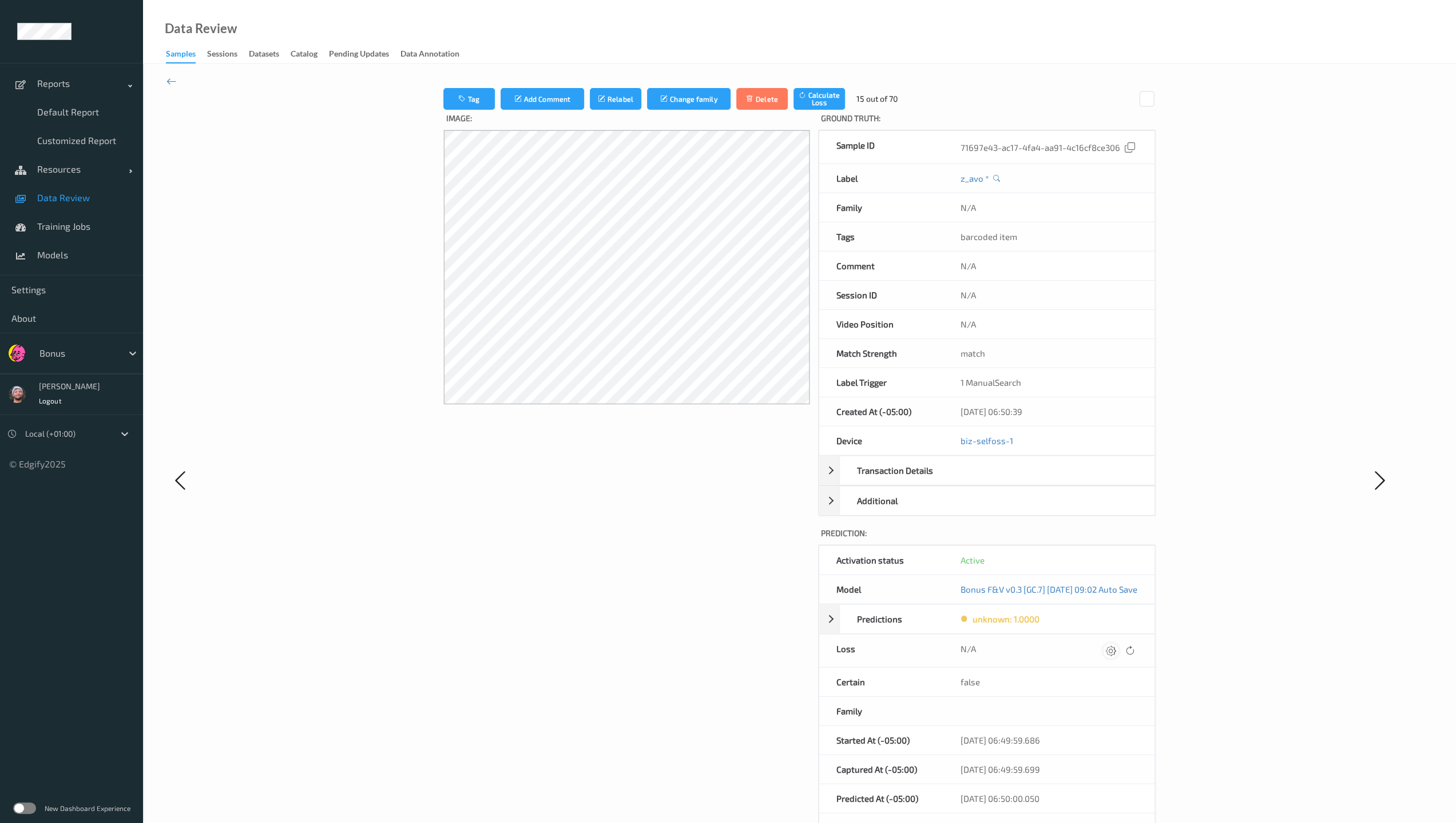
click at [636, 591] on icon at bounding box center [1110, 650] width 11 height 11
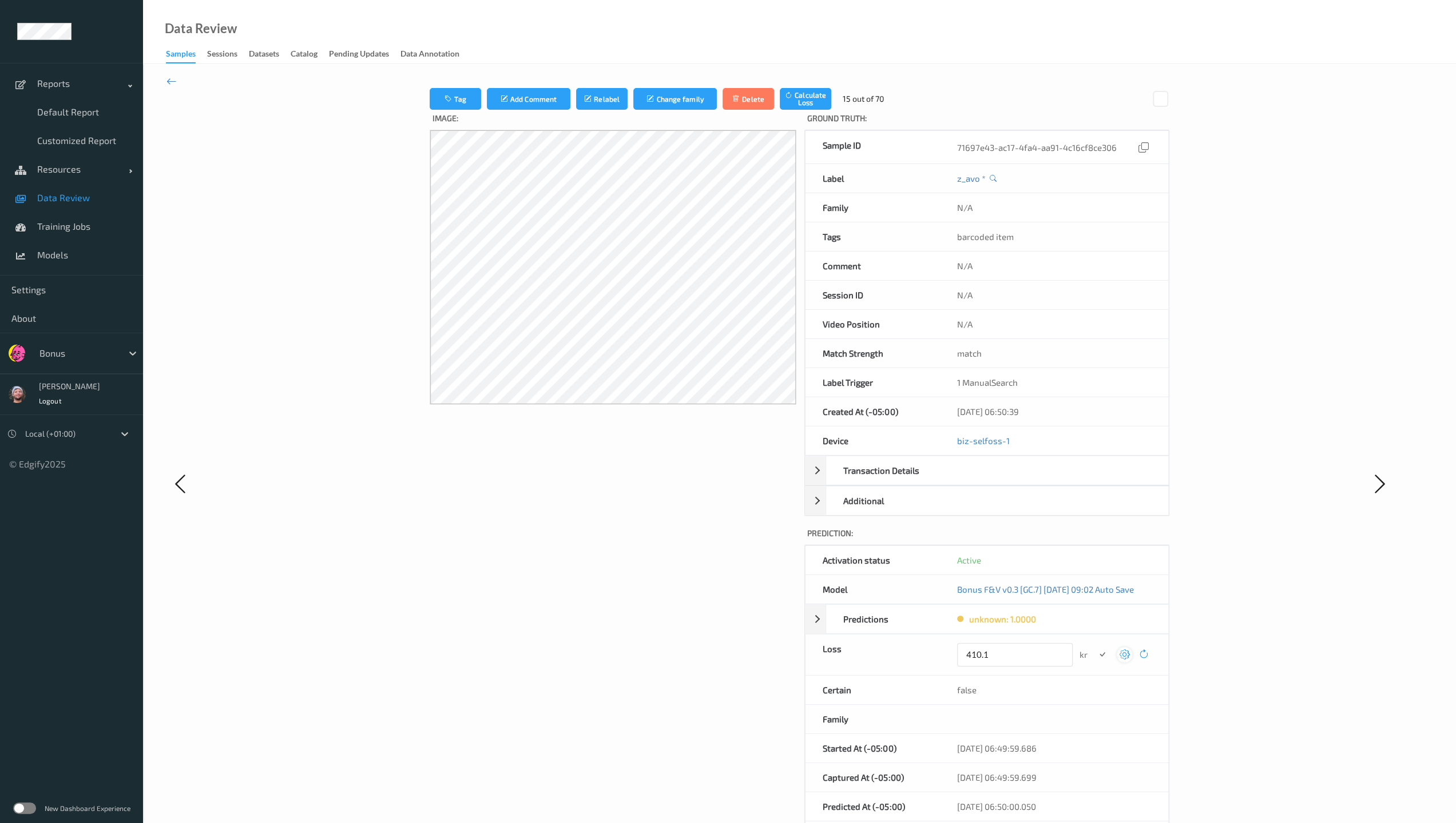
click at [636, 591] on button "submit" at bounding box center [1102, 655] width 15 height 15
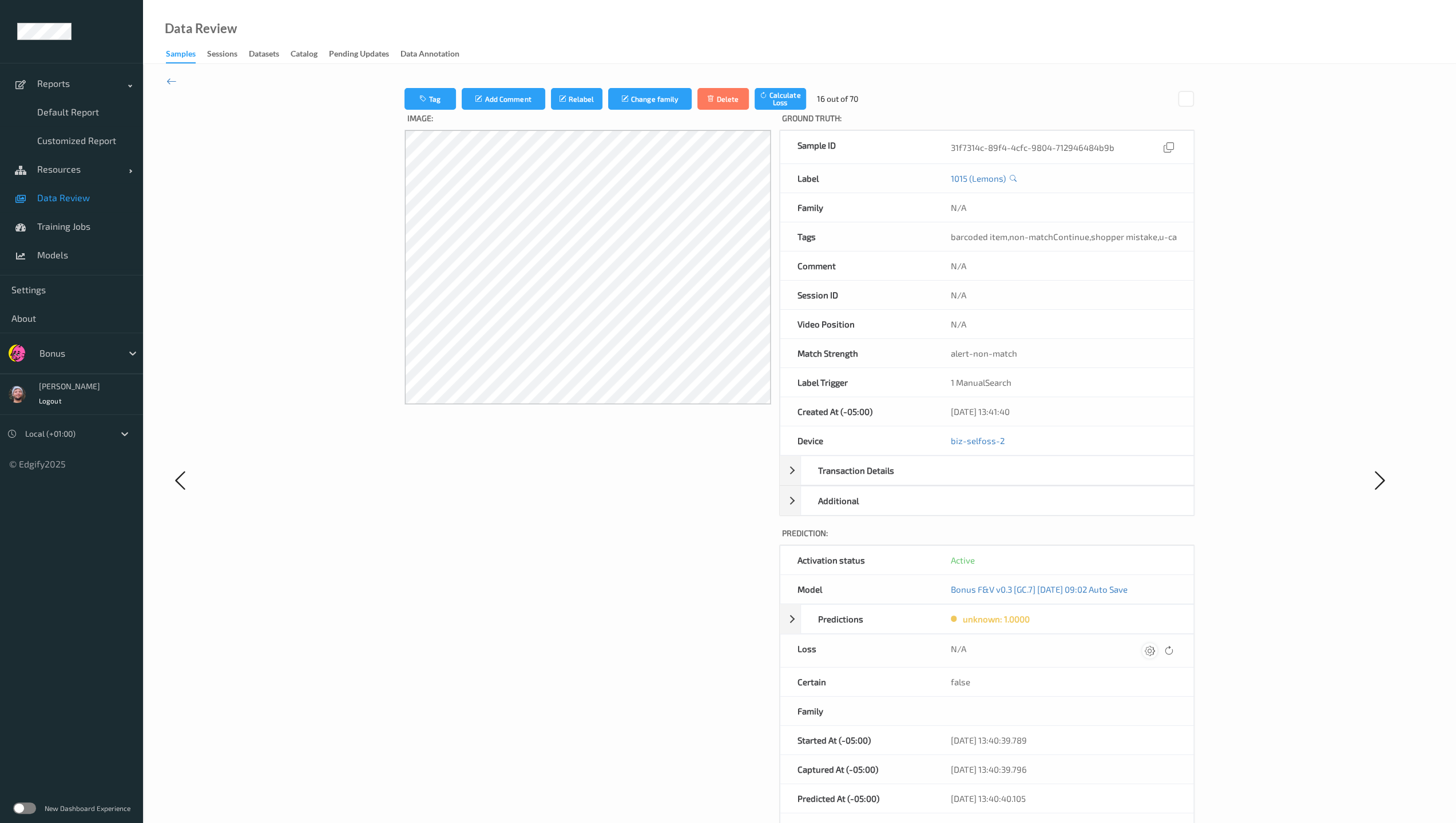
click at [636, 591] on div at bounding box center [1150, 650] width 15 height 15
click at [636, 591] on button "submit" at bounding box center [1127, 655] width 15 height 15
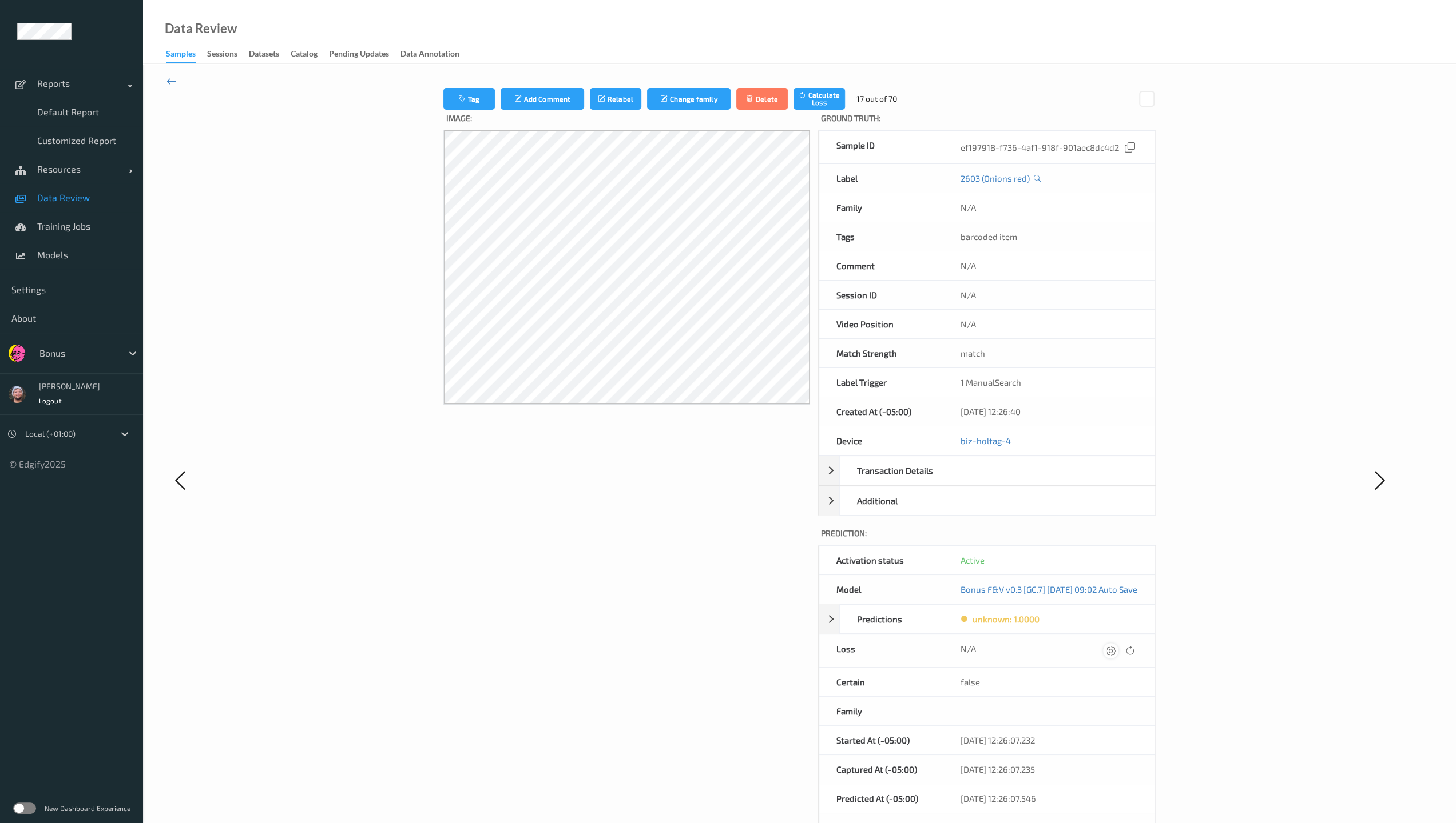
click at [636, 591] on icon at bounding box center [1110, 650] width 11 height 11
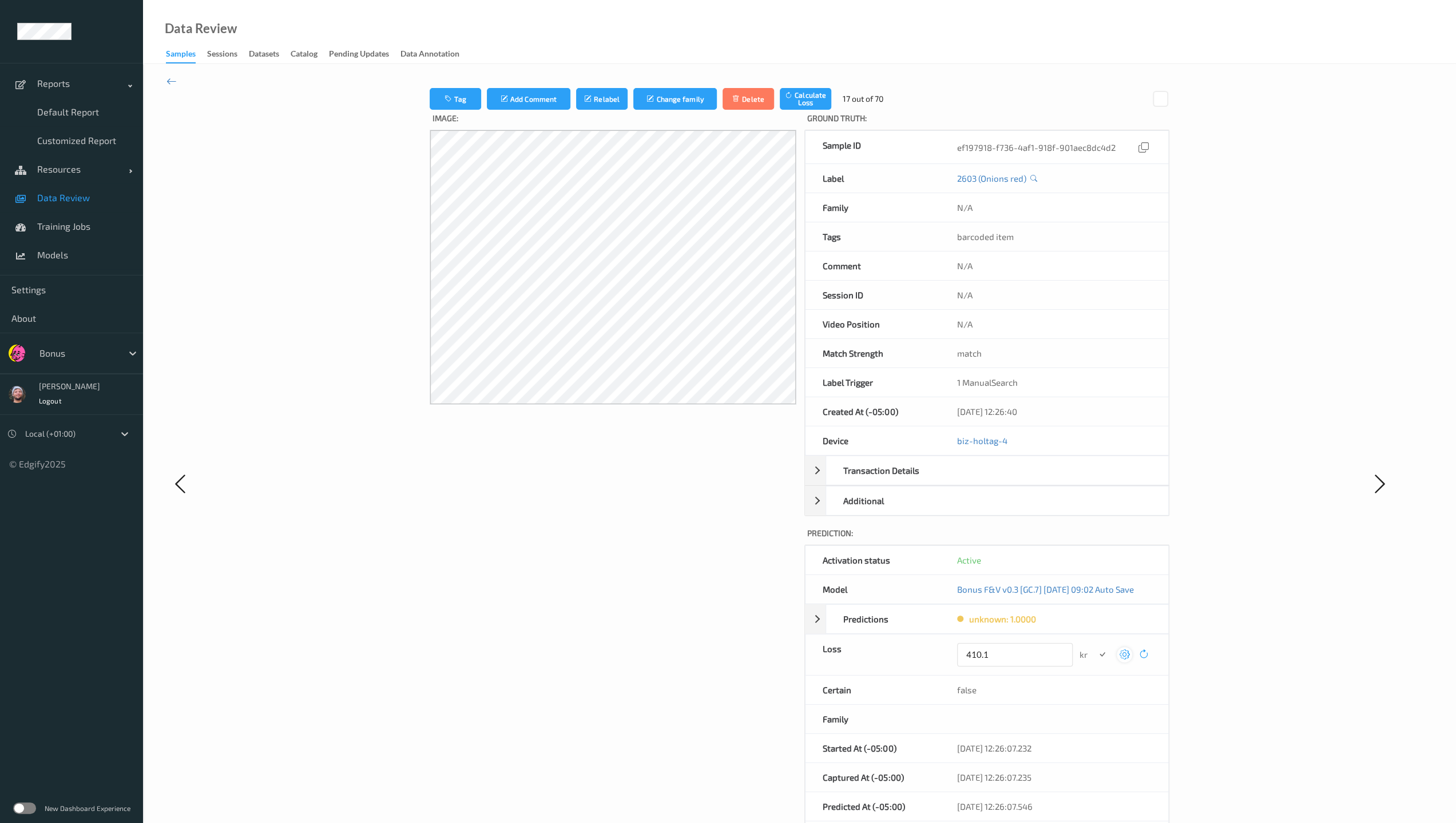
click at [636, 591] on button "submit" at bounding box center [1102, 655] width 15 height 15
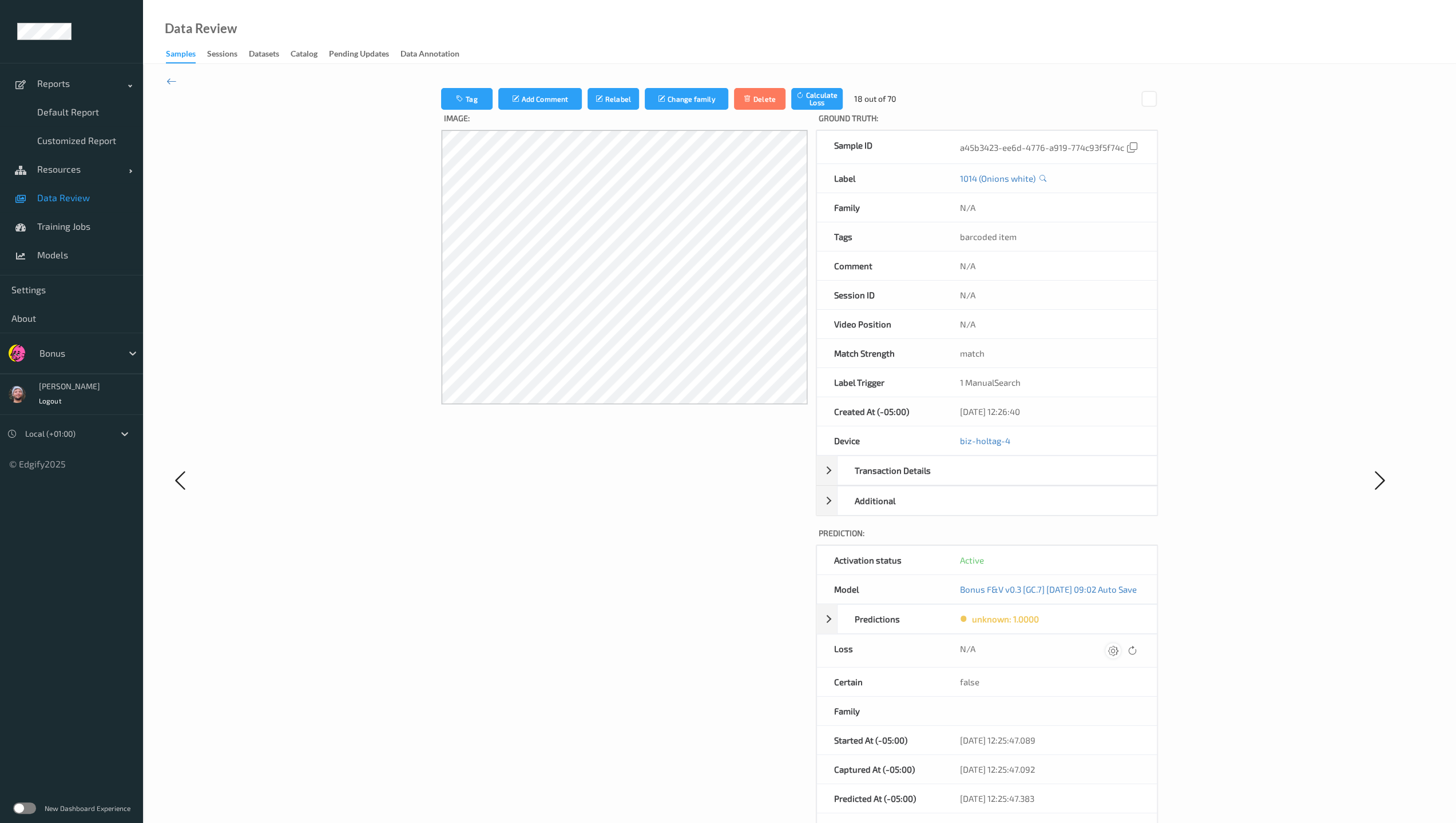
click at [636, 591] on icon at bounding box center [1112, 650] width 11 height 11
click at [636, 591] on icon at bounding box center [1117, 650] width 11 height 11
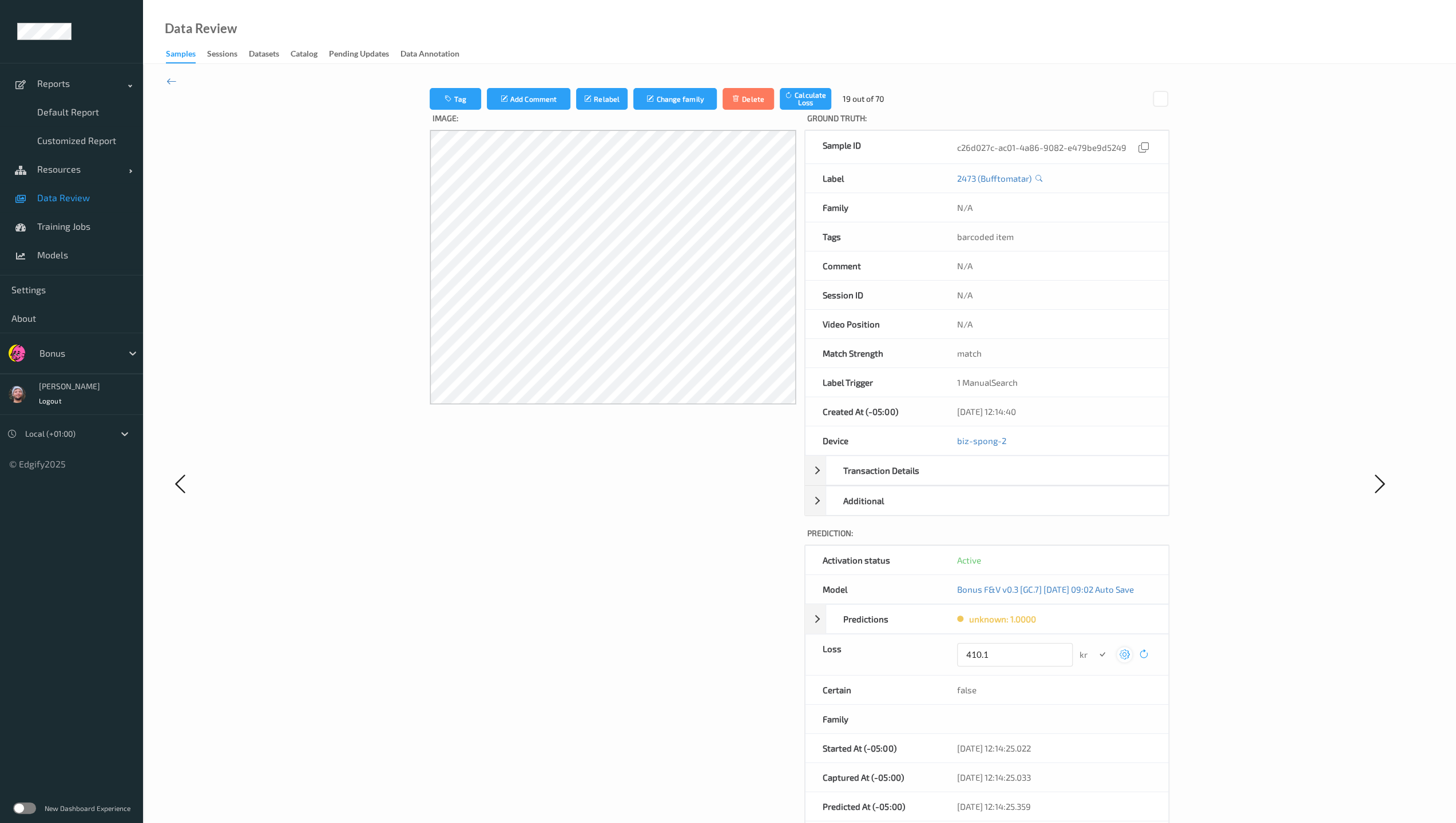
click at [636, 591] on button "submit" at bounding box center [1102, 655] width 15 height 15
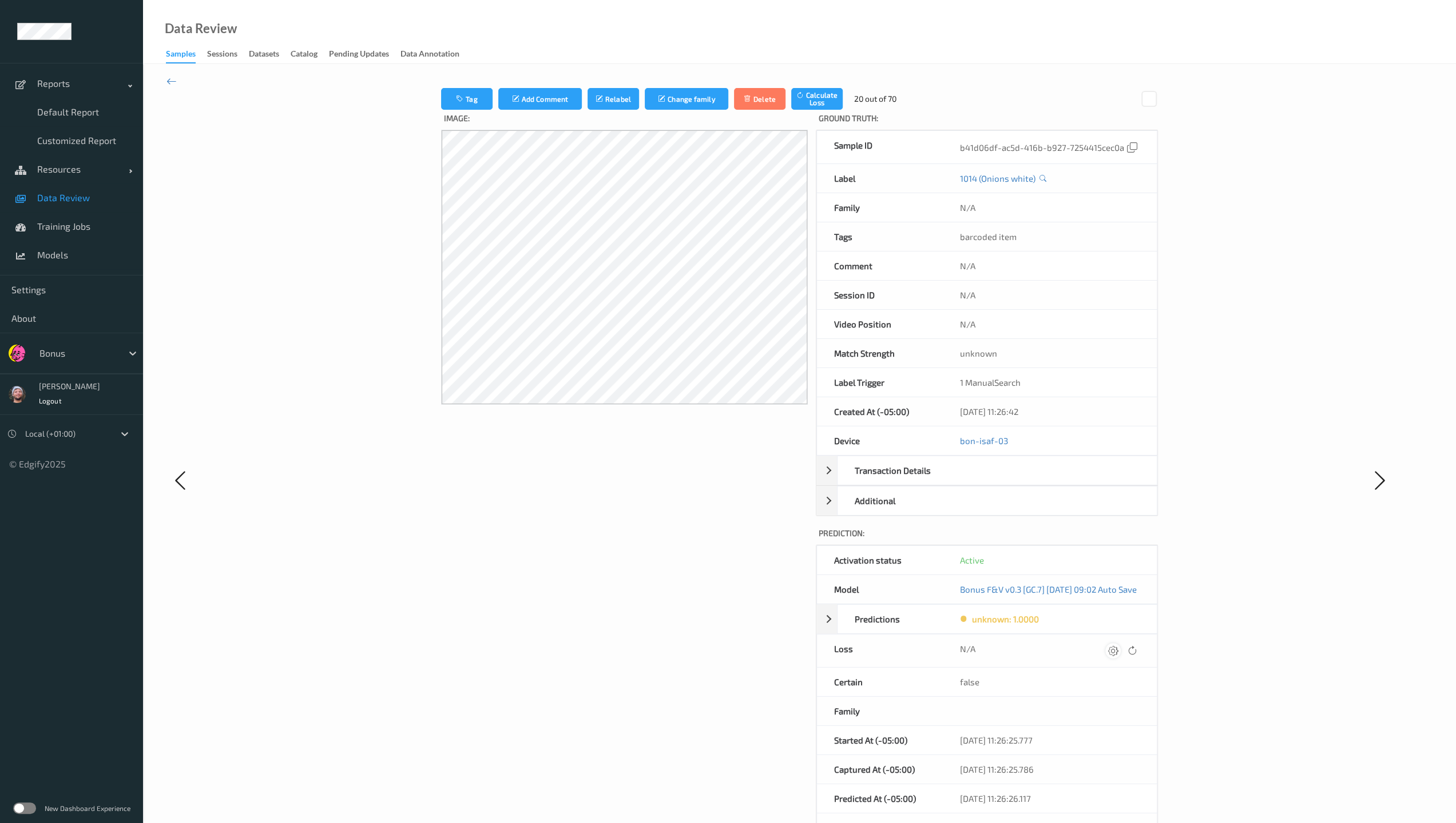
click at [636, 591] on div at bounding box center [1112, 650] width 15 height 15
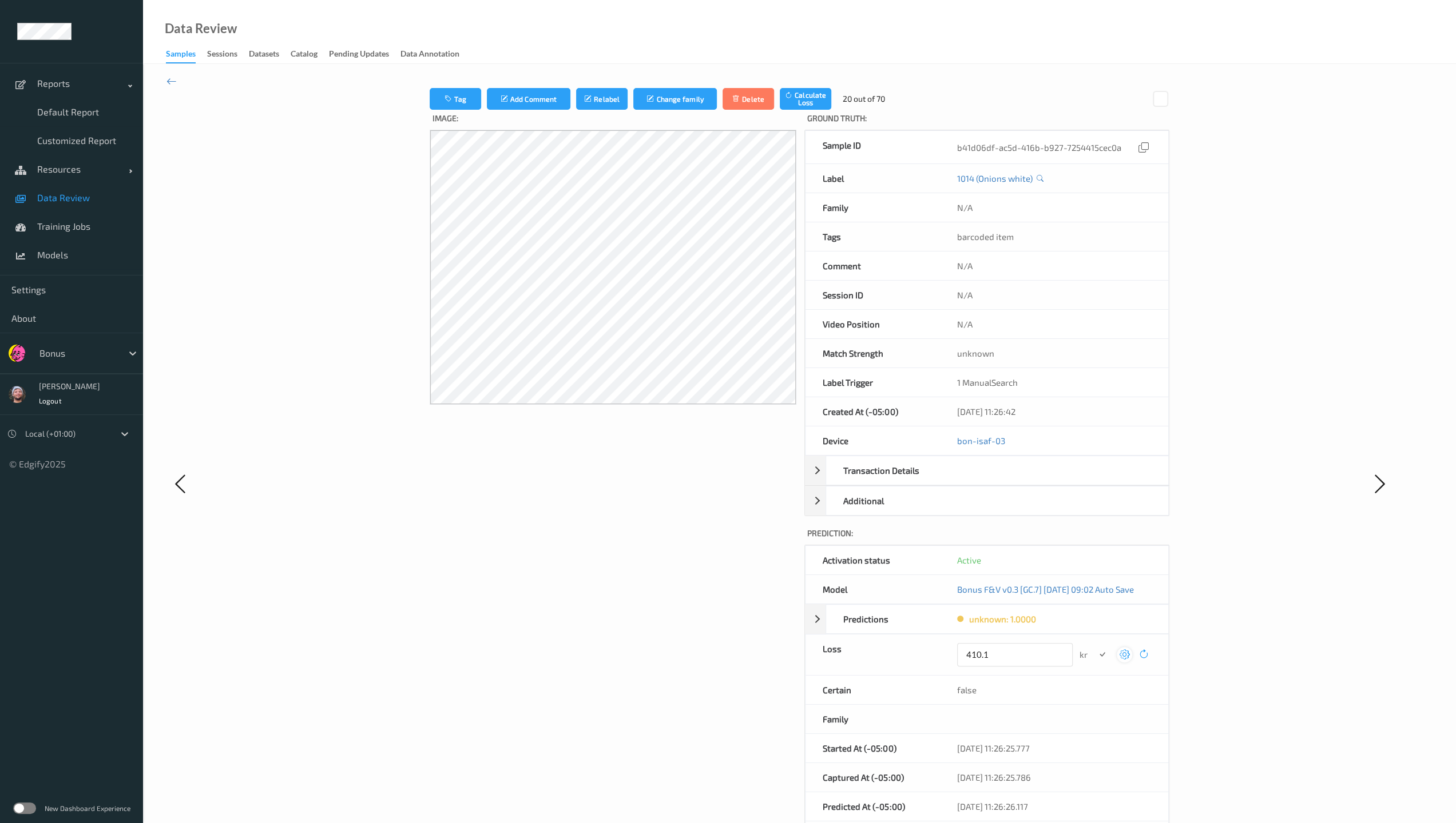
click at [636, 591] on button "submit" at bounding box center [1102, 655] width 15 height 15
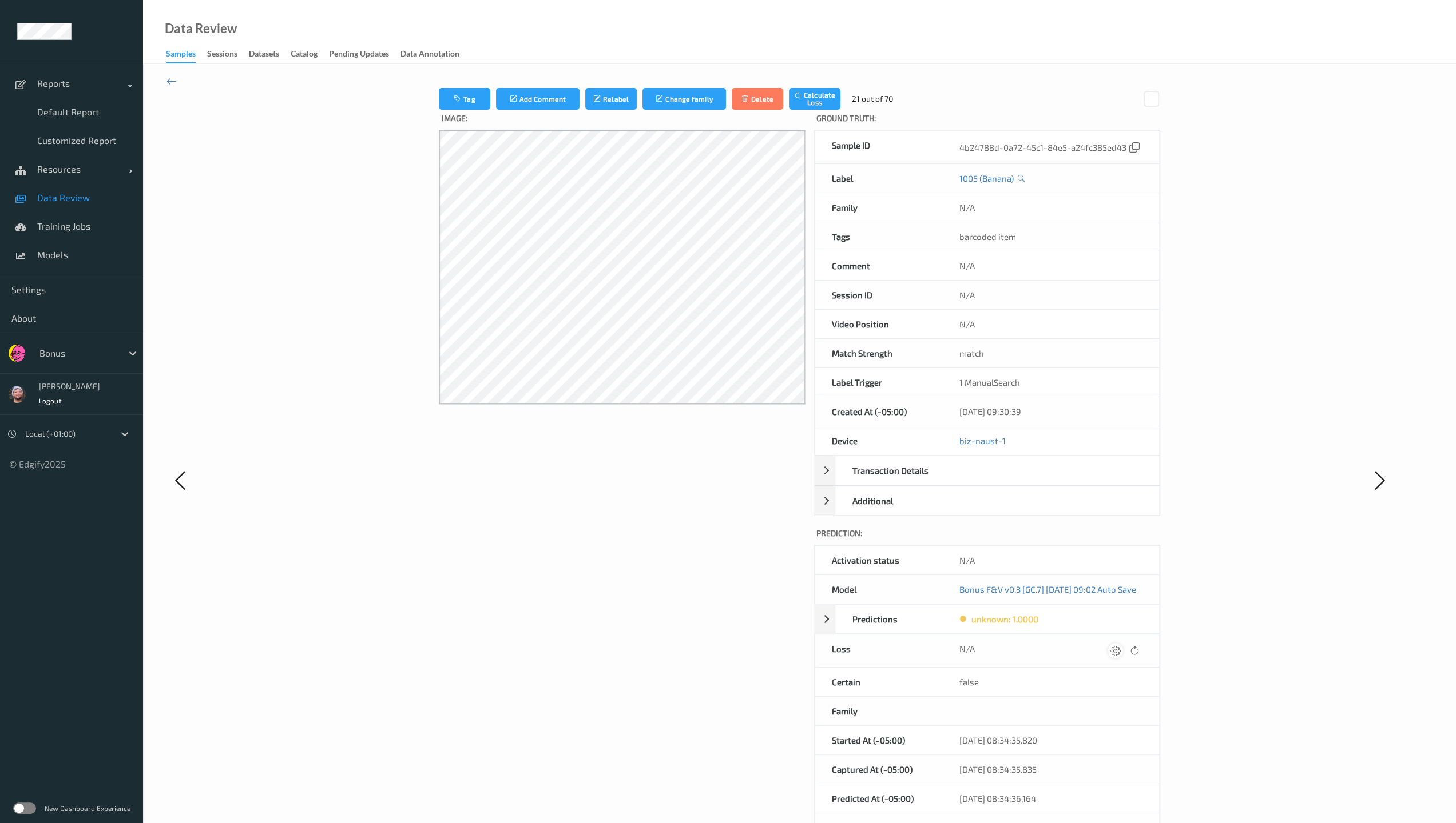
click at [636, 591] on div at bounding box center [1115, 650] width 15 height 15
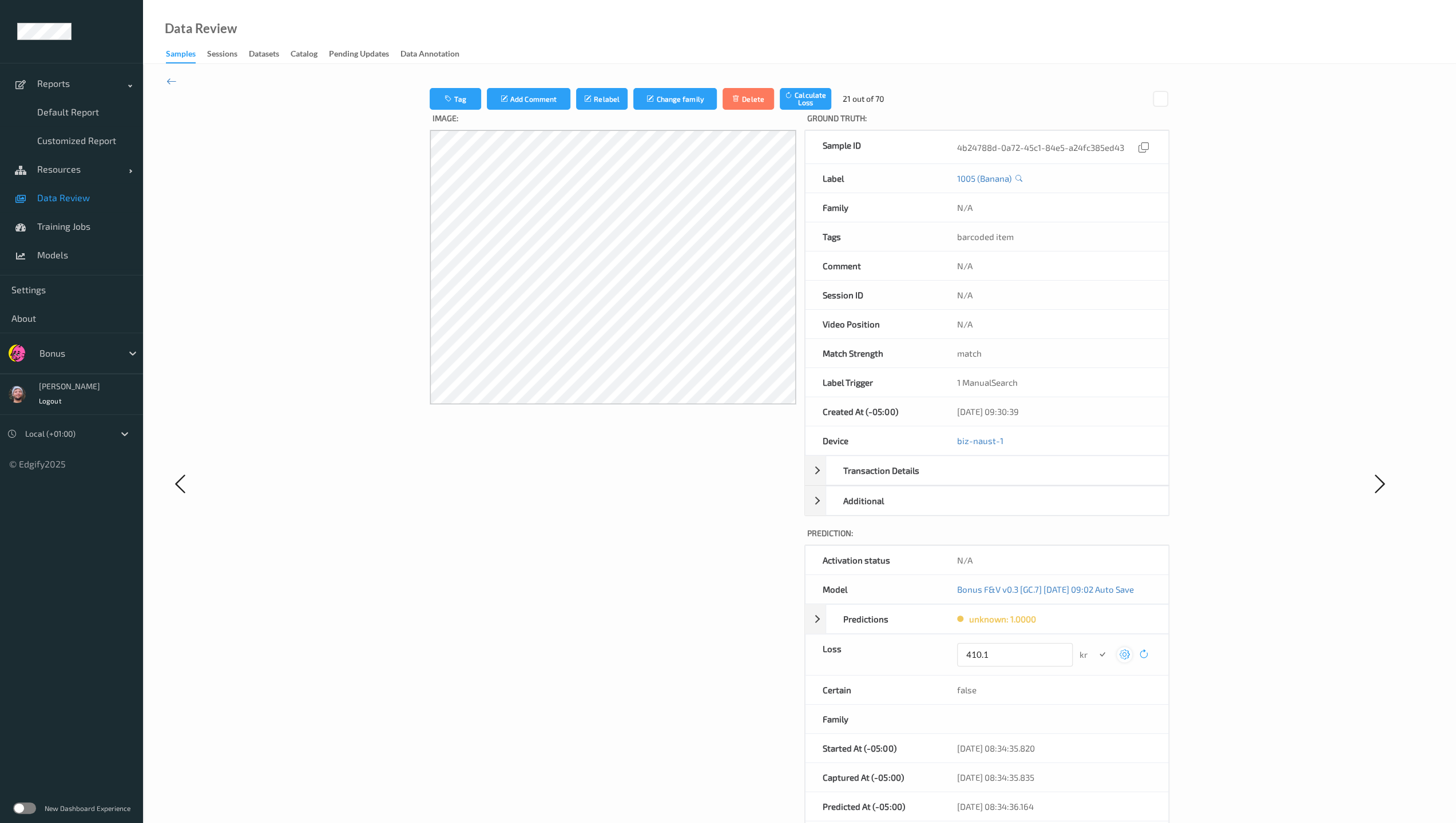
click at [636, 591] on button "submit" at bounding box center [1102, 655] width 15 height 15
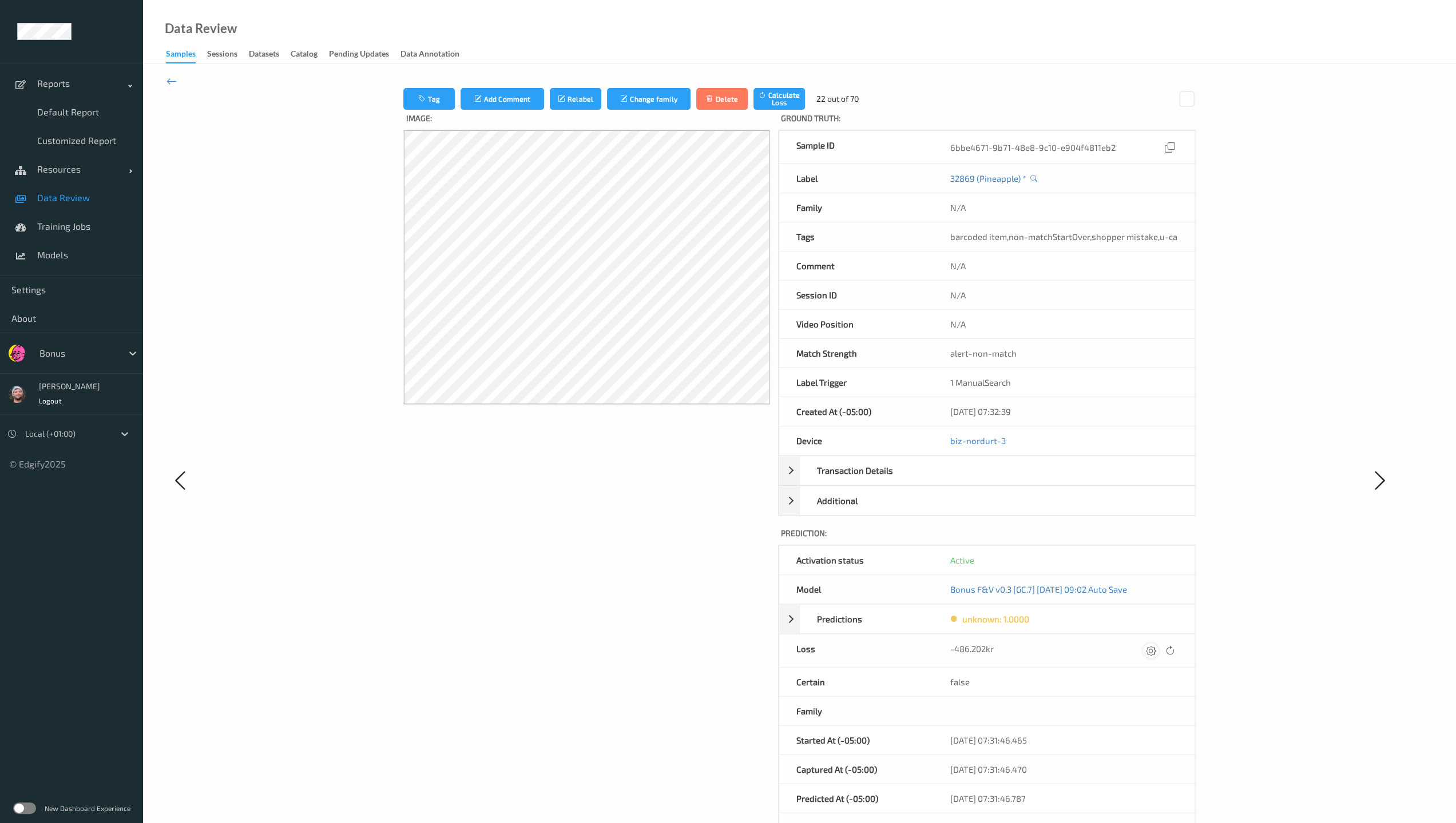
click at [636, 591] on icon at bounding box center [1151, 650] width 11 height 11
click at [636, 591] on button "submit" at bounding box center [1129, 655] width 15 height 15
click at [636, 591] on icon at bounding box center [1150, 650] width 11 height 11
click at [636, 591] on button "submit" at bounding box center [1128, 655] width 15 height 15
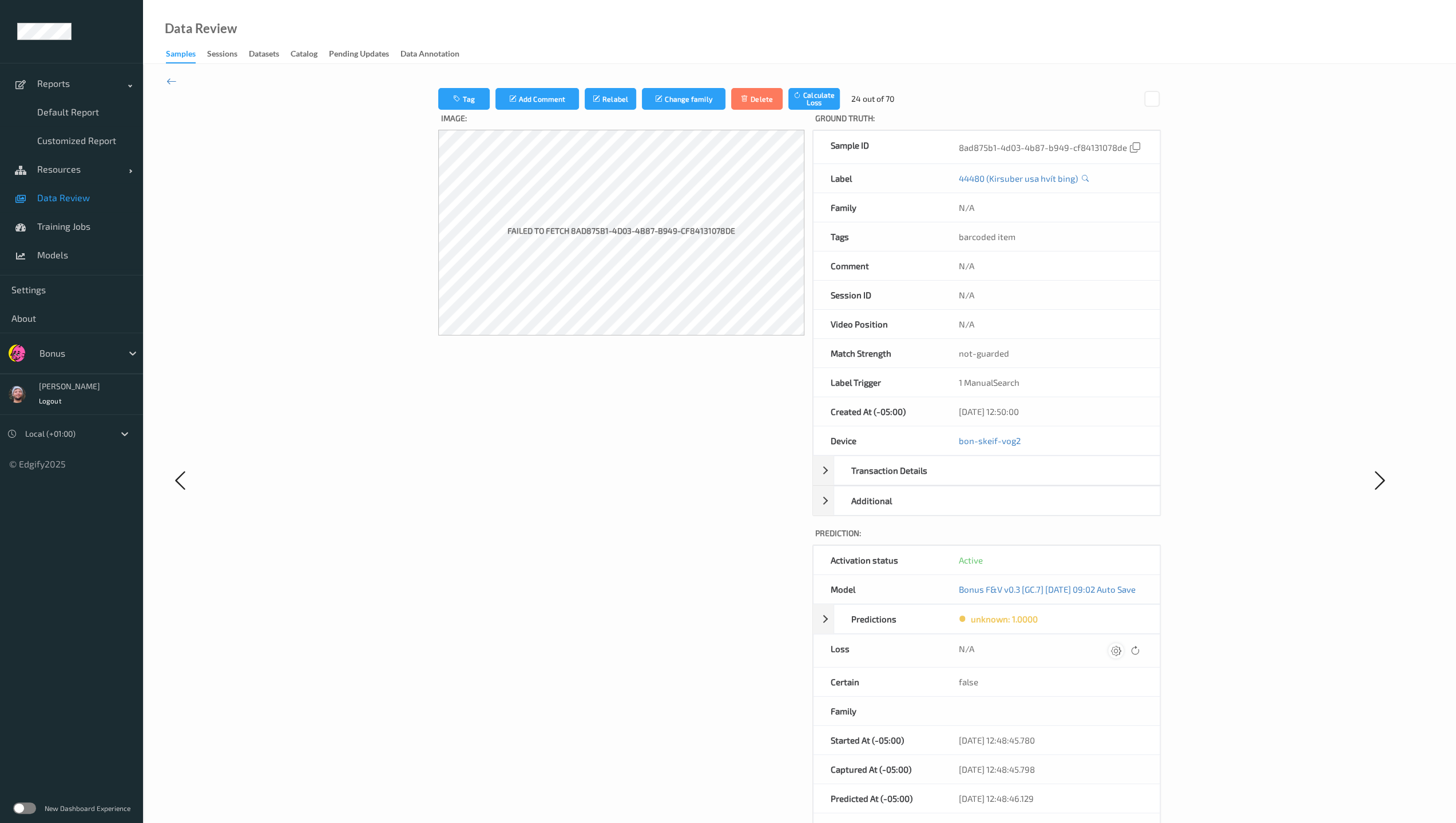
click at [636, 591] on icon at bounding box center [1115, 650] width 11 height 11
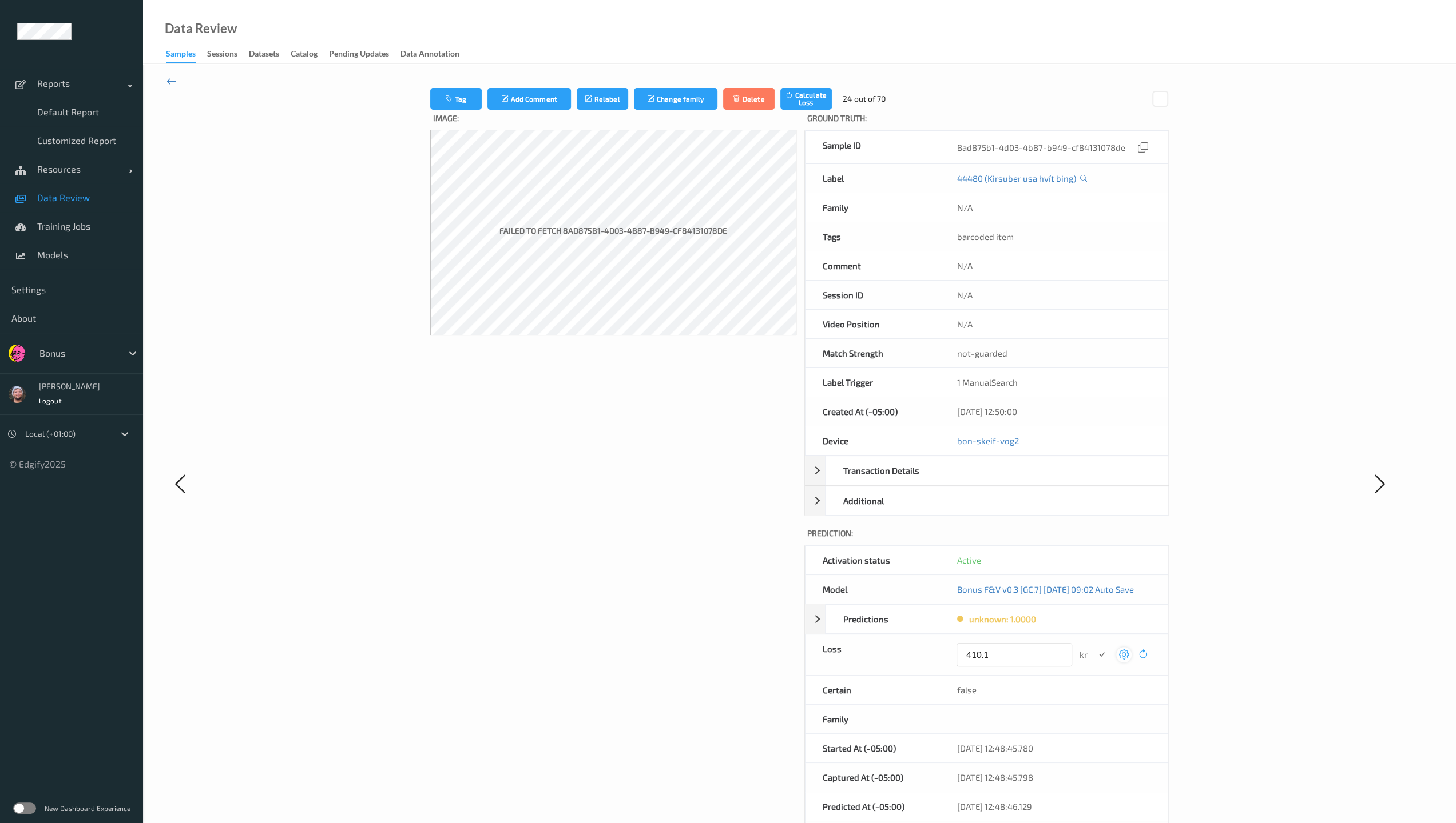
click at [636, 591] on button "submit" at bounding box center [1102, 655] width 15 height 15
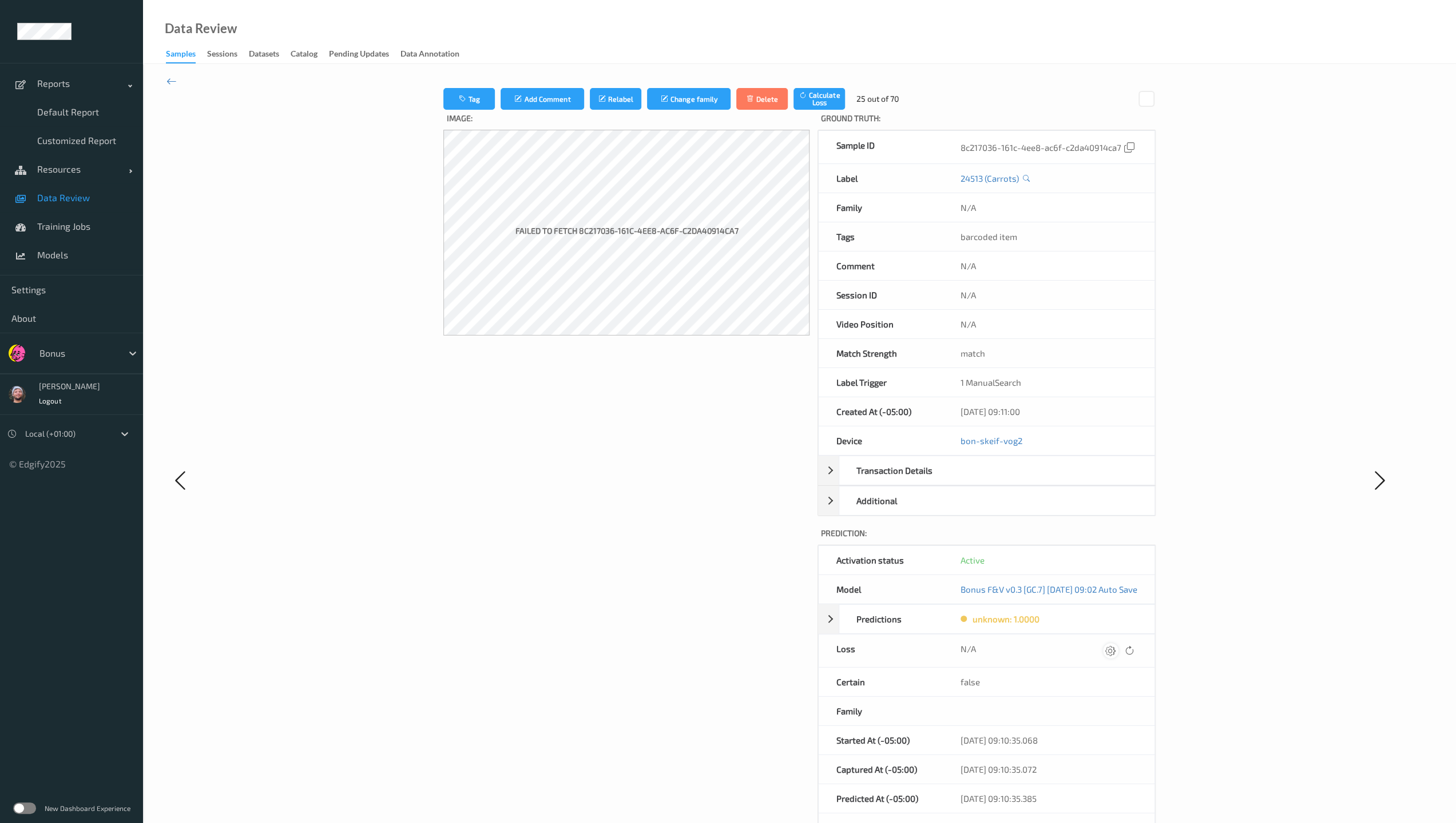
click at [636, 591] on div at bounding box center [1110, 650] width 15 height 15
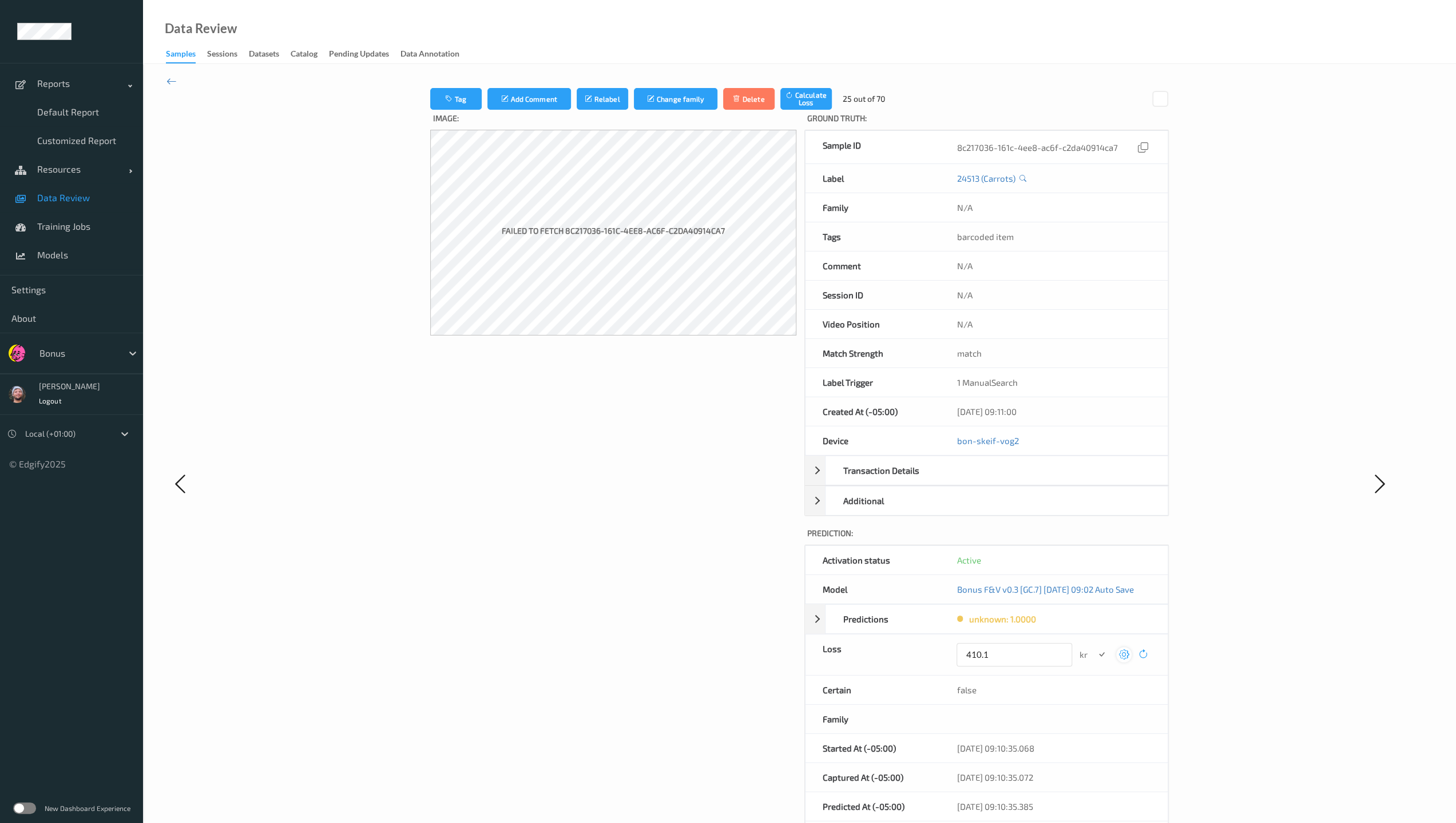
click at [636, 591] on button "submit" at bounding box center [1102, 655] width 15 height 15
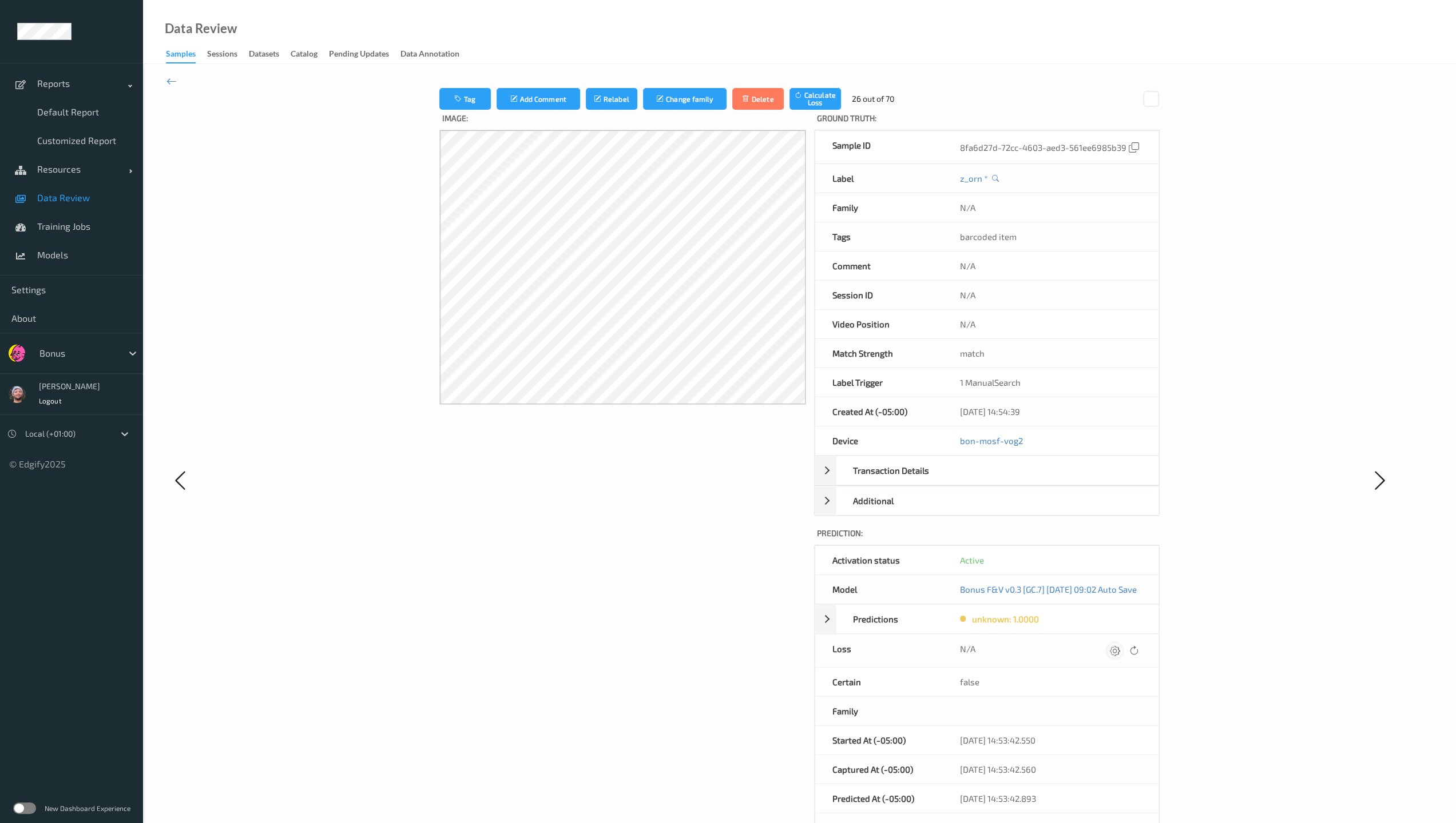
click at [636, 591] on icon at bounding box center [1114, 650] width 11 height 11
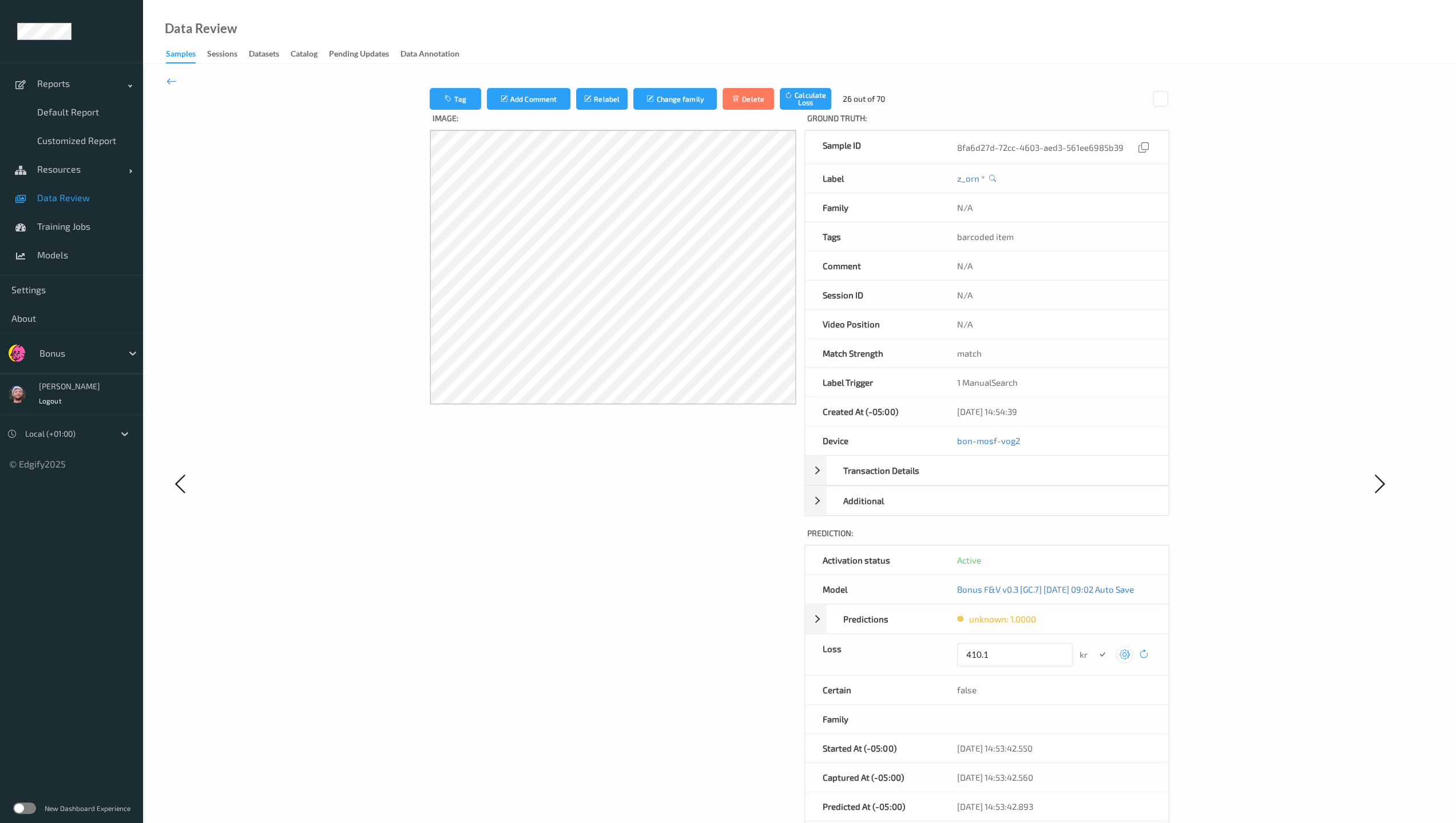
click at [636, 591] on button "submit" at bounding box center [1102, 655] width 15 height 15
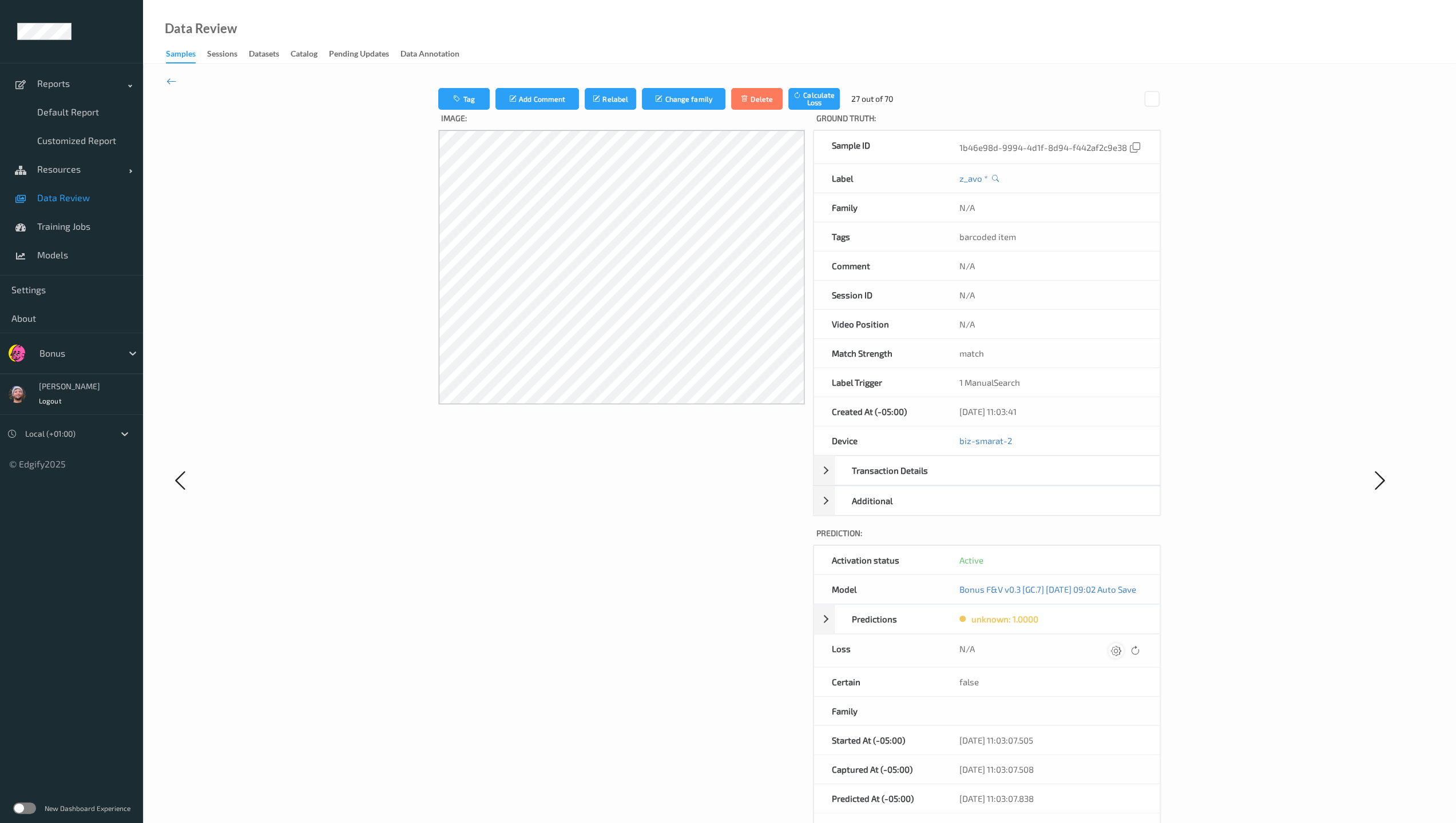
click at [636, 591] on icon at bounding box center [1115, 650] width 11 height 11
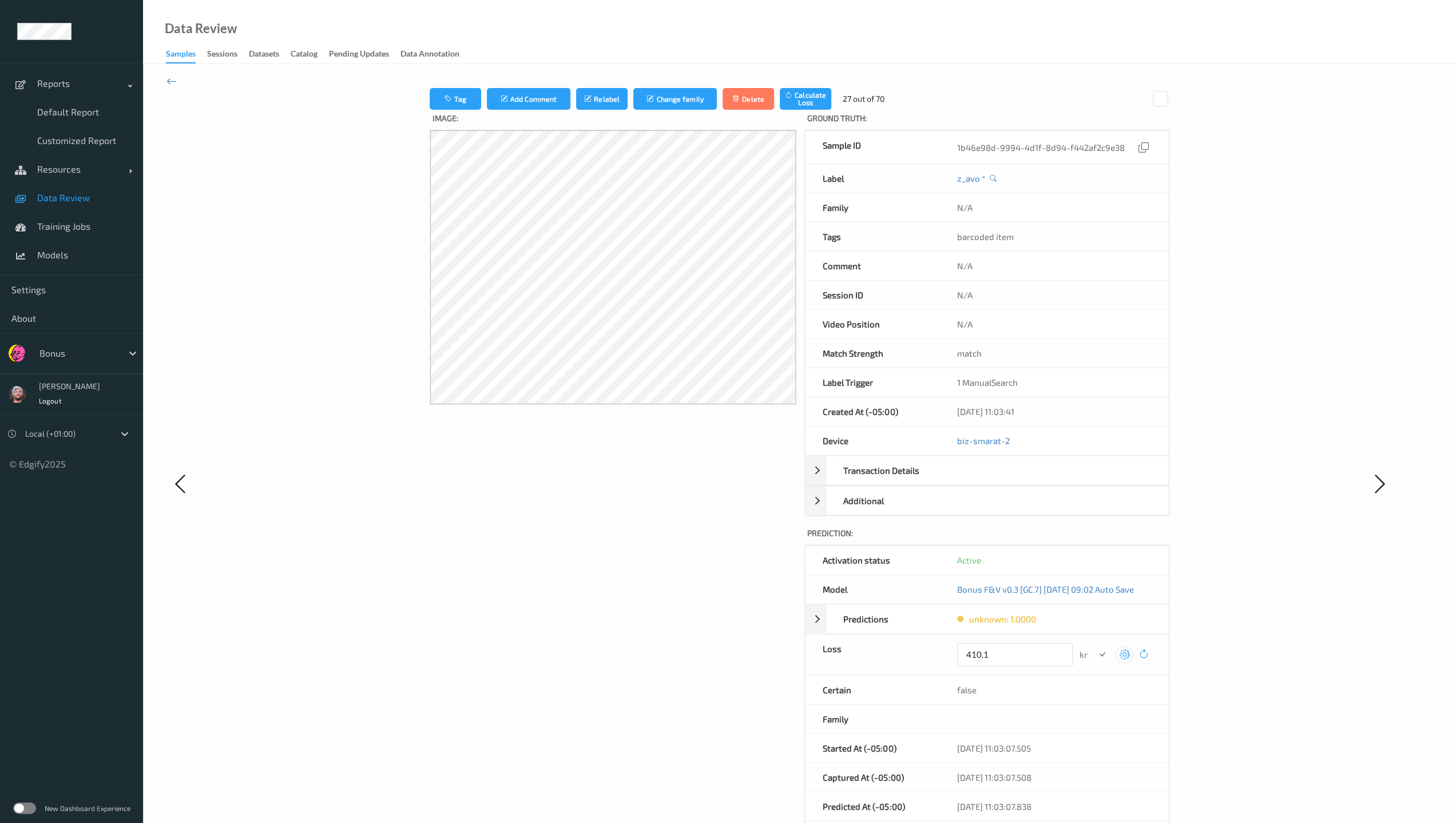
click at [636, 591] on button "submit" at bounding box center [1102, 655] width 15 height 15
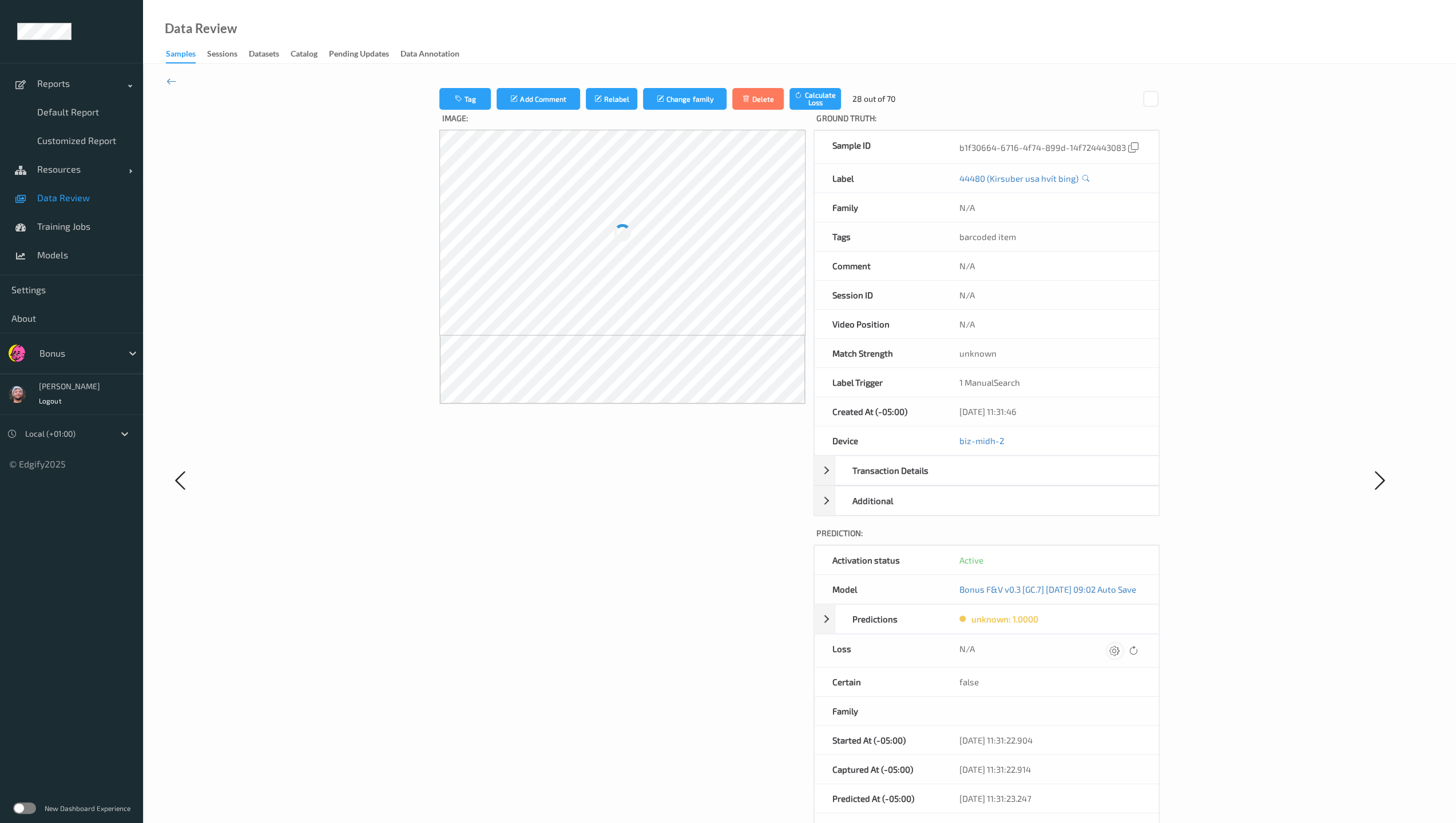
click at [636, 591] on div at bounding box center [1114, 650] width 15 height 15
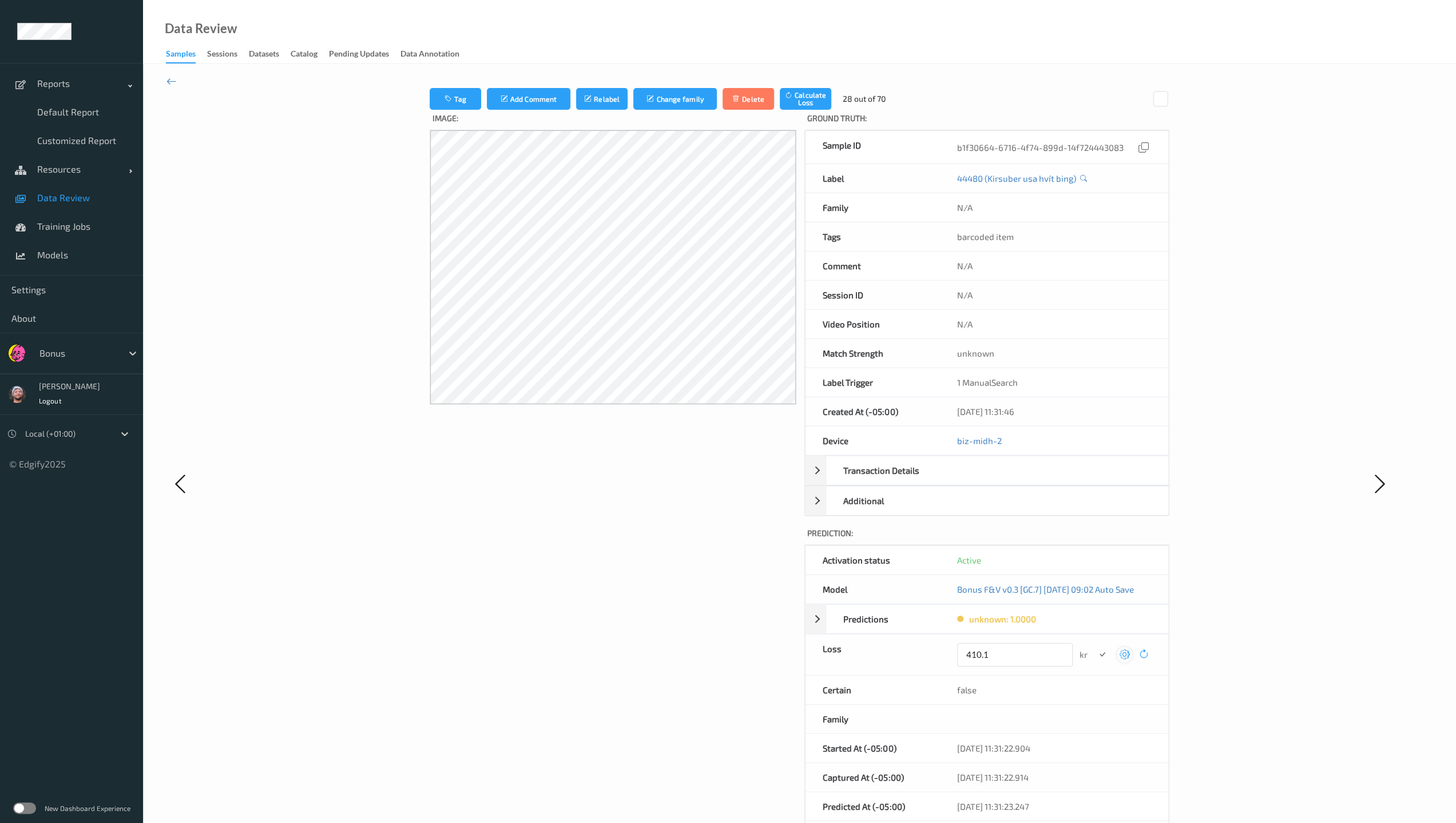
click at [636, 591] on button "submit" at bounding box center [1102, 655] width 15 height 15
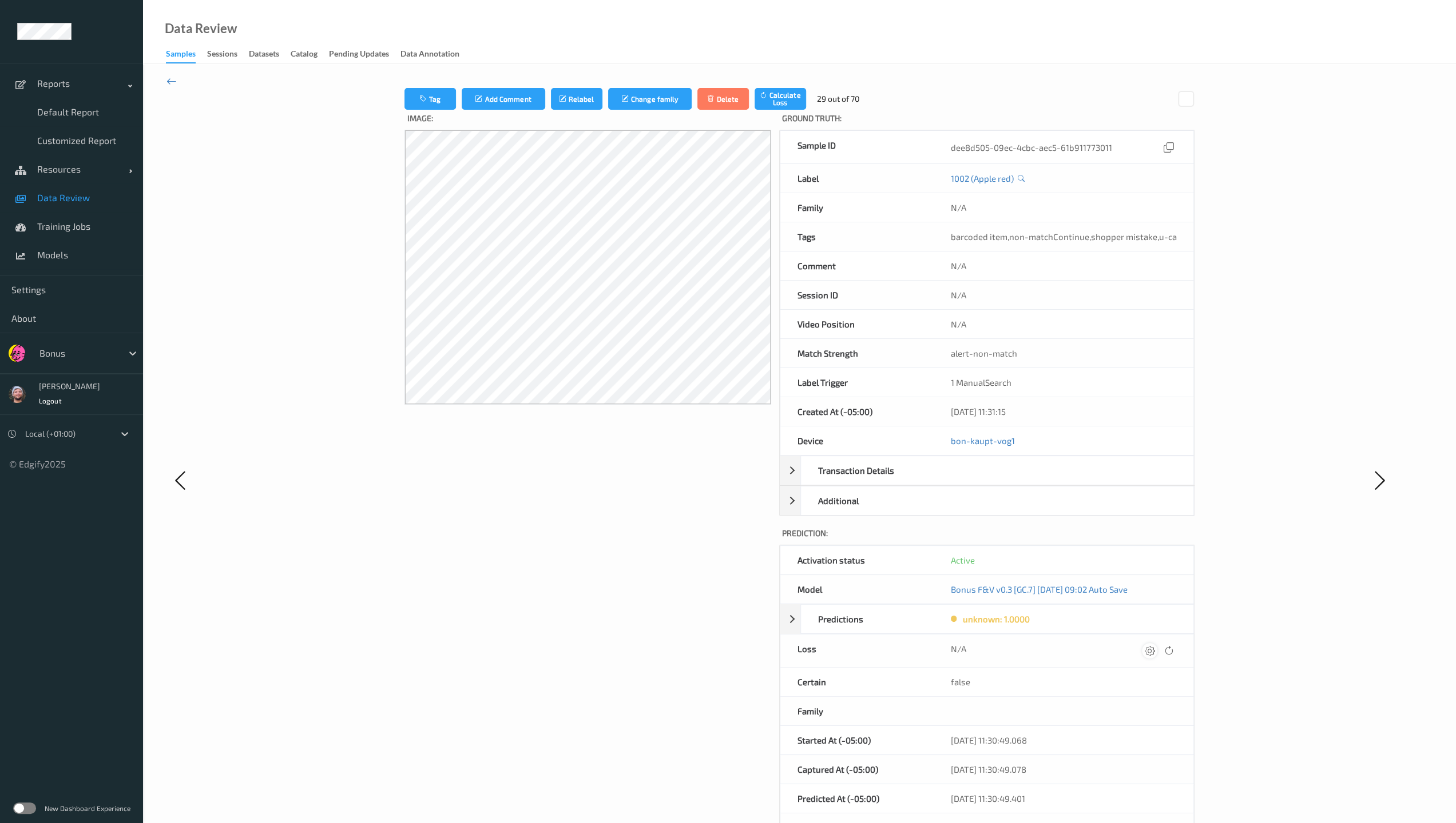
click at [636, 591] on div at bounding box center [1150, 650] width 15 height 15
click at [636, 591] on button "submit" at bounding box center [1127, 655] width 15 height 15
click at [636, 591] on div "N/A" at bounding box center [1062, 650] width 226 height 15
click at [636, 591] on icon at bounding box center [1150, 650] width 11 height 11
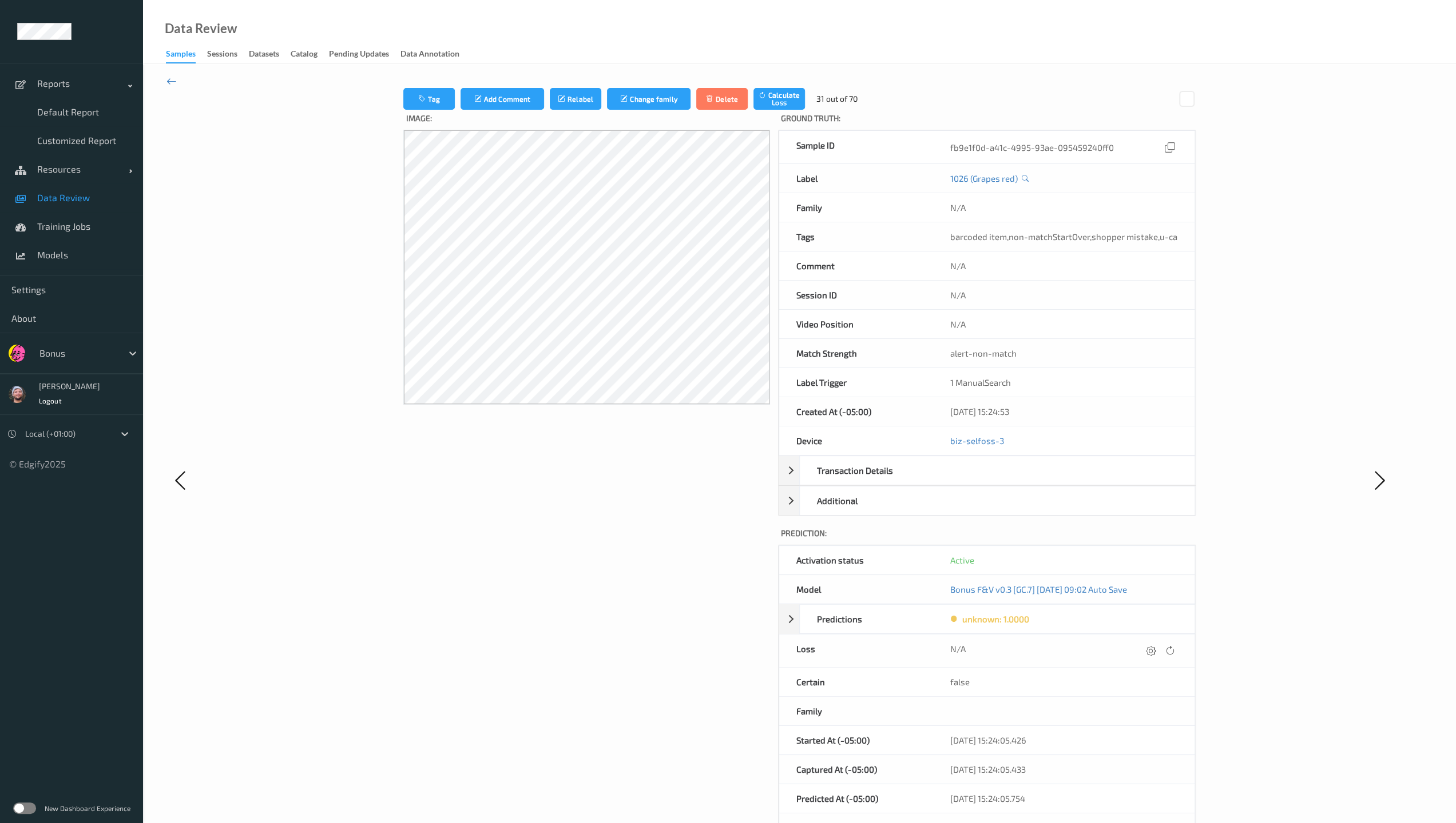
click at [636, 591] on div at bounding box center [1151, 650] width 15 height 15
click at [636, 591] on button "submit" at bounding box center [1129, 655] width 15 height 15
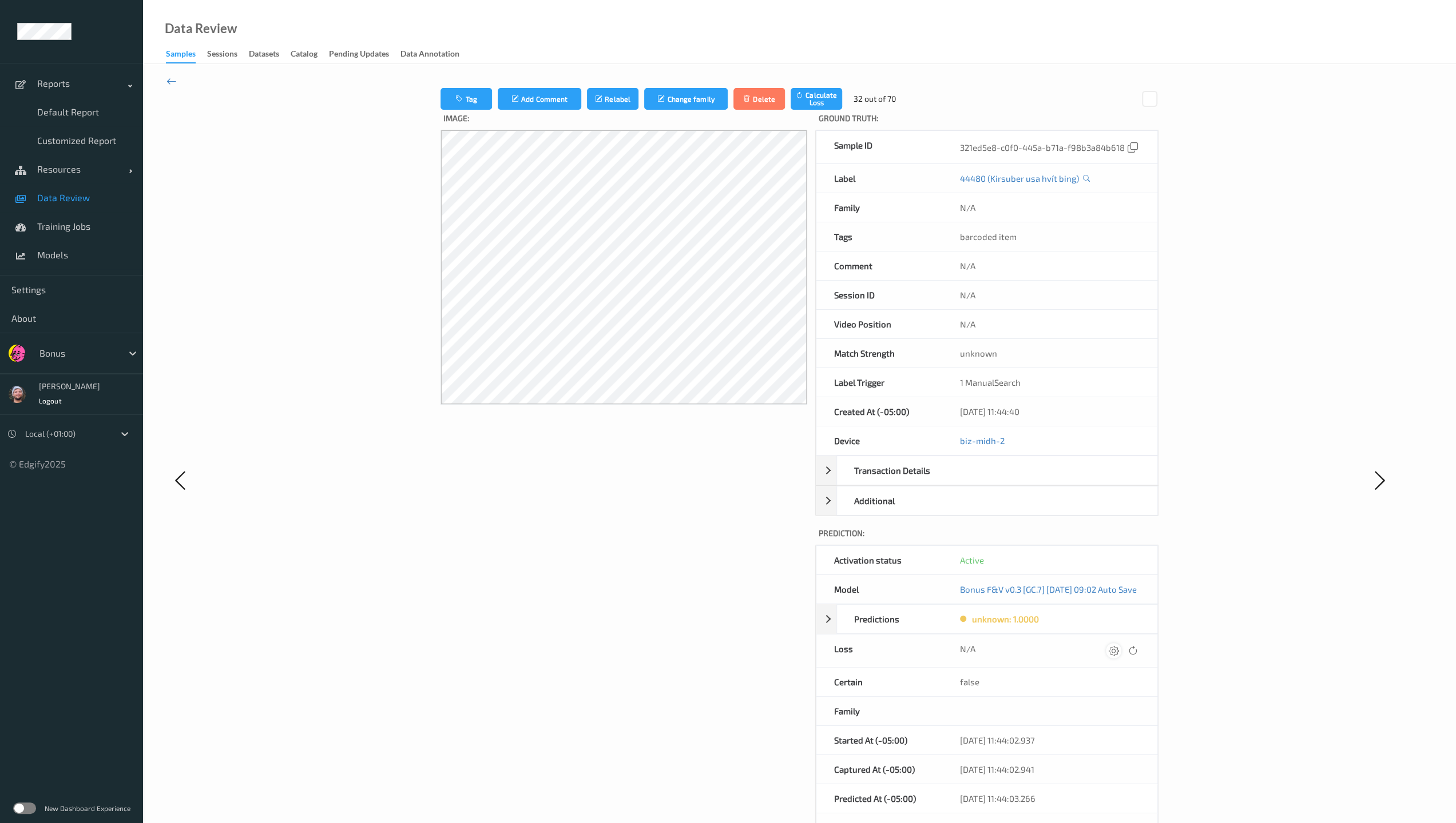
click at [636, 591] on icon at bounding box center [1112, 650] width 11 height 11
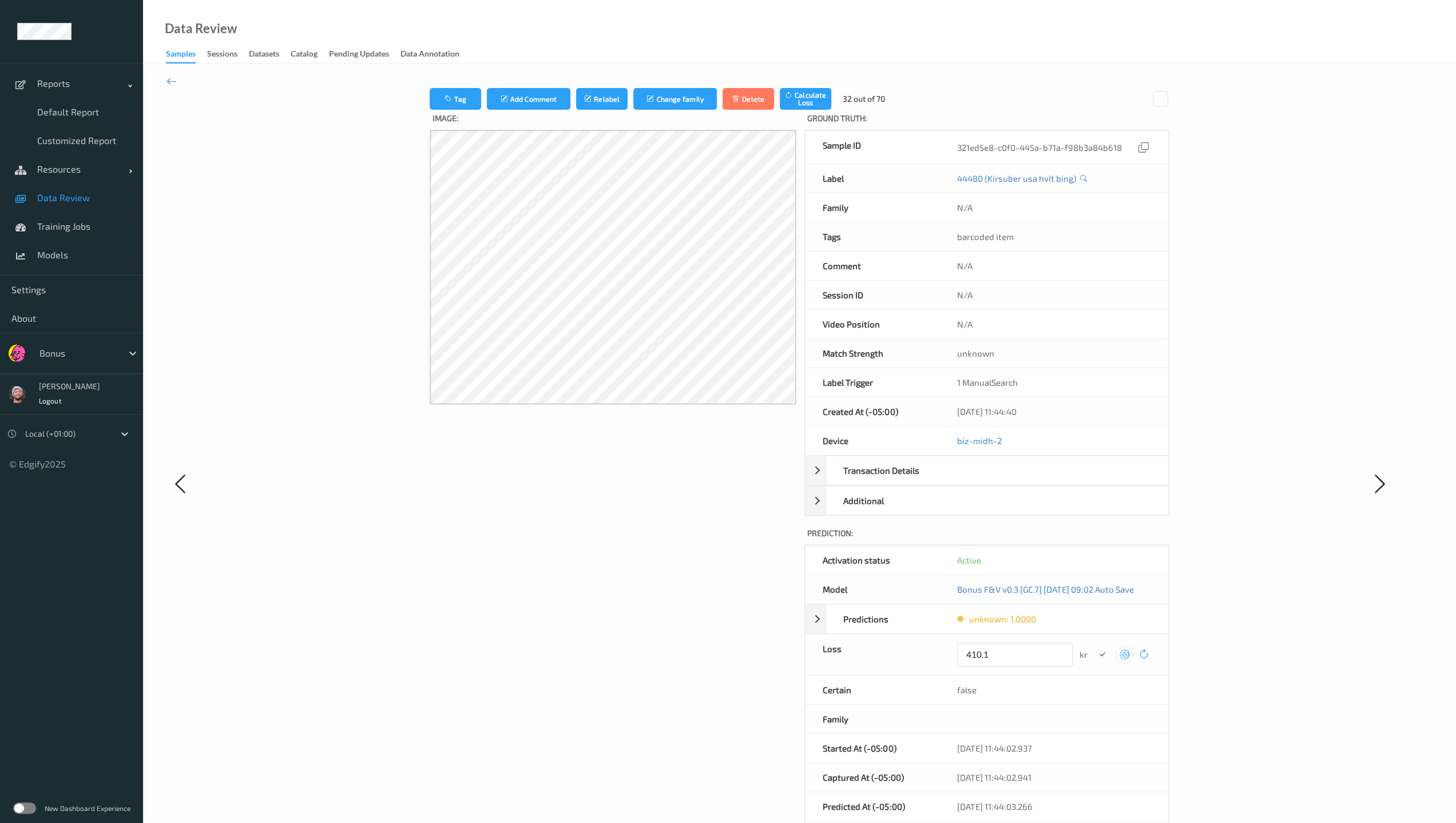
click at [636, 591] on button "submit" at bounding box center [1102, 655] width 15 height 15
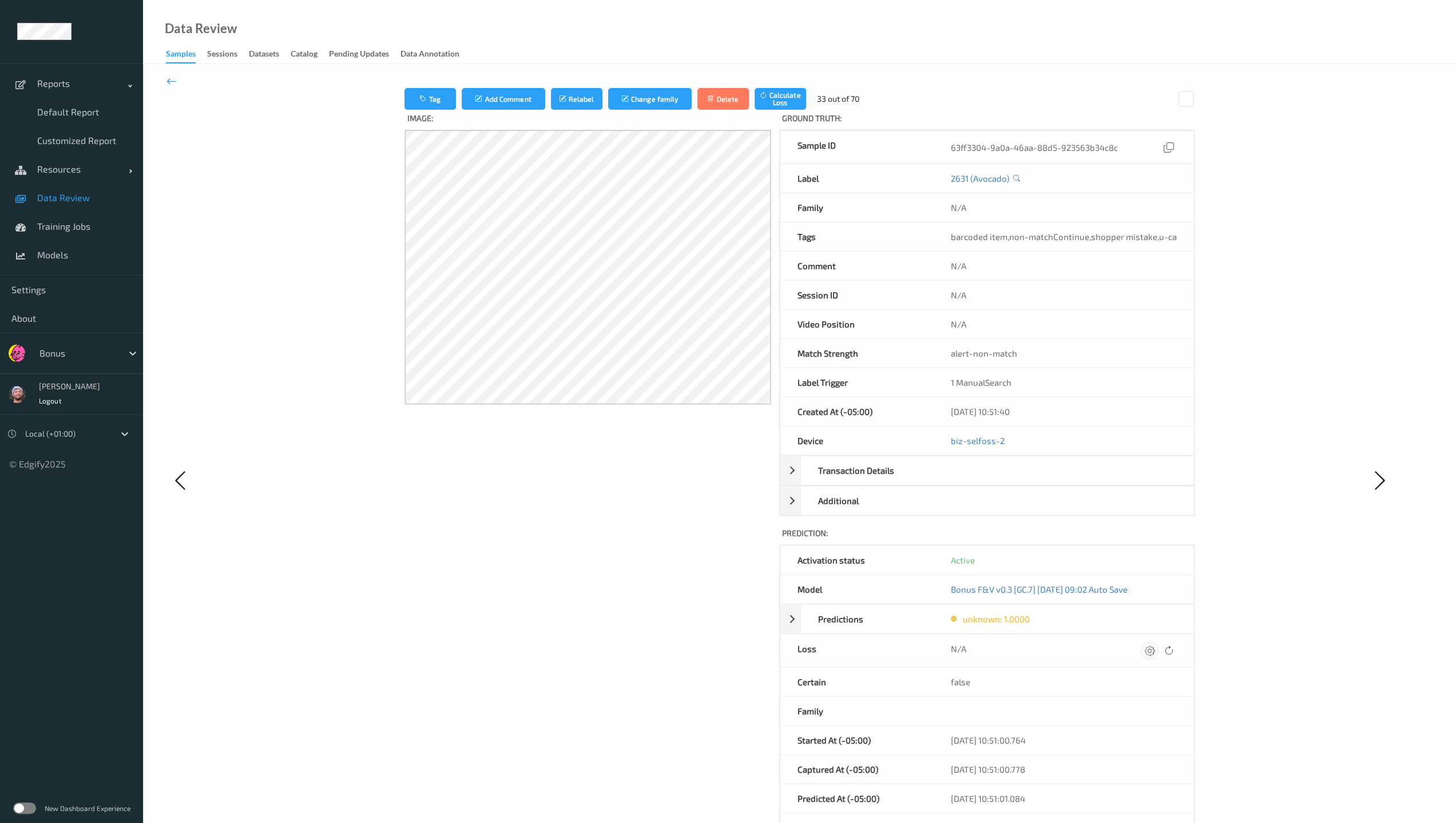
click at [636, 591] on icon at bounding box center [1150, 650] width 11 height 11
click at [636, 591] on button "submit" at bounding box center [1127, 655] width 15 height 15
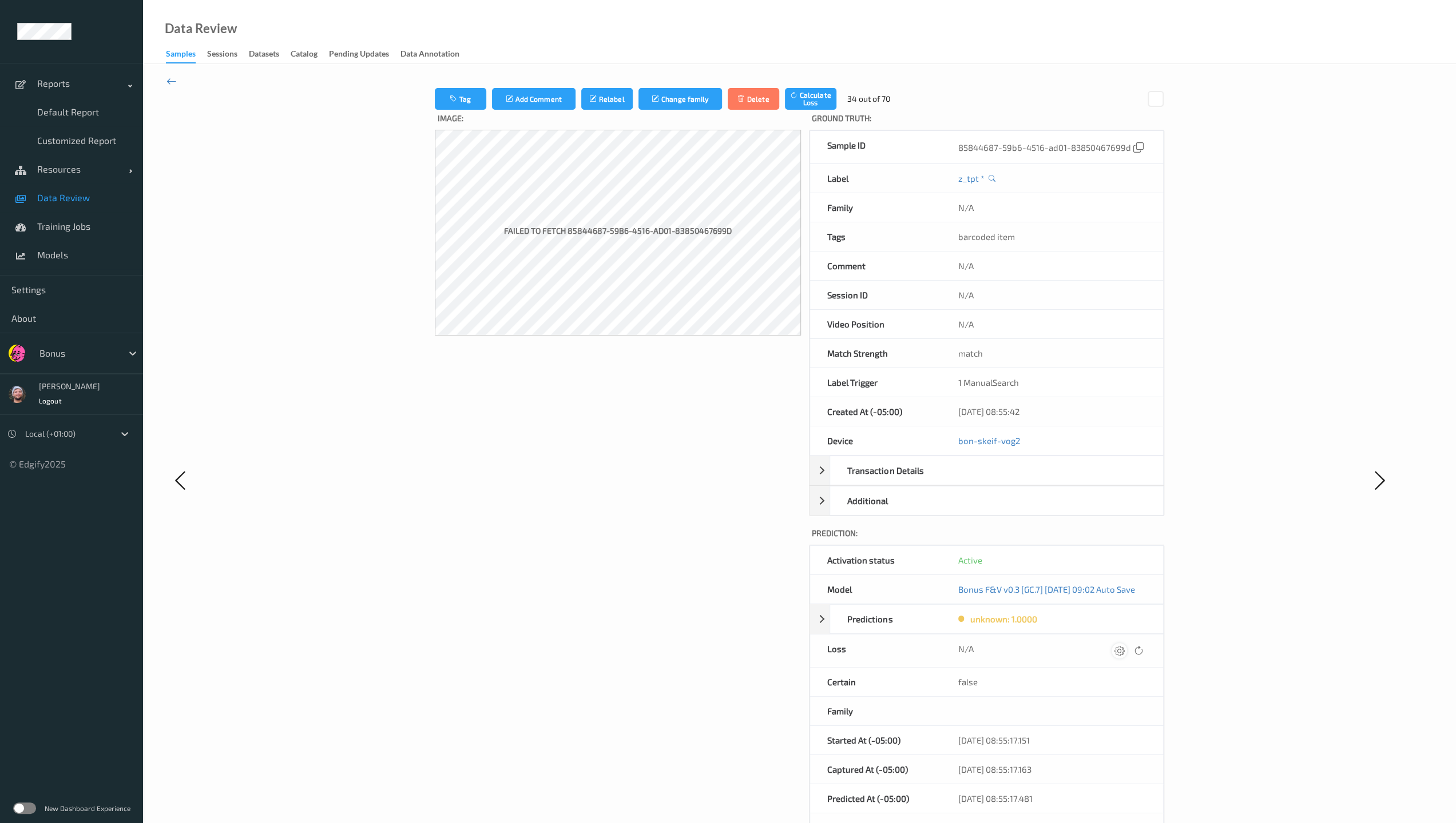
click at [636, 591] on icon at bounding box center [1119, 650] width 11 height 11
click at [636, 591] on button "submit" at bounding box center [1102, 655] width 15 height 15
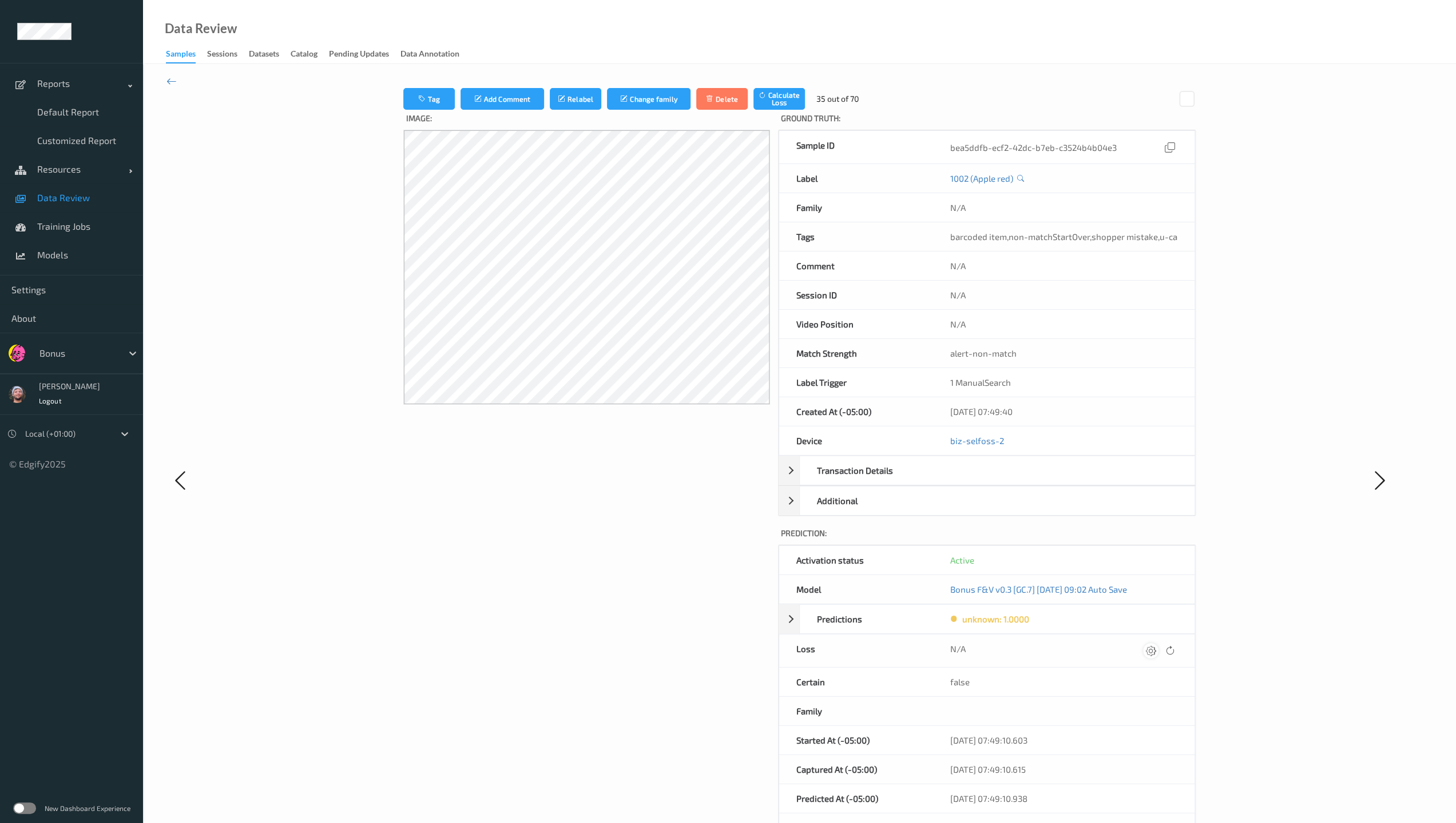
click at [636, 591] on div at bounding box center [1151, 650] width 15 height 15
click at [636, 591] on button "submit" at bounding box center [1129, 655] width 15 height 15
click at [636, 591] on icon at bounding box center [1151, 650] width 11 height 11
click at [636, 591] on button "submit" at bounding box center [1129, 655] width 15 height 15
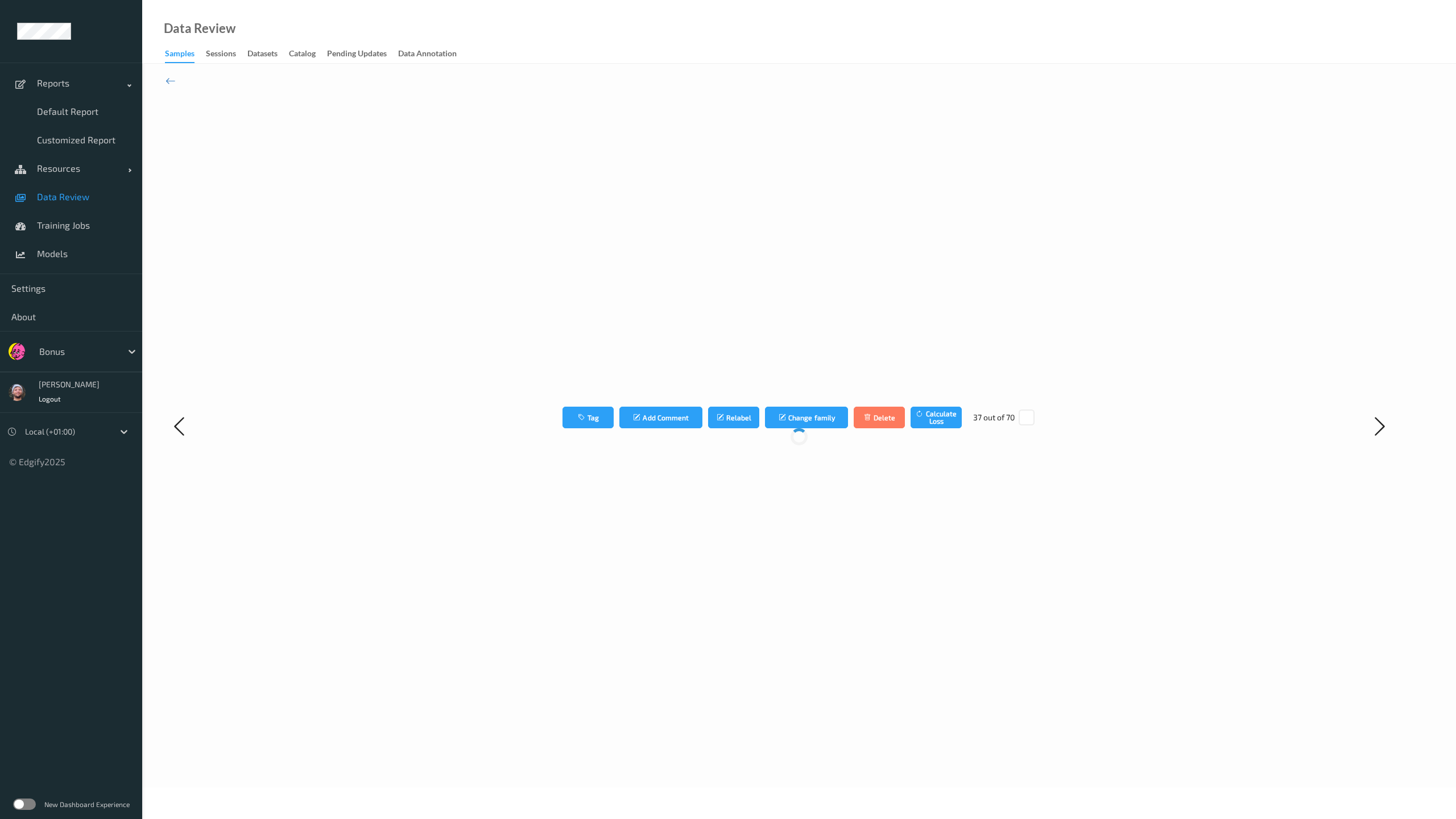
click at [633, 588] on div "Tag Add Comment Relabel Change family Delete Calculate Loss 37 out of 70" at bounding box center [799, 426] width 1056 height 677
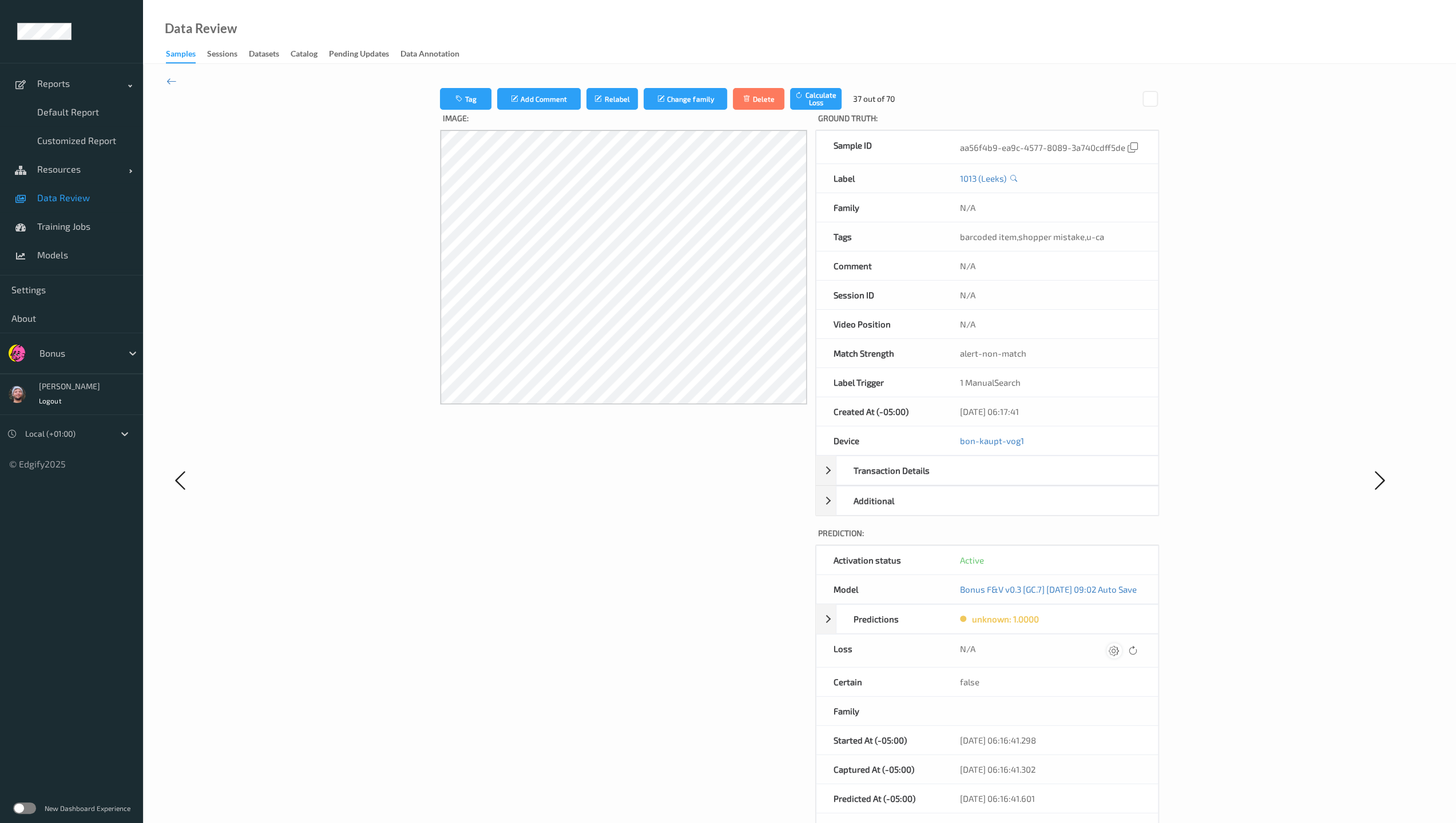
click at [636, 591] on div at bounding box center [1114, 650] width 15 height 15
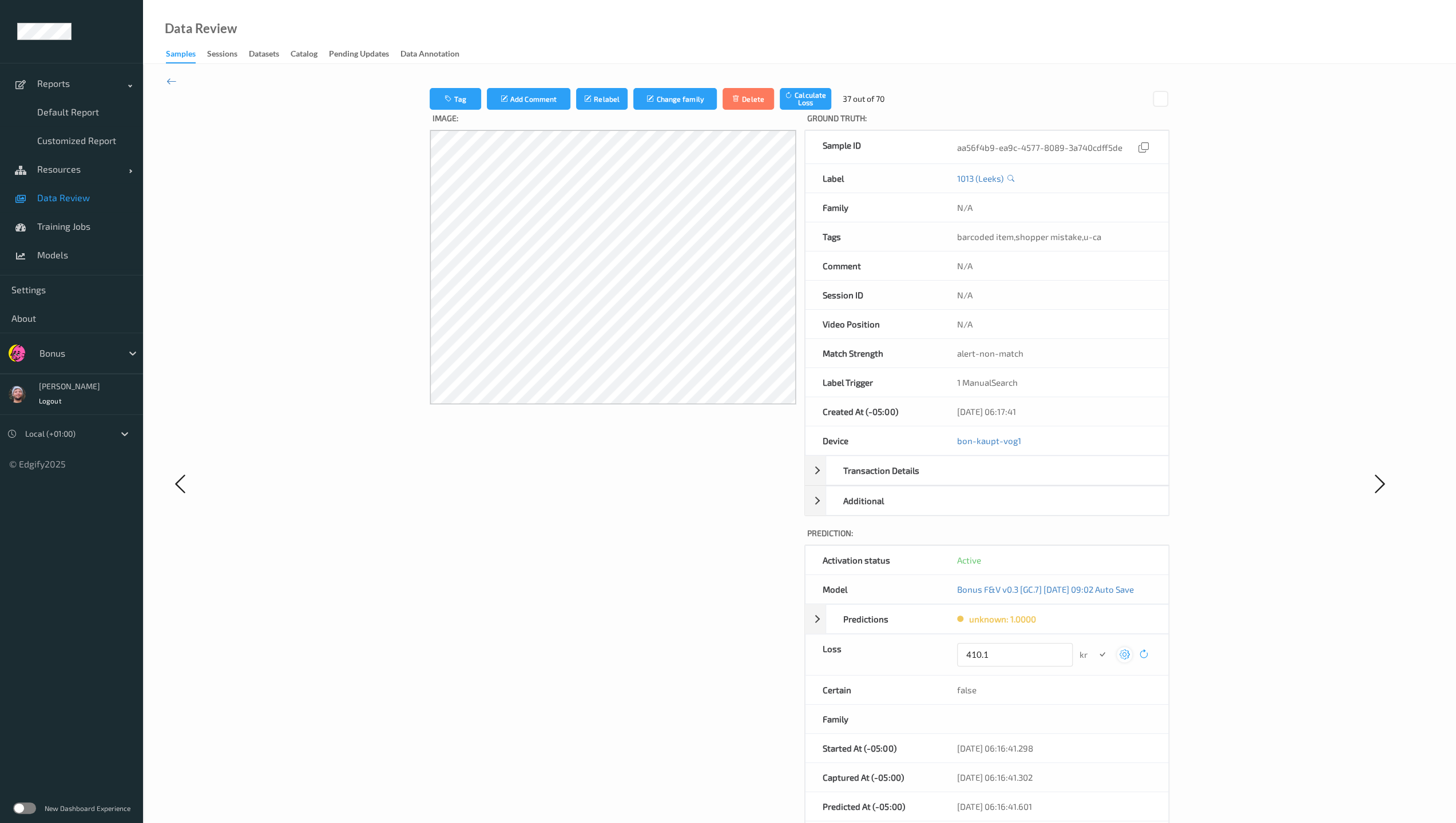
click at [636, 591] on button "submit" at bounding box center [1102, 655] width 15 height 15
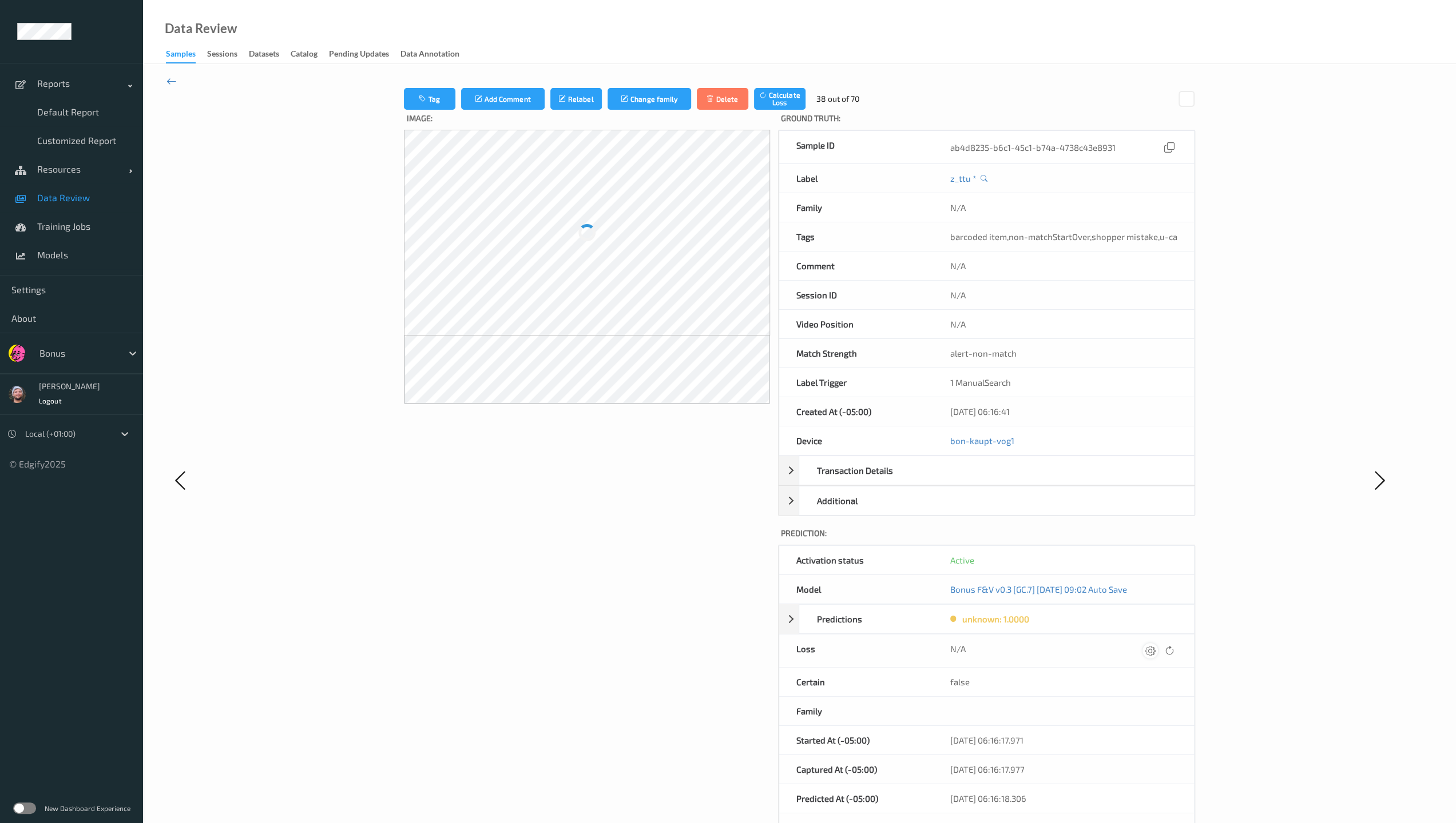
click at [636, 591] on icon at bounding box center [1150, 650] width 11 height 11
click at [636, 591] on button "submit" at bounding box center [1129, 655] width 15 height 15
click at [636, 591] on icon at bounding box center [1151, 650] width 11 height 11
click at [636, 591] on button "submit" at bounding box center [1129, 655] width 15 height 15
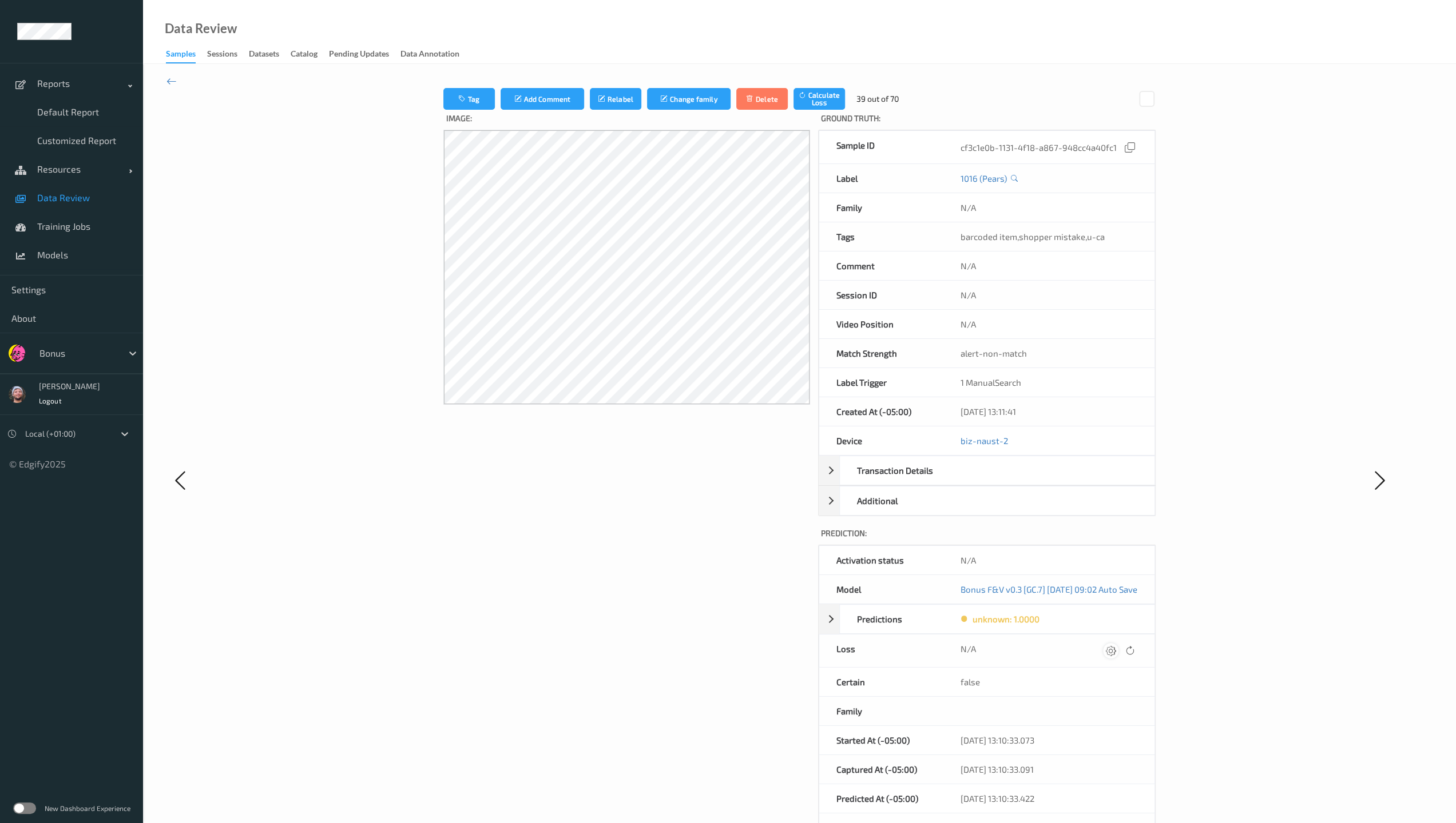
click at [636, 591] on icon at bounding box center [1110, 650] width 11 height 11
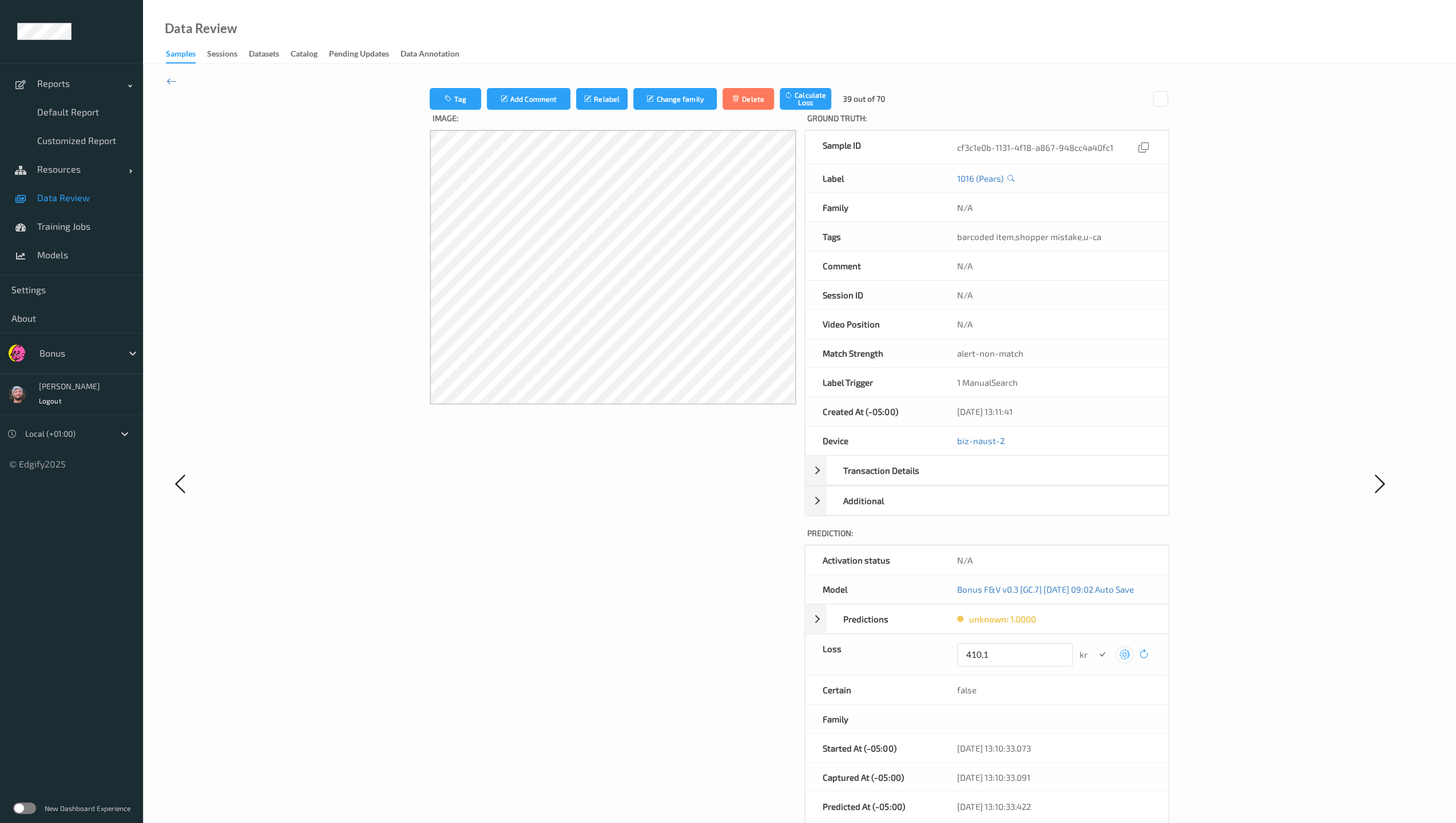
click at [636, 591] on button "submit" at bounding box center [1102, 655] width 15 height 15
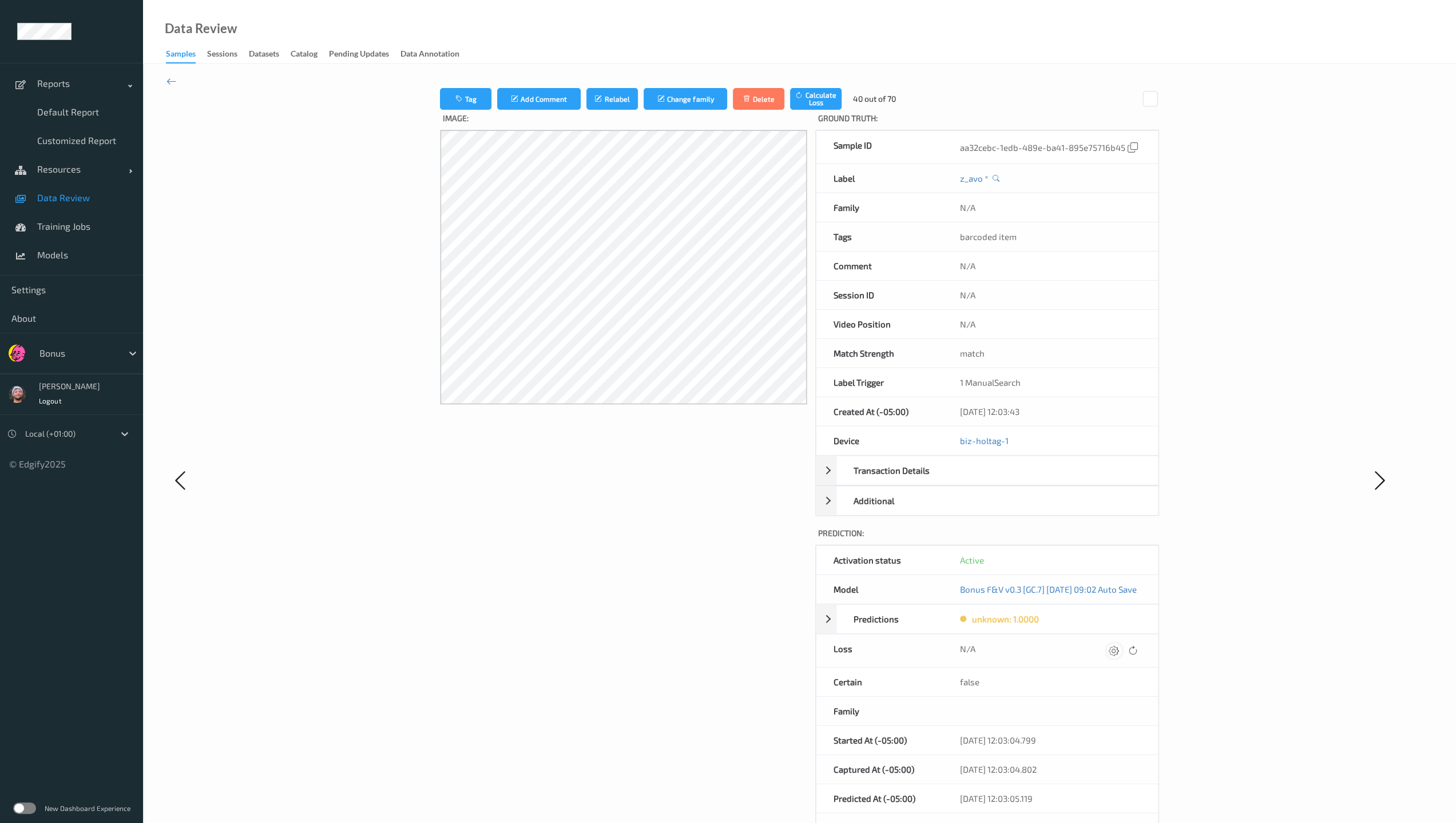
click at [636, 591] on icon at bounding box center [1113, 650] width 11 height 11
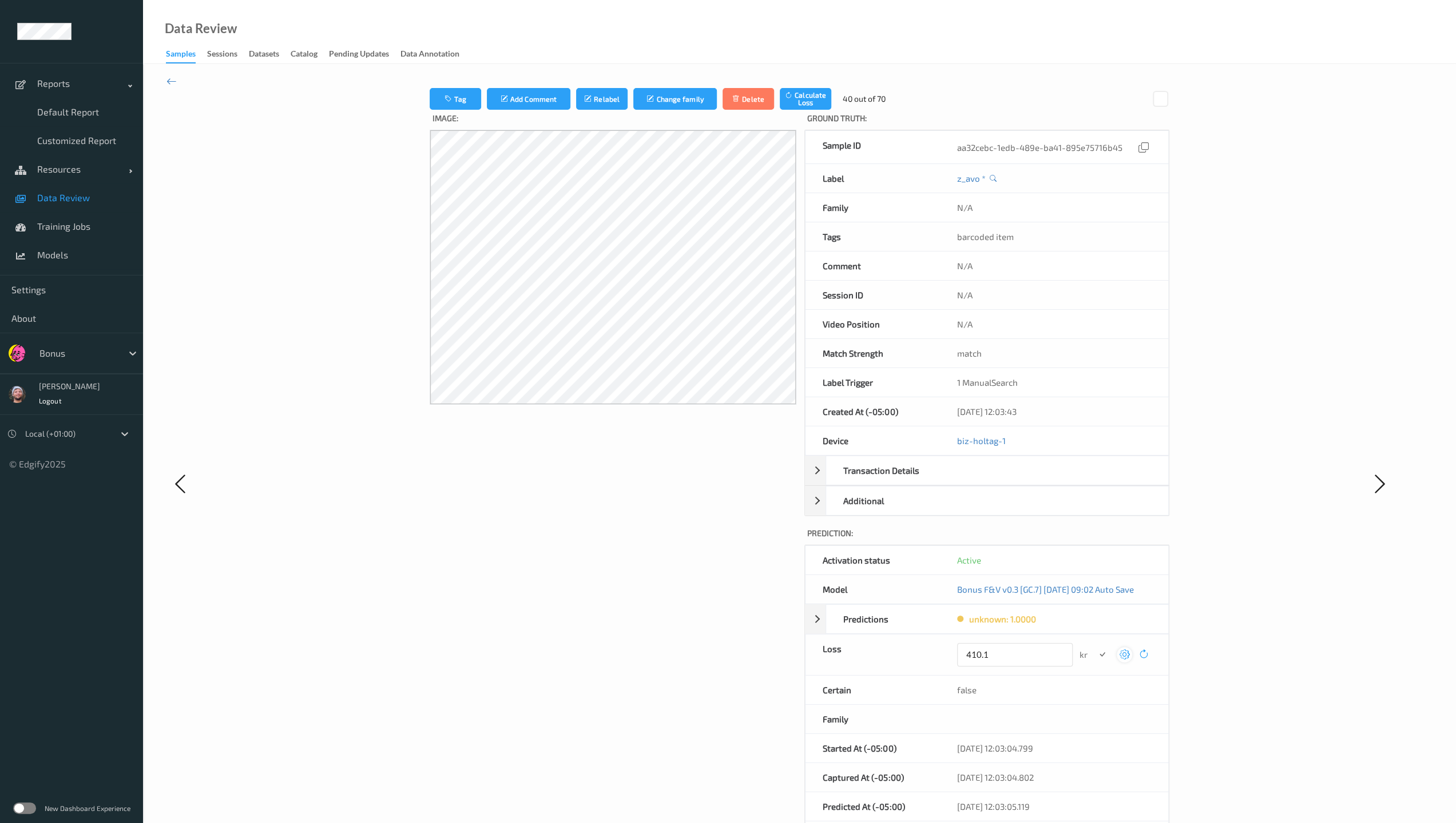
click at [636, 591] on button "submit" at bounding box center [1102, 655] width 15 height 15
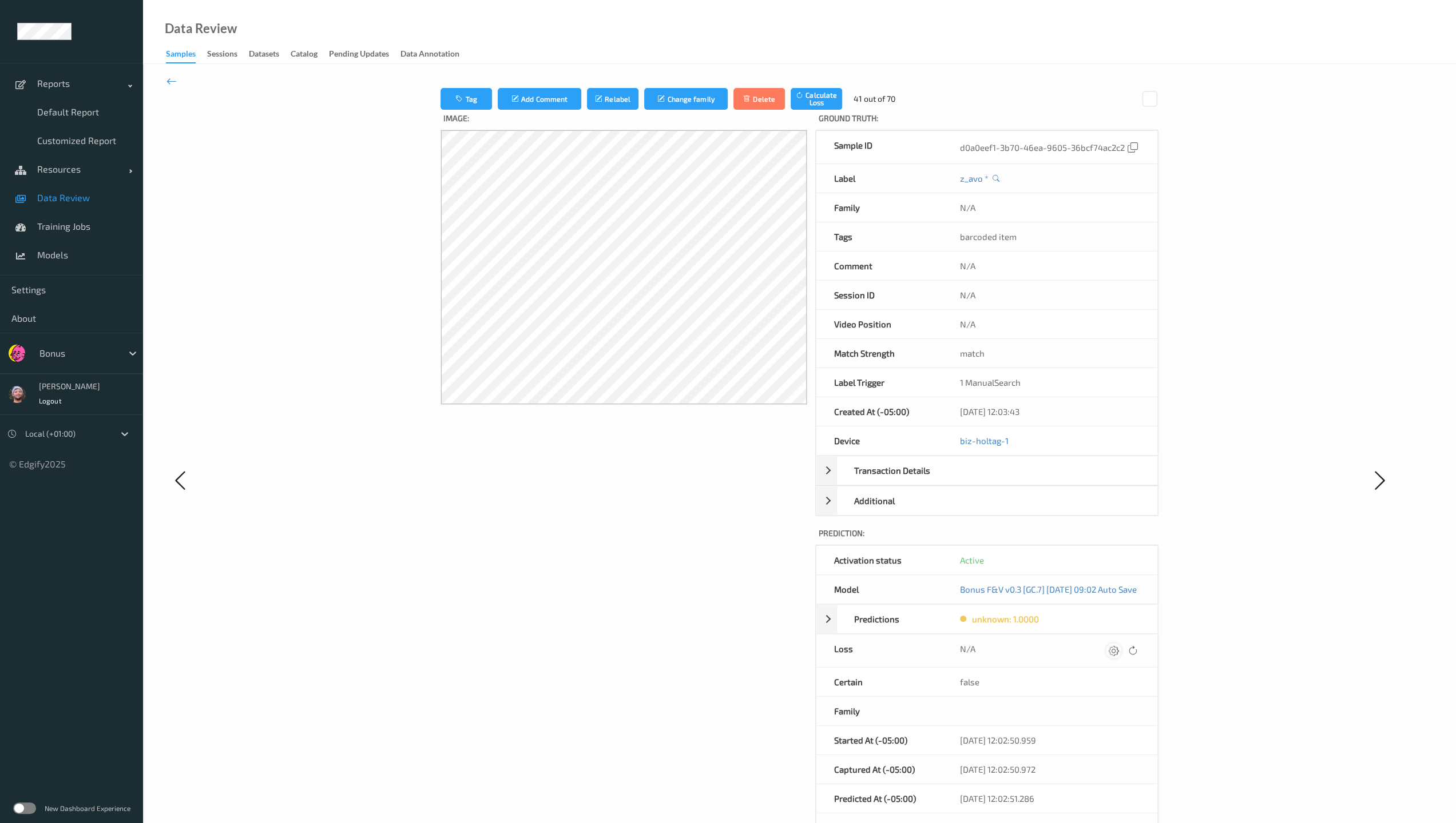
click at [636, 591] on icon at bounding box center [1112, 650] width 11 height 11
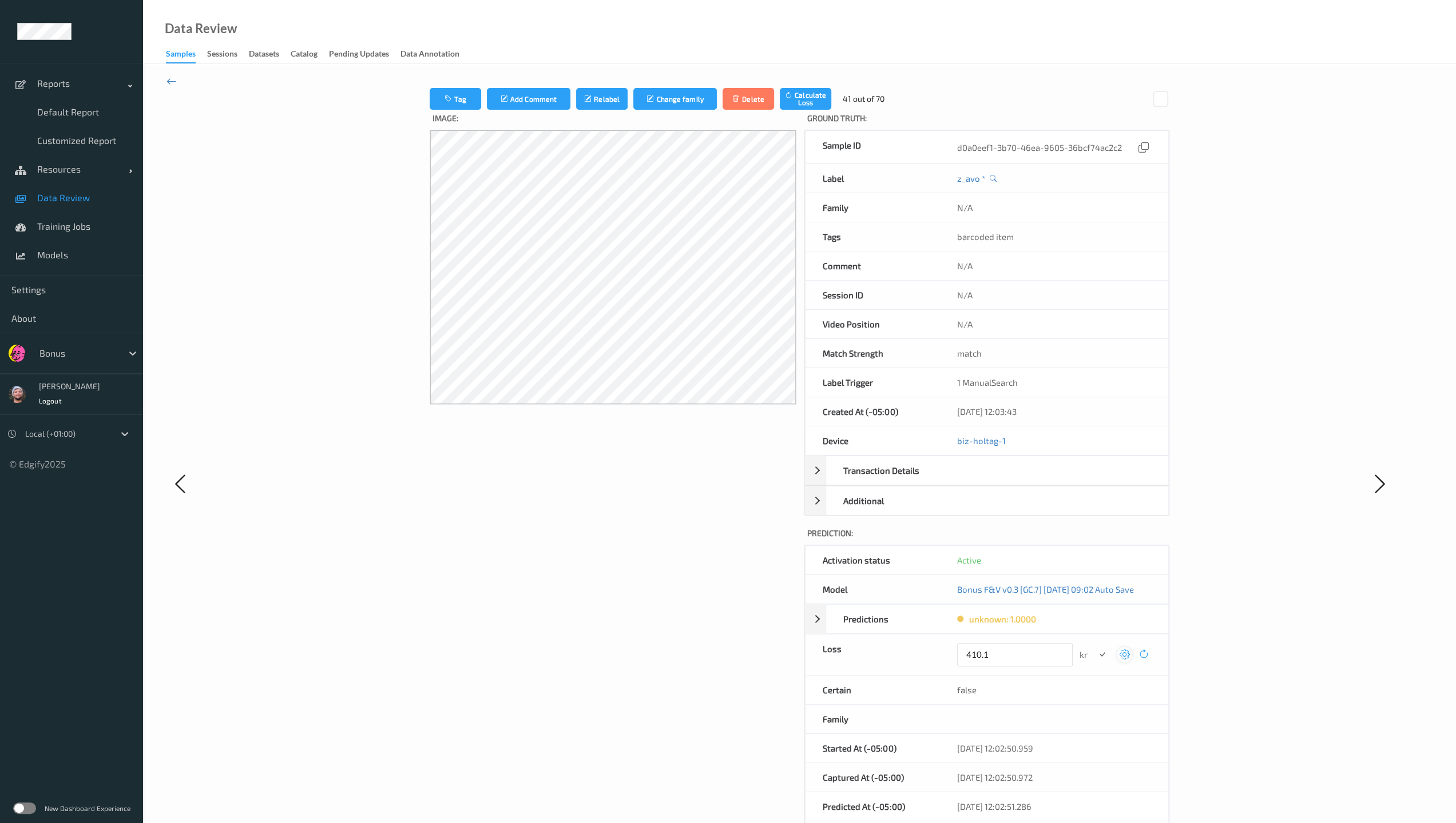
click at [636, 591] on button "submit" at bounding box center [1102, 655] width 15 height 15
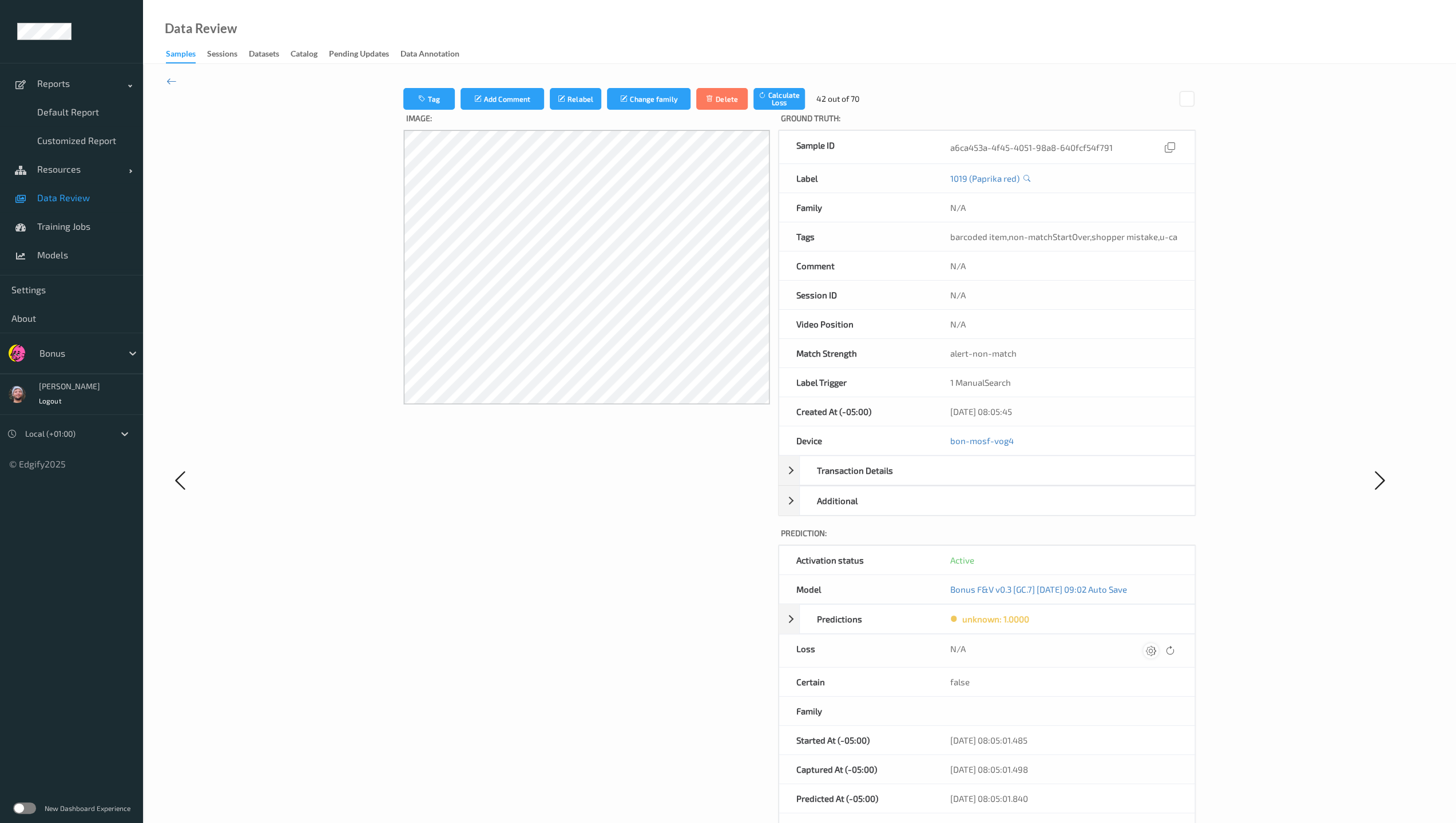
click at [636, 591] on icon at bounding box center [1151, 650] width 11 height 11
click at [636, 591] on button "submit" at bounding box center [1129, 655] width 15 height 15
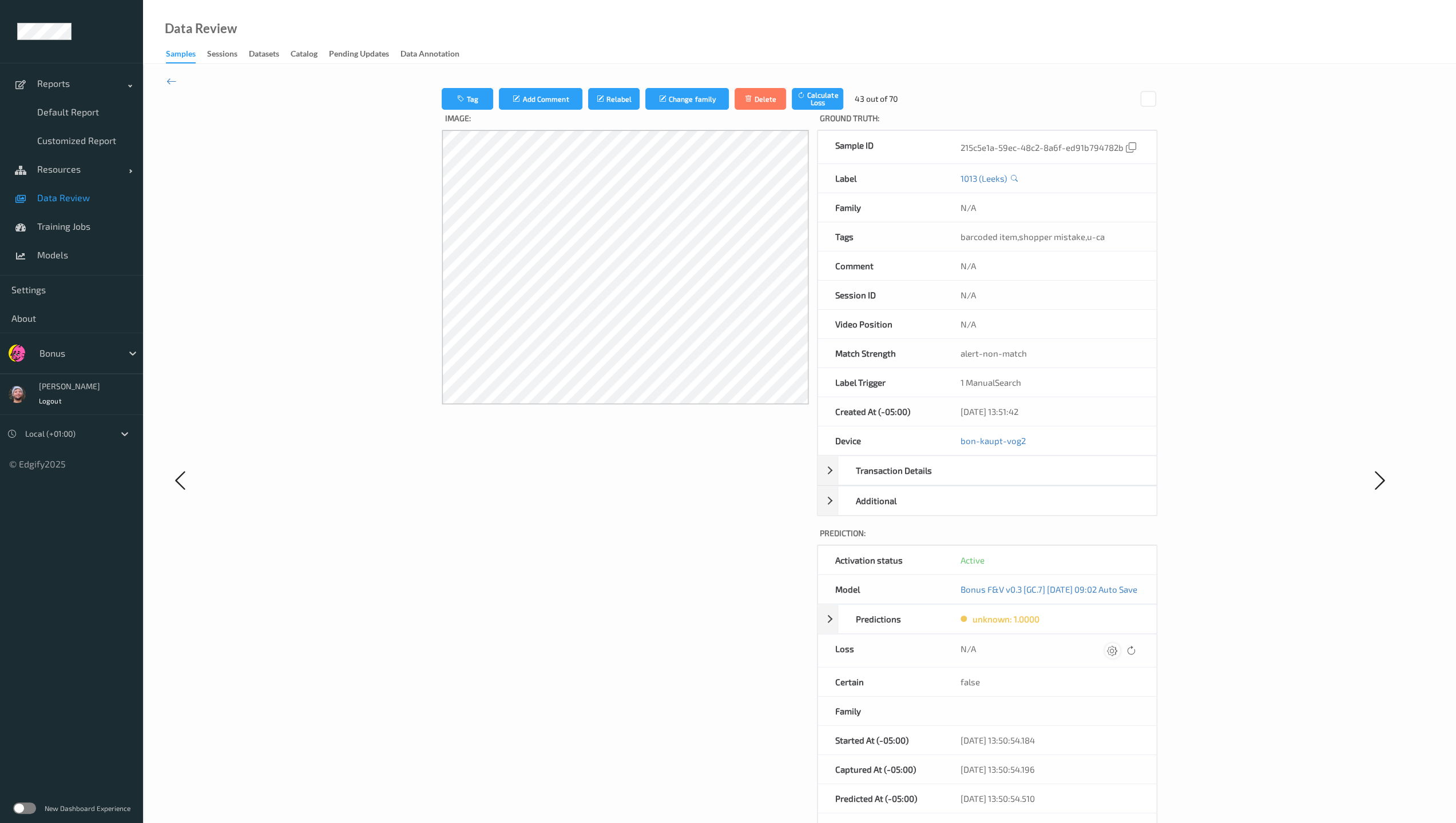
click at [636, 591] on div at bounding box center [1112, 650] width 15 height 15
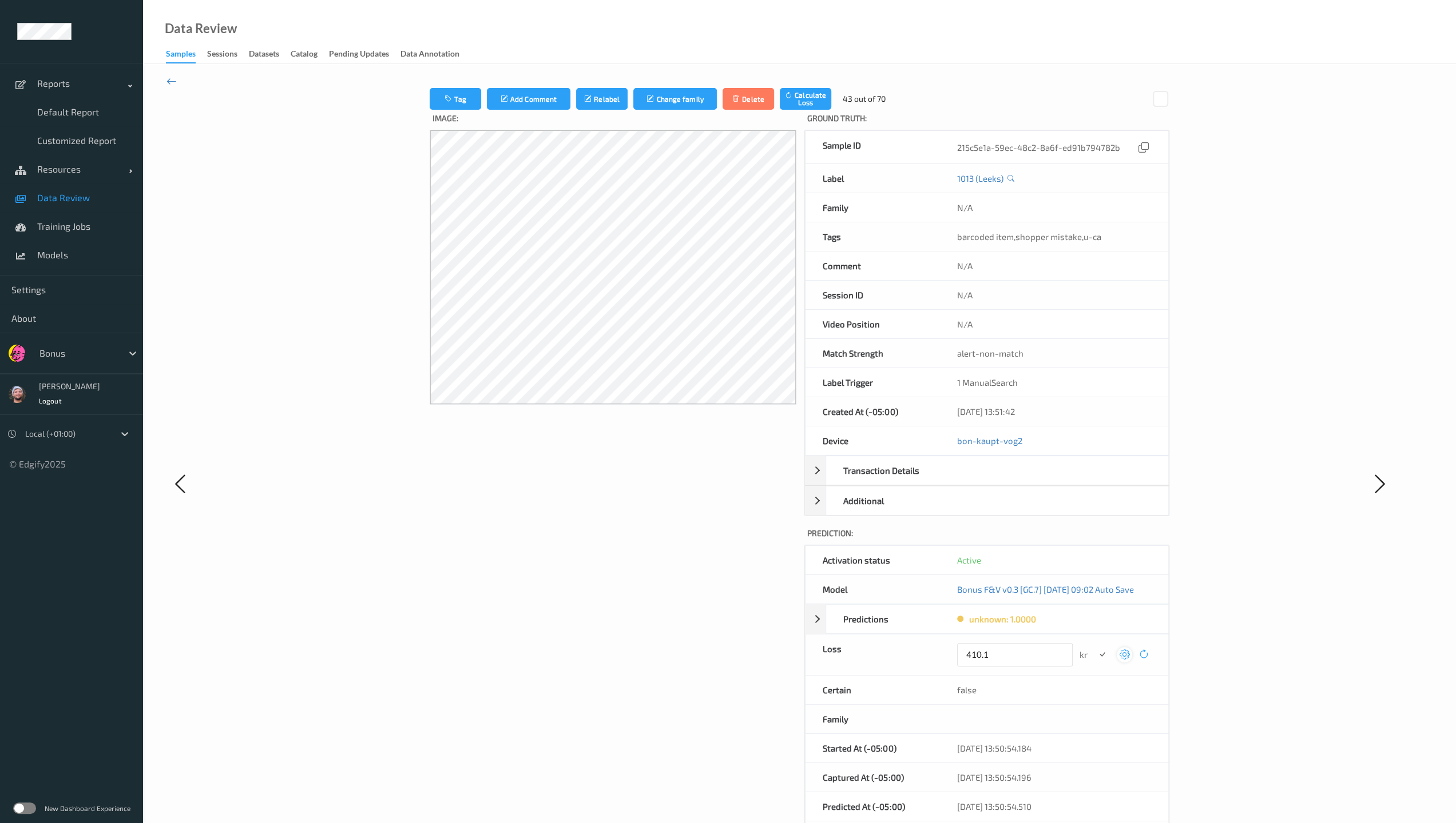
click at [636, 591] on button "submit" at bounding box center [1102, 655] width 15 height 15
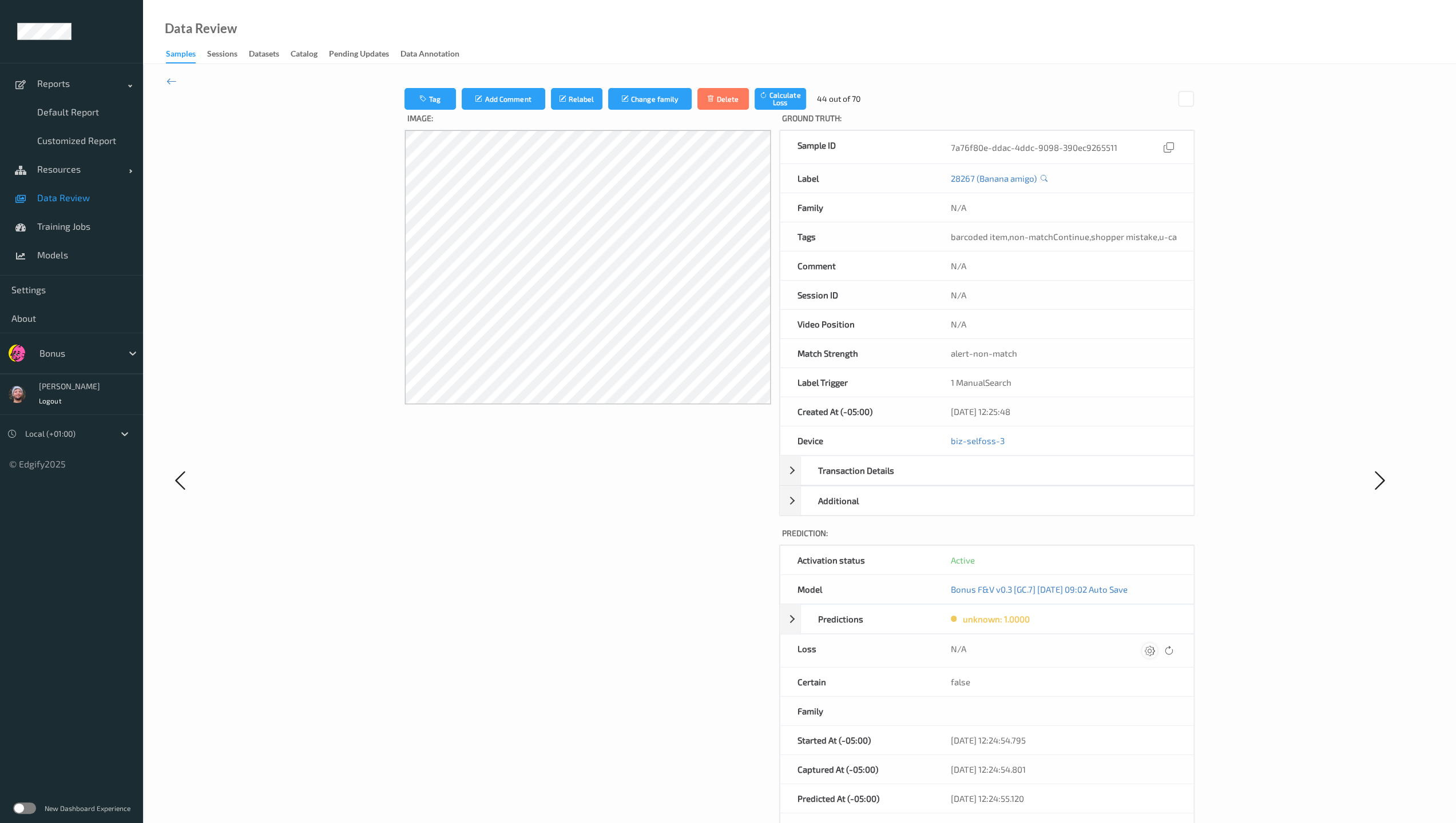
click at [636, 591] on icon at bounding box center [1150, 650] width 11 height 11
click at [636, 591] on button "submit" at bounding box center [1127, 655] width 15 height 15
click at [636, 591] on icon at bounding box center [1150, 650] width 11 height 11
click at [636, 591] on button "submit" at bounding box center [1127, 655] width 15 height 15
click at [636, 591] on icon at bounding box center [1151, 650] width 11 height 11
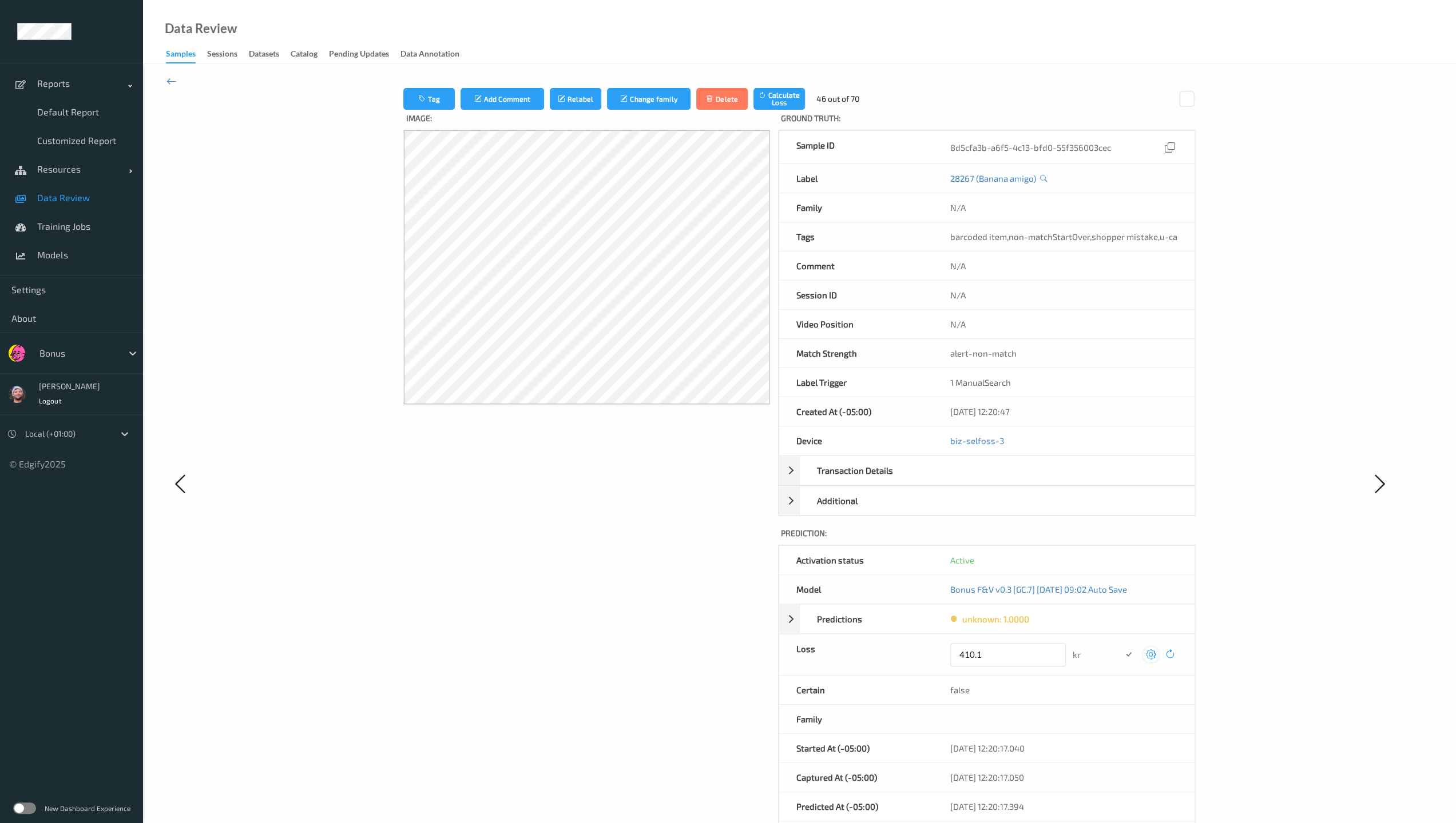
click at [636, 591] on button "submit" at bounding box center [1129, 655] width 15 height 15
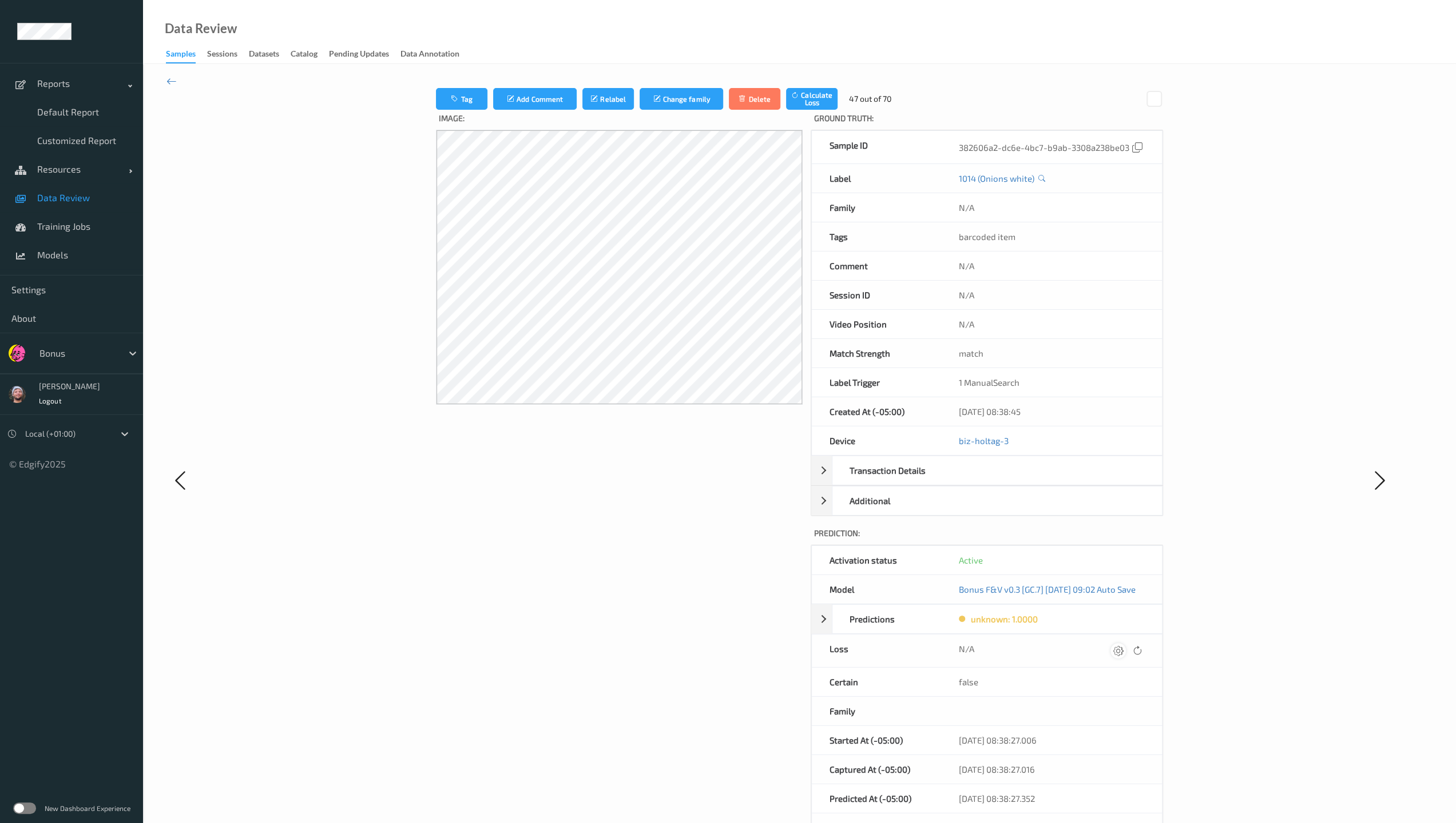
click at [636, 591] on icon at bounding box center [1117, 650] width 11 height 11
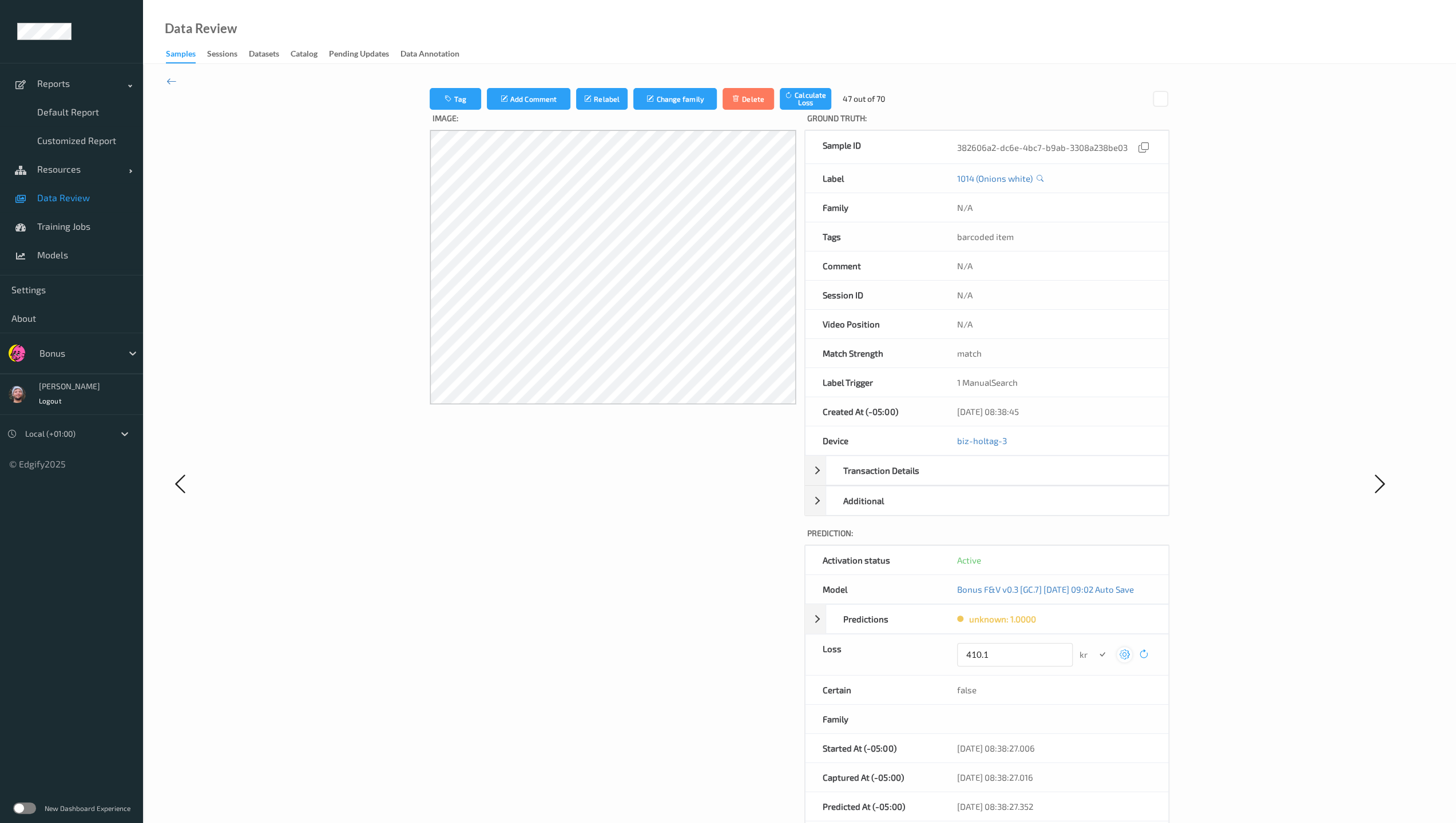
click at [636, 591] on button "submit" at bounding box center [1102, 655] width 15 height 15
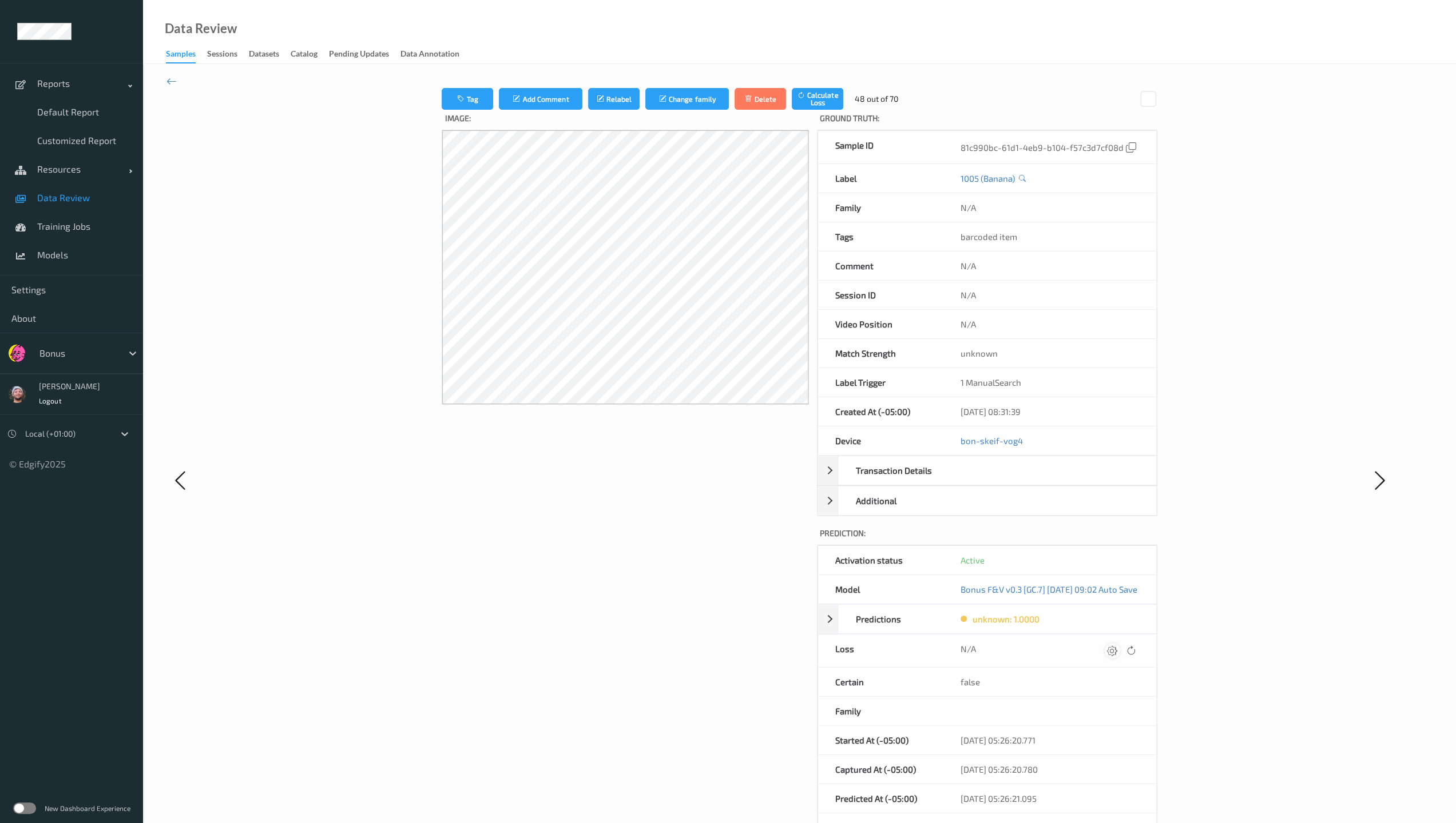
click at [636, 591] on icon at bounding box center [1111, 650] width 11 height 11
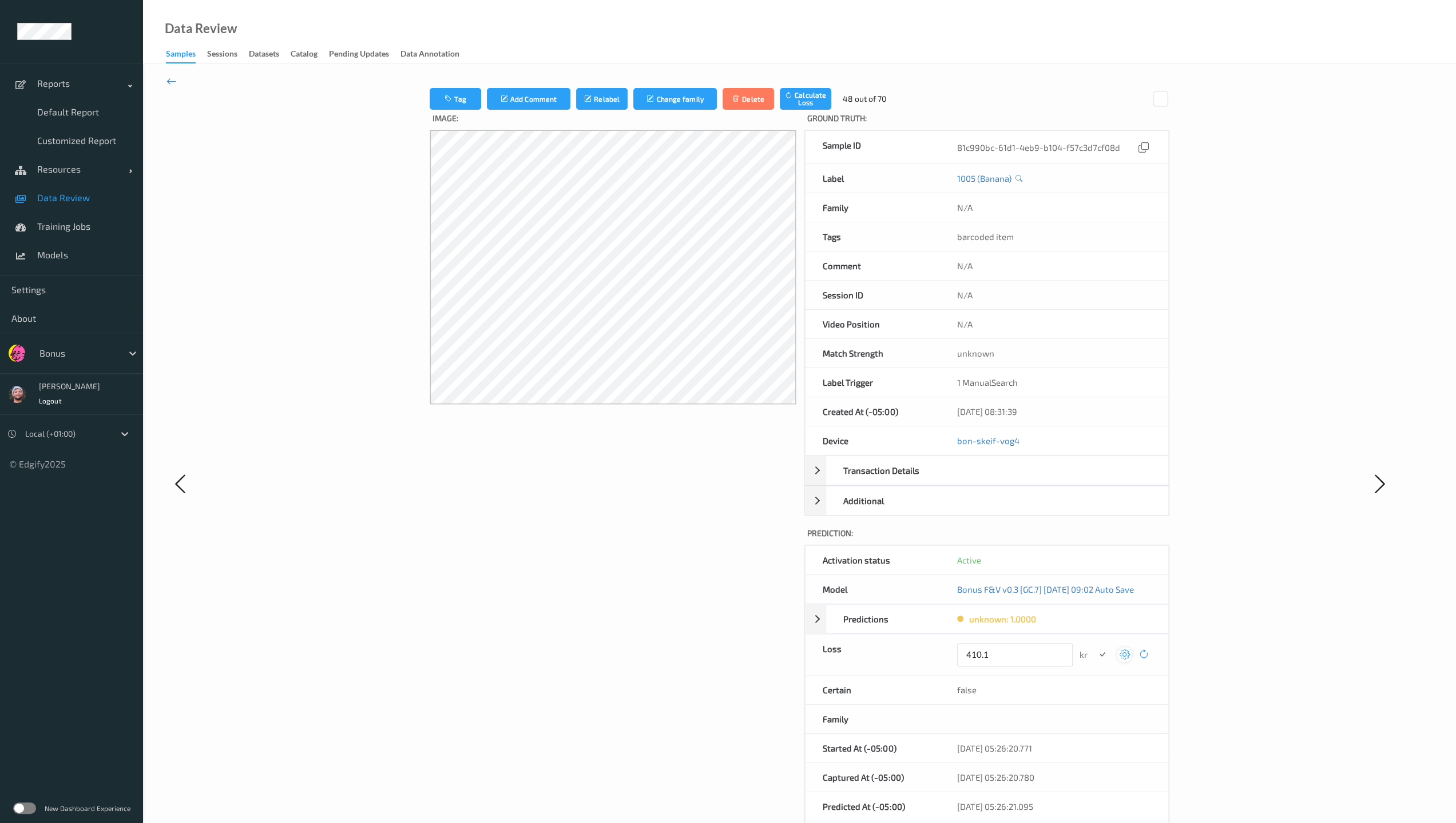
click at [636, 591] on button "submit" at bounding box center [1102, 655] width 15 height 15
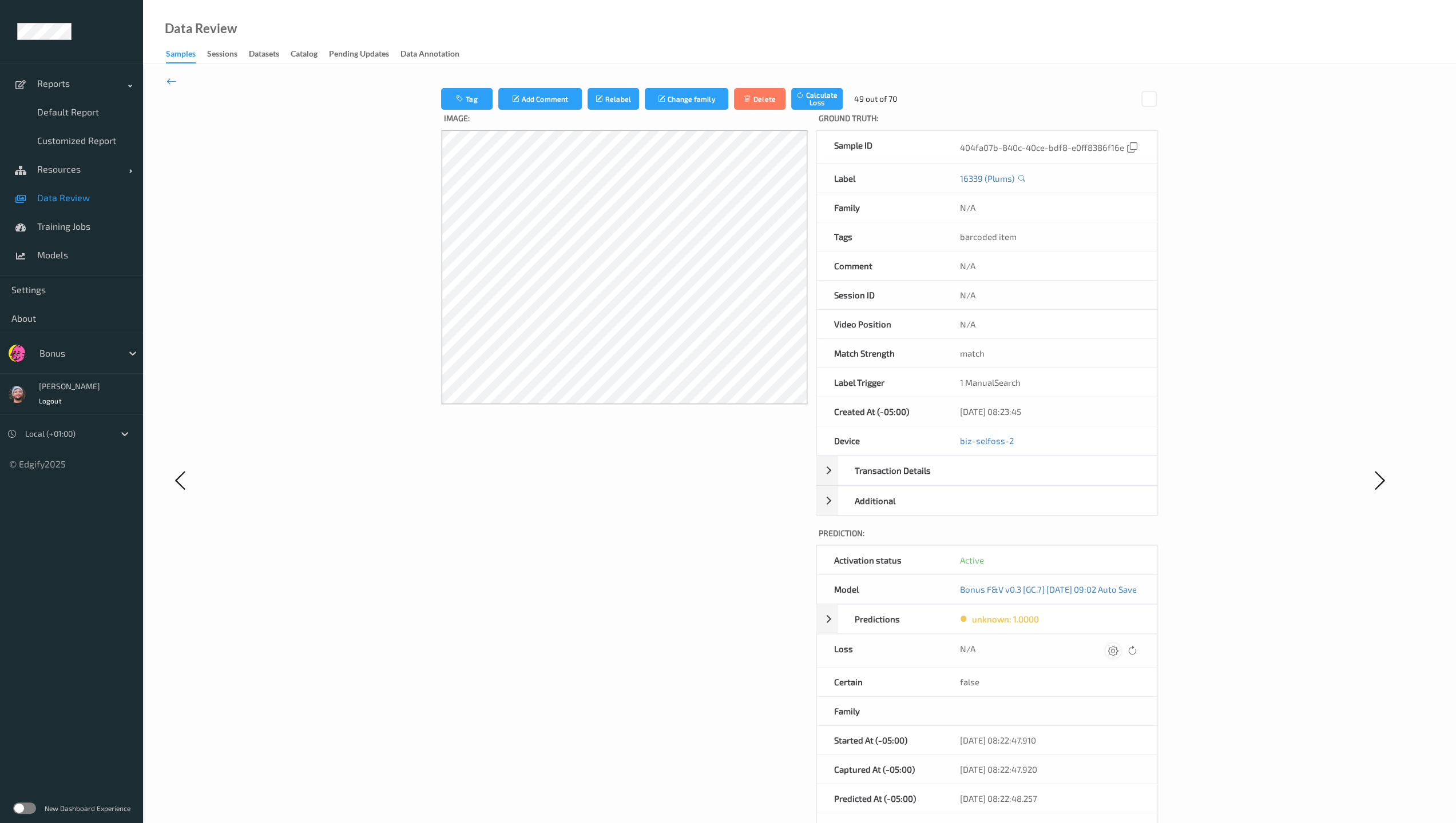
click at [636, 591] on icon at bounding box center [1112, 650] width 11 height 11
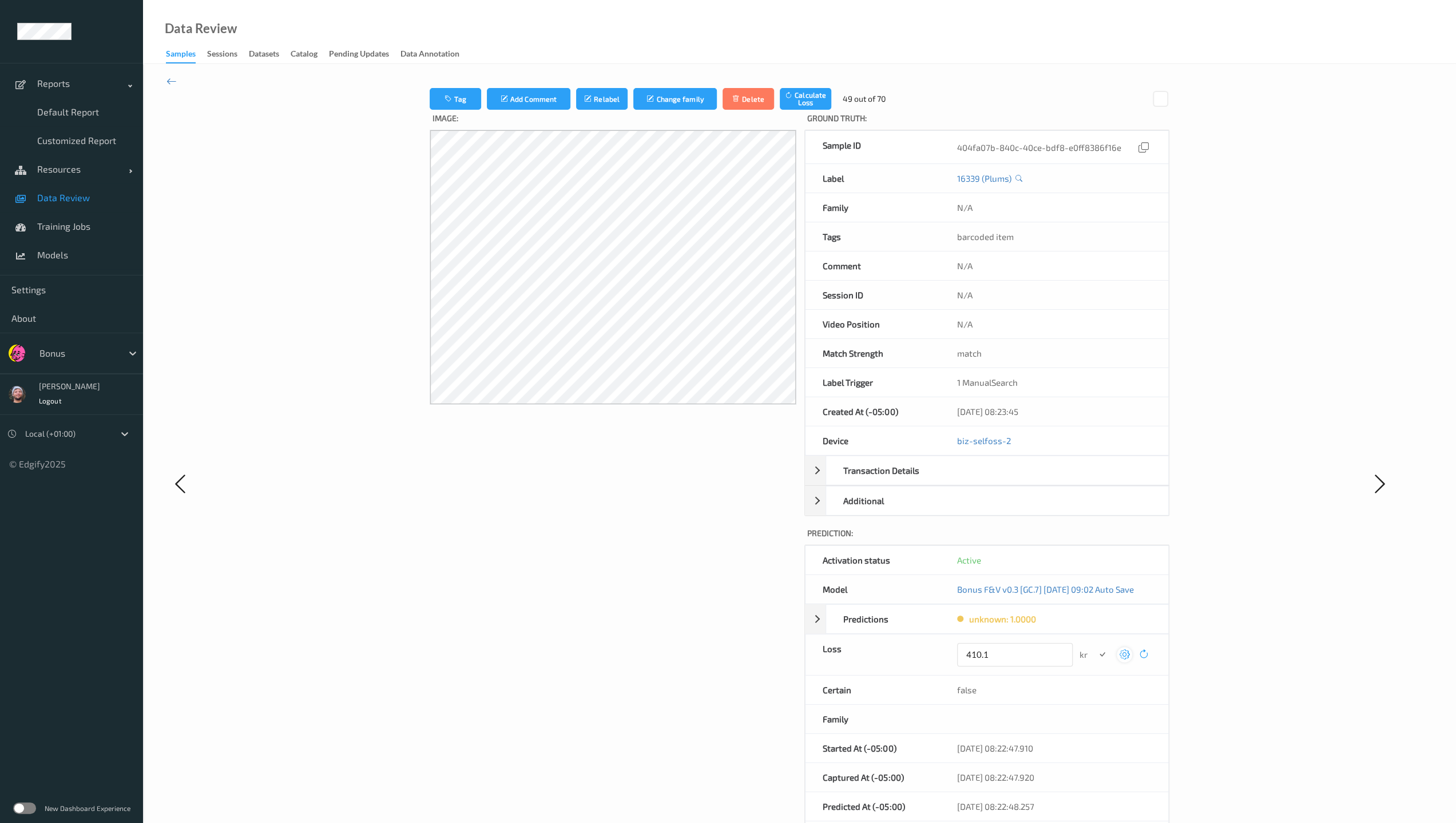
click at [636, 591] on button "submit" at bounding box center [1102, 655] width 15 height 15
click at [636, 591] on icon at bounding box center [1117, 650] width 11 height 11
click at [636, 591] on button "submit" at bounding box center [1102, 655] width 15 height 15
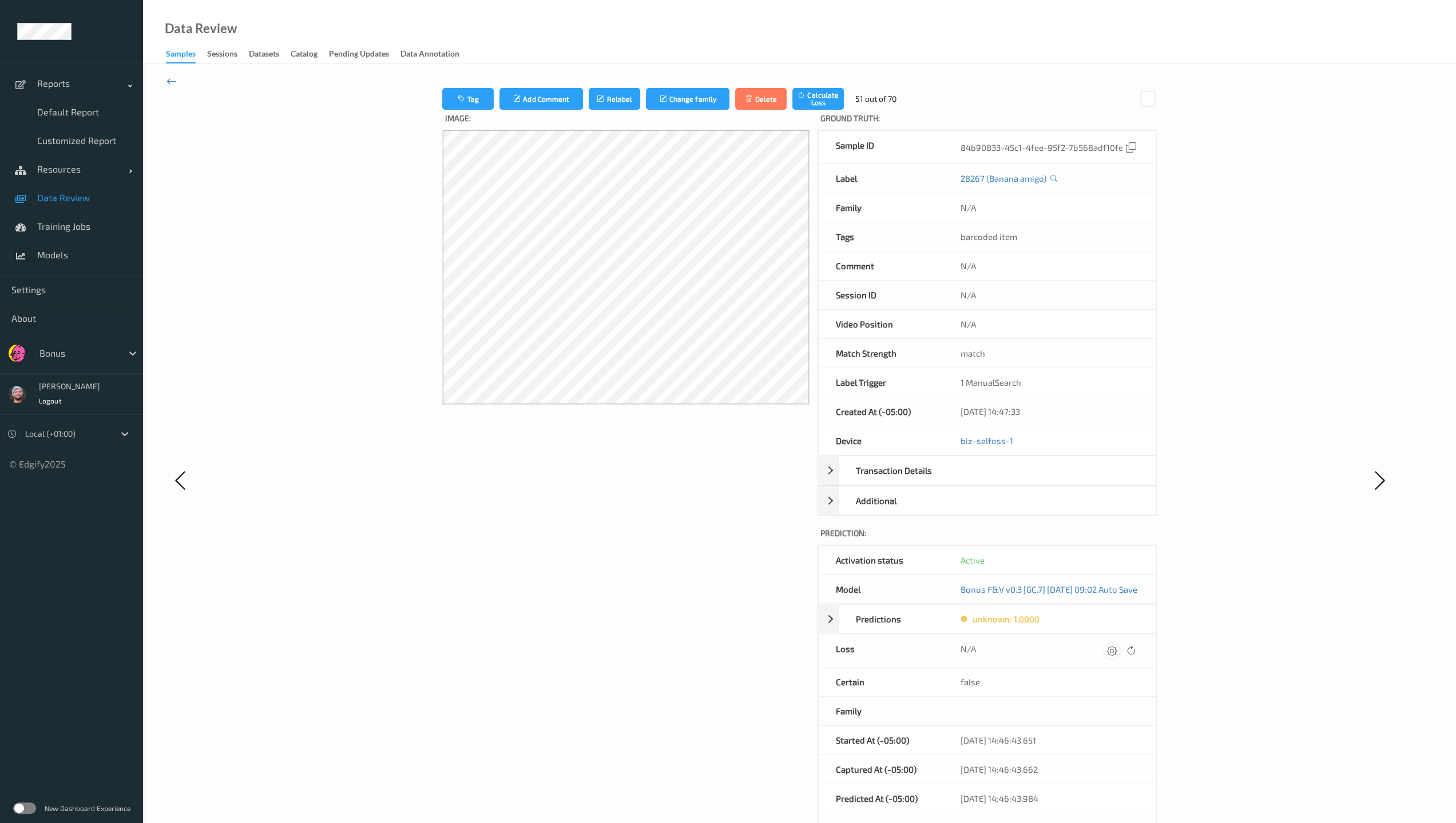
click at [636, 591] on icon at bounding box center [1111, 650] width 11 height 11
click at [636, 591] on icon at bounding box center [1116, 650] width 11 height 11
click at [636, 591] on icon at bounding box center [1114, 650] width 11 height 11
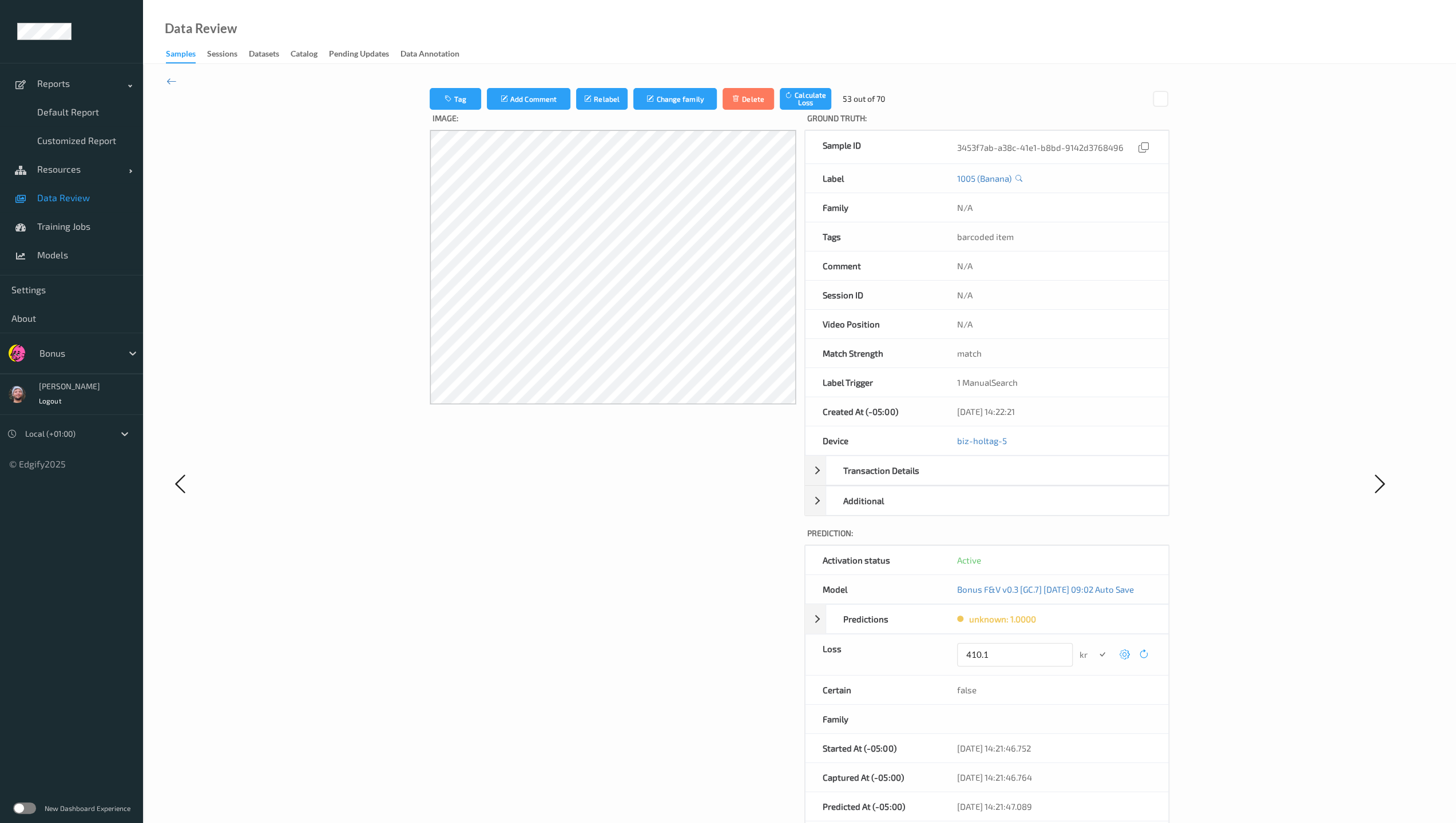
click at [636, 591] on button "submit" at bounding box center [1102, 655] width 15 height 15
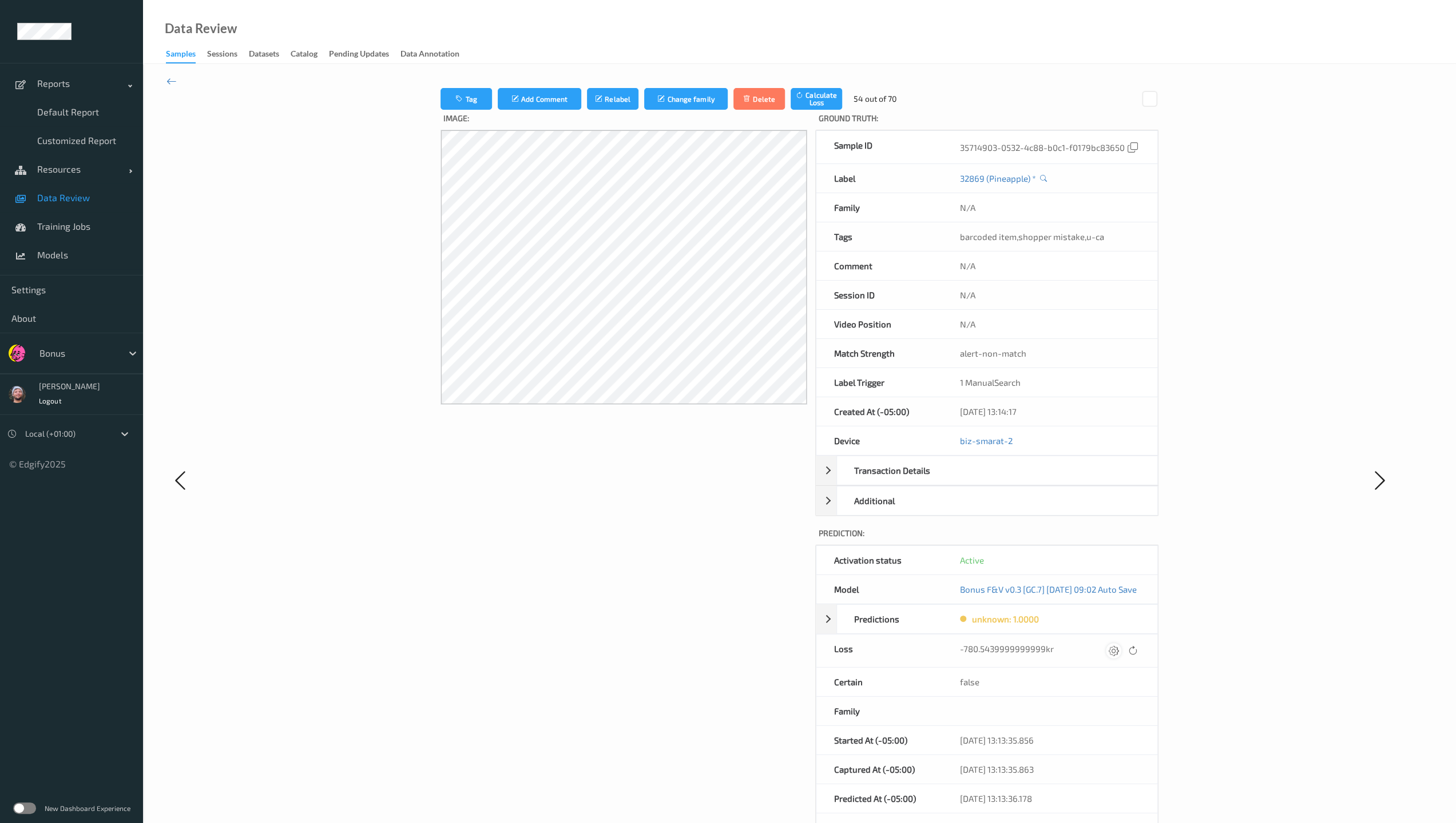
click at [636, 591] on div at bounding box center [1113, 650] width 15 height 15
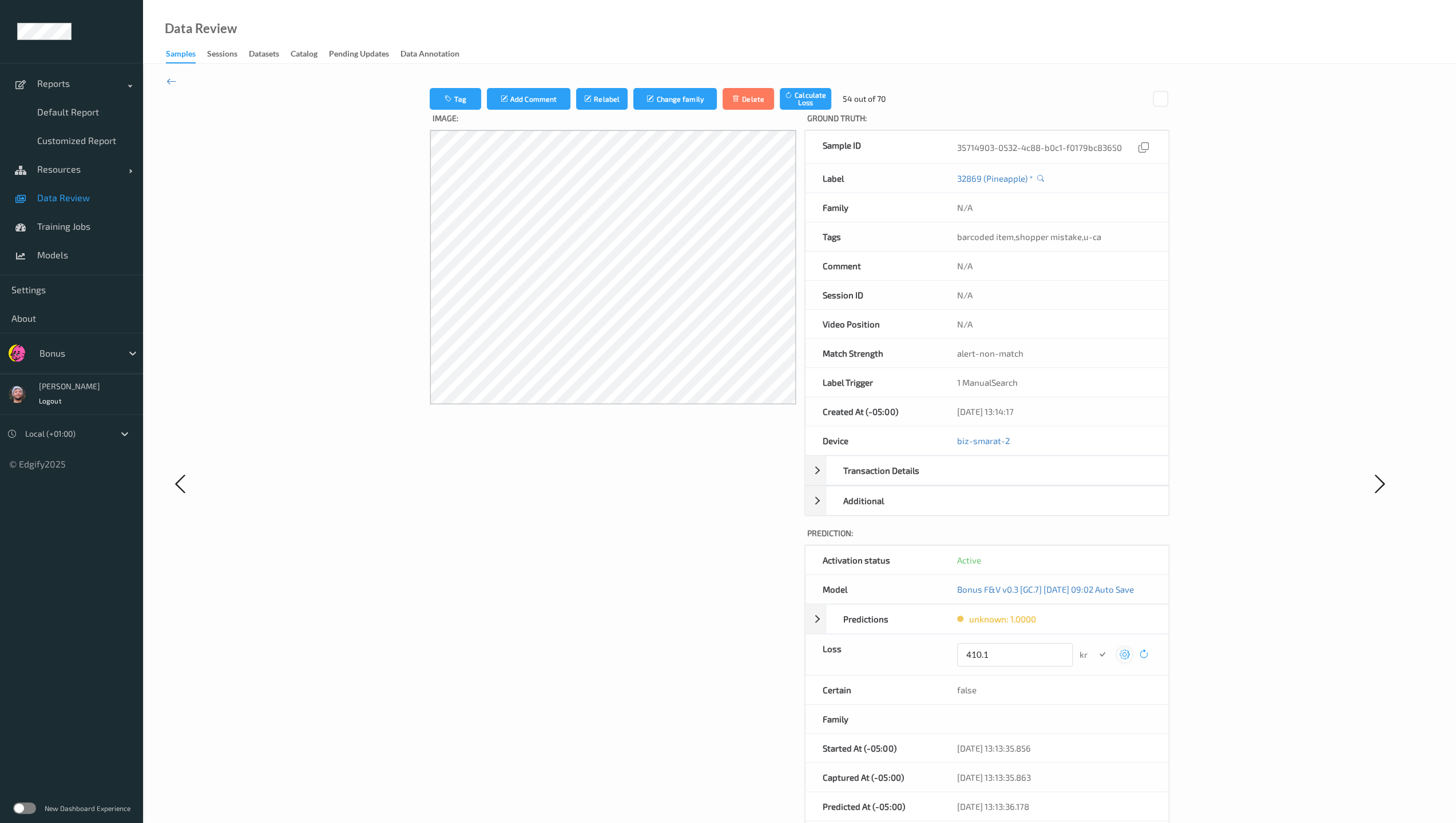
click at [636, 591] on button "submit" at bounding box center [1102, 655] width 15 height 15
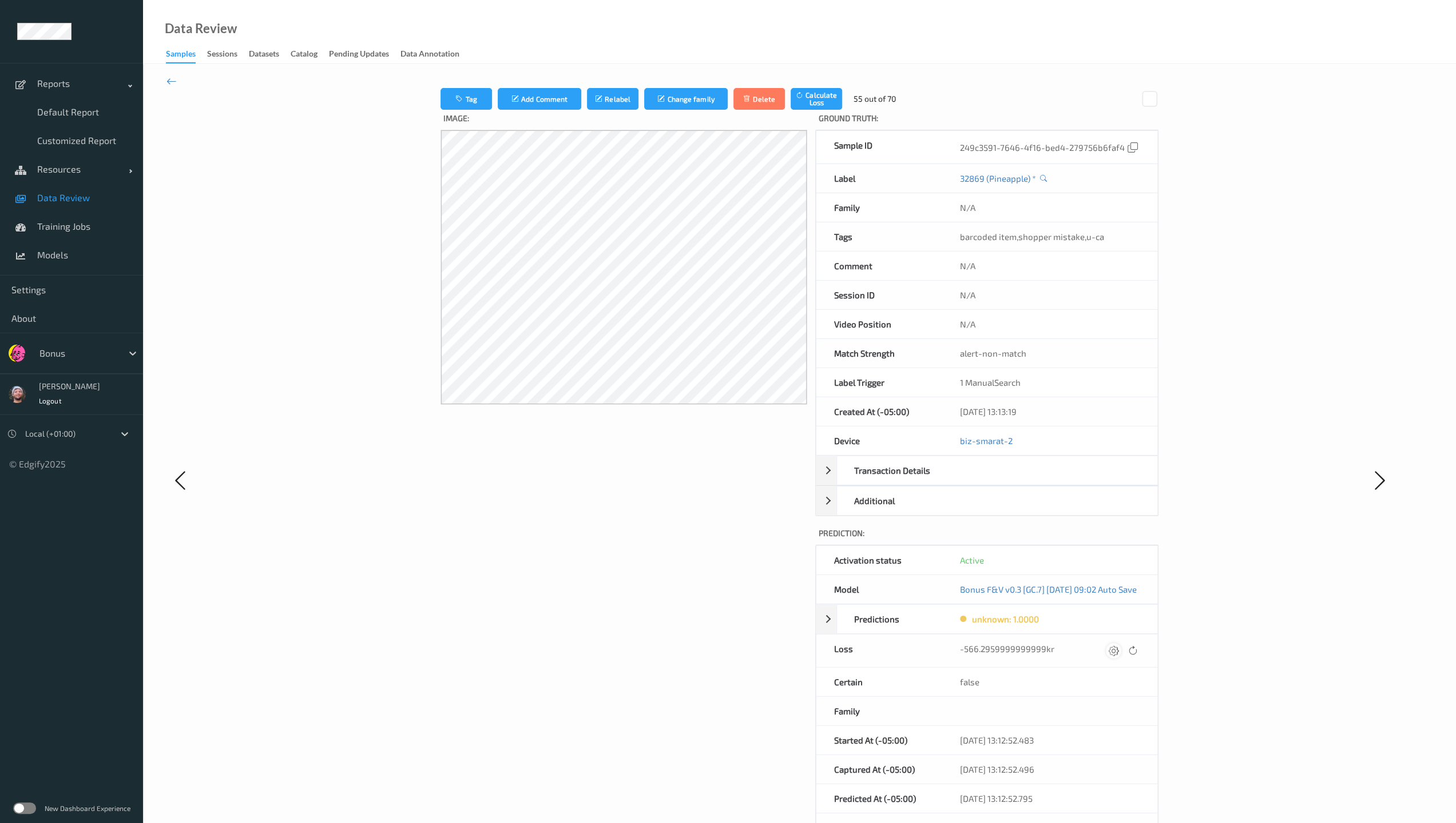
click at [636, 591] on div at bounding box center [1113, 650] width 15 height 15
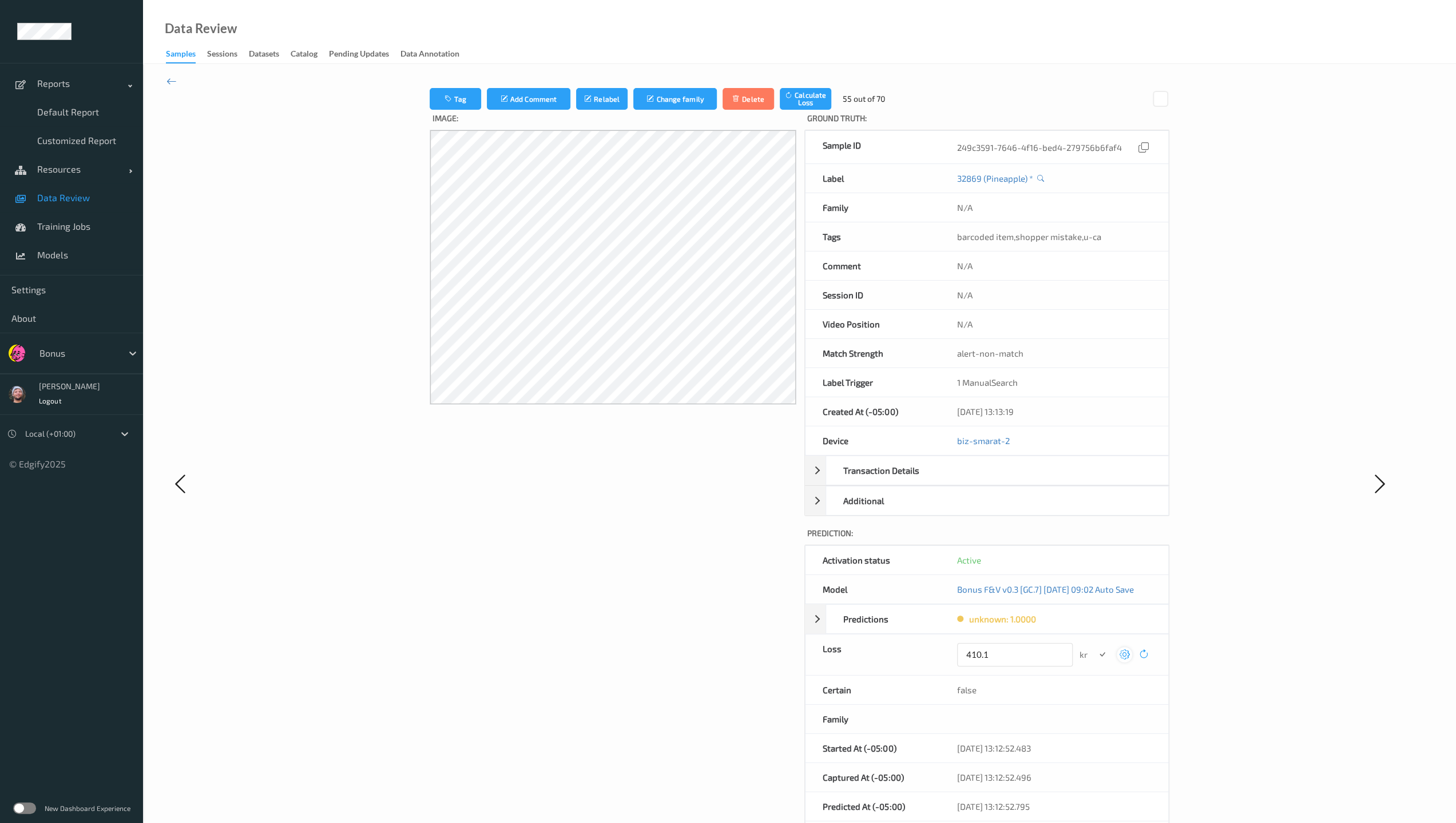
click at [636, 591] on button "submit" at bounding box center [1102, 655] width 15 height 15
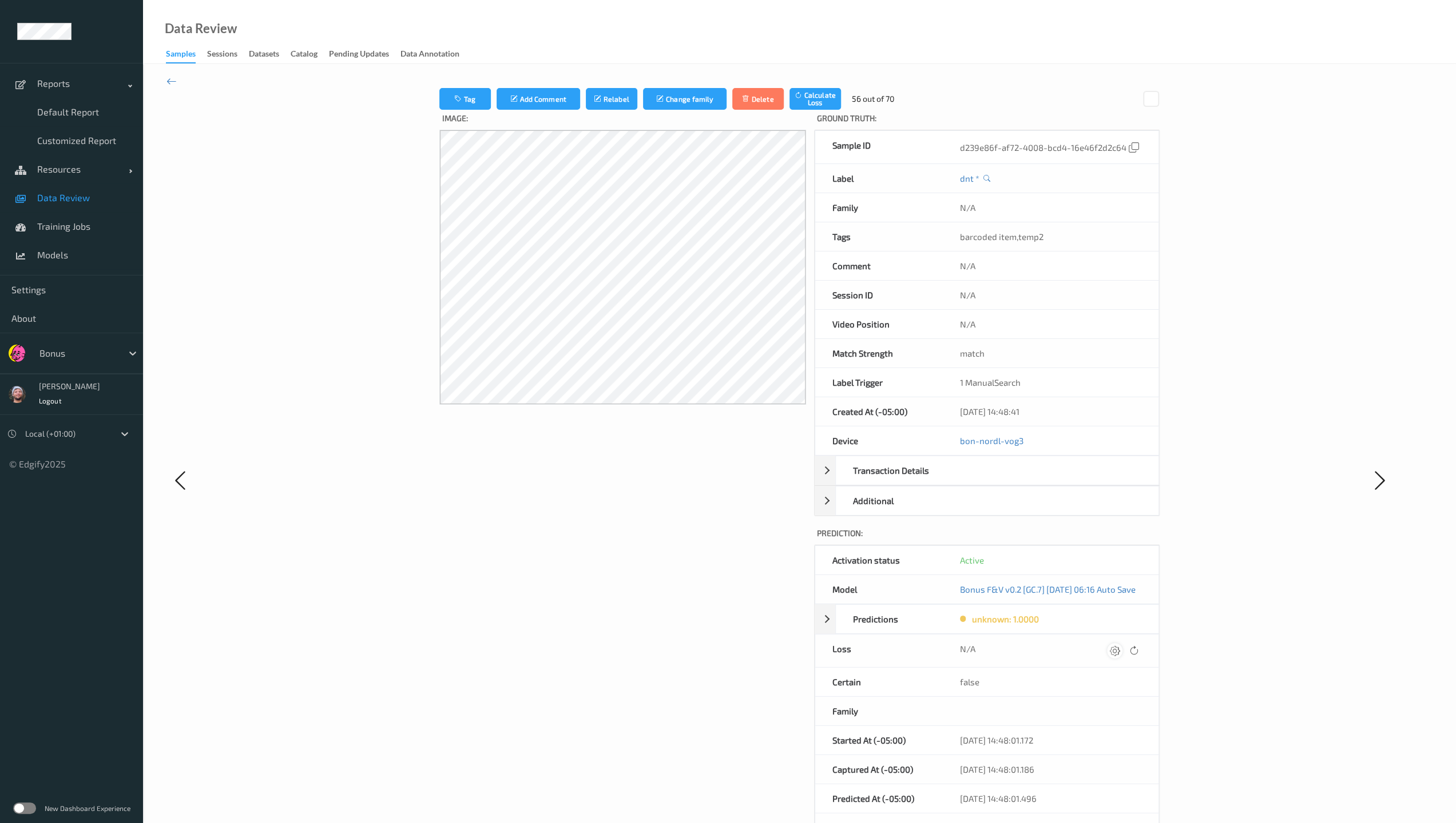
click at [636, 591] on icon at bounding box center [1114, 650] width 11 height 11
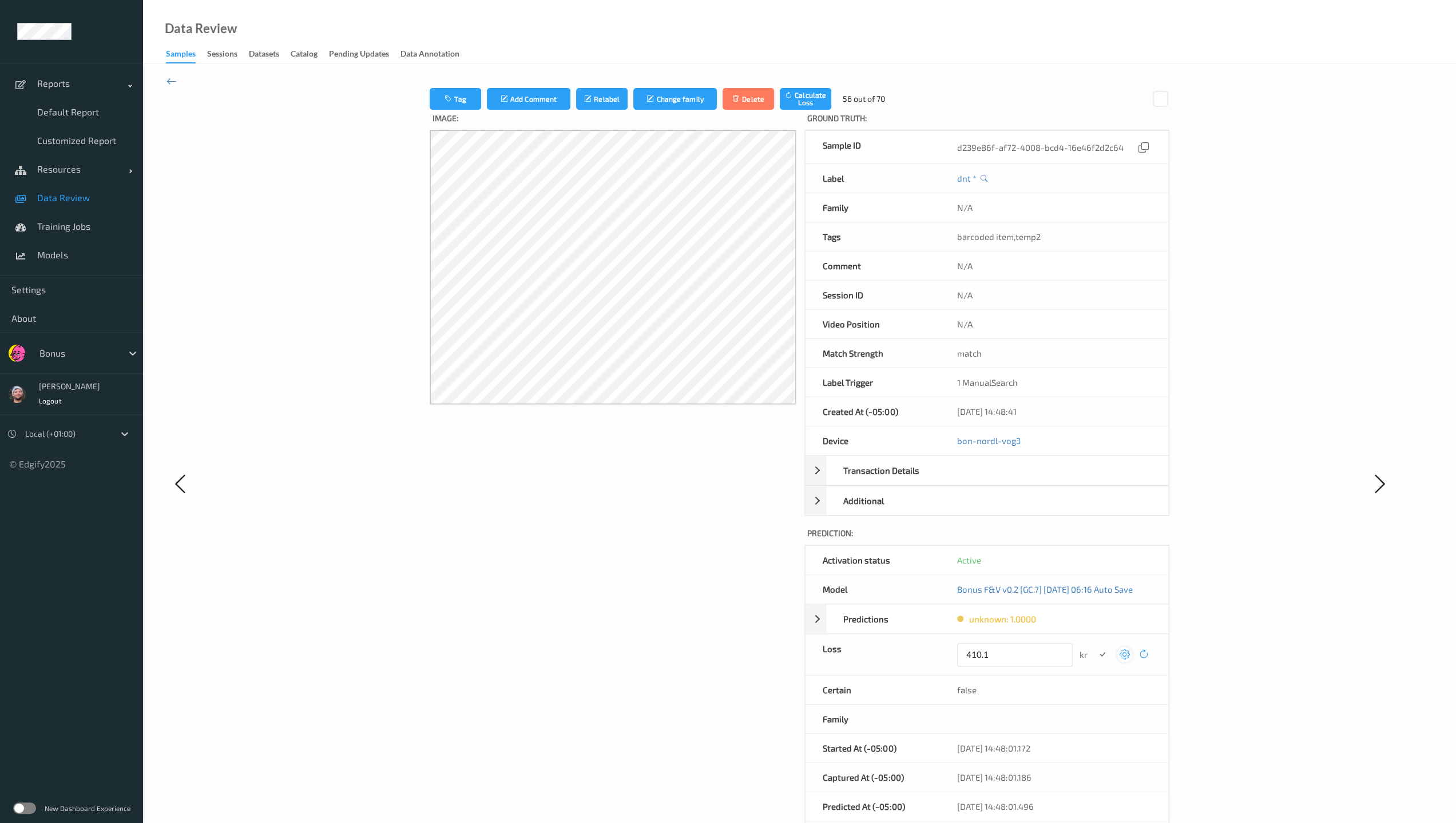
click at [636, 591] on button "submit" at bounding box center [1102, 655] width 15 height 15
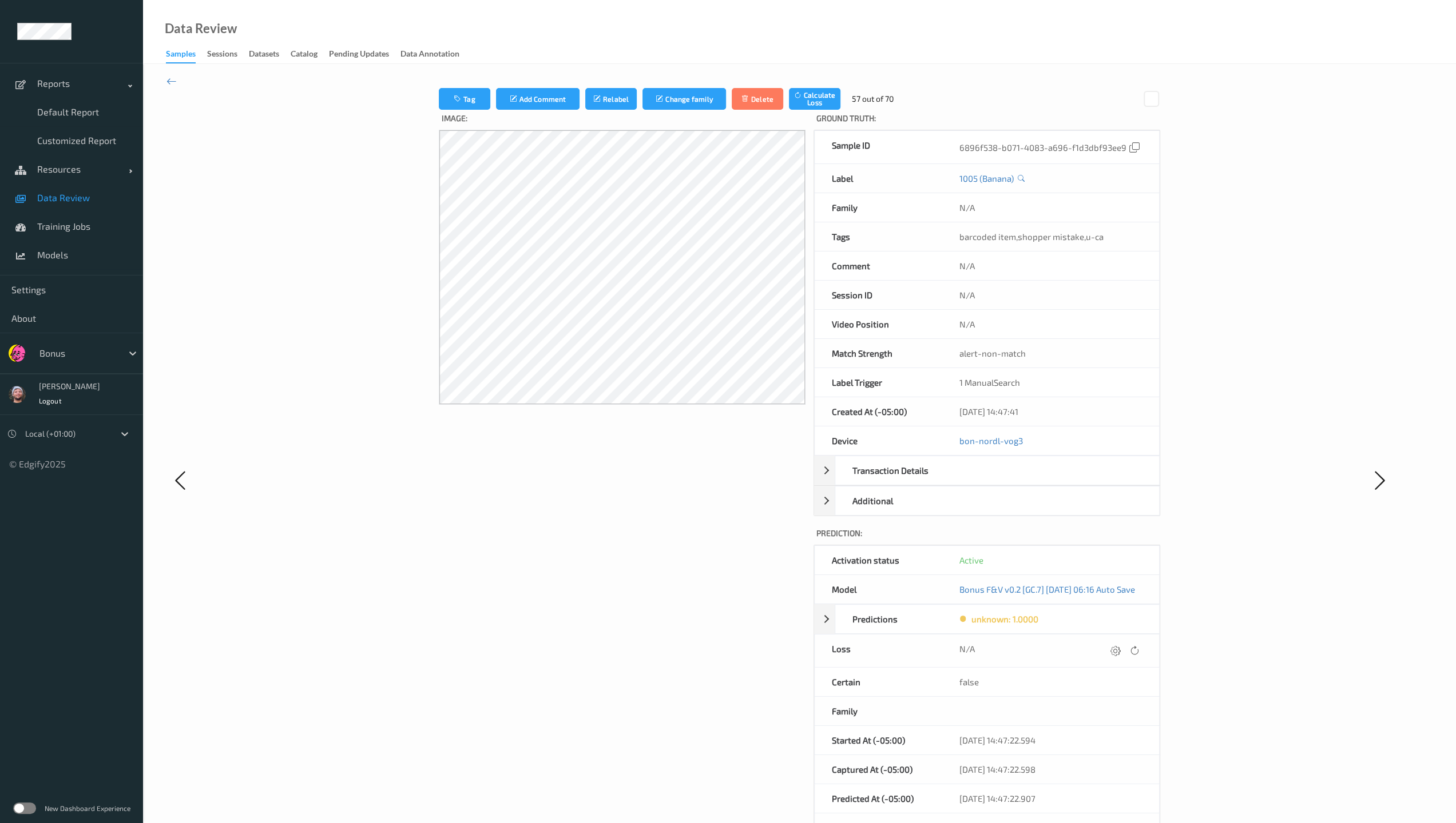
click at [636, 591] on div at bounding box center [1115, 650] width 15 height 15
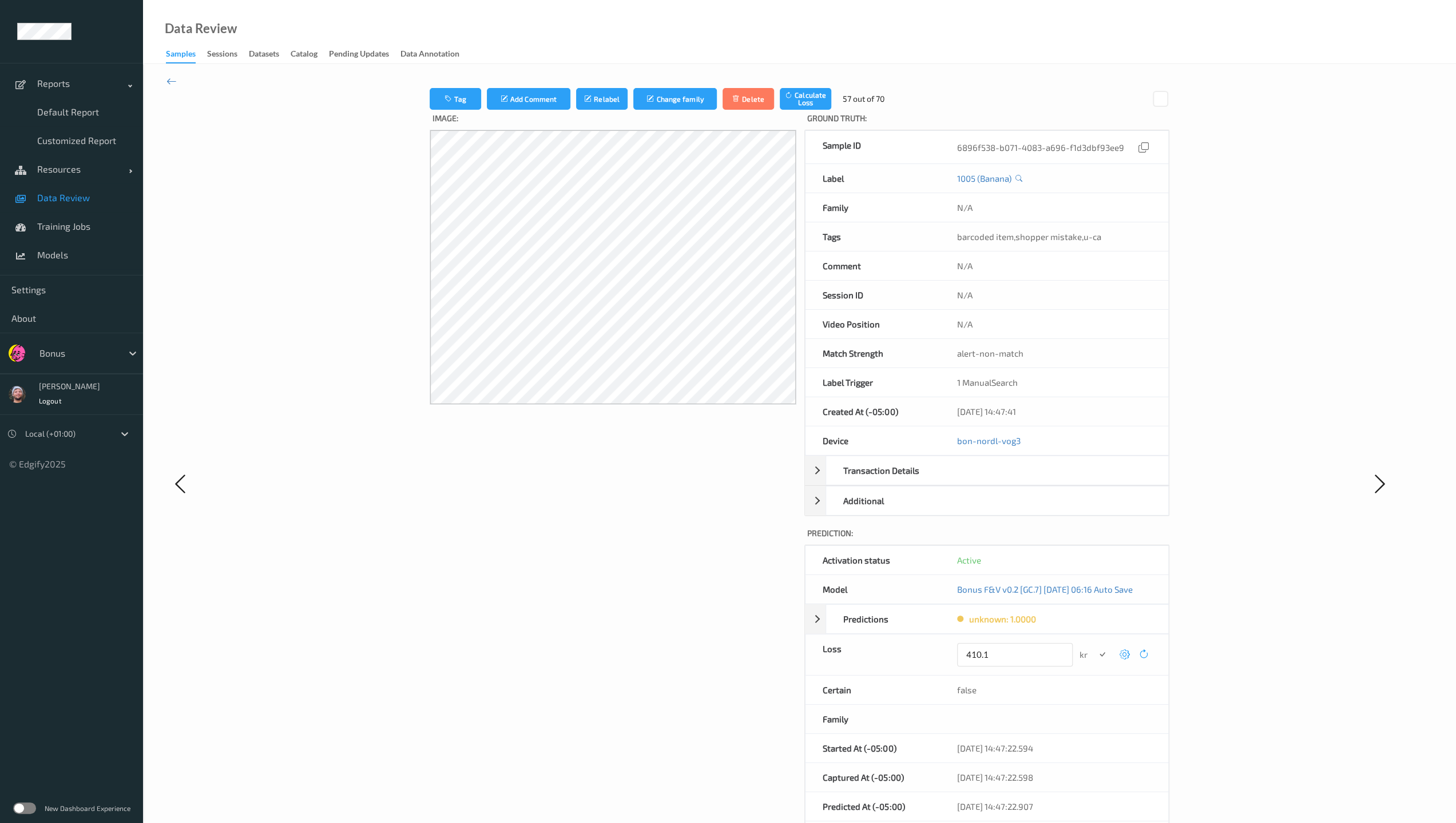
click at [636, 591] on button "submit" at bounding box center [1102, 655] width 15 height 15
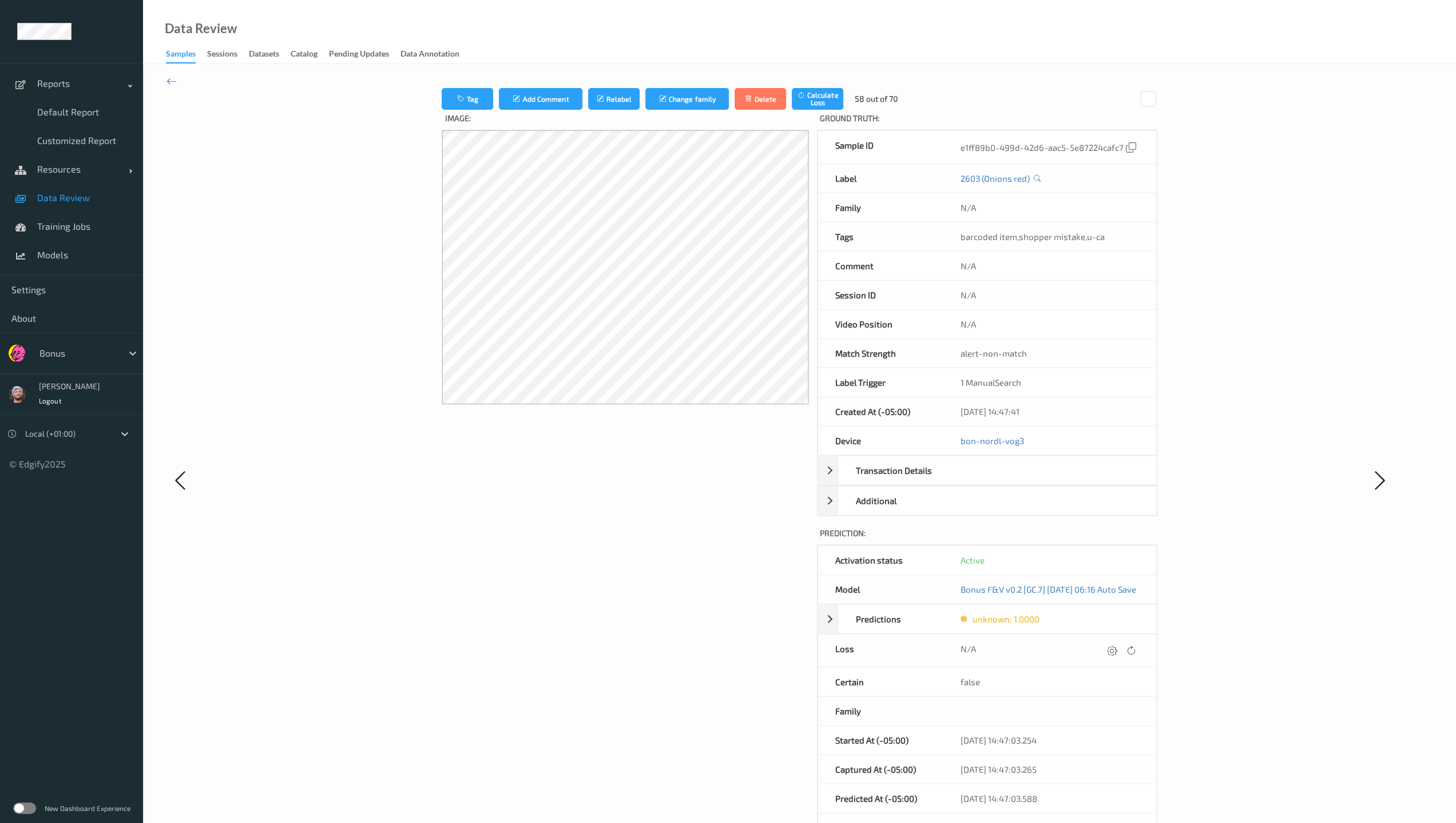
click at [636, 591] on div at bounding box center [1112, 650] width 15 height 15
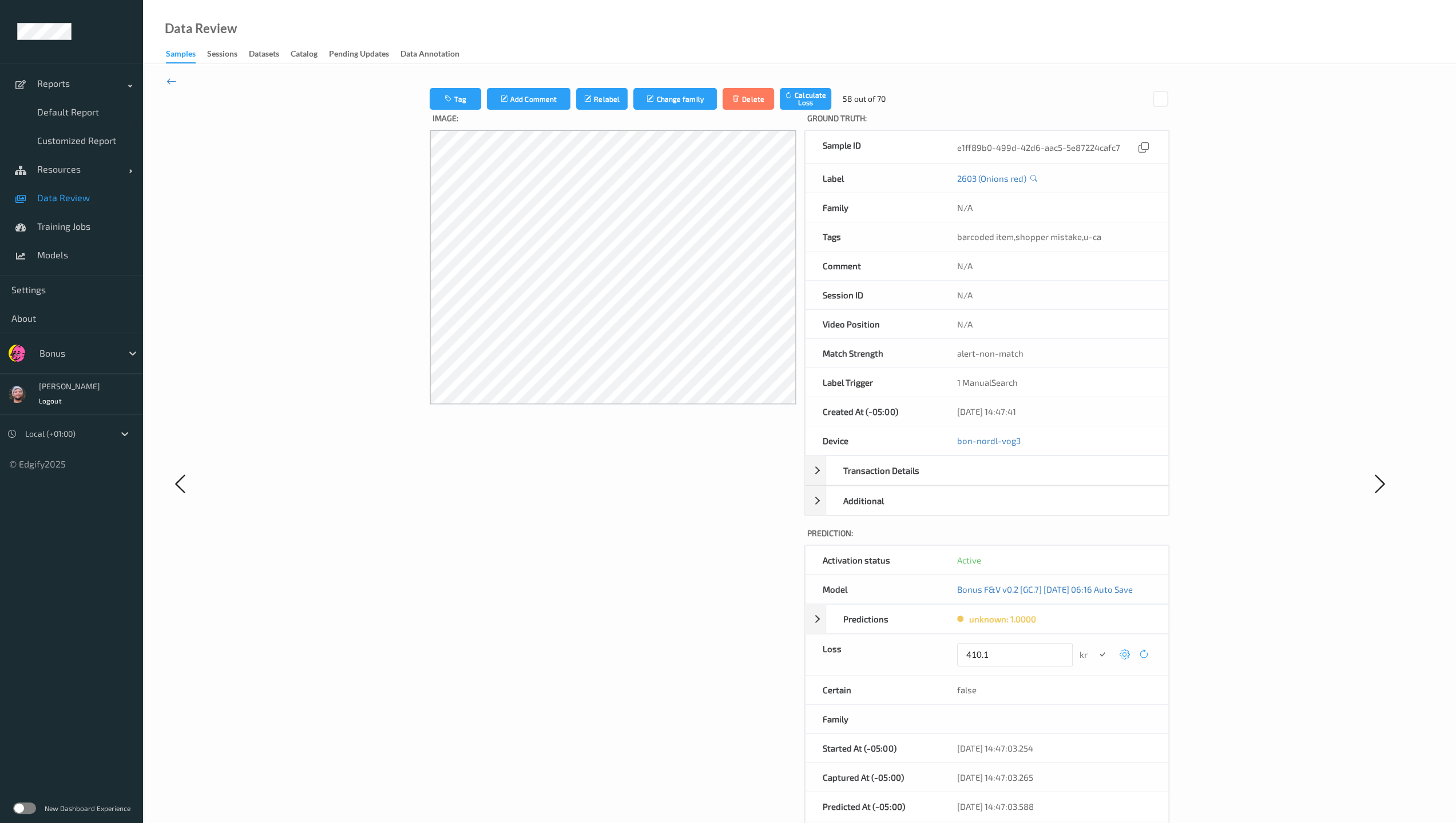
click at [636, 591] on button "submit" at bounding box center [1102, 655] width 15 height 15
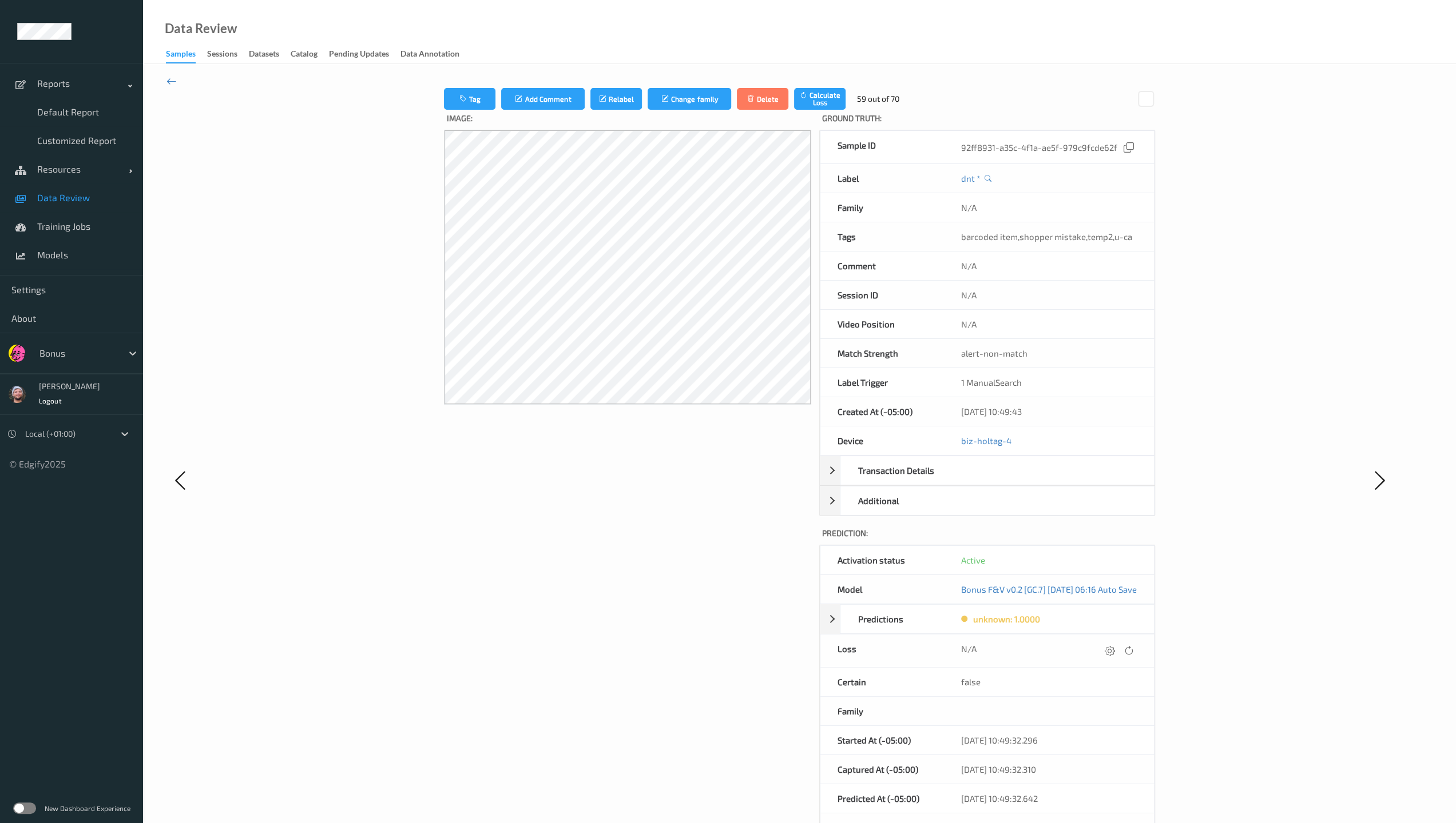
click at [636, 591] on div at bounding box center [1110, 650] width 15 height 15
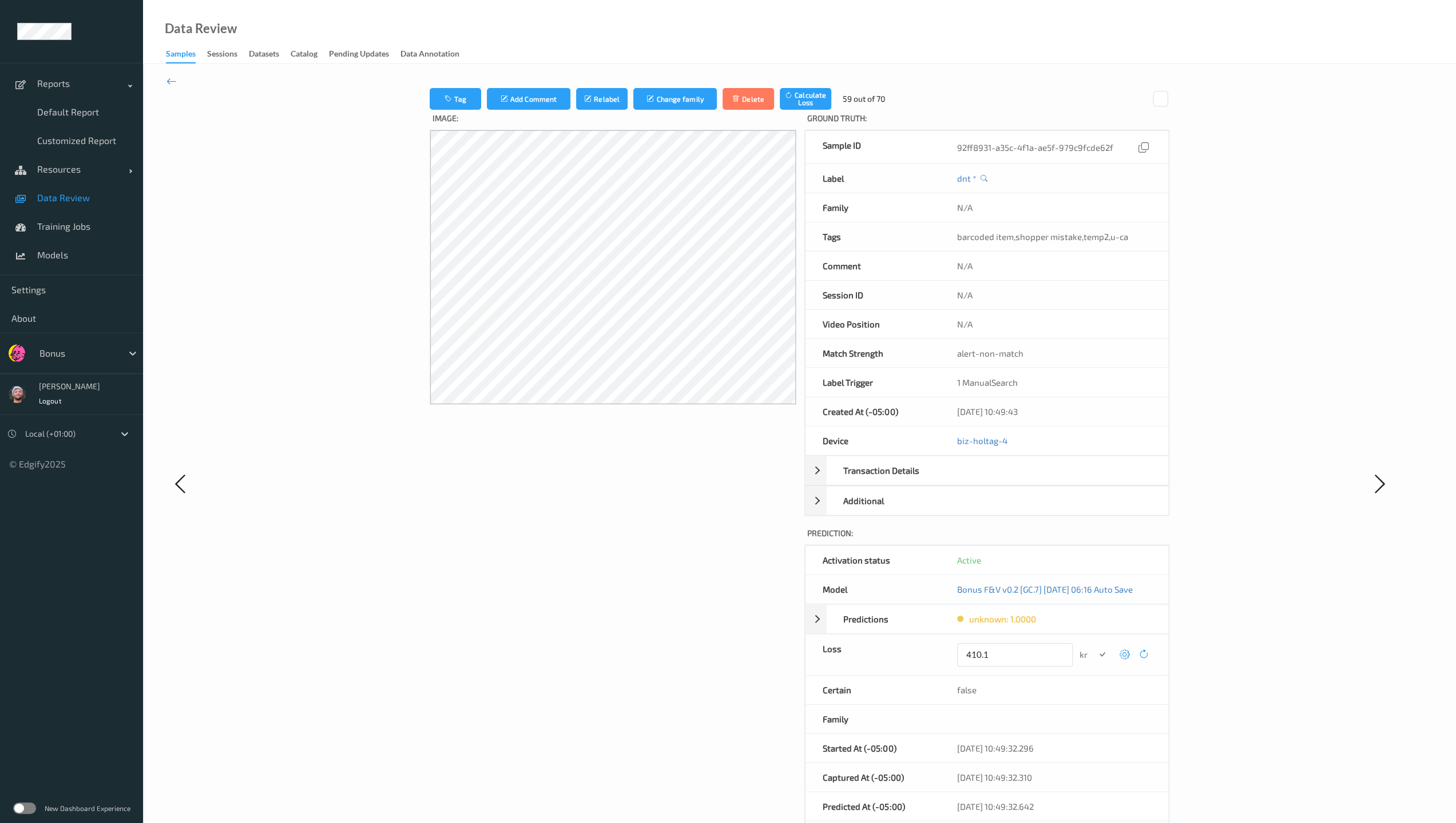
click at [636, 591] on button "submit" at bounding box center [1102, 655] width 15 height 15
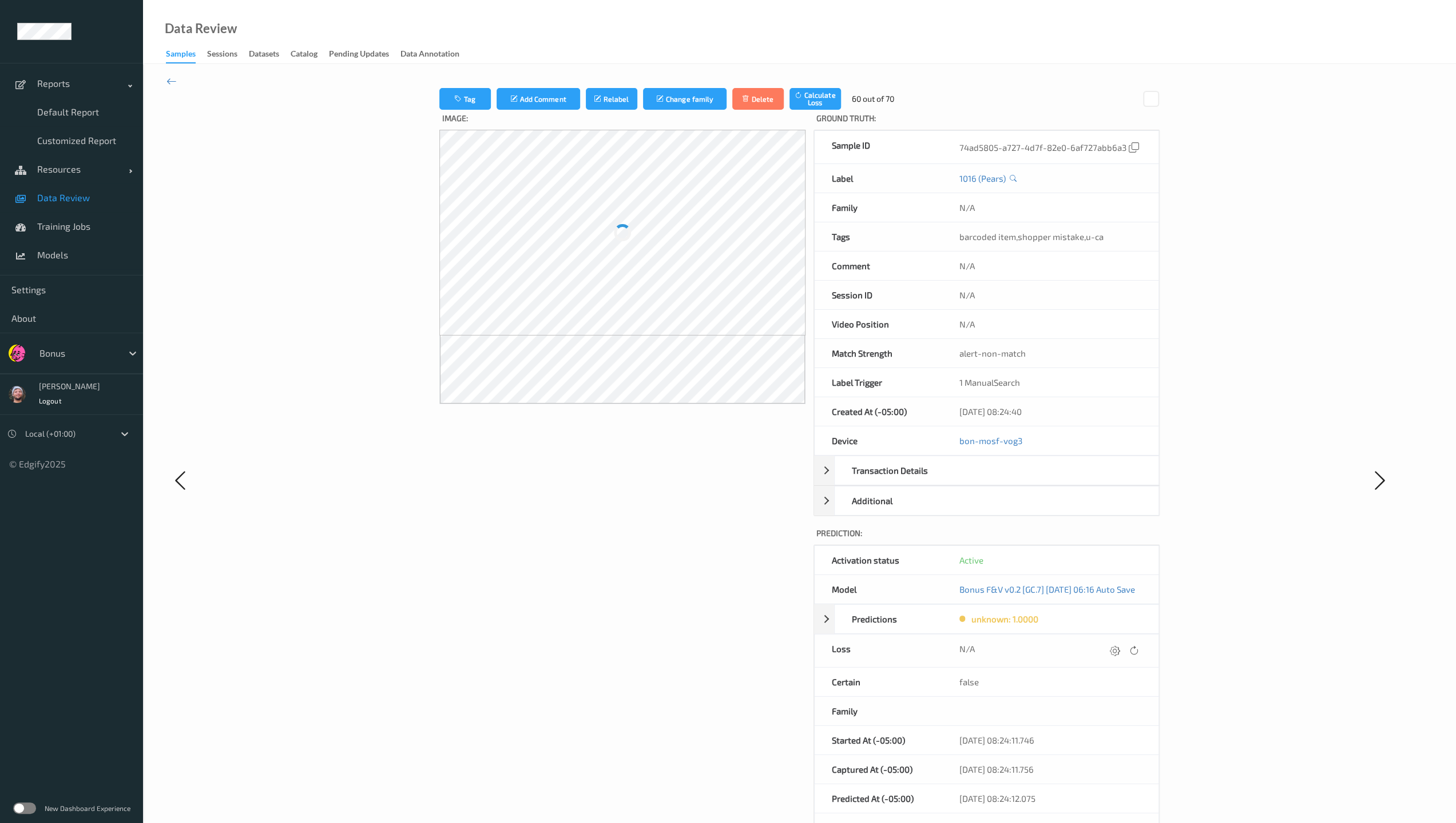
click at [636, 591] on div at bounding box center [1114, 650] width 15 height 15
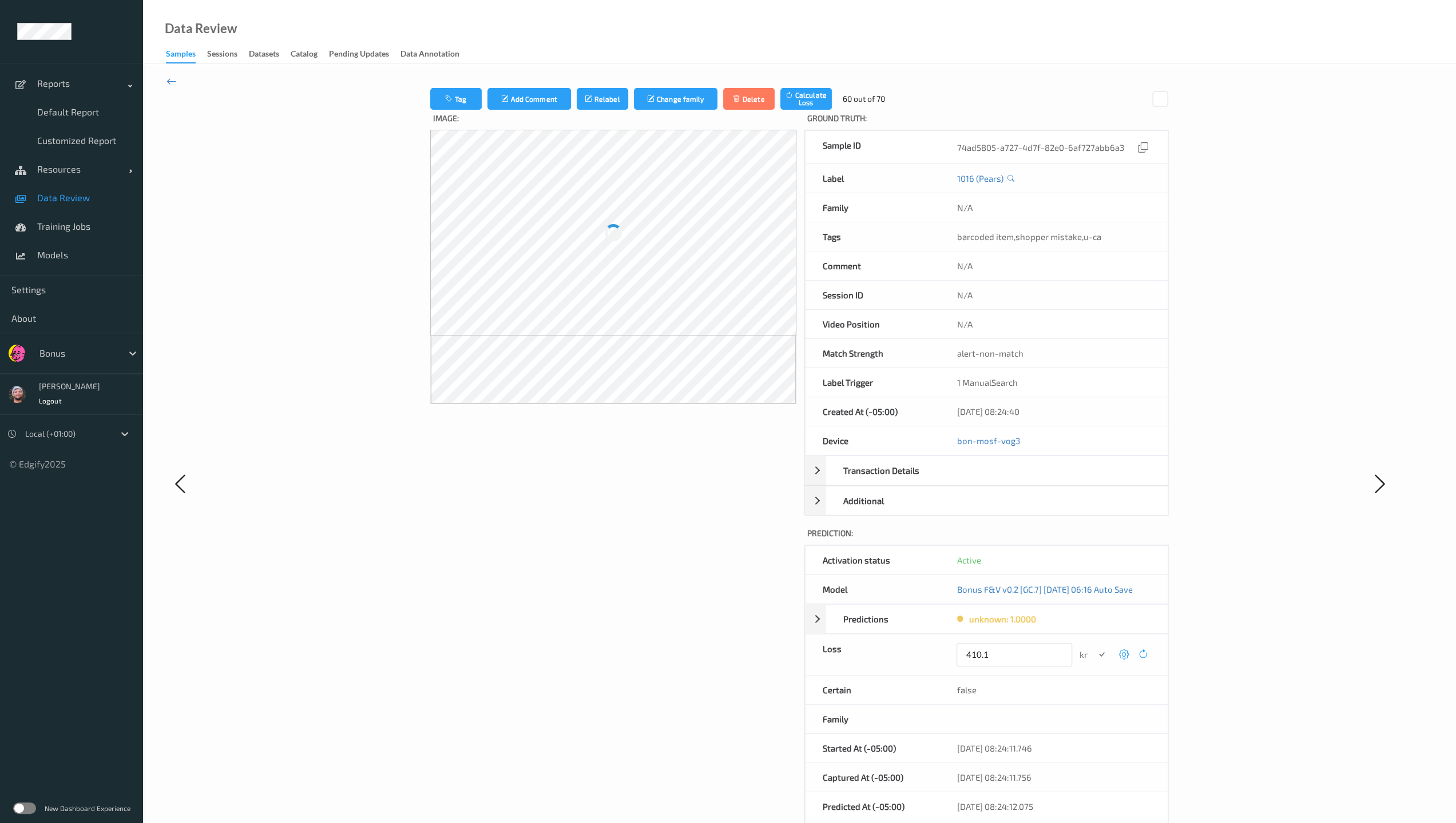
click at [636, 591] on button "submit" at bounding box center [1102, 655] width 15 height 15
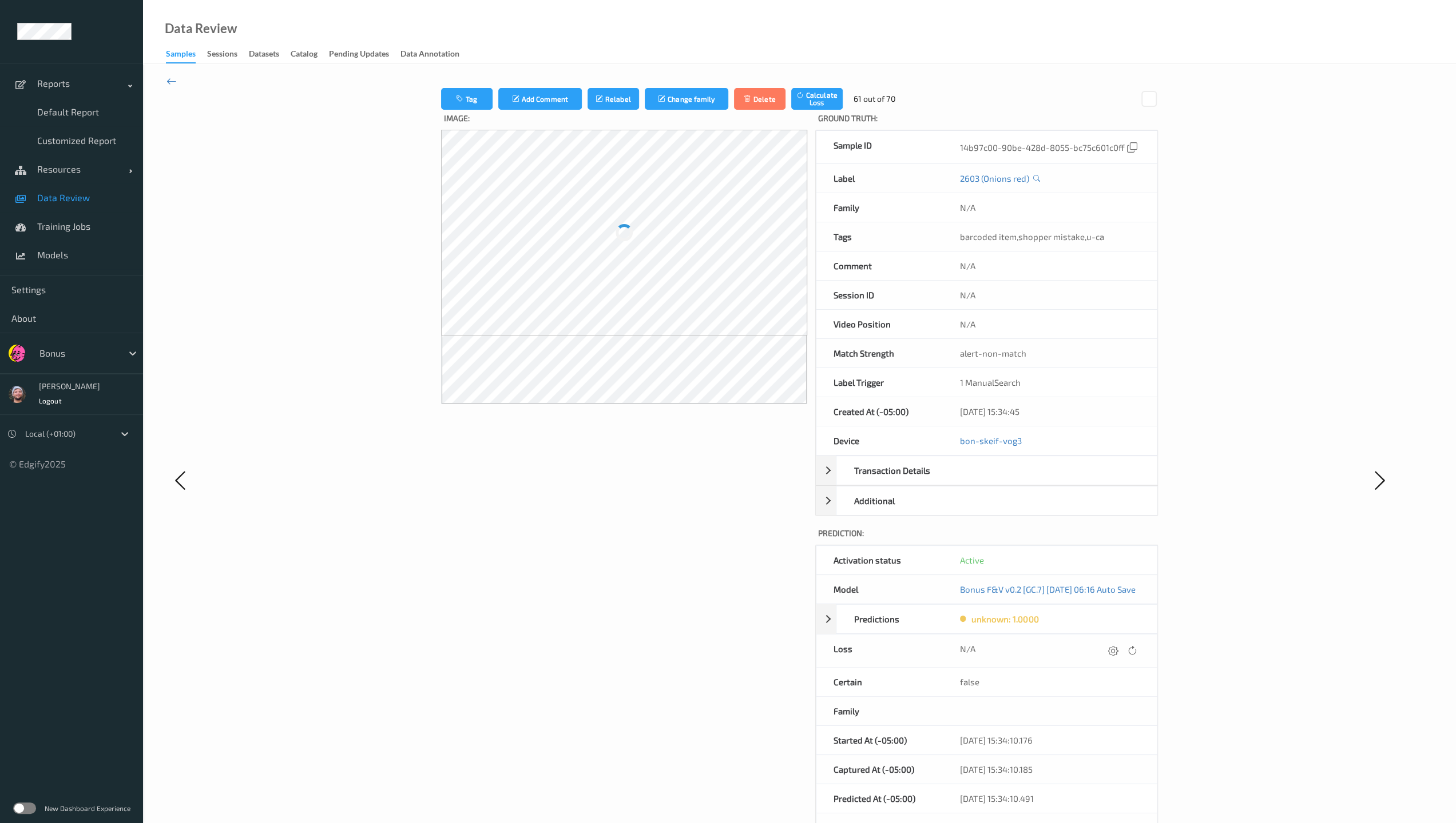
click at [636, 591] on div at bounding box center [1112, 650] width 15 height 15
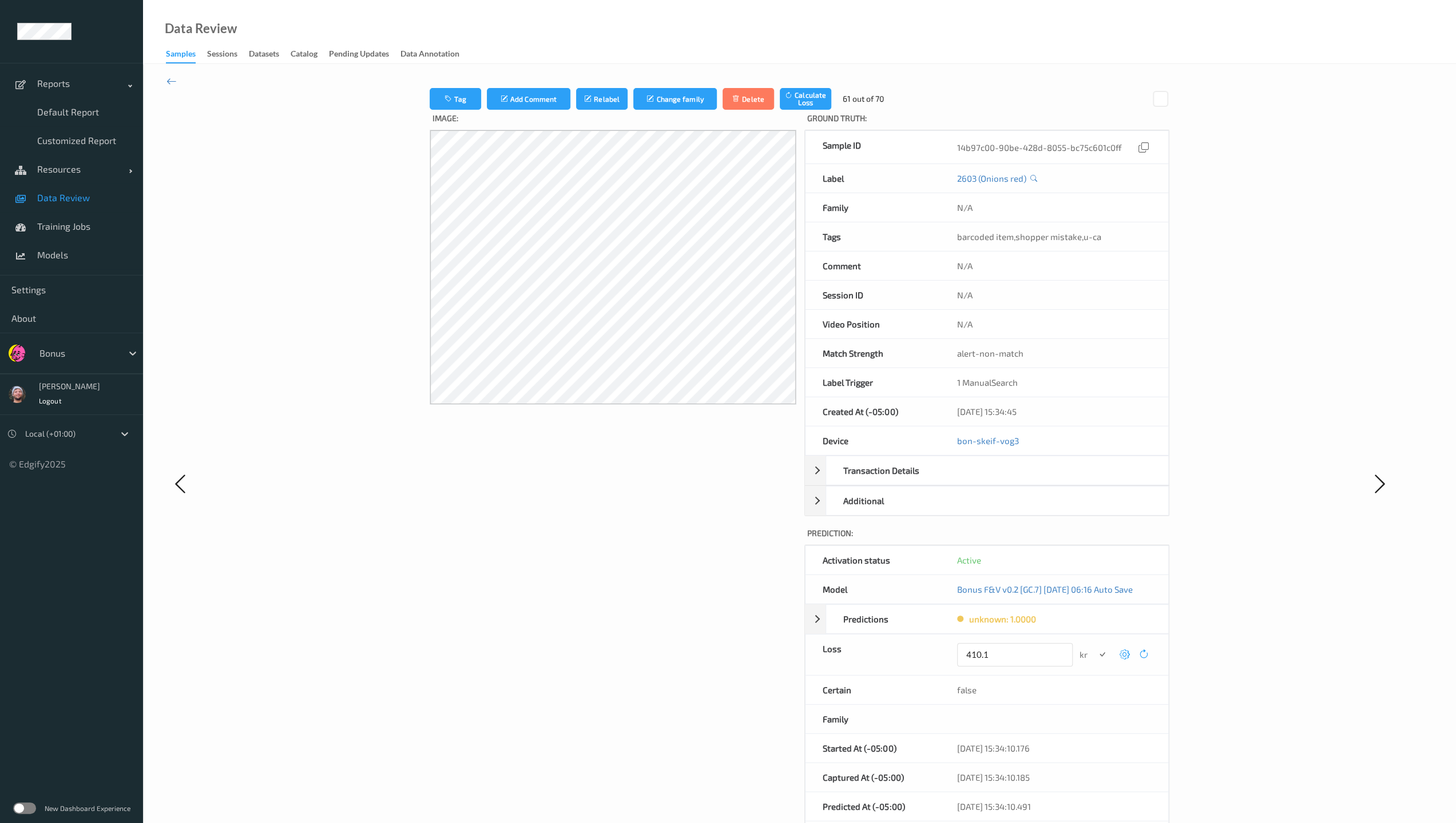
click at [636, 591] on button "submit" at bounding box center [1102, 655] width 15 height 15
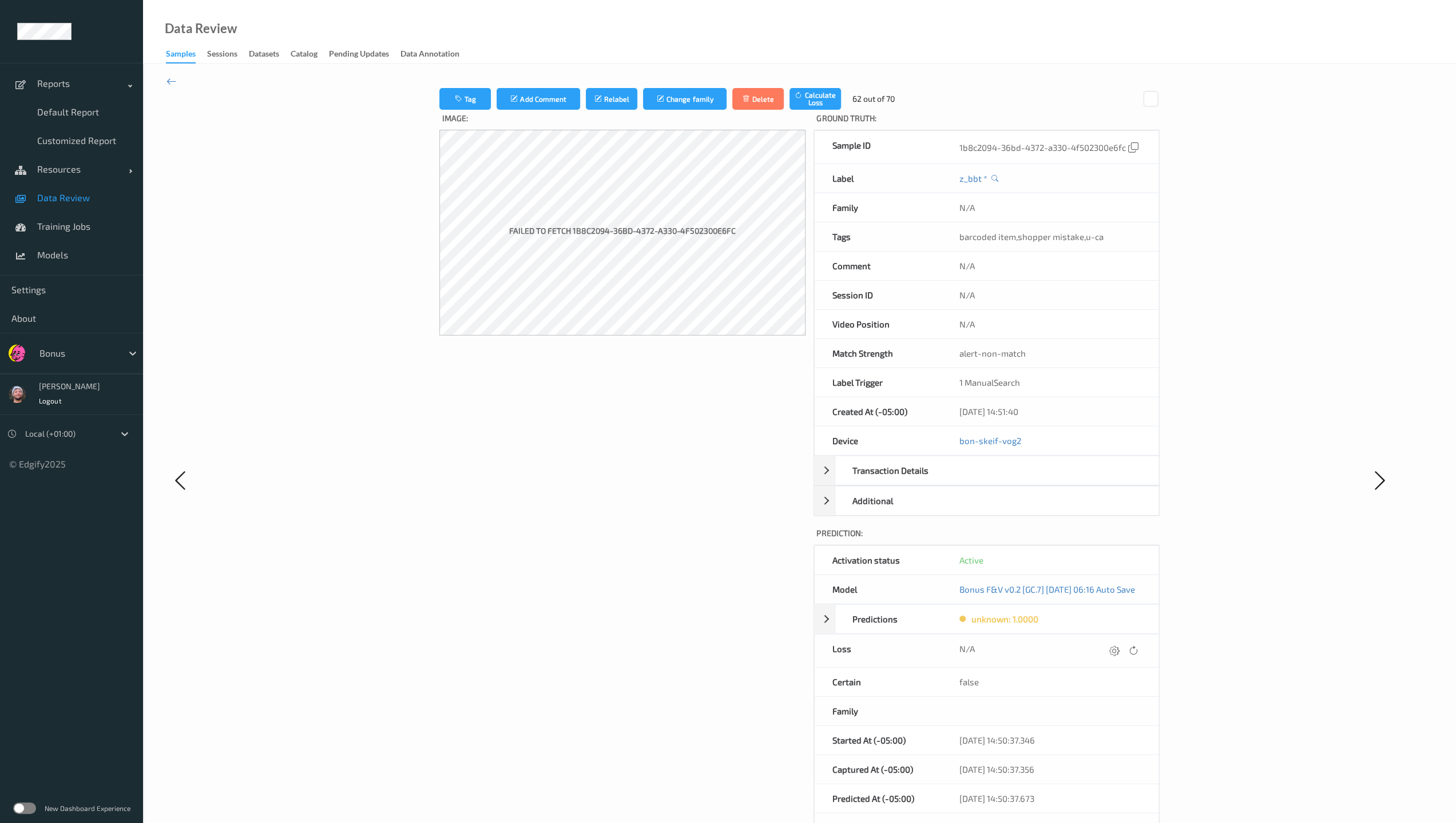
click at [636, 591] on div at bounding box center [1114, 650] width 15 height 15
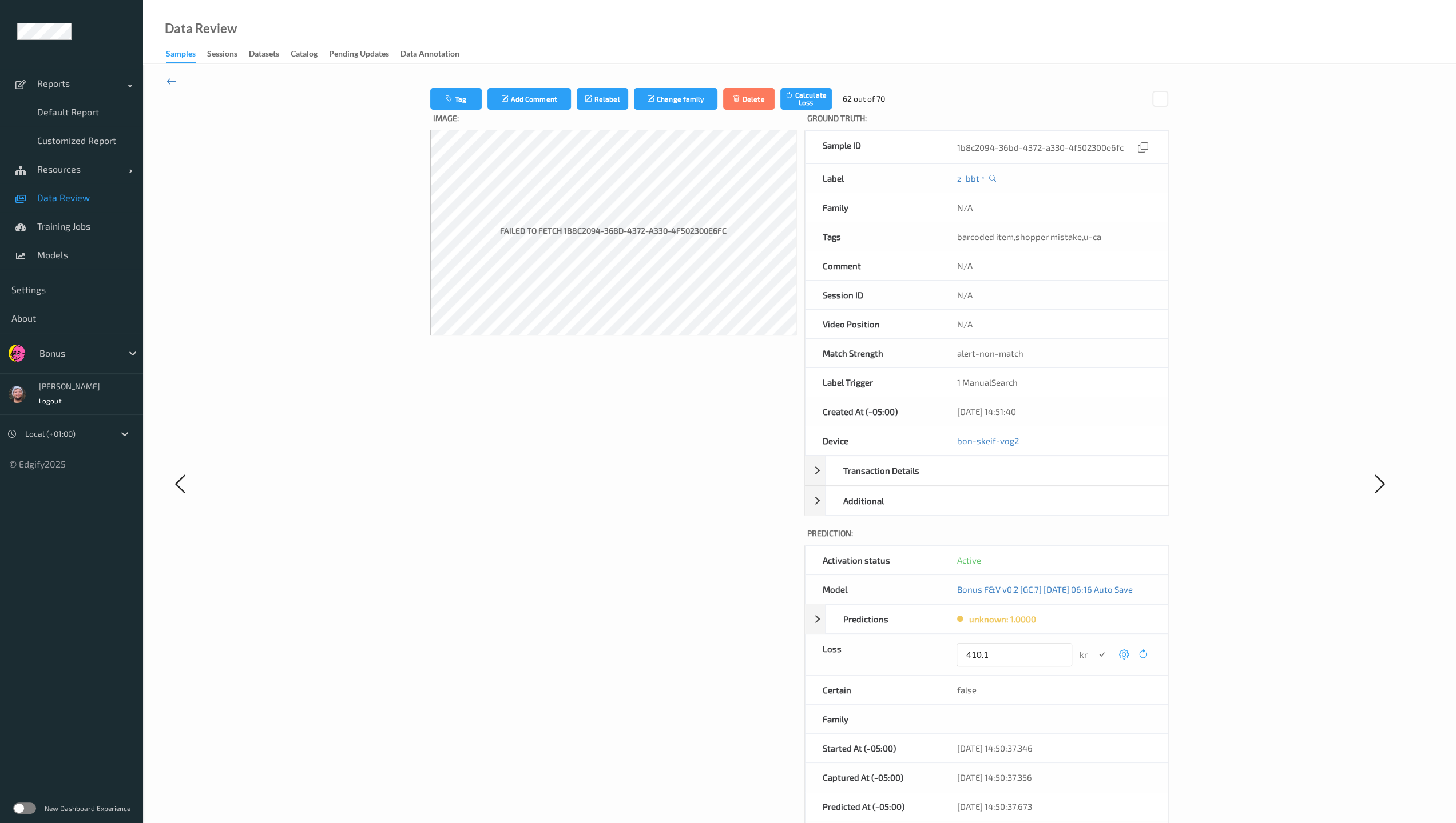
click at [636, 591] on button "submit" at bounding box center [1102, 655] width 15 height 15
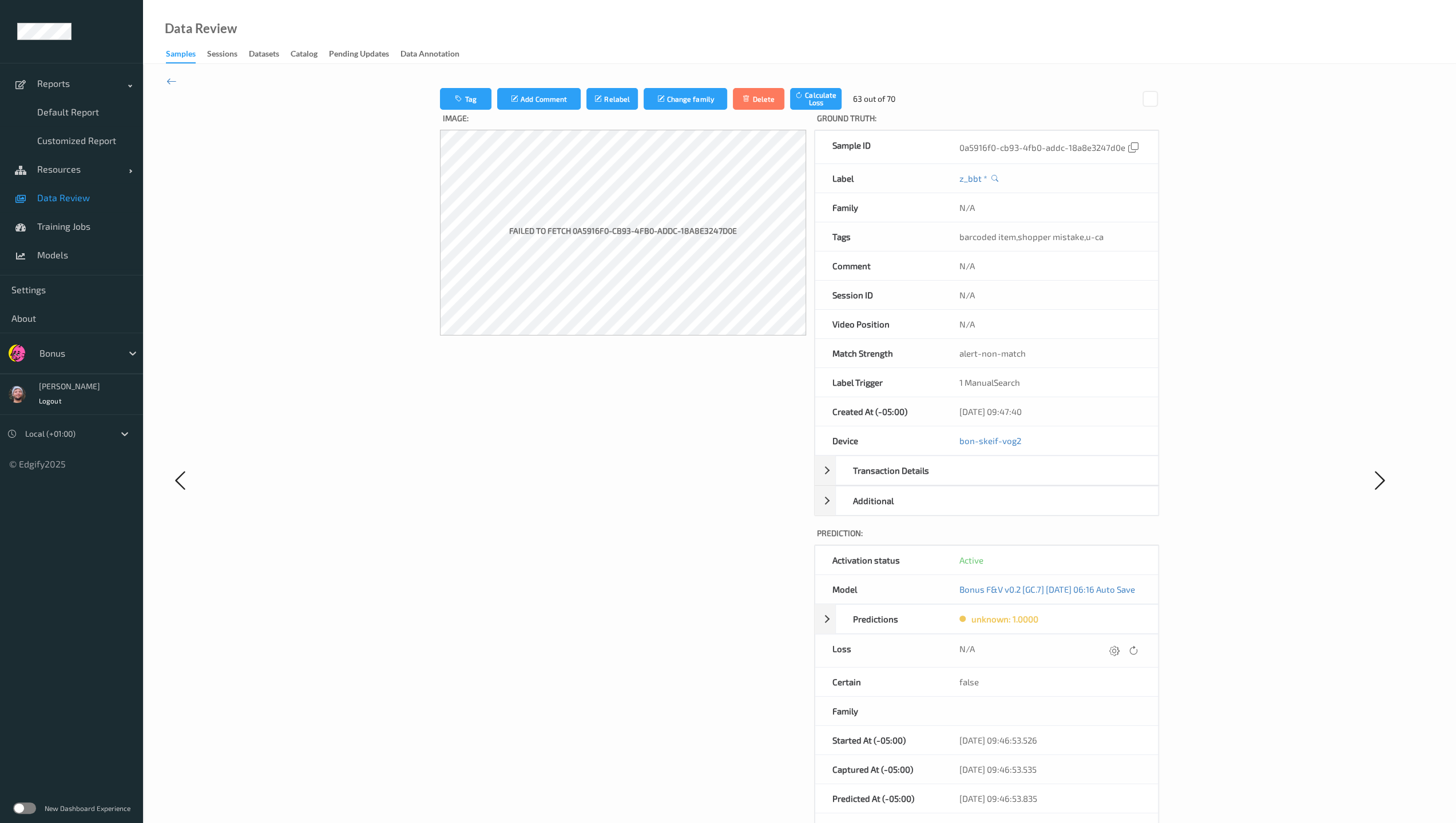
click at [636, 591] on div at bounding box center [1114, 650] width 15 height 15
click at [636, 591] on div at bounding box center [1117, 650] width 15 height 15
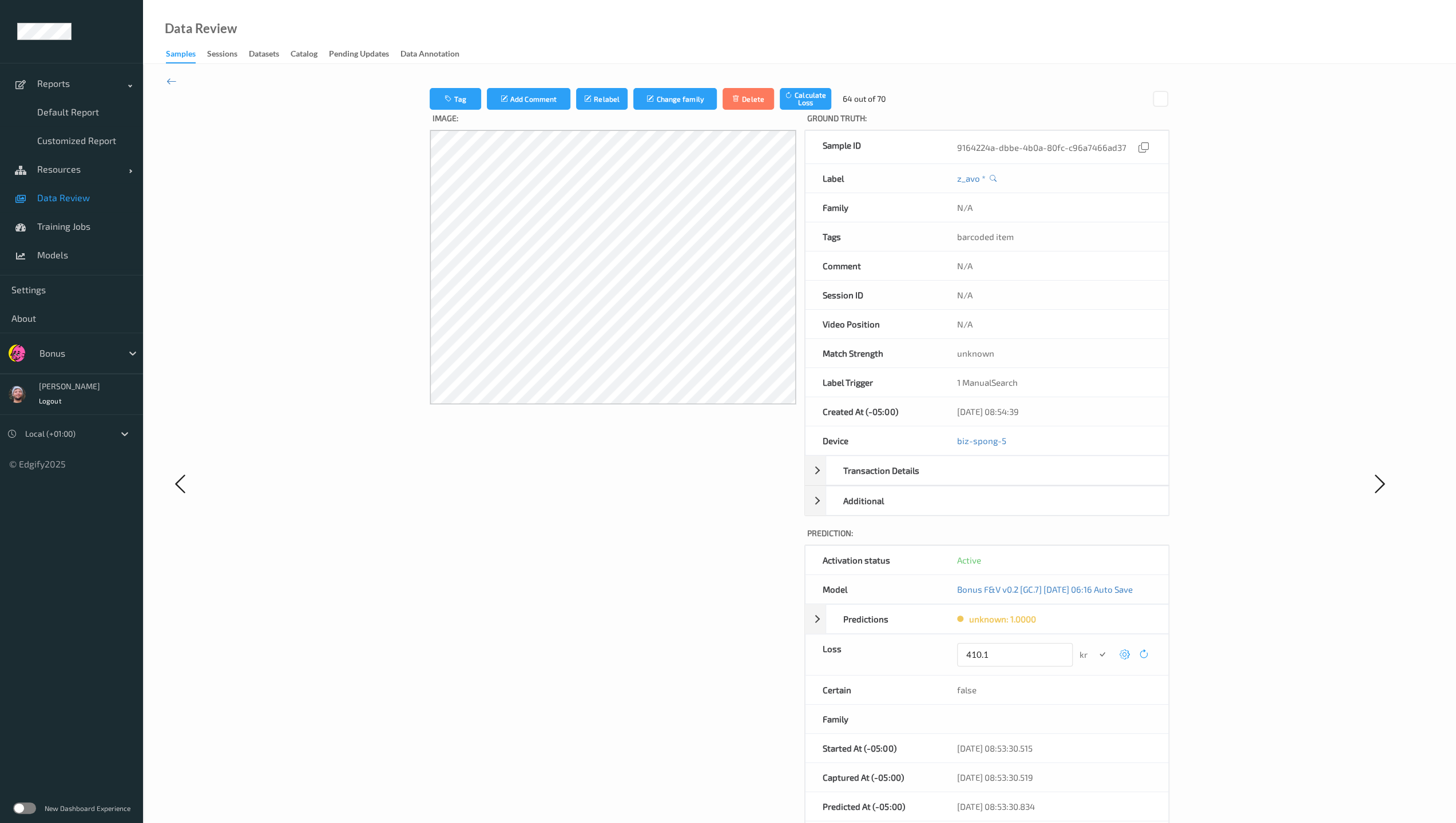
click at [636, 591] on button "submit" at bounding box center [1102, 655] width 15 height 15
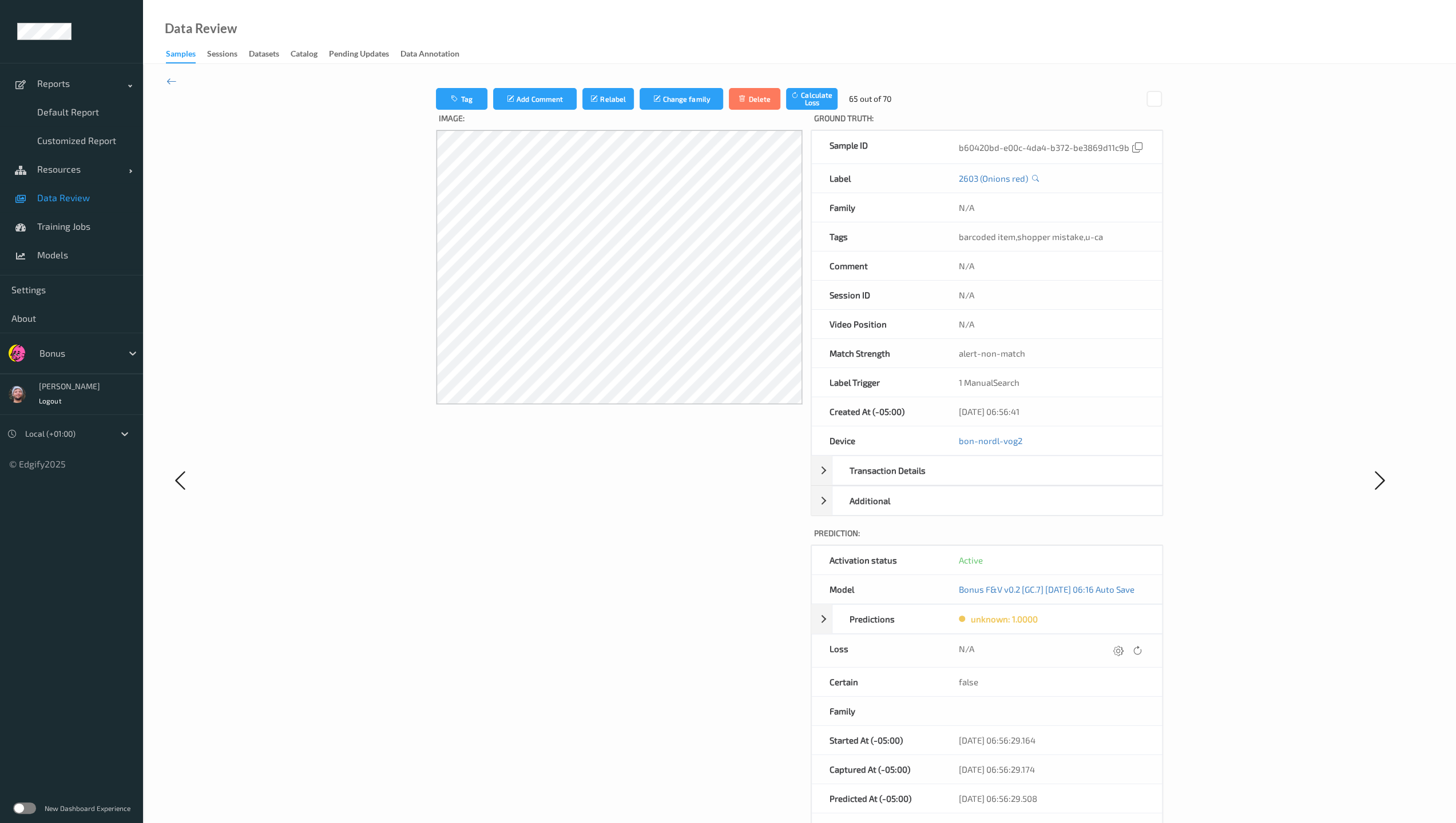
click at [636, 591] on div at bounding box center [1118, 650] width 15 height 15
click at [636, 591] on button "submit" at bounding box center [1102, 655] width 15 height 15
click at [636, 591] on div at bounding box center [1114, 650] width 15 height 15
click at [636, 591] on div at bounding box center [1117, 650] width 15 height 15
click at [636, 591] on button "submit" at bounding box center [1102, 655] width 15 height 15
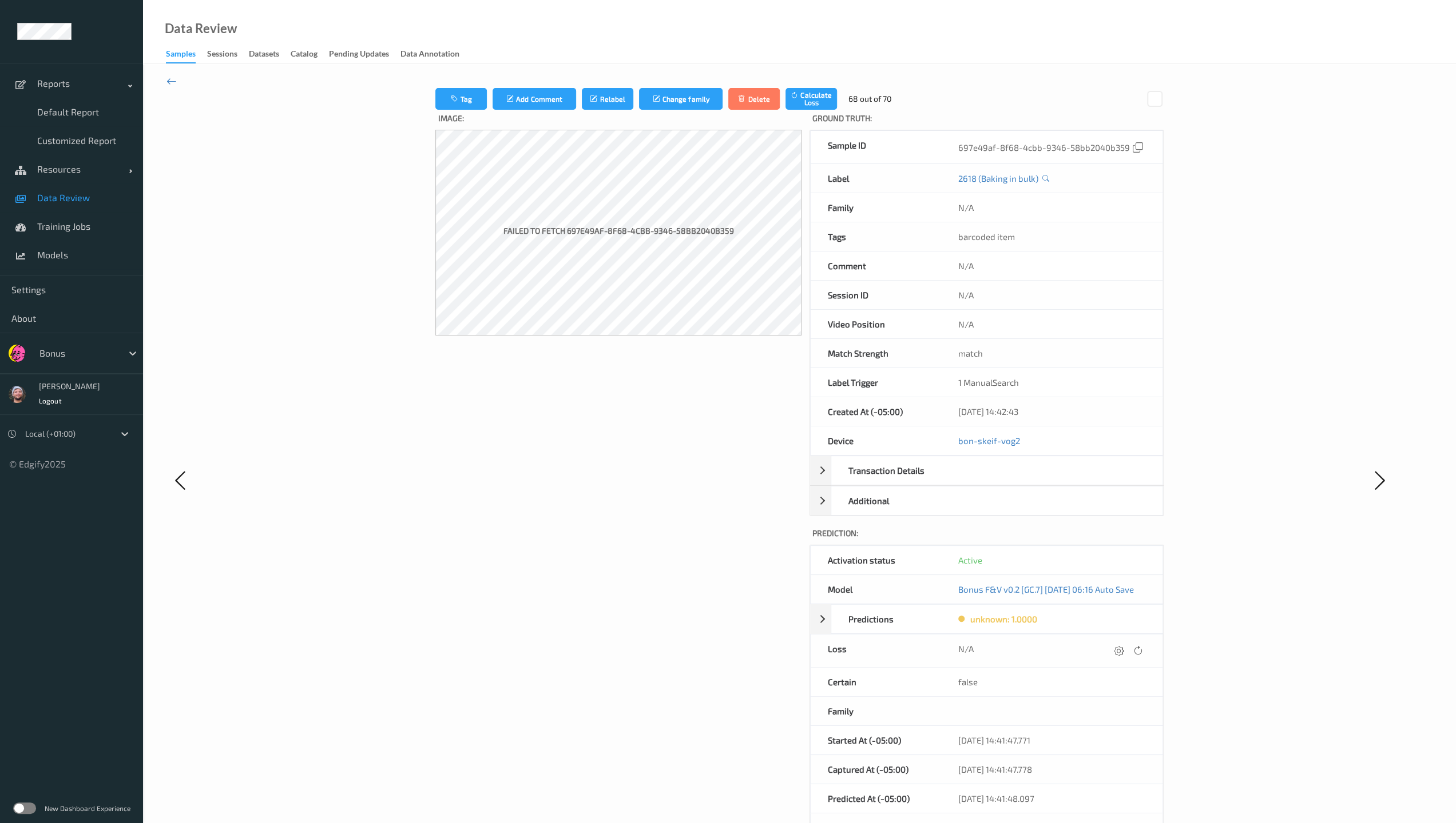
click at [636, 591] on div at bounding box center [1118, 650] width 15 height 15
click at [636, 591] on button "submit" at bounding box center [1102, 655] width 15 height 15
click at [636, 591] on div at bounding box center [1114, 650] width 15 height 15
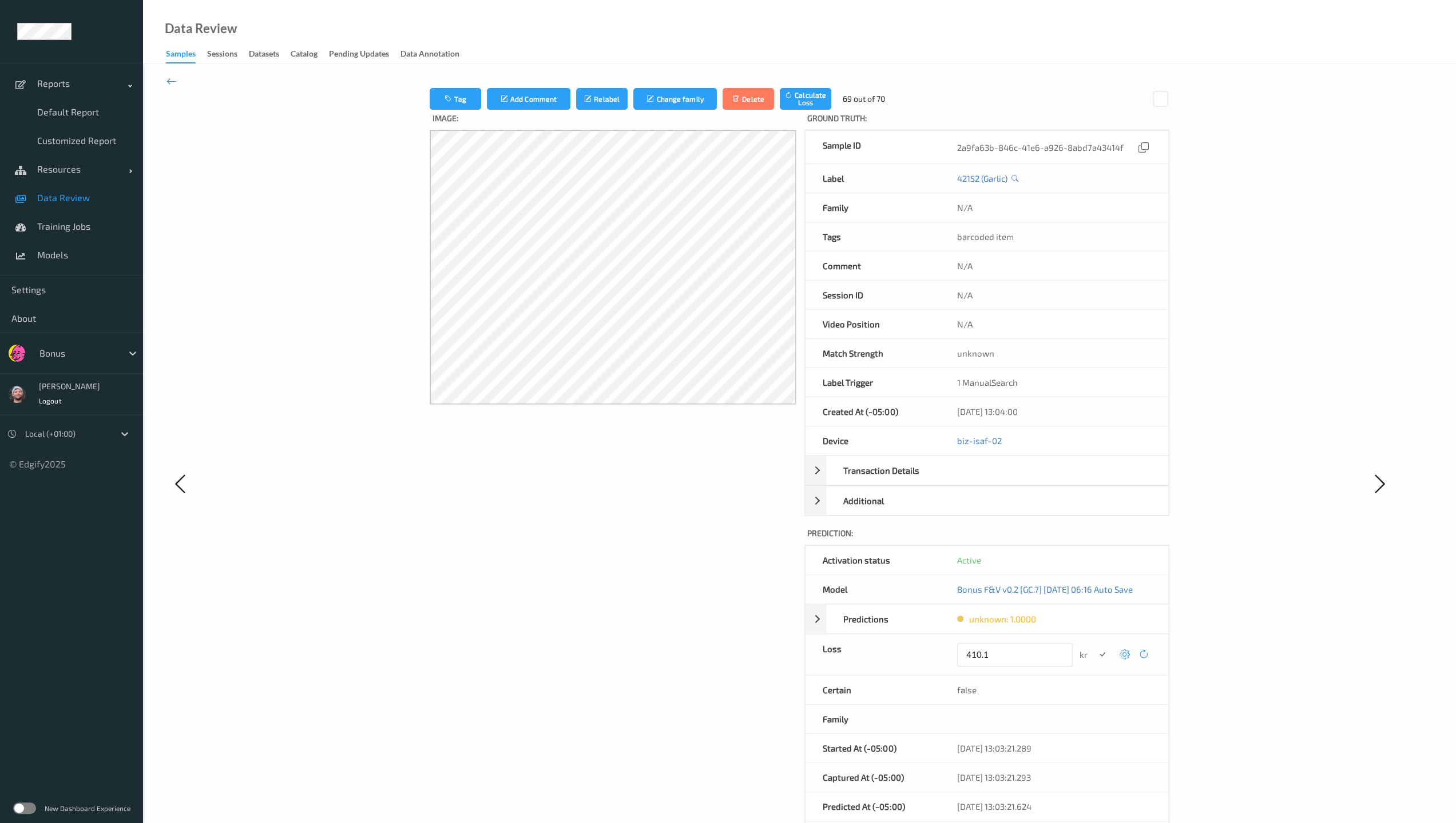
click at [636, 591] on button "submit" at bounding box center [1102, 655] width 15 height 15
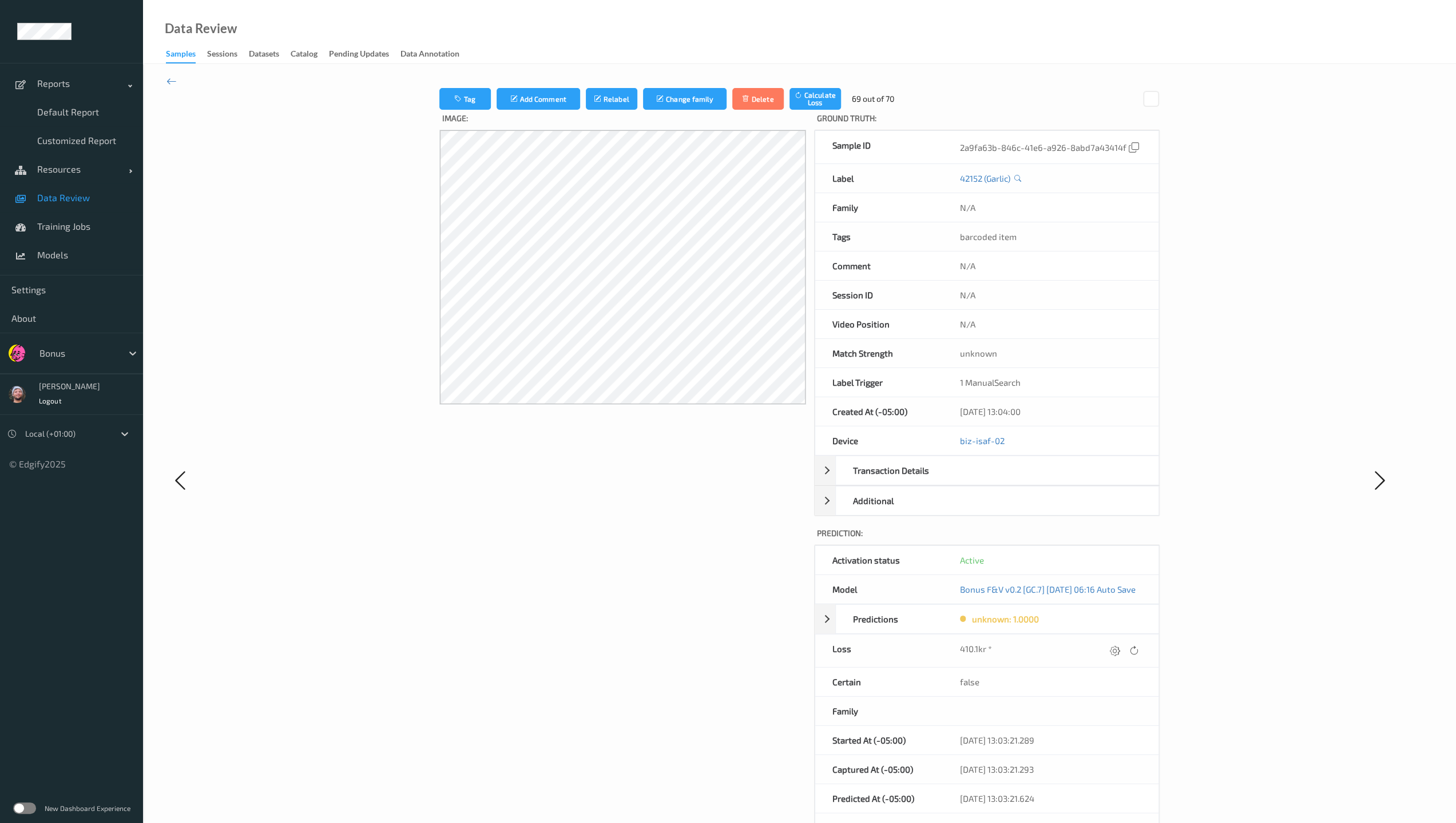
click at [636, 591] on div at bounding box center [1114, 650] width 15 height 15
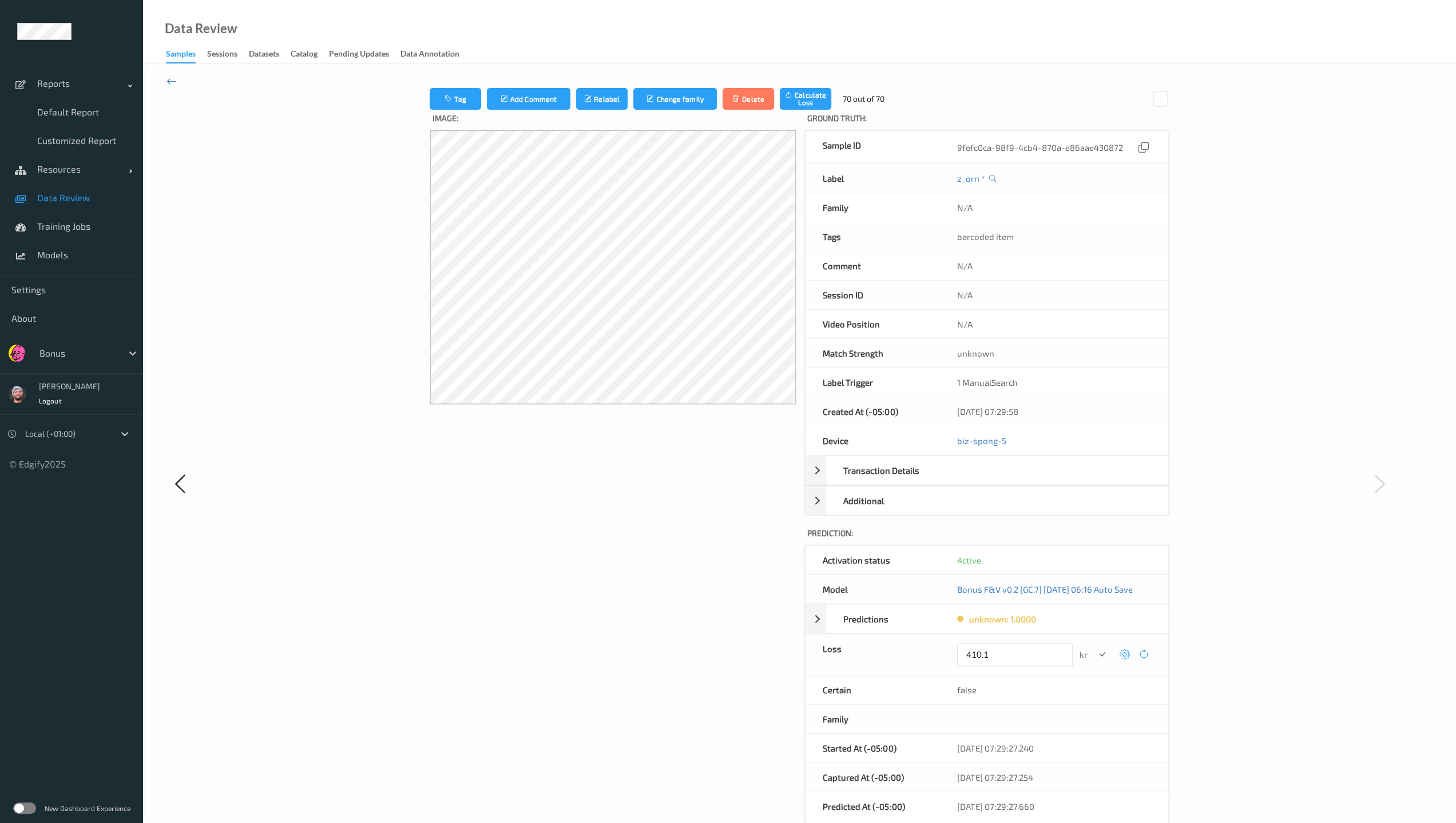
click at [636, 591] on button "submit" at bounding box center [1102, 655] width 15 height 15
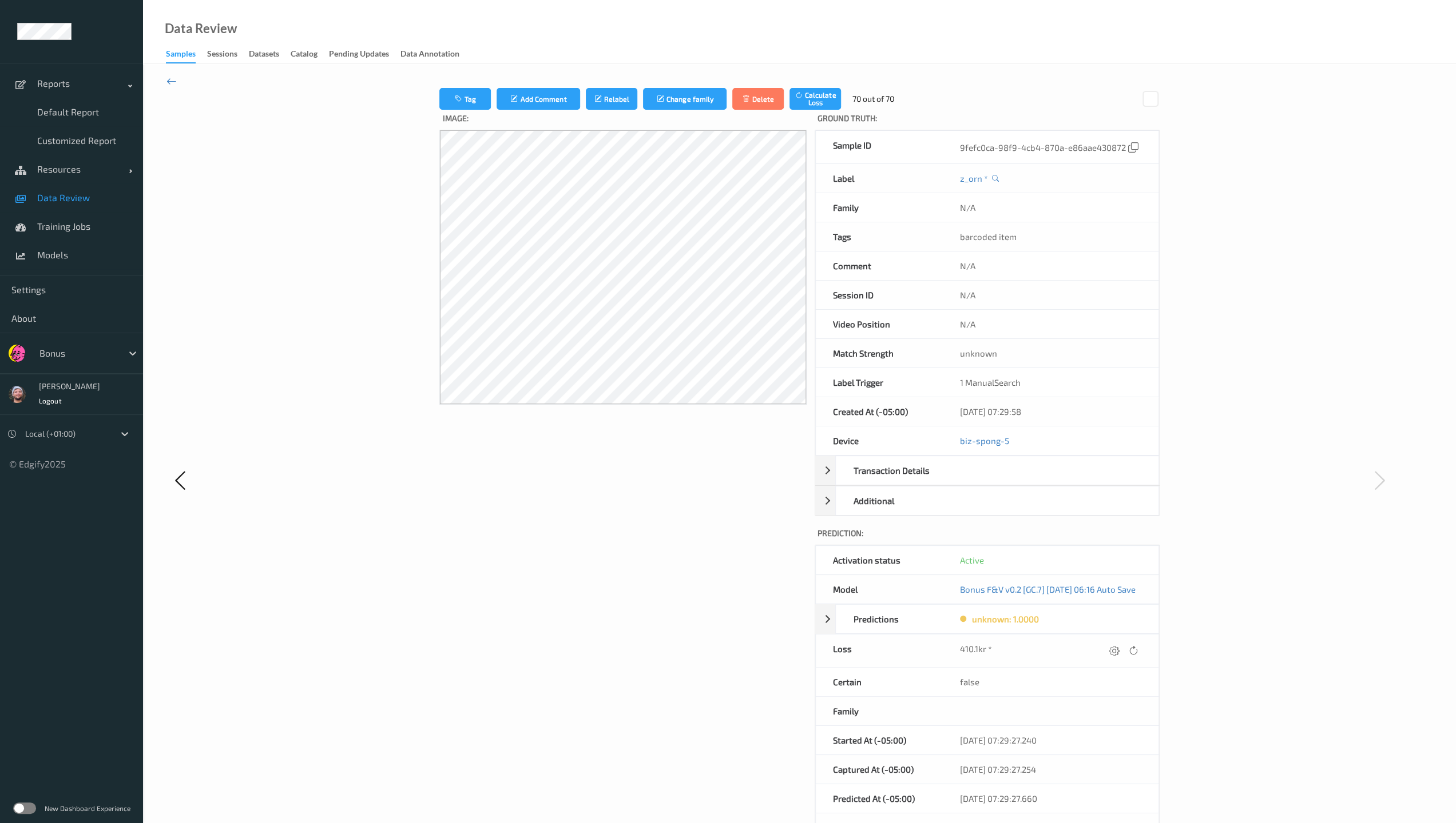
click at [636, 591] on div at bounding box center [1114, 650] width 15 height 15
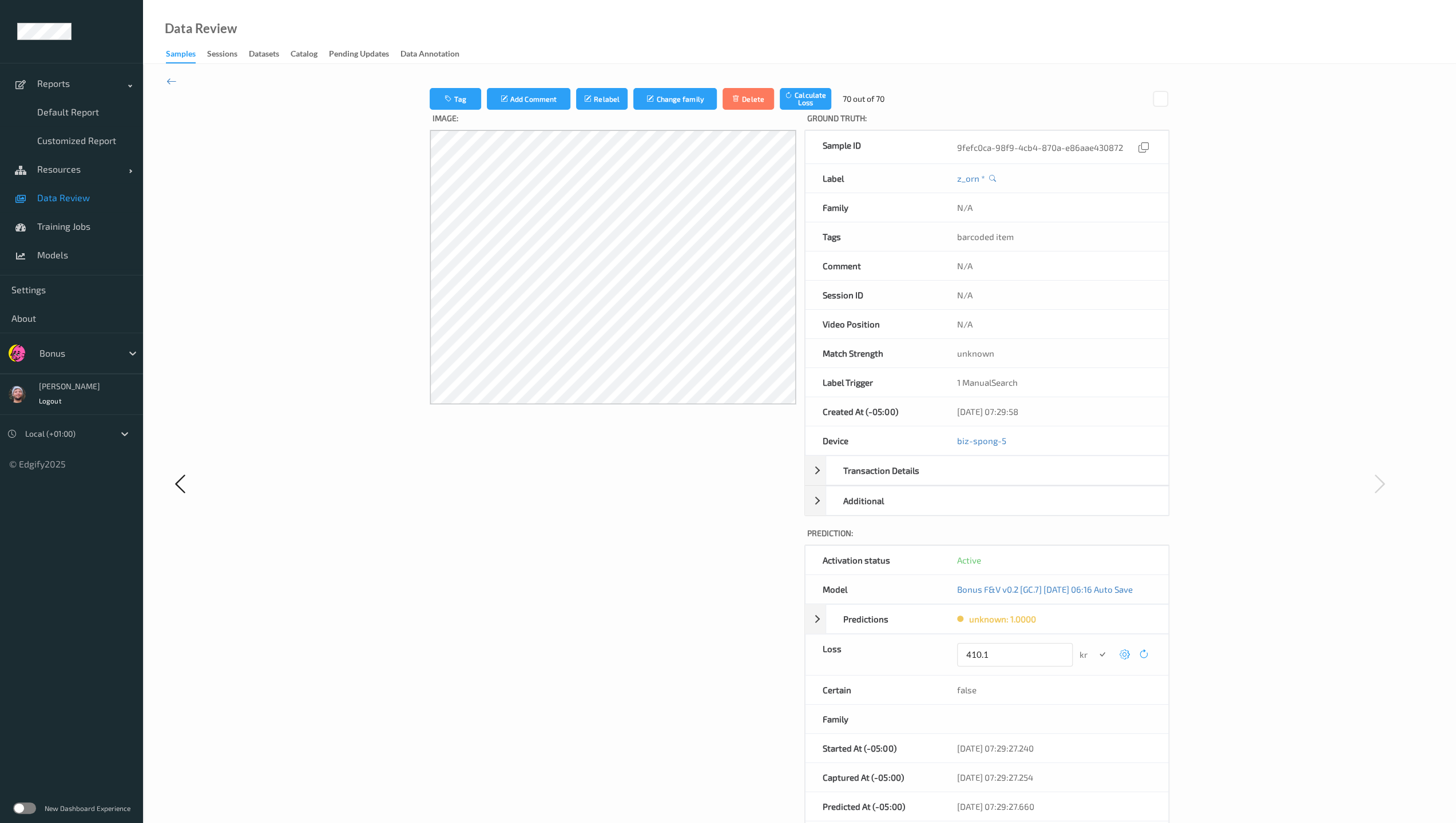
click at [636, 591] on button "submit" at bounding box center [1102, 655] width 15 height 15
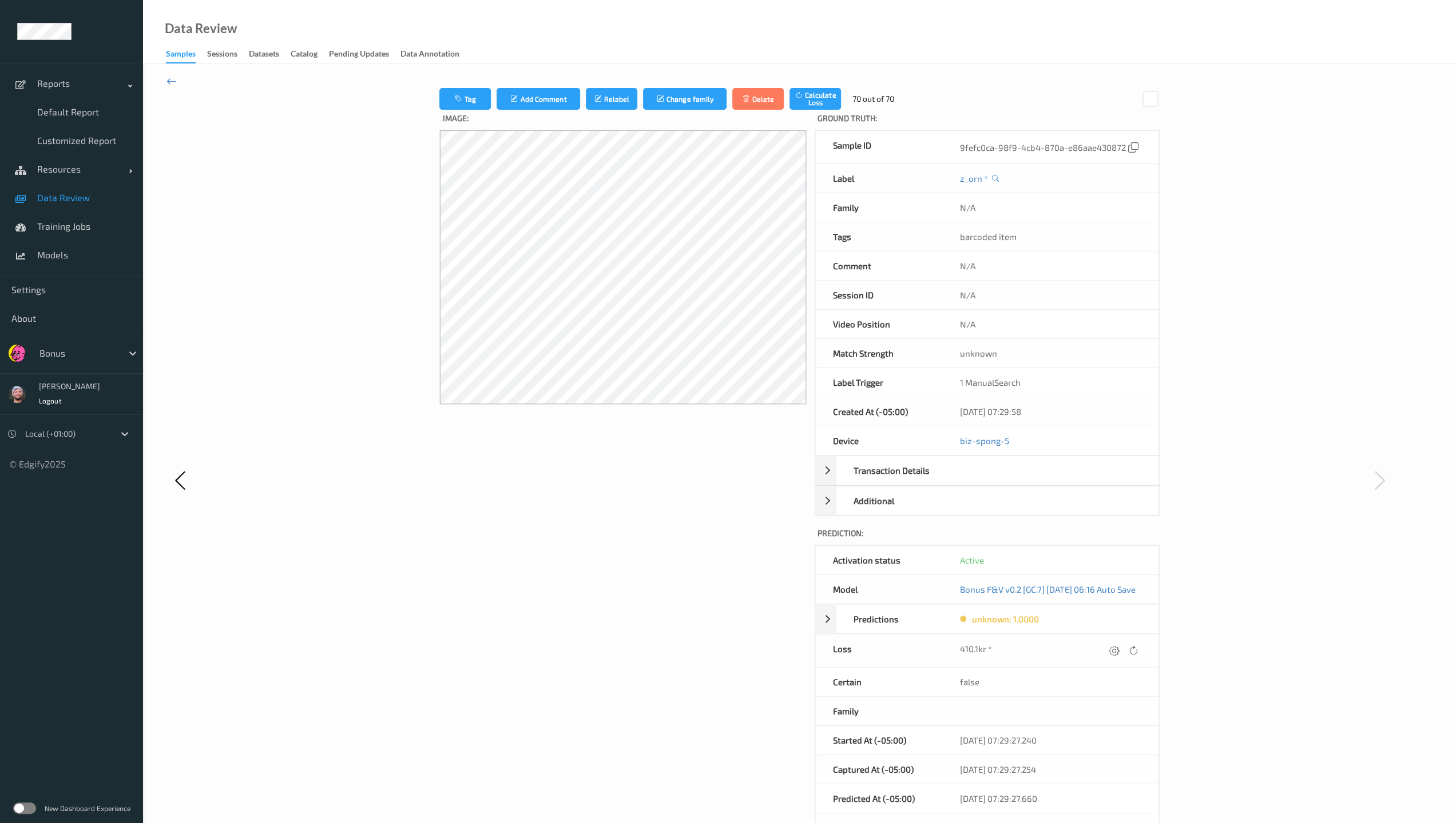
click at [636, 591] on div at bounding box center [1114, 650] width 15 height 15
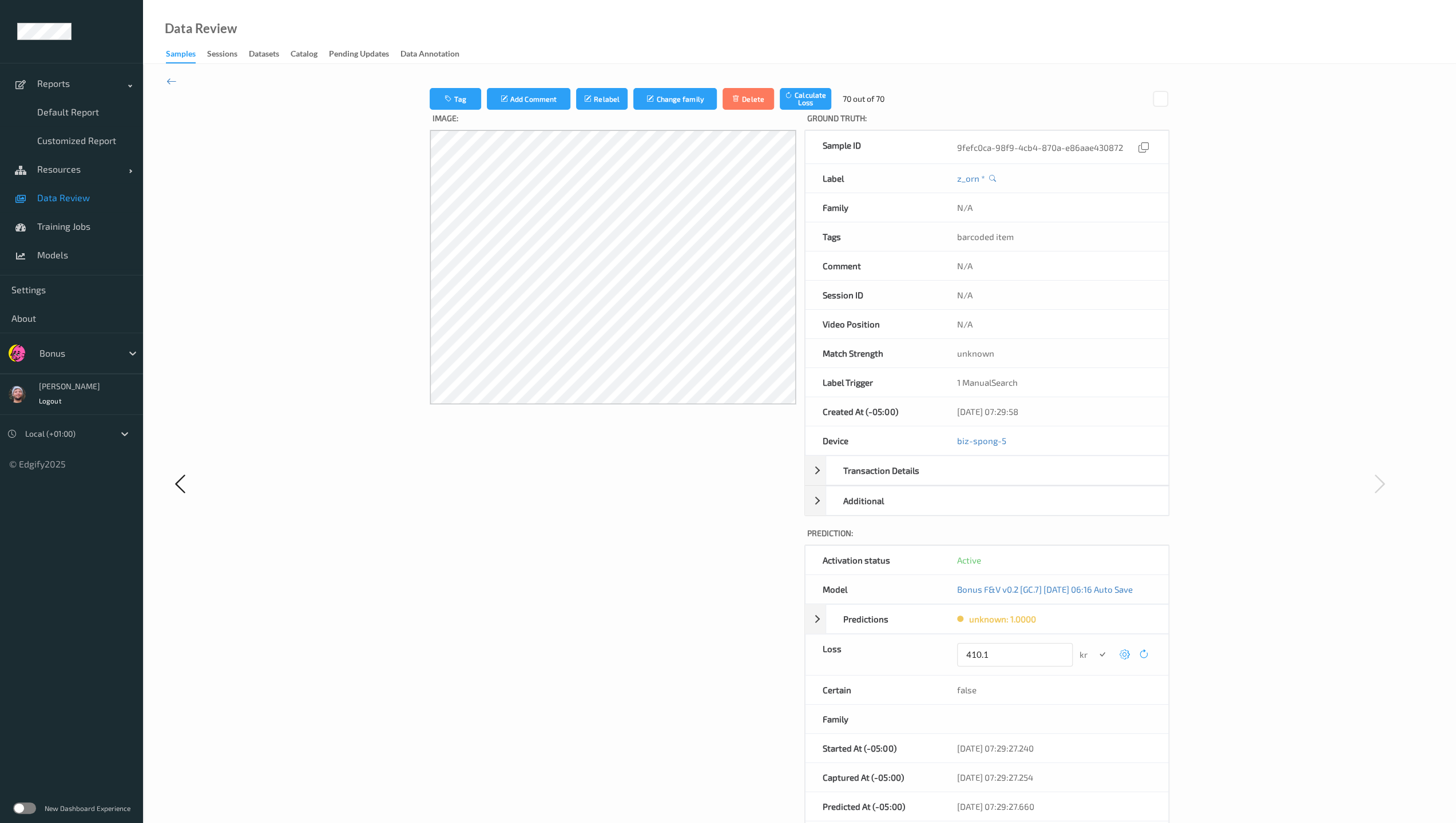
click at [636, 591] on button "submit" at bounding box center [1102, 655] width 15 height 15
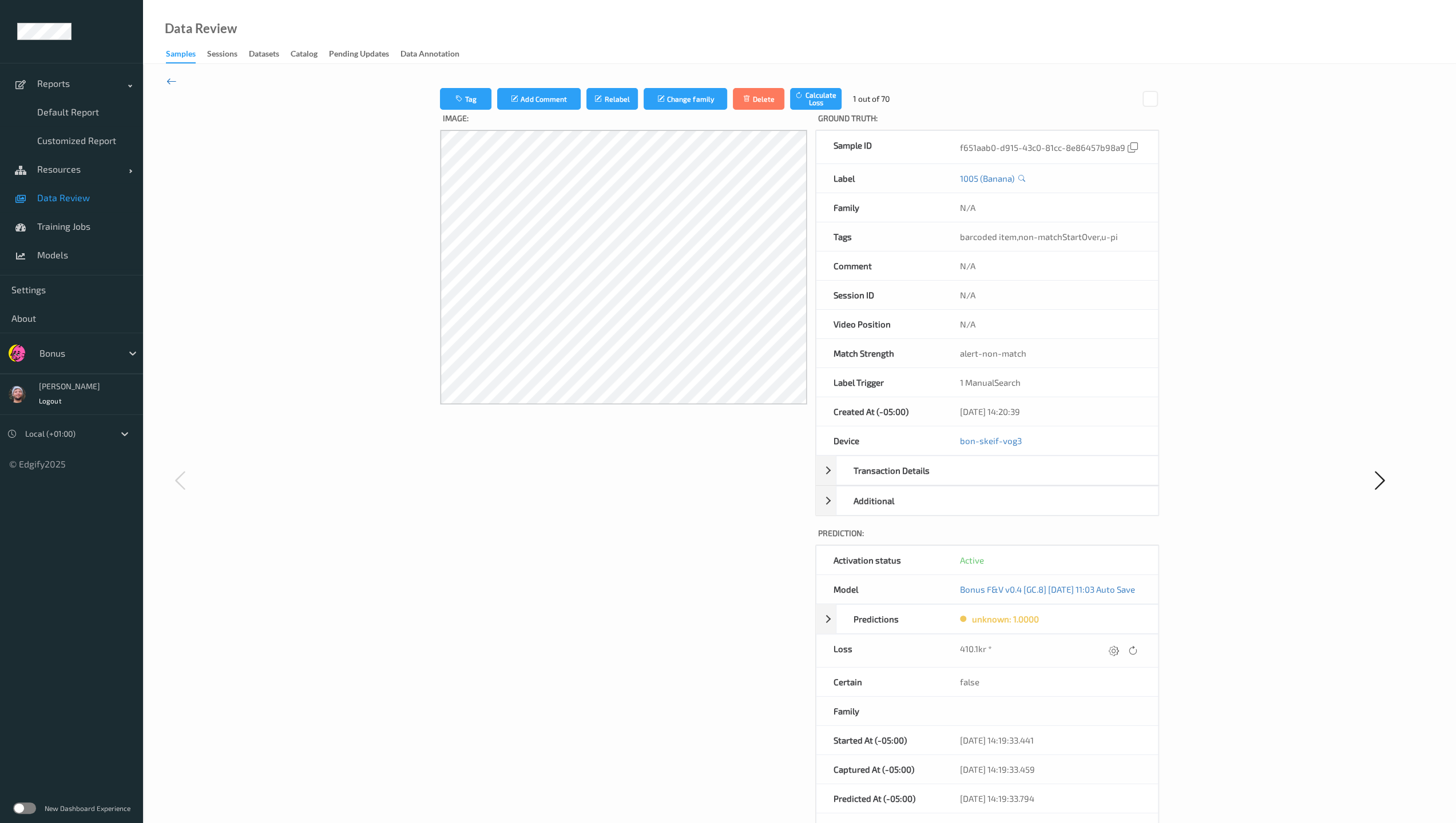
click at [168, 80] on icon at bounding box center [171, 81] width 11 height 12
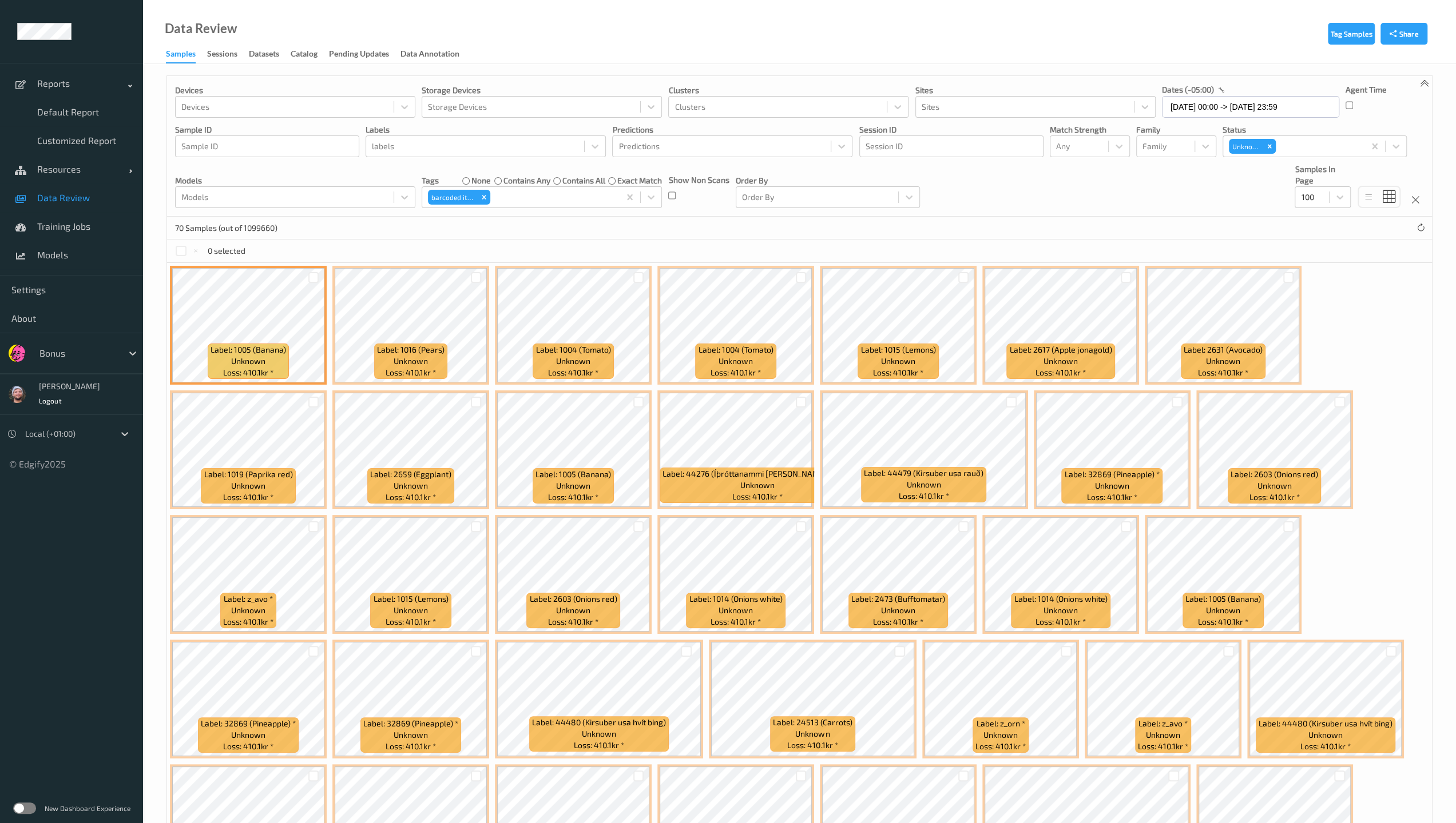
click at [636, 206] on div "Devices Devices Storage Devices Storage Devices Clusters Clusters Sites Sites d…" at bounding box center [800, 146] width 1265 height 141
